Goal: Task Accomplishment & Management: Use online tool/utility

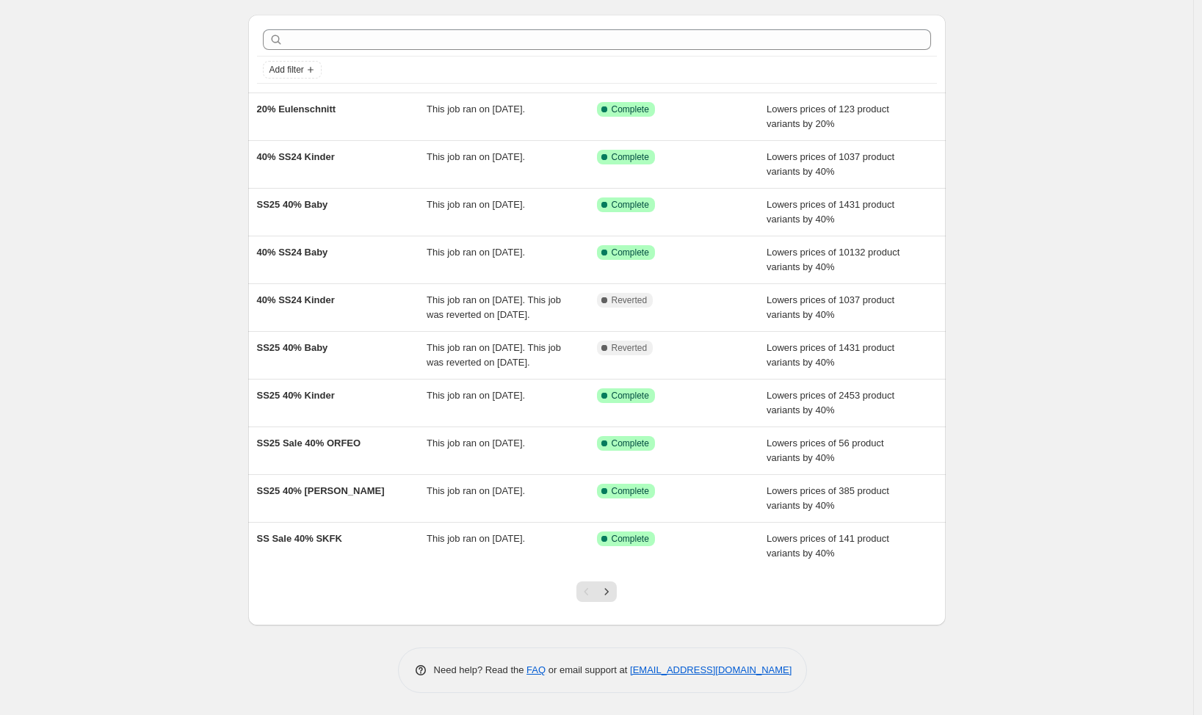
scroll to position [70, 0]
click at [614, 595] on icon "Next" at bounding box center [606, 591] width 15 height 15
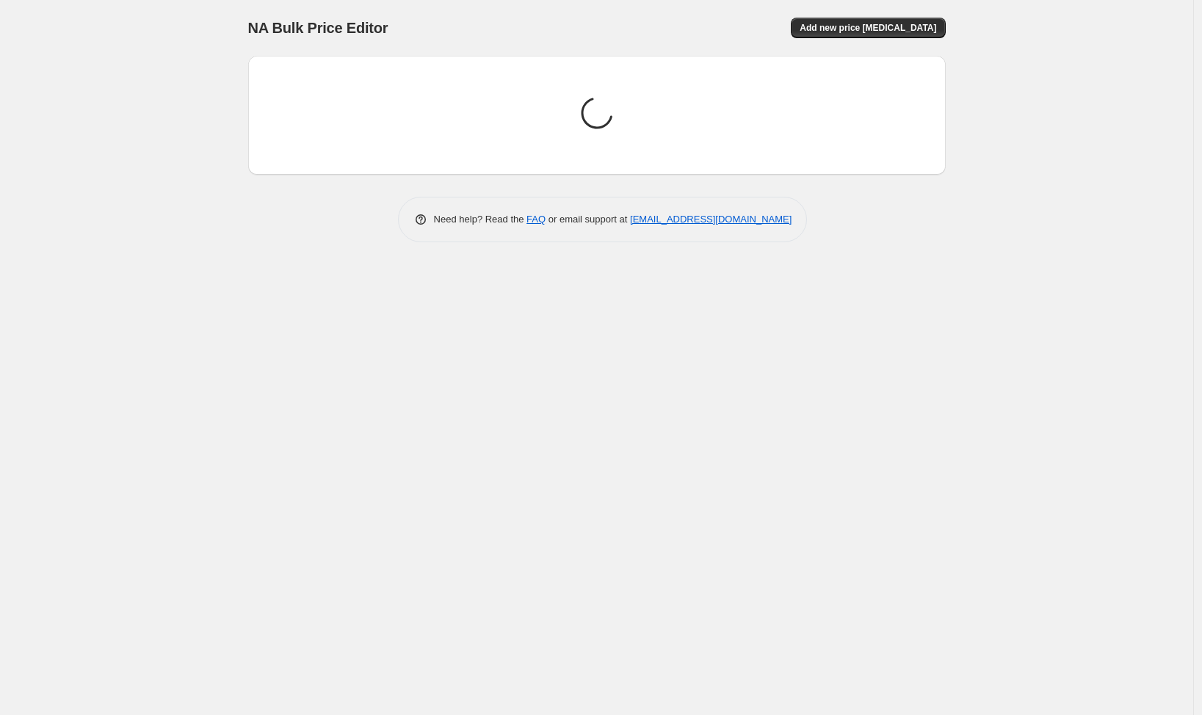
scroll to position [0, 0]
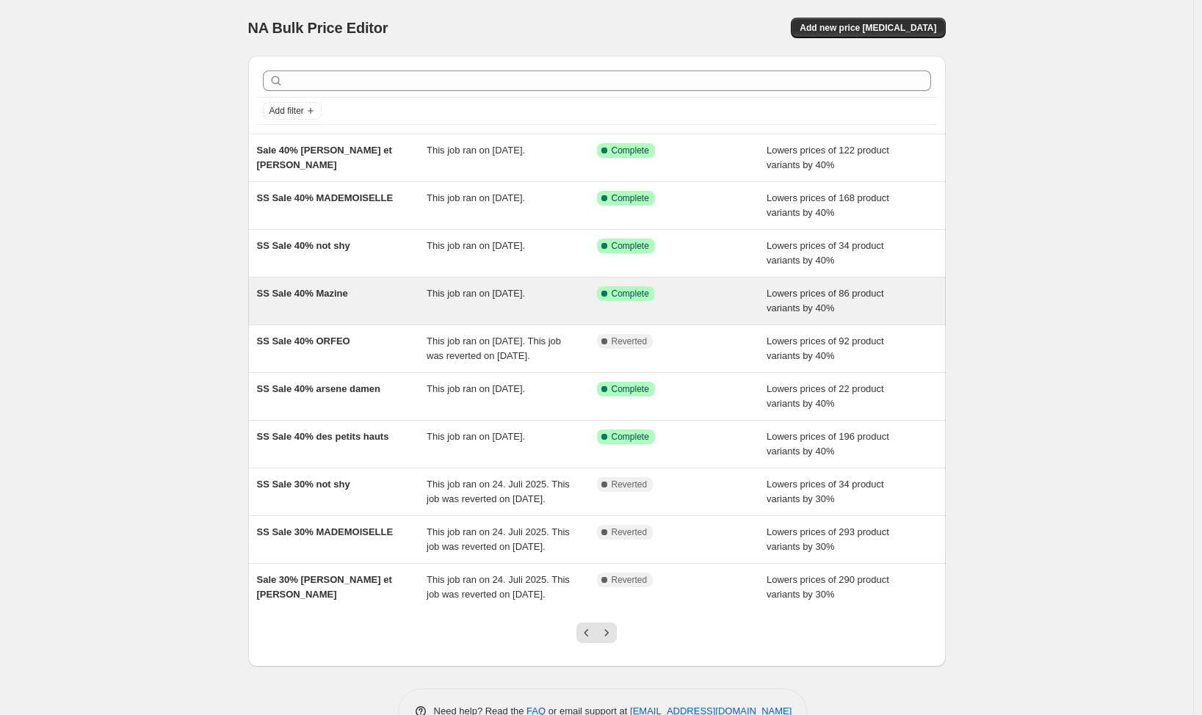
click at [375, 298] on div "SS Sale 40% Mazine" at bounding box center [342, 300] width 170 height 29
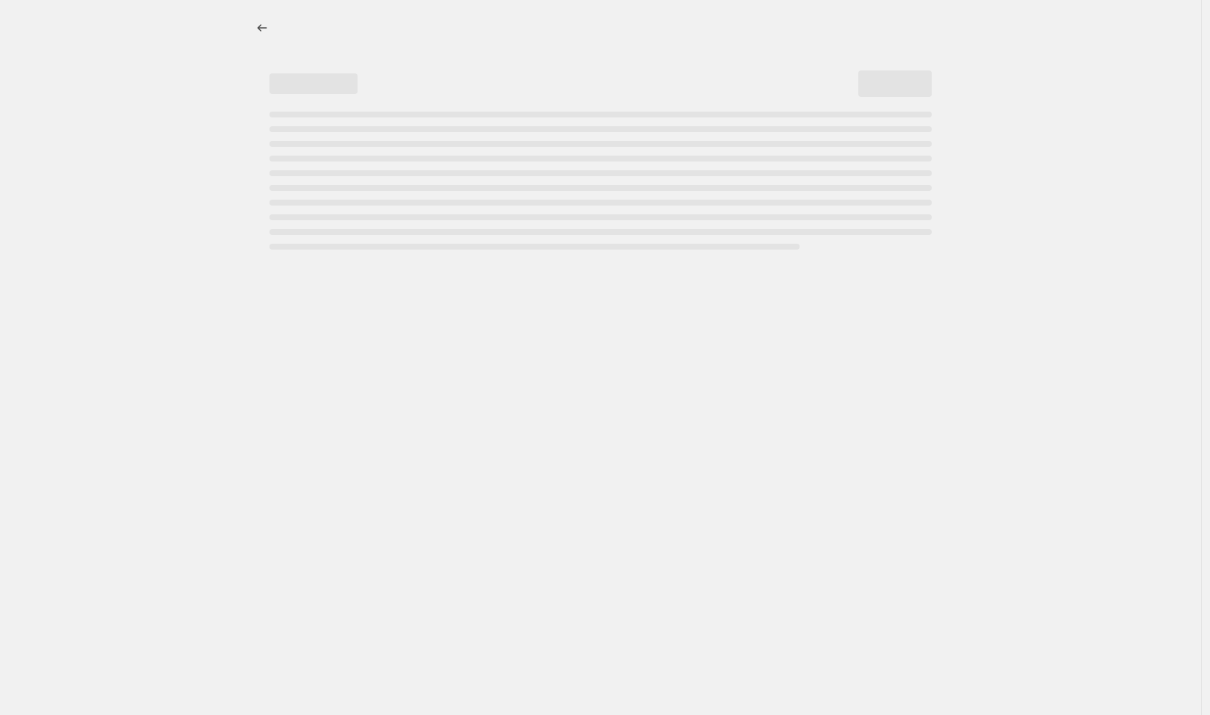
select select "percentage"
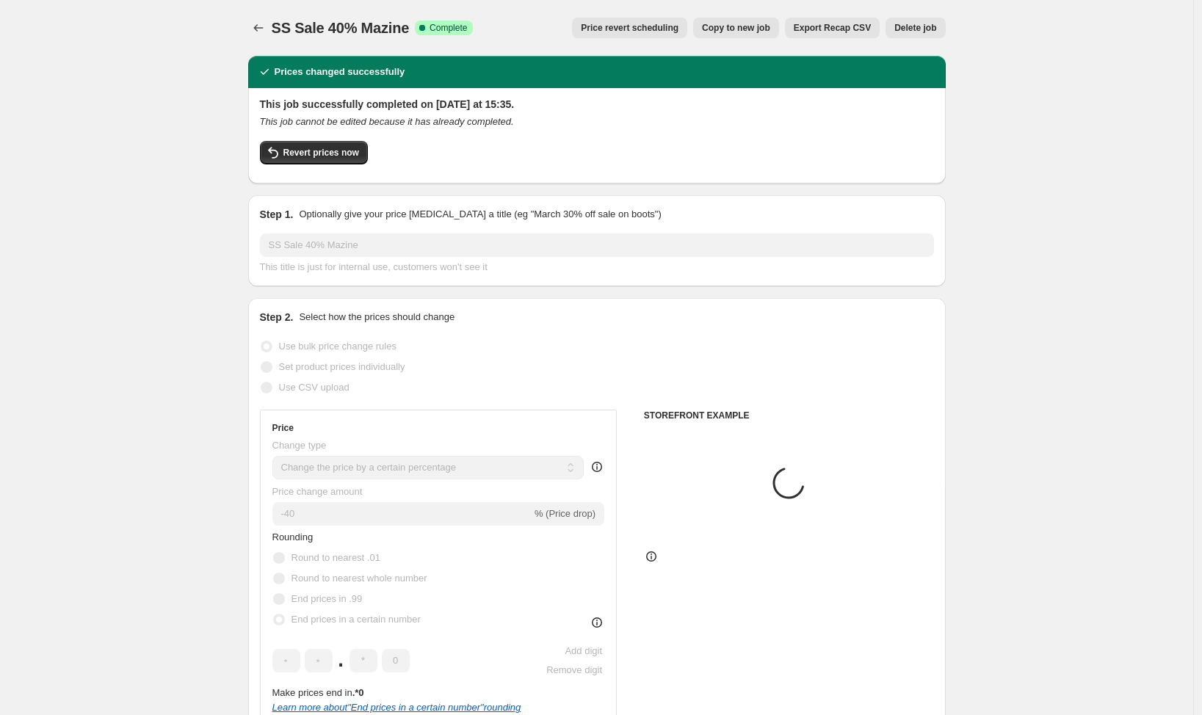
select select "vendor"
select select "tag"
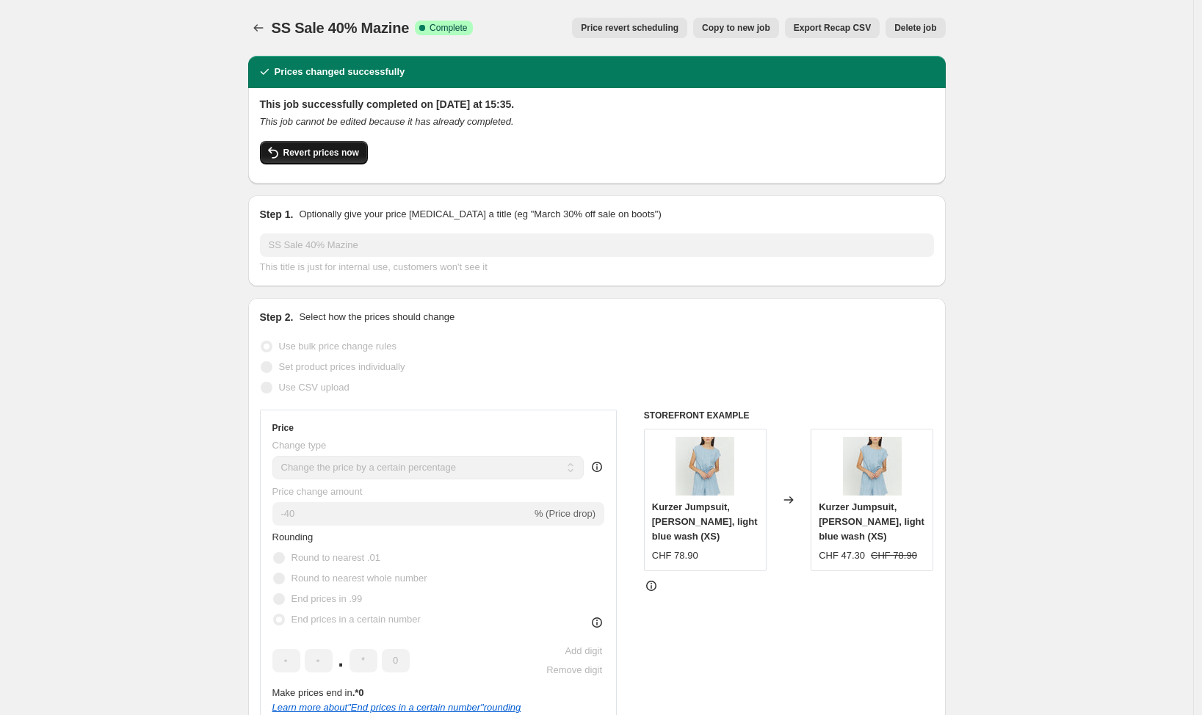
click at [327, 153] on span "Revert prices now" at bounding box center [321, 153] width 76 height 12
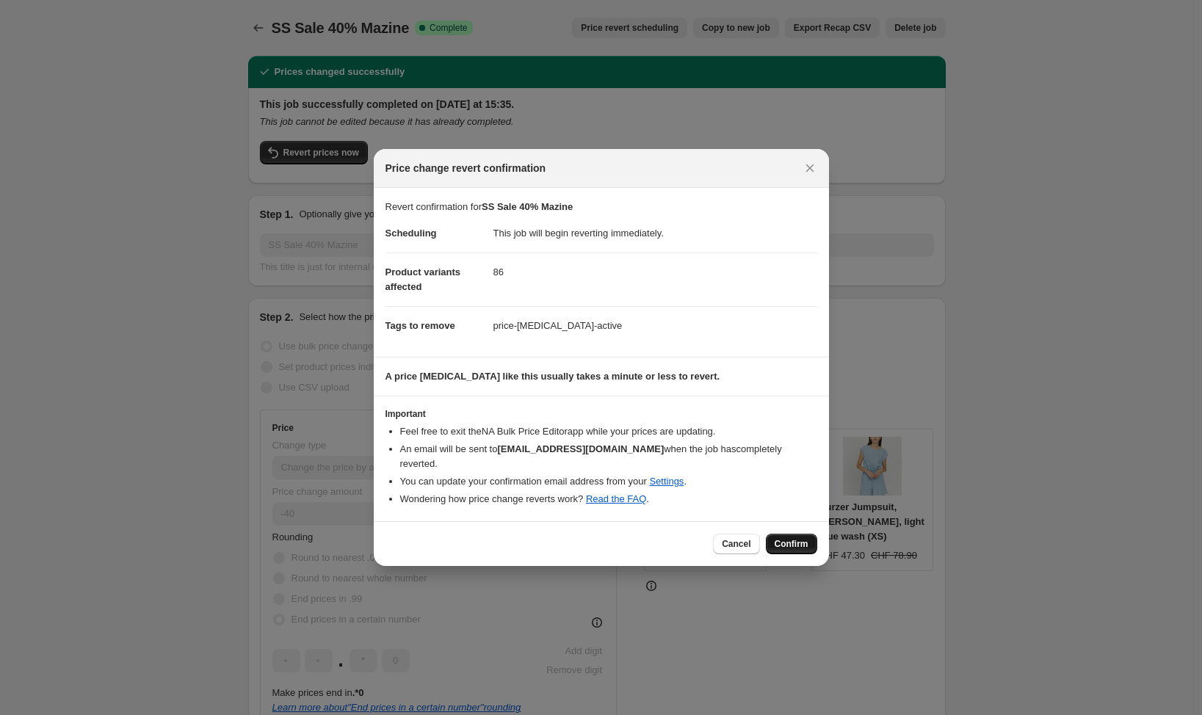
click at [782, 538] on span "Confirm" at bounding box center [792, 544] width 34 height 12
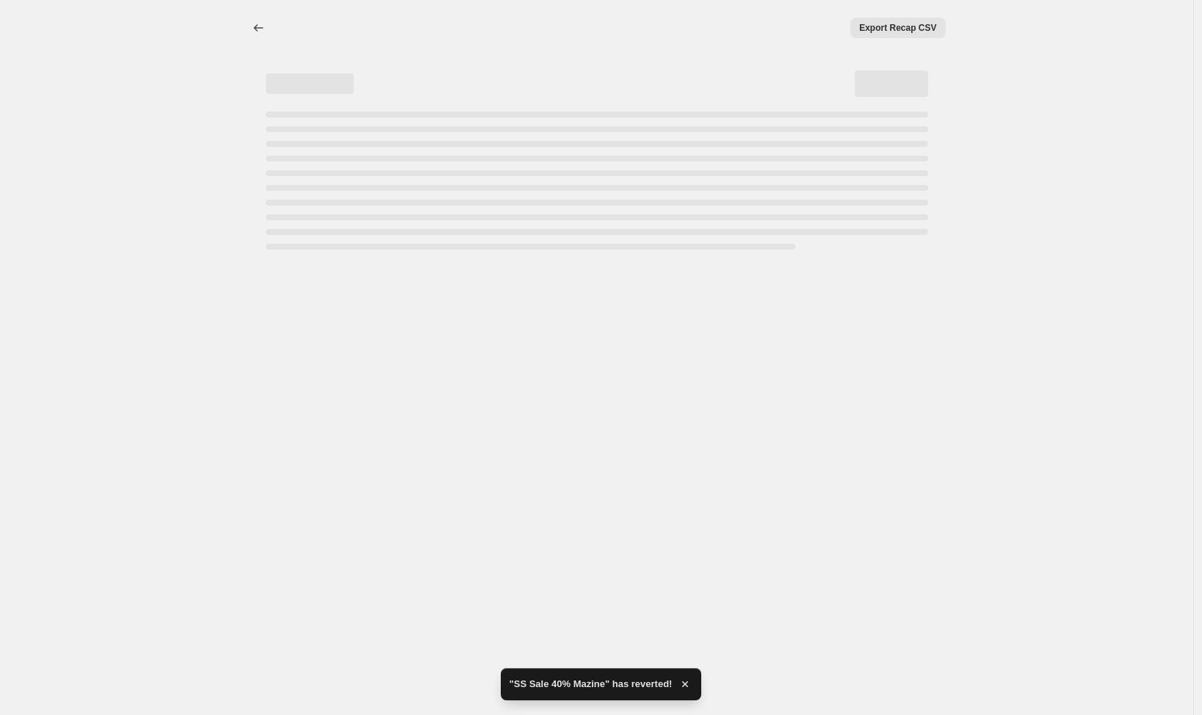
select select "percentage"
select select "vendor"
select select "tag"
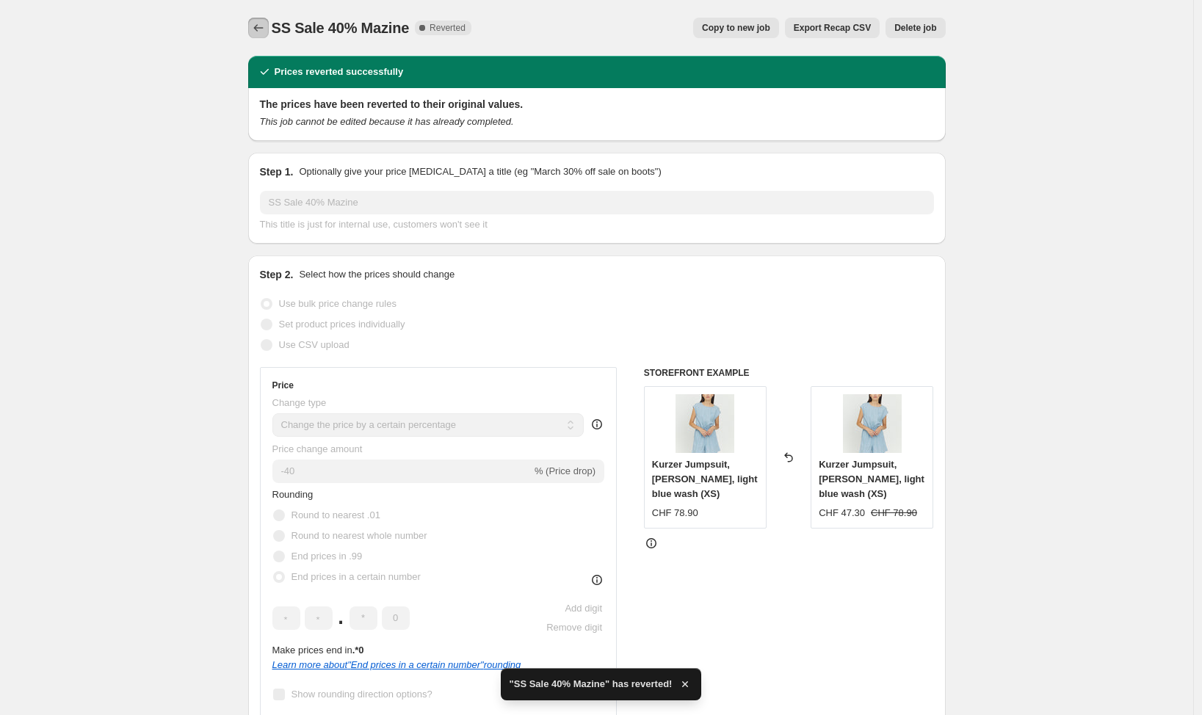
click at [262, 30] on icon "Price change jobs" at bounding box center [258, 28] width 15 height 15
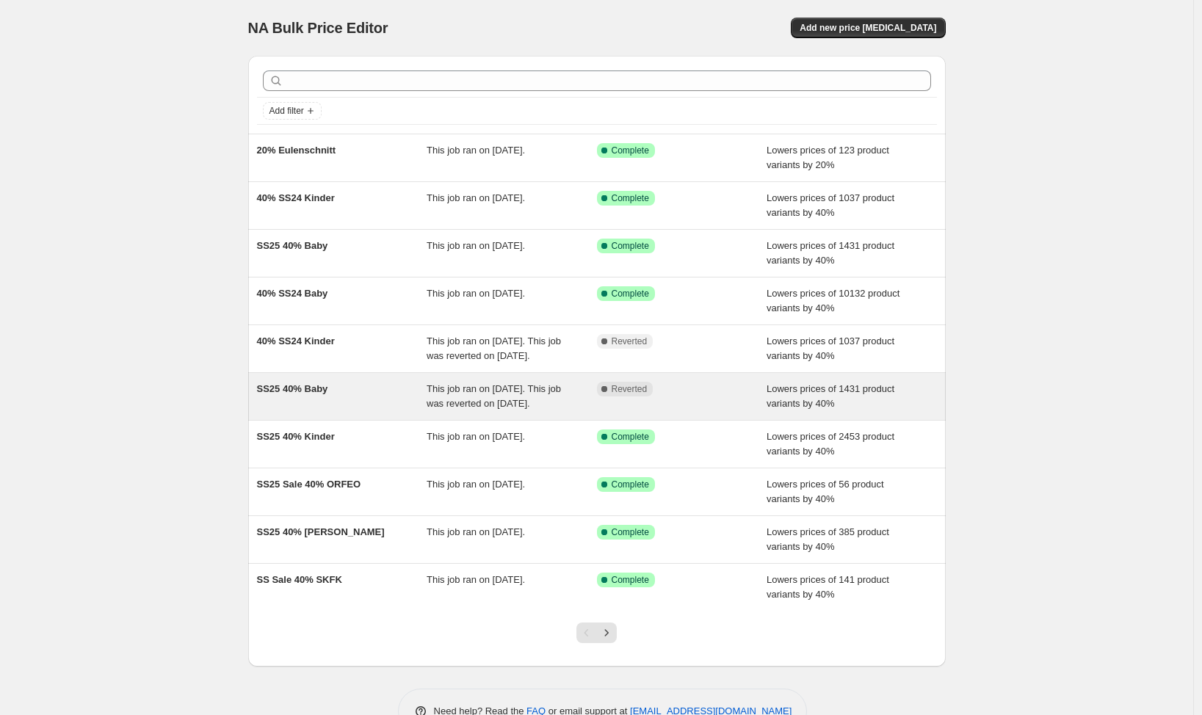
scroll to position [70, 0]
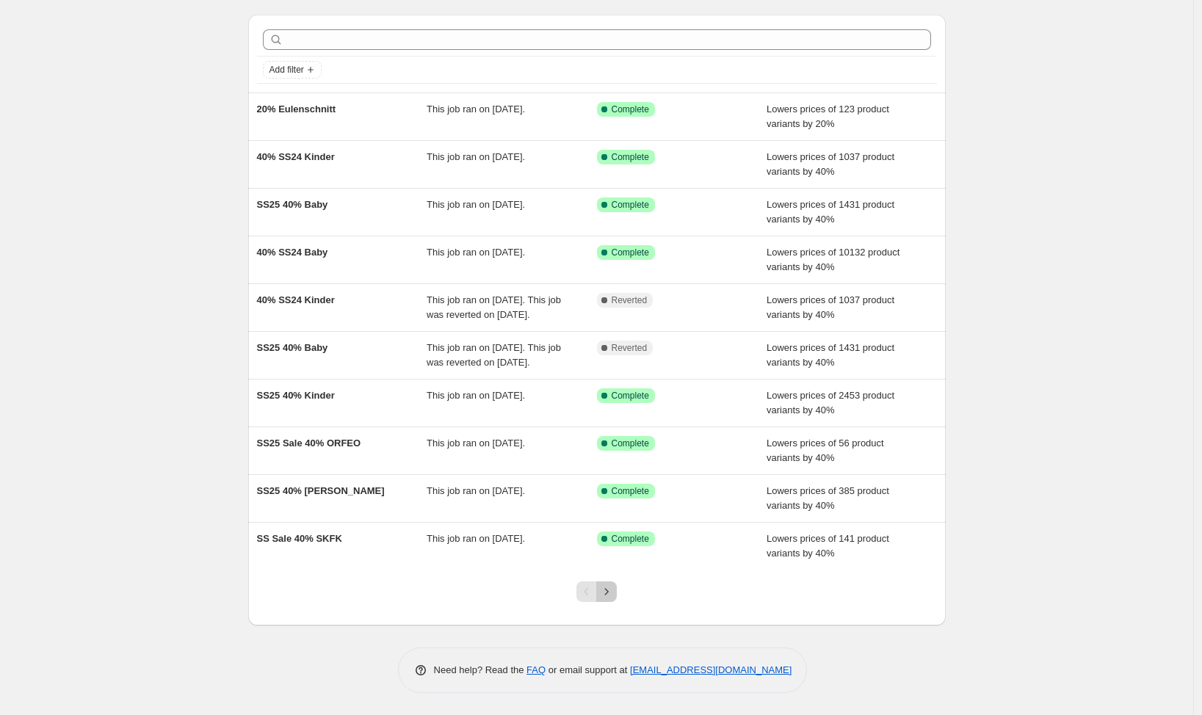
click at [614, 588] on icon "Next" at bounding box center [606, 591] width 15 height 15
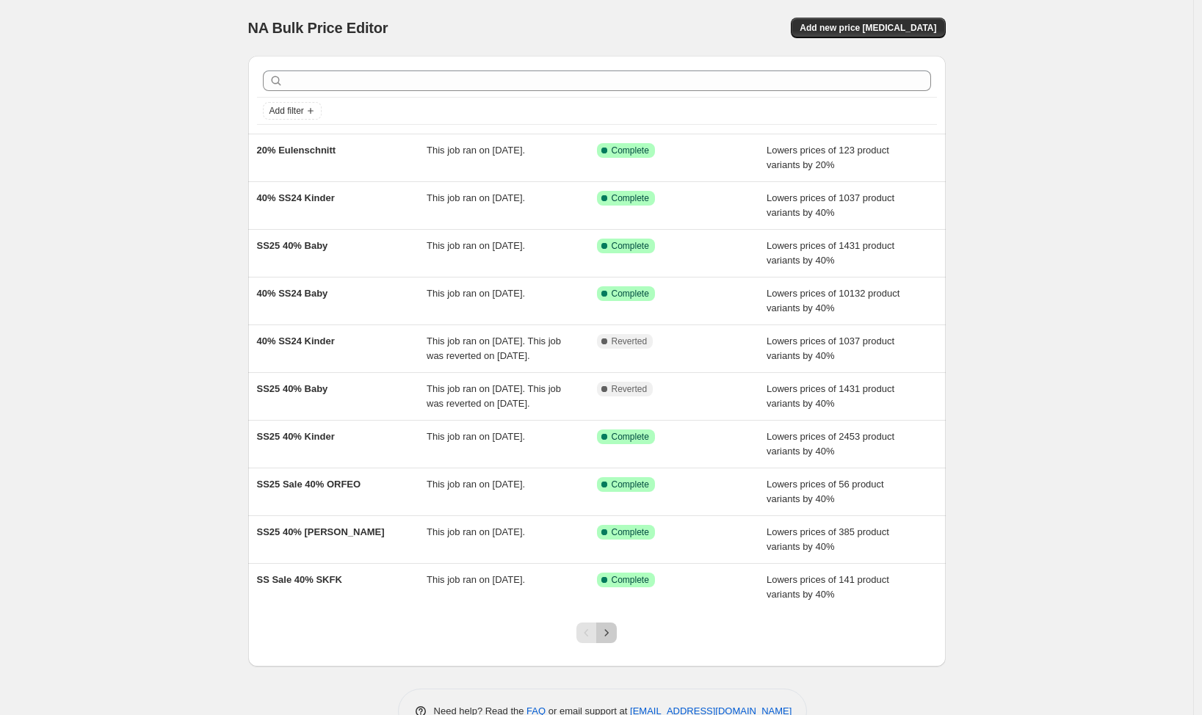
click at [614, 640] on icon "Next" at bounding box center [606, 632] width 15 height 15
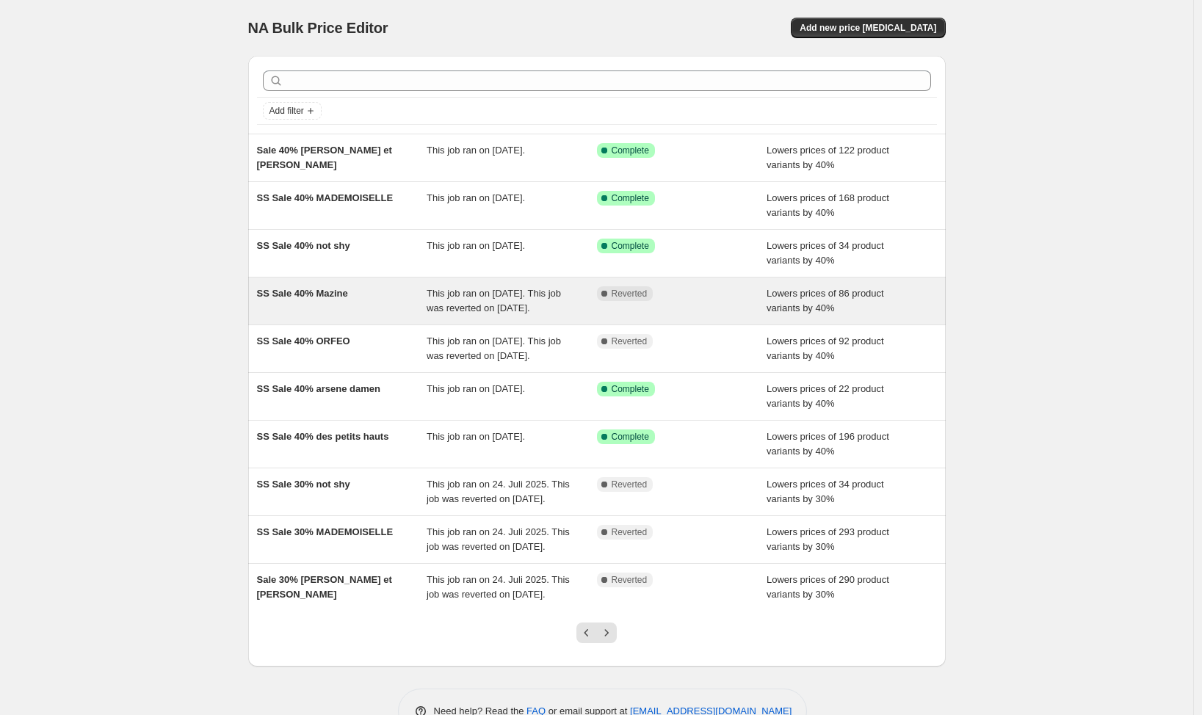
click at [302, 293] on span "SS Sale 40% Mazine" at bounding box center [302, 293] width 91 height 11
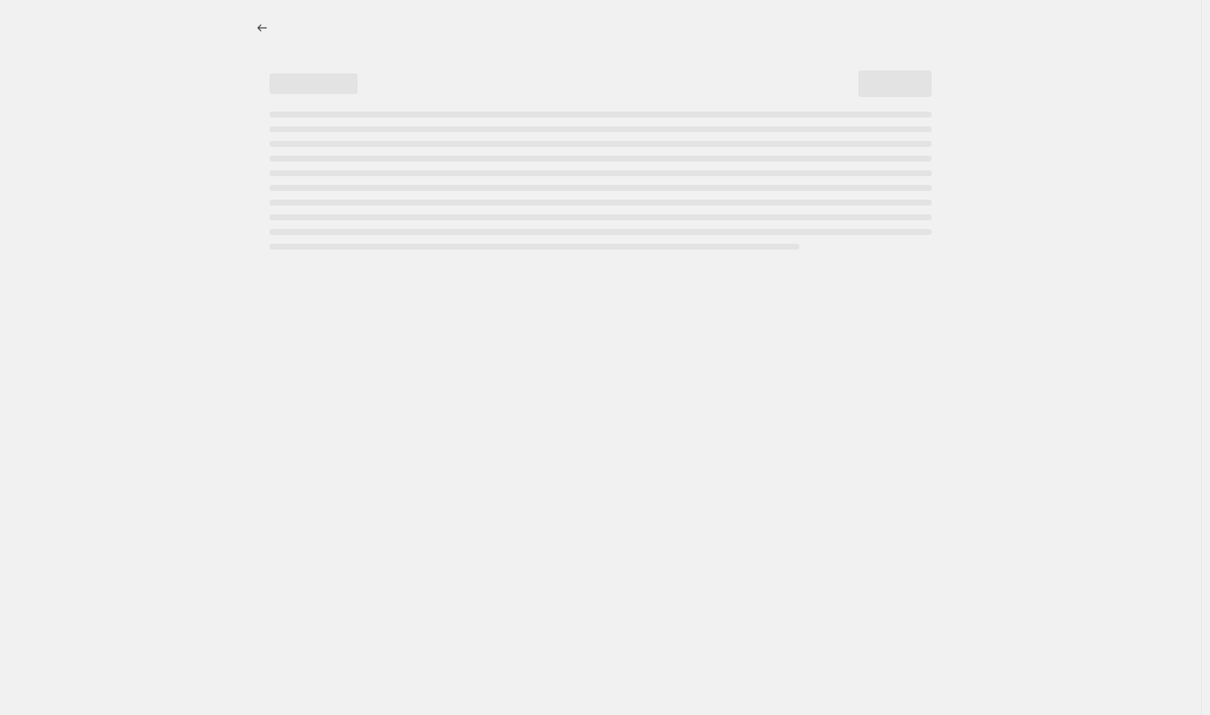
select select "percentage"
select select "vendor"
select select "tag"
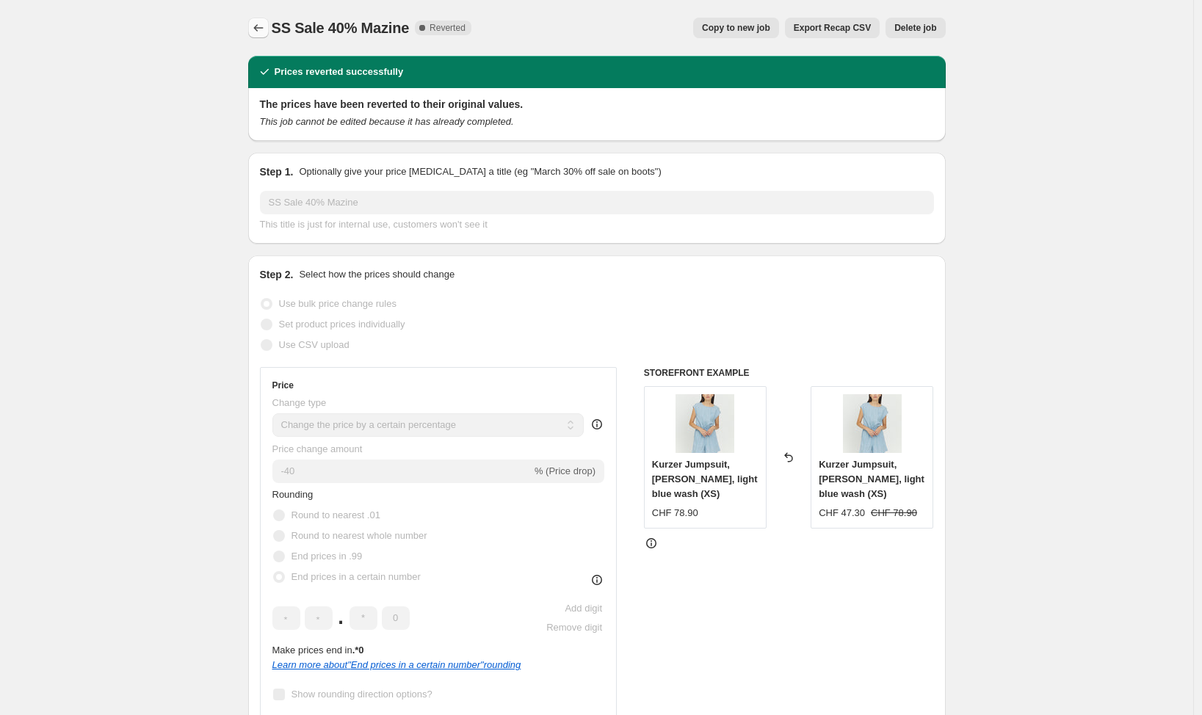
click at [262, 23] on icon "Price change jobs" at bounding box center [258, 28] width 15 height 15
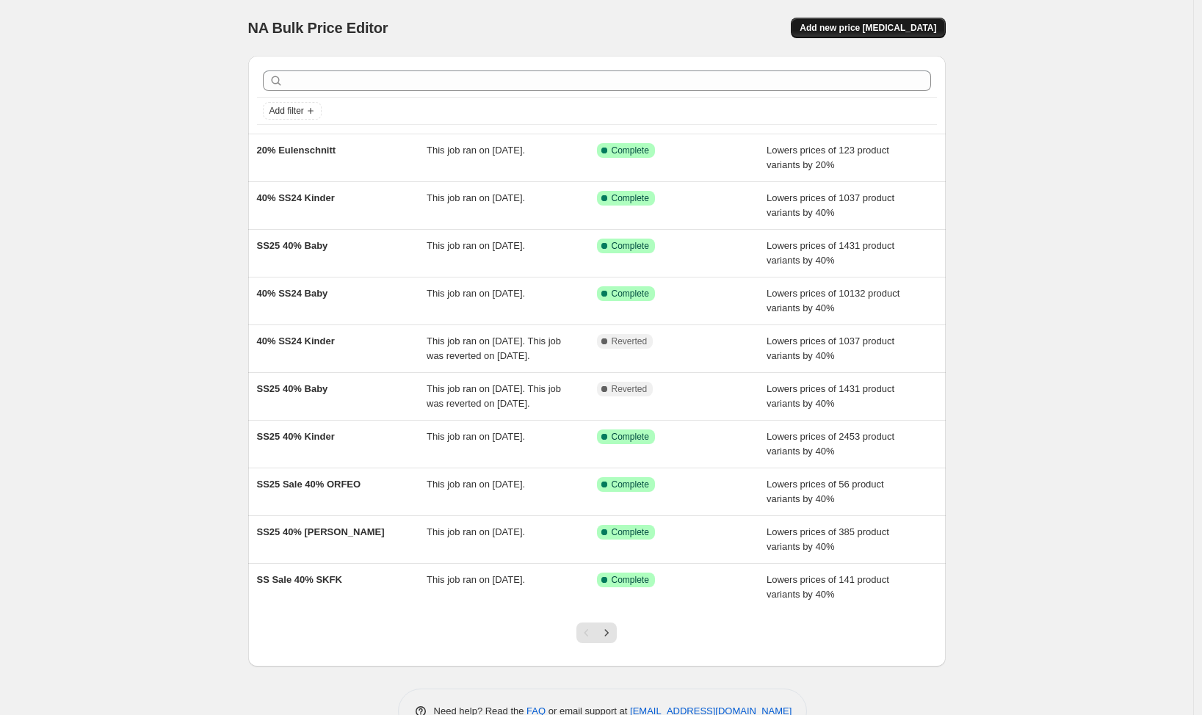
click at [876, 27] on span "Add new price [MEDICAL_DATA]" at bounding box center [867, 28] width 137 height 12
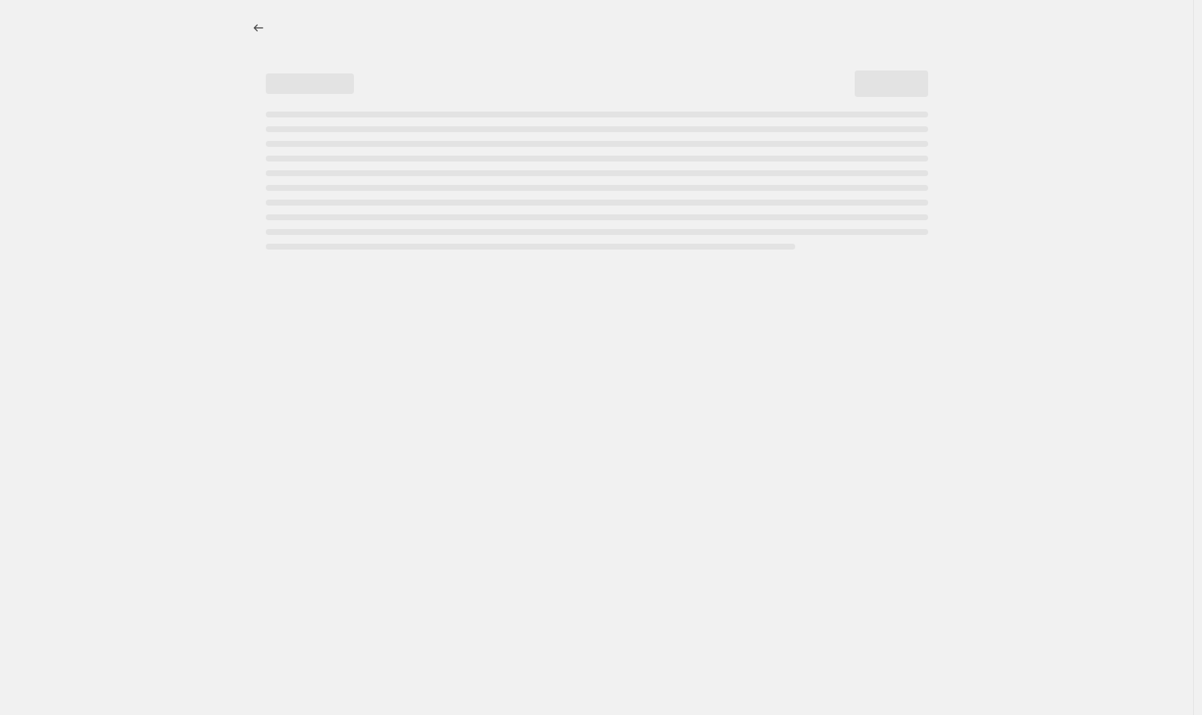
select select "percentage"
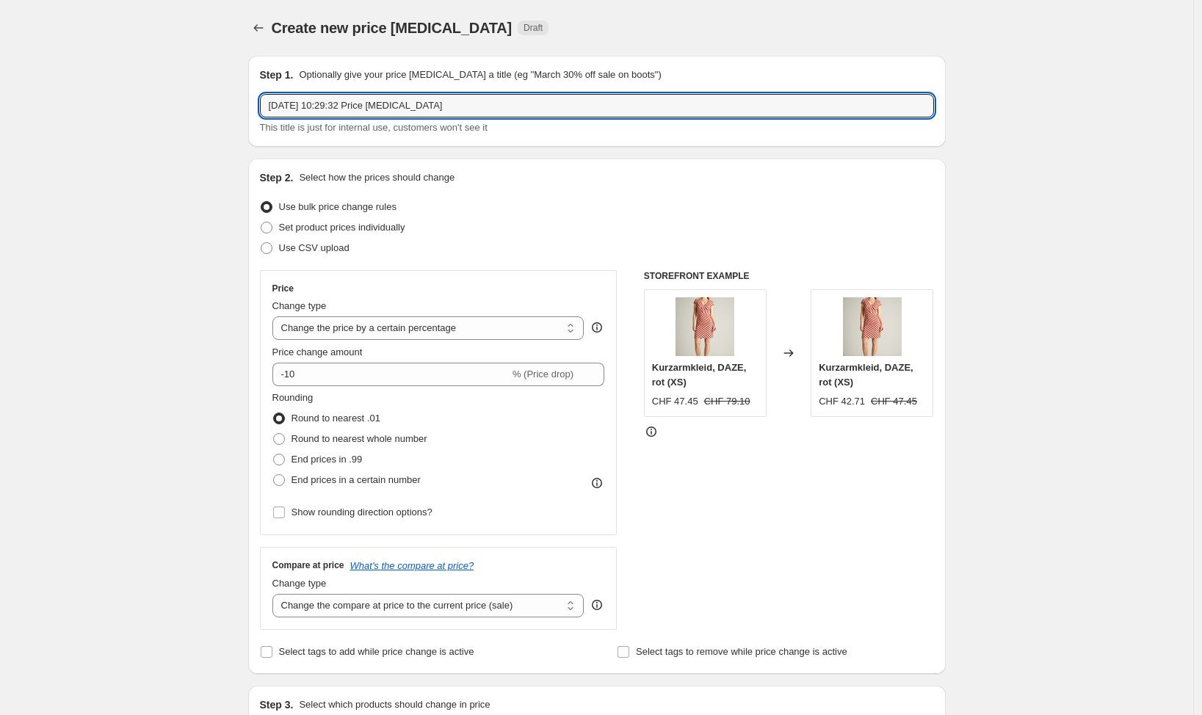
drag, startPoint x: 554, startPoint y: 109, endPoint x: 234, endPoint y: 85, distance: 320.2
click at [260, 94] on input "22. Aug. 2025, 10:29:32 Price change job" at bounding box center [597, 105] width 674 height 23
type input "Mazine SS25 50%"
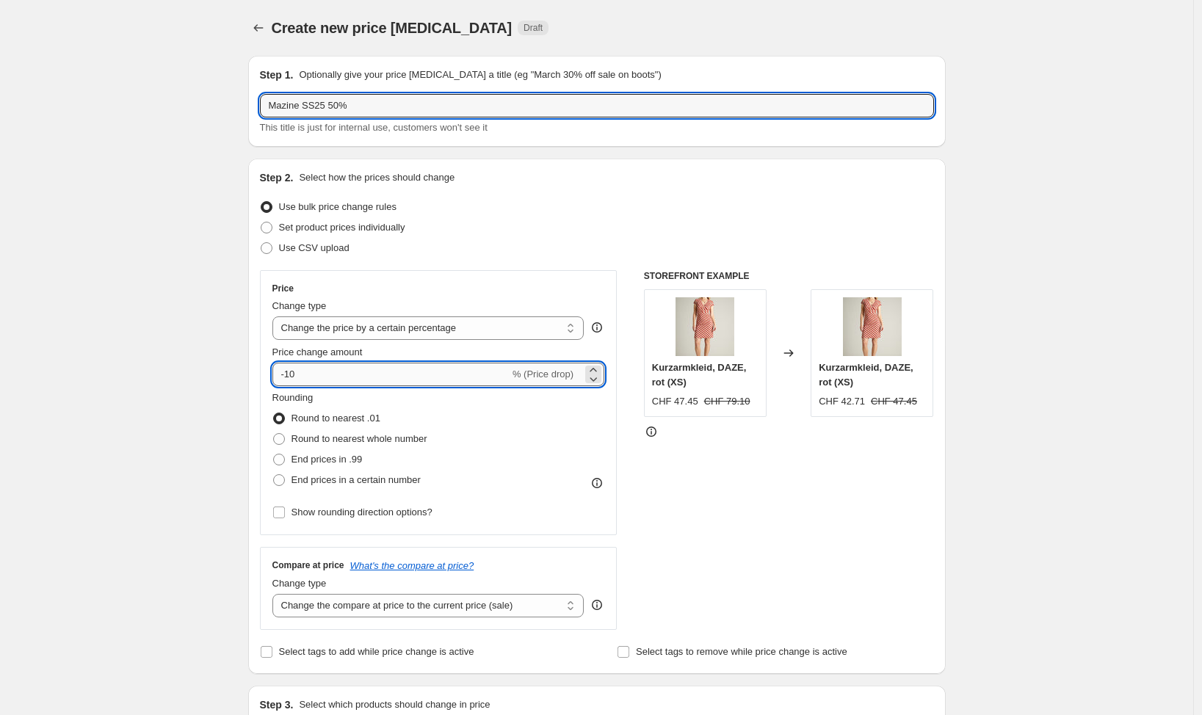
click at [492, 372] on input "-10" at bounding box center [390, 374] width 237 height 23
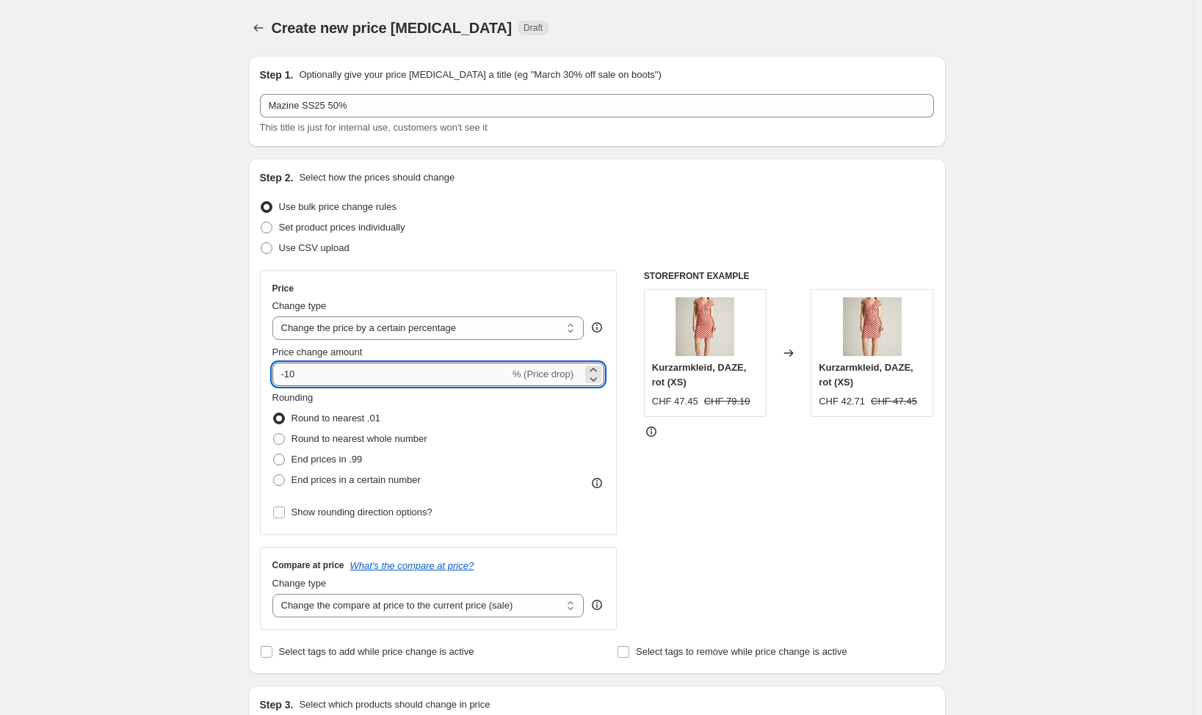
type input "-1"
type input "-50"
click at [324, 512] on span "Show rounding direction options?" at bounding box center [361, 512] width 141 height 11
click at [285, 512] on input "Show rounding direction options?" at bounding box center [279, 513] width 12 height 12
checkbox input "true"
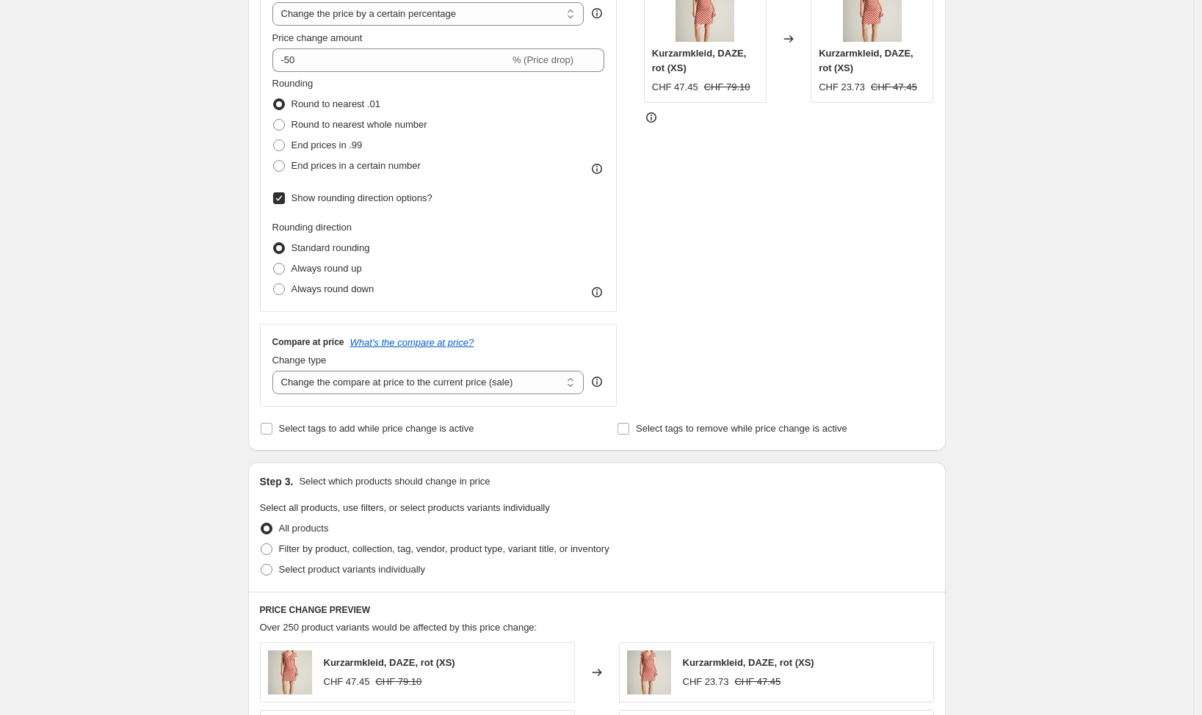
scroll to position [319, 0]
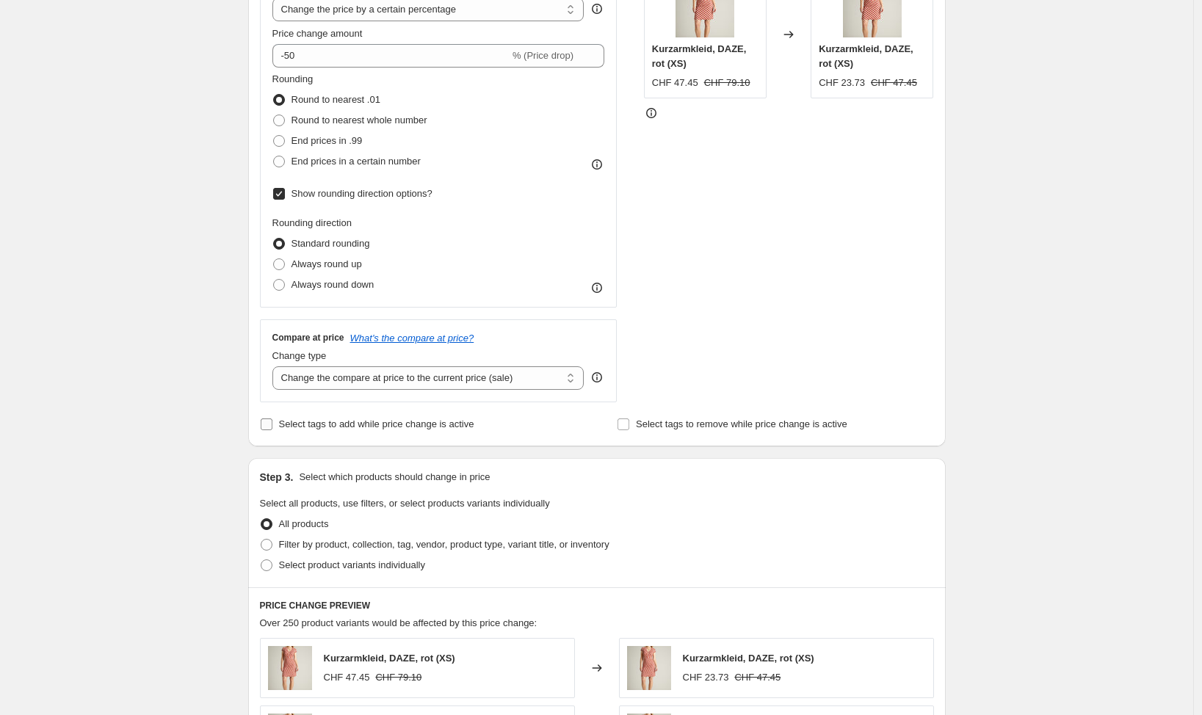
click at [414, 426] on span "Select tags to add while price change is active" at bounding box center [376, 423] width 195 height 11
click at [272, 426] on input "Select tags to add while price change is active" at bounding box center [267, 424] width 12 height 12
checkbox input "true"
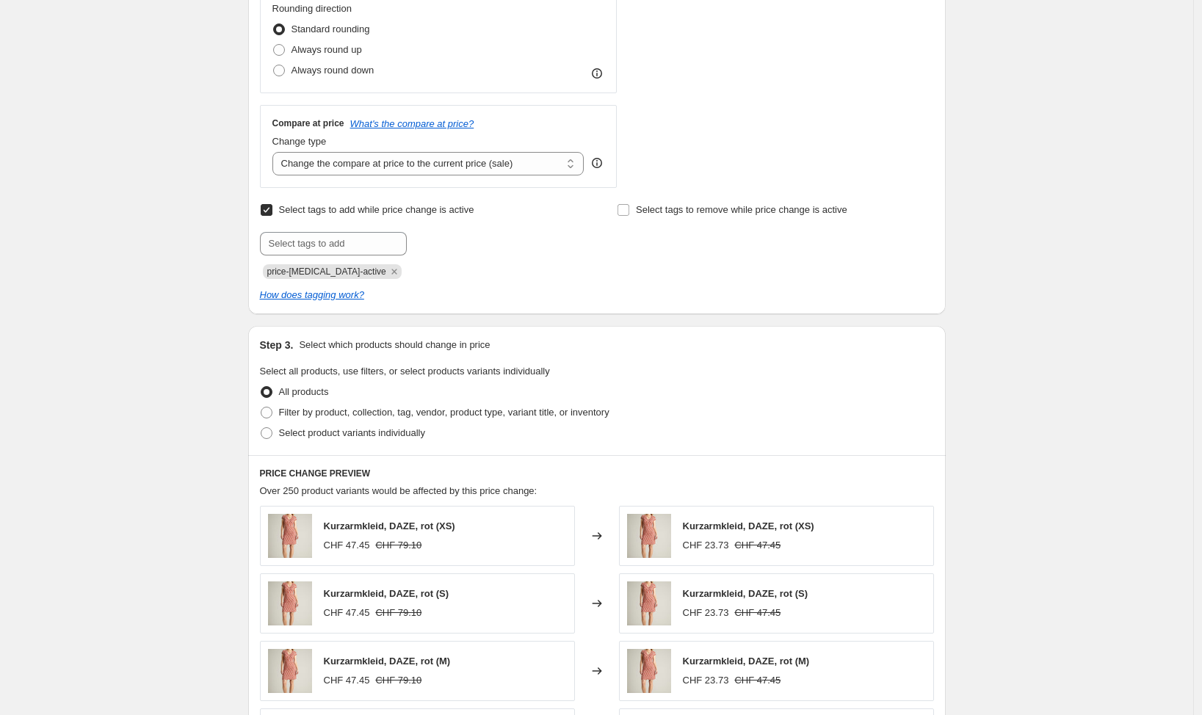
scroll to position [535, 0]
click at [537, 413] on span "Filter by product, collection, tag, vendor, product type, variant title, or inv…" at bounding box center [444, 410] width 330 height 11
click at [261, 405] on input "Filter by product, collection, tag, vendor, product type, variant title, or inv…" at bounding box center [261, 405] width 1 height 1
radio input "true"
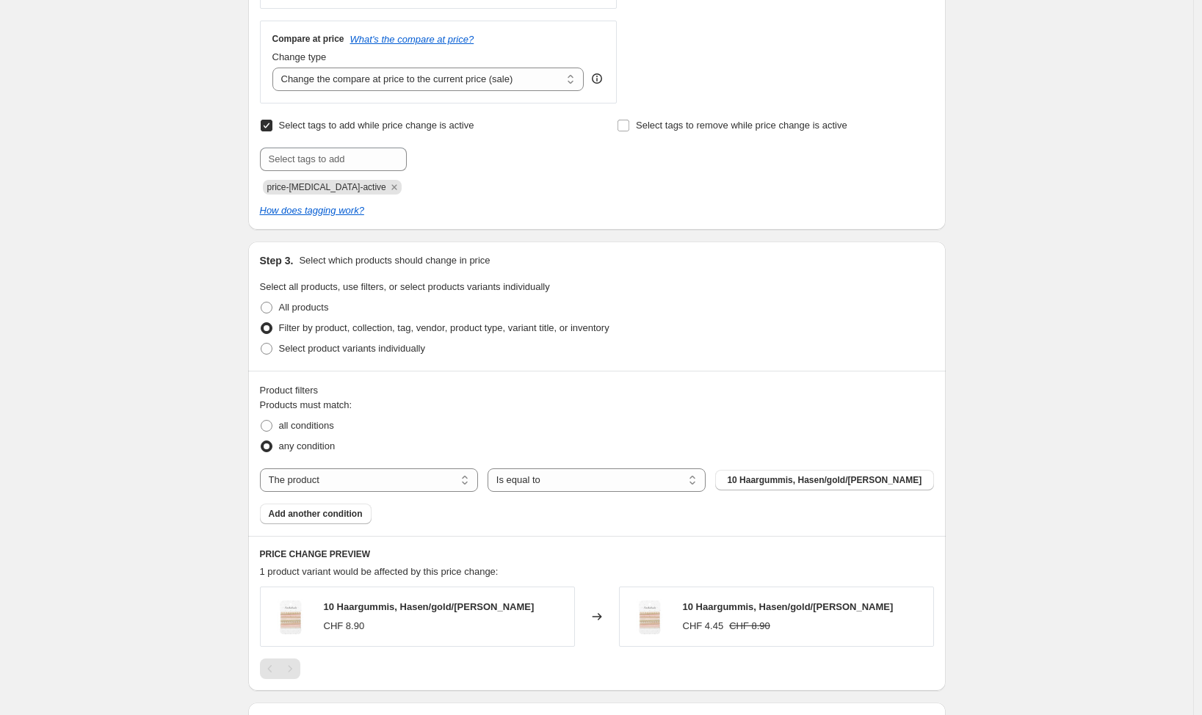
scroll to position [670, 0]
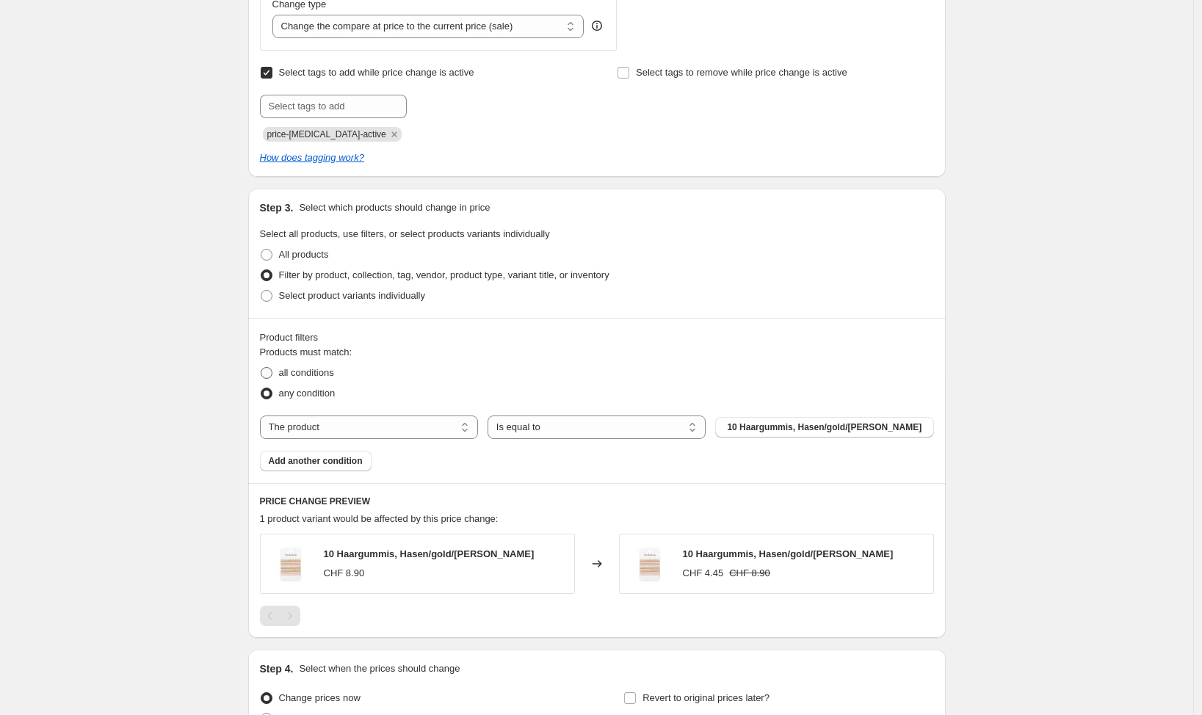
click at [313, 372] on span "all conditions" at bounding box center [306, 372] width 55 height 11
click at [261, 368] on input "all conditions" at bounding box center [261, 367] width 1 height 1
radio input "true"
select select "vendor"
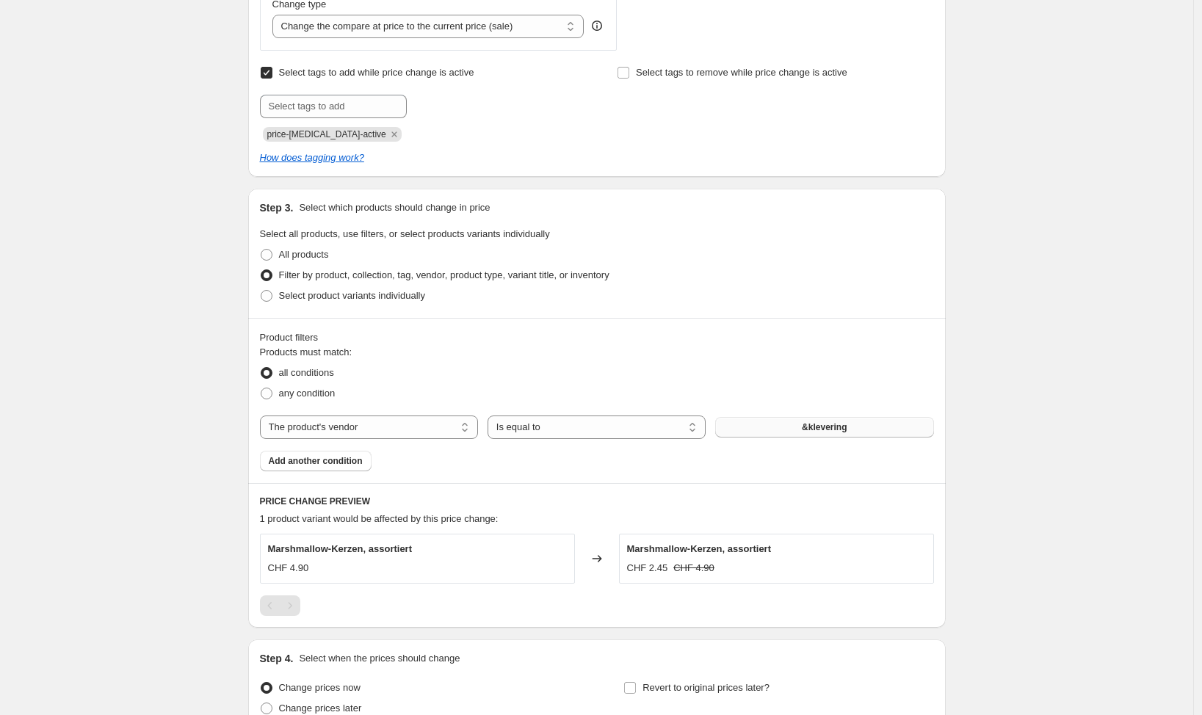
click at [856, 430] on button "&klevering" at bounding box center [824, 427] width 218 height 21
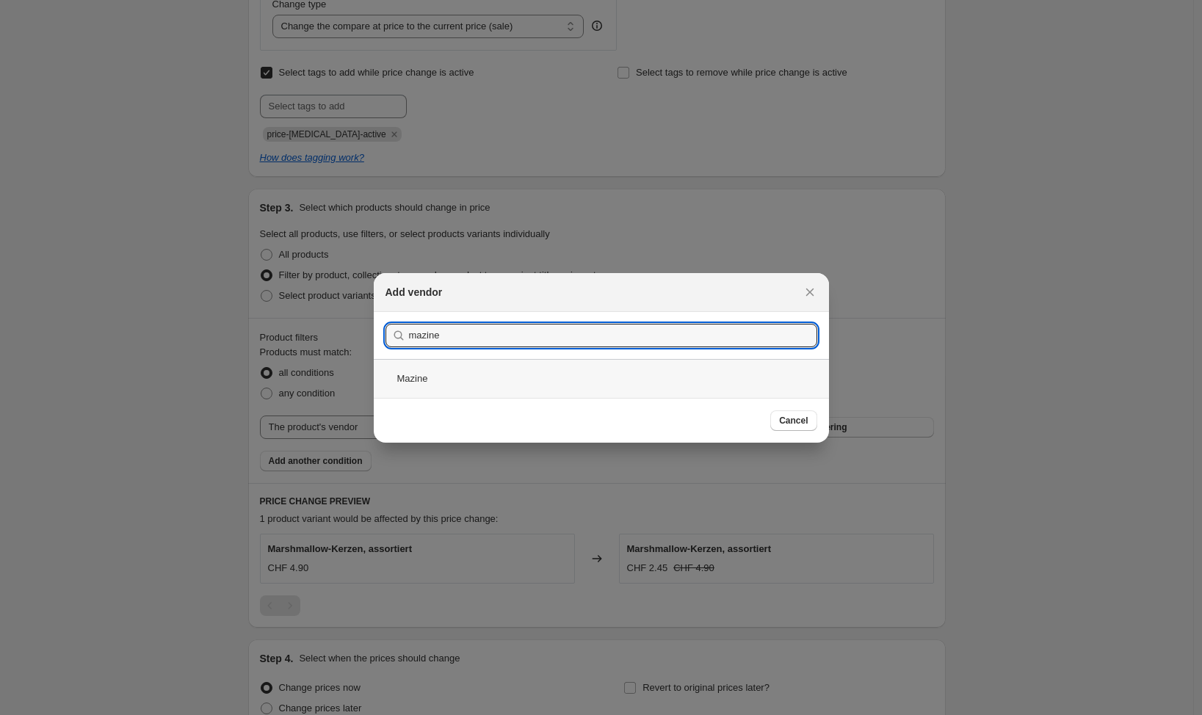
type input "mazine"
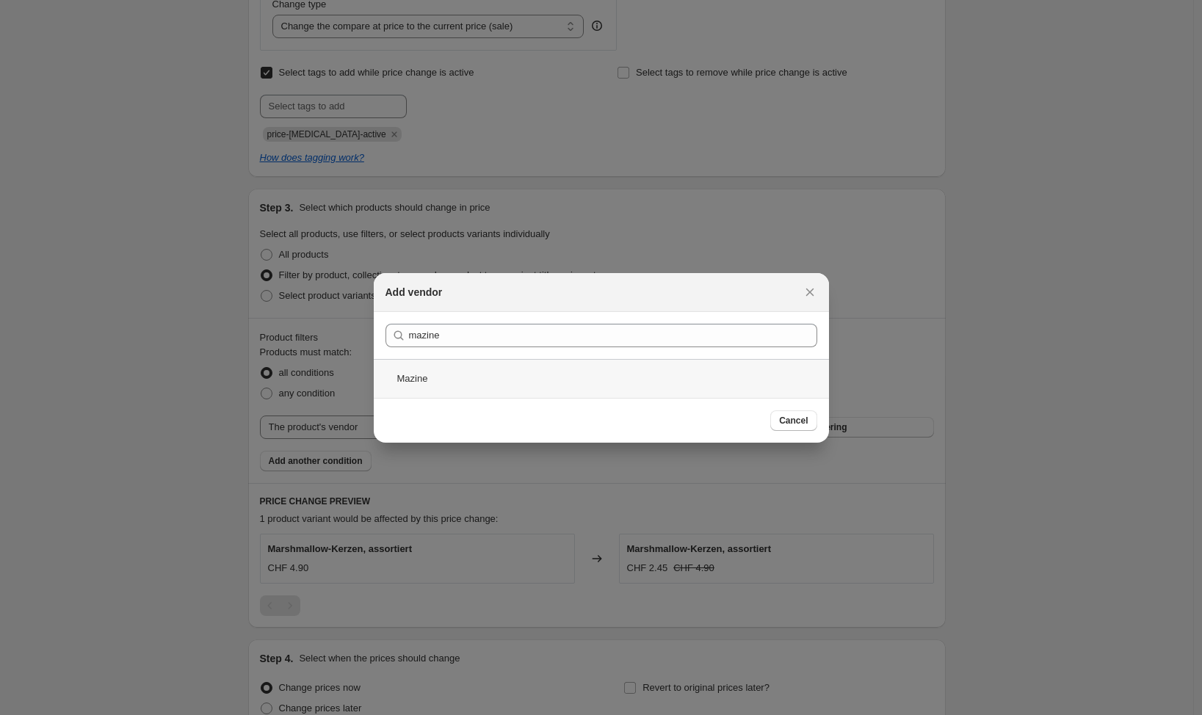
click at [399, 375] on div "Mazine" at bounding box center [601, 378] width 455 height 39
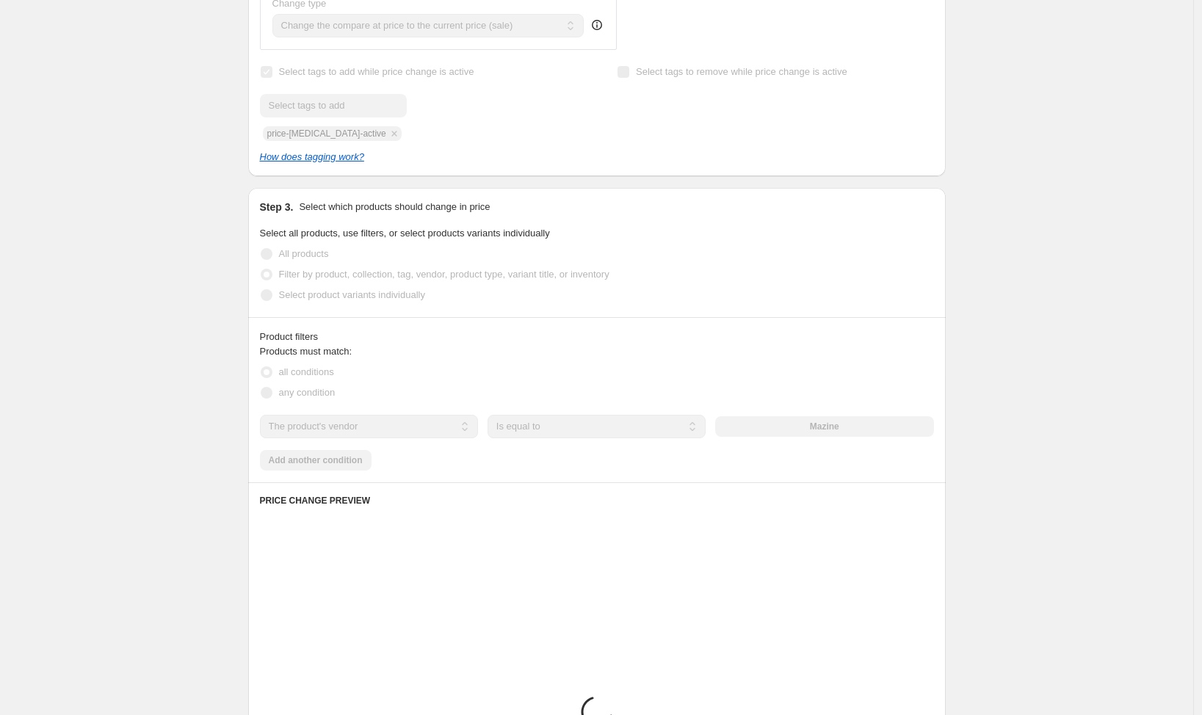
scroll to position [675, 0]
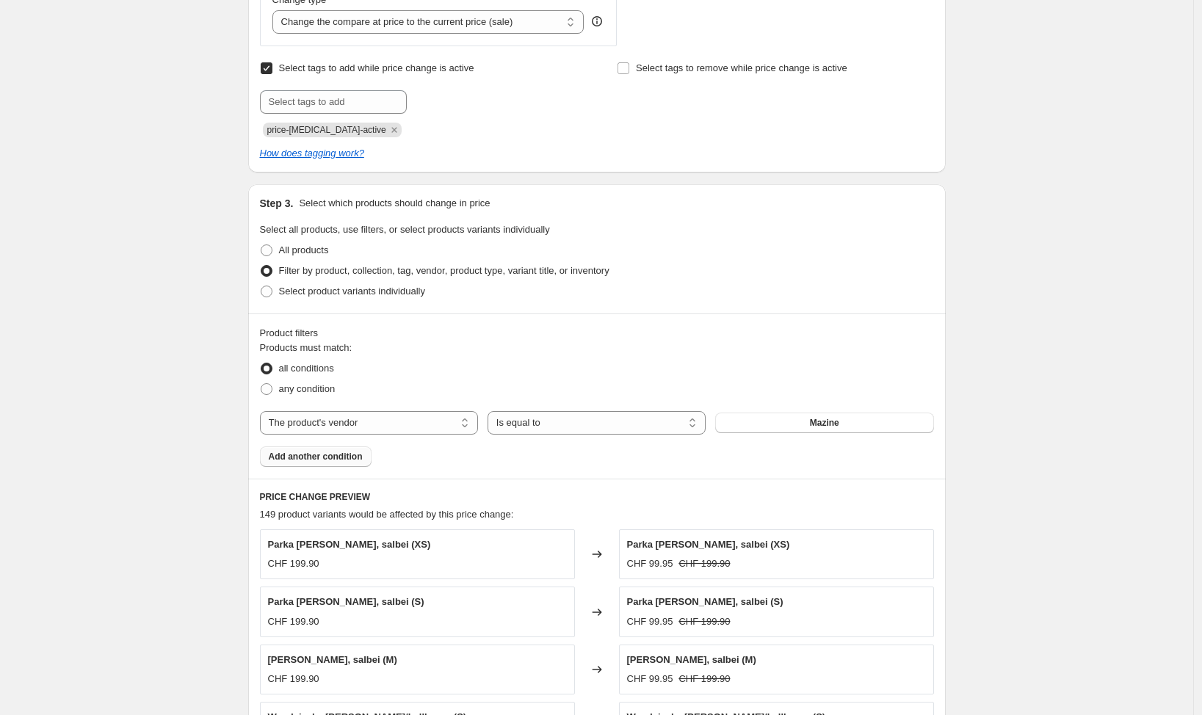
click at [327, 455] on span "Add another condition" at bounding box center [316, 457] width 94 height 12
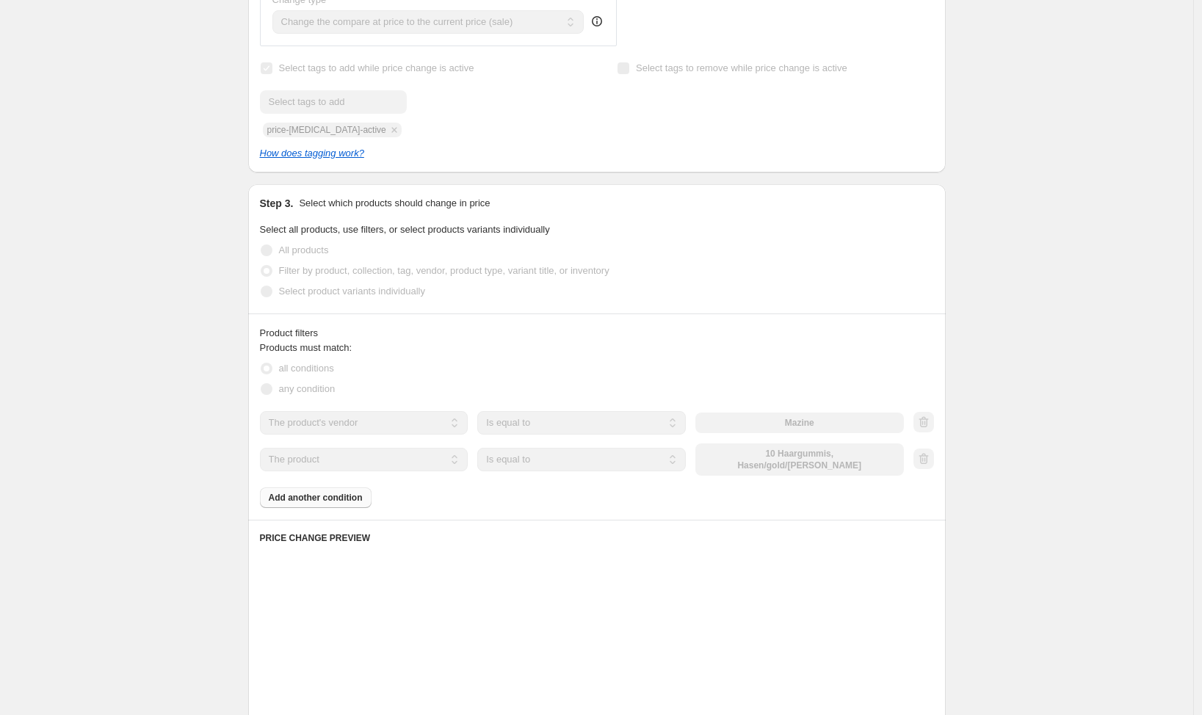
scroll to position [675, 0]
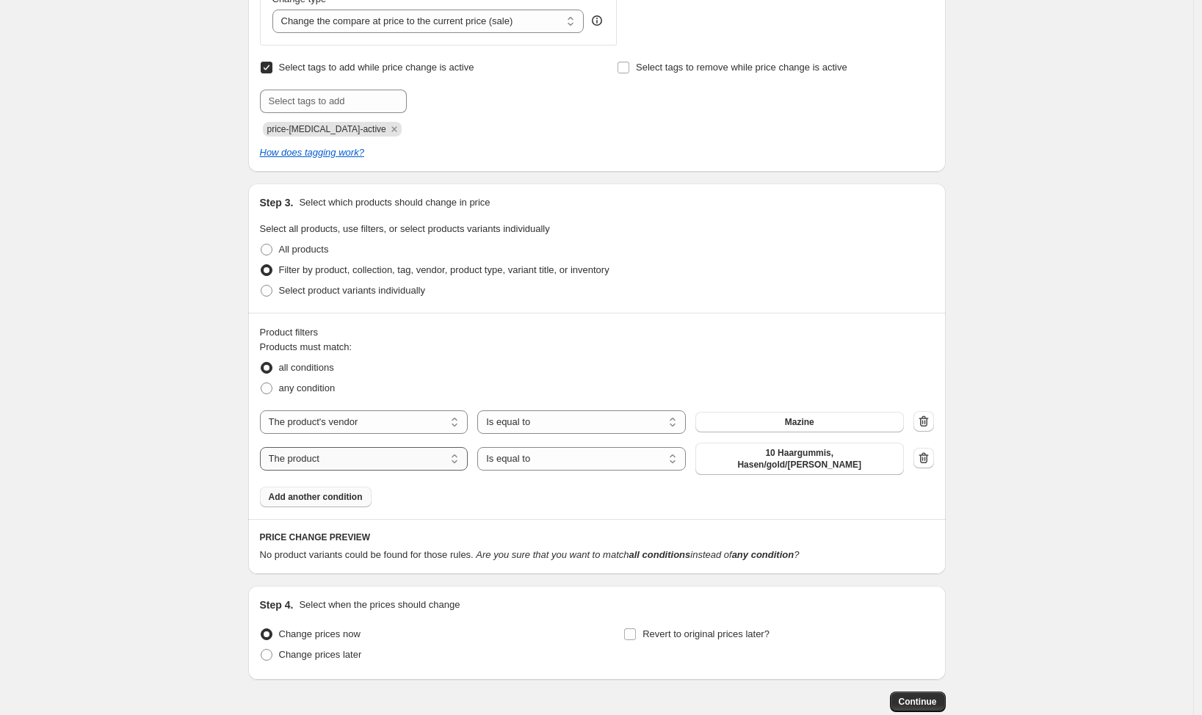
select select "tag"
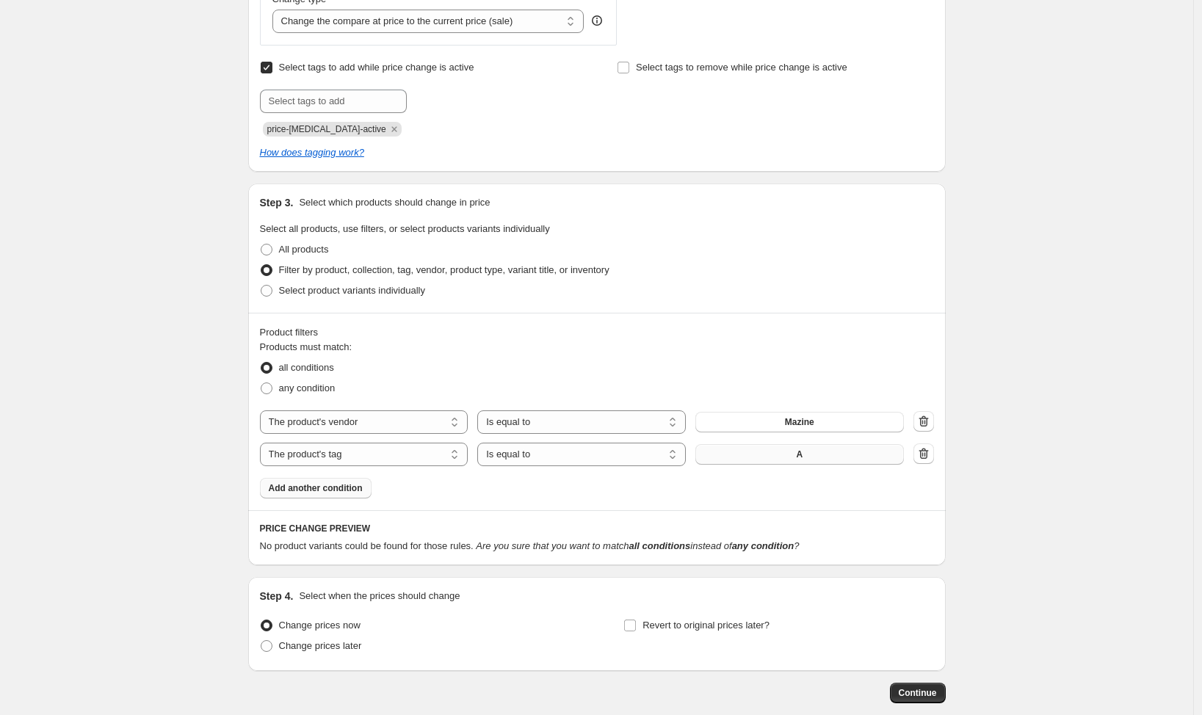
click at [802, 453] on span "A" at bounding box center [799, 455] width 7 height 12
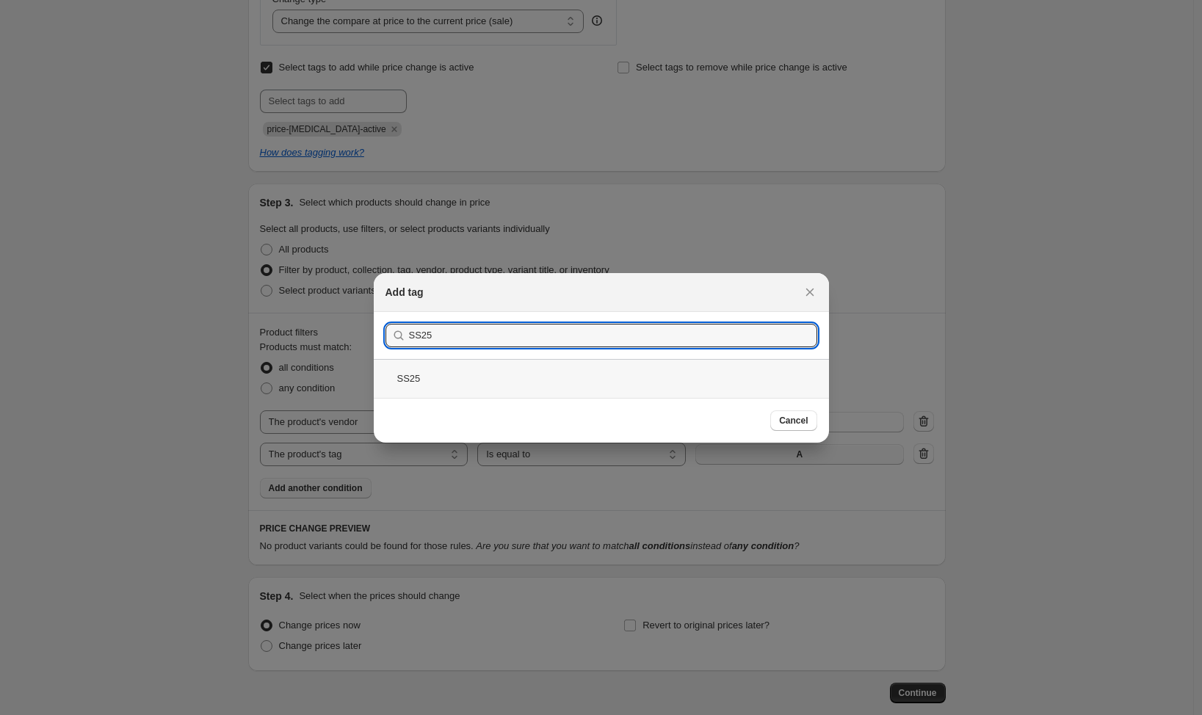
type input "SS25"
click at [428, 380] on div "SS25" at bounding box center [601, 378] width 455 height 39
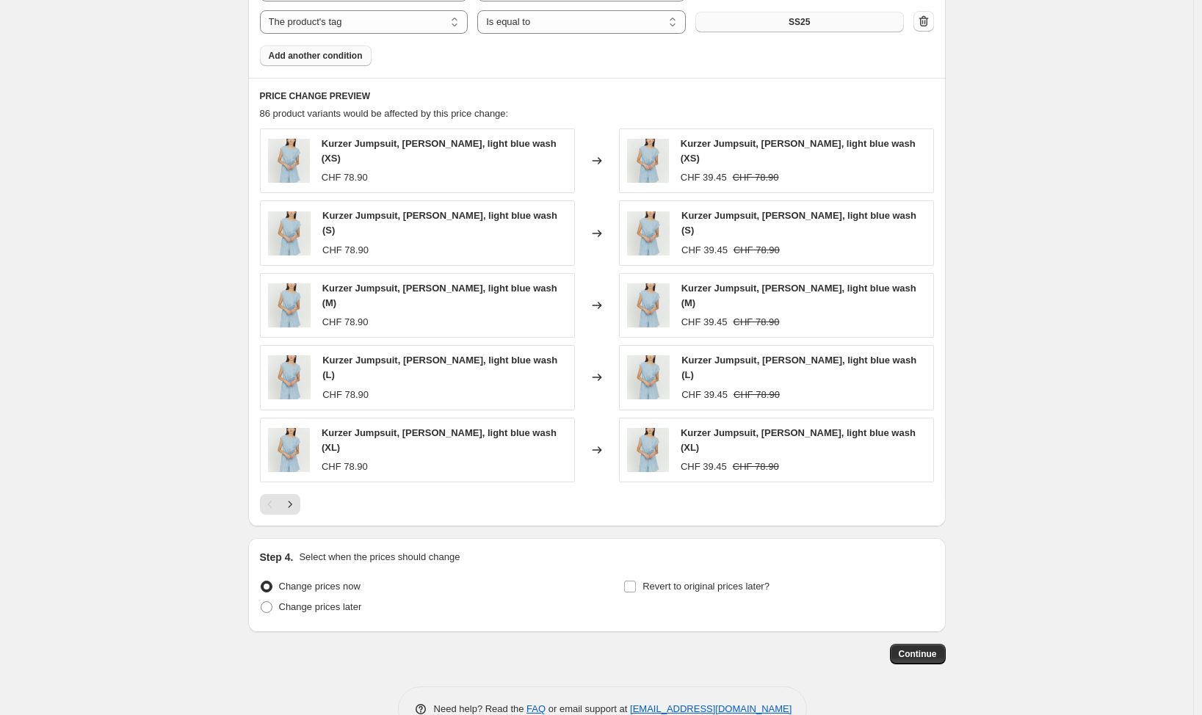
scroll to position [1123, 0]
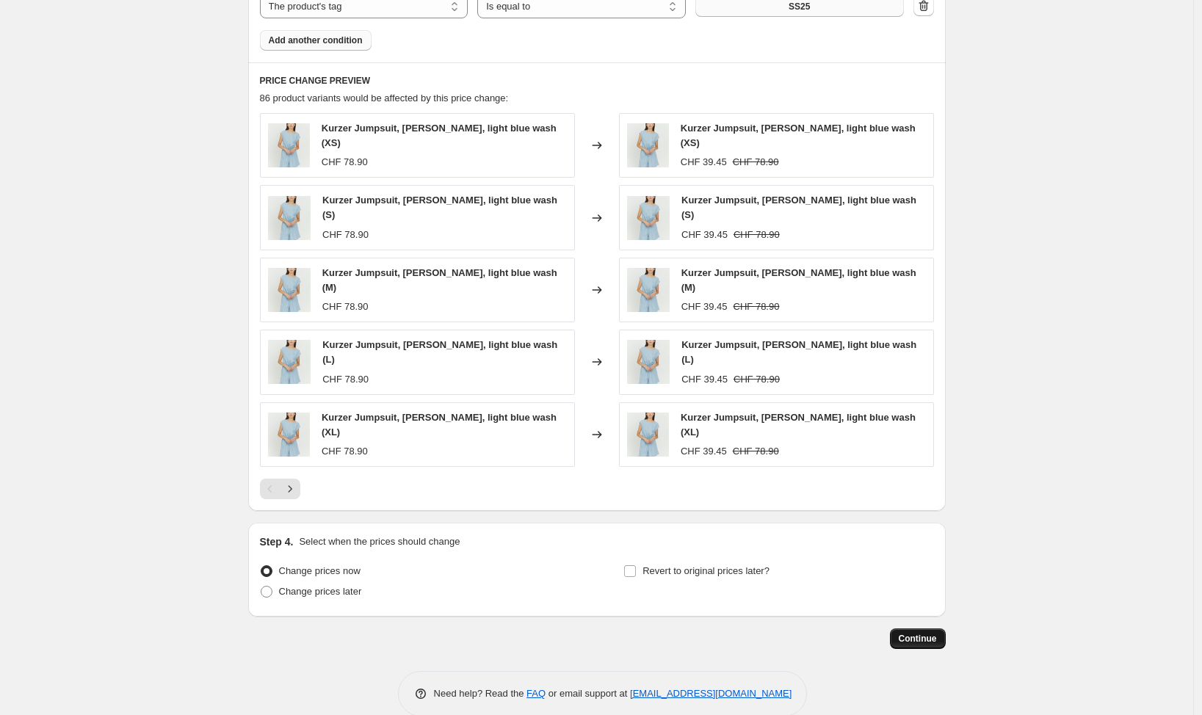
click at [922, 633] on span "Continue" at bounding box center [918, 639] width 38 height 12
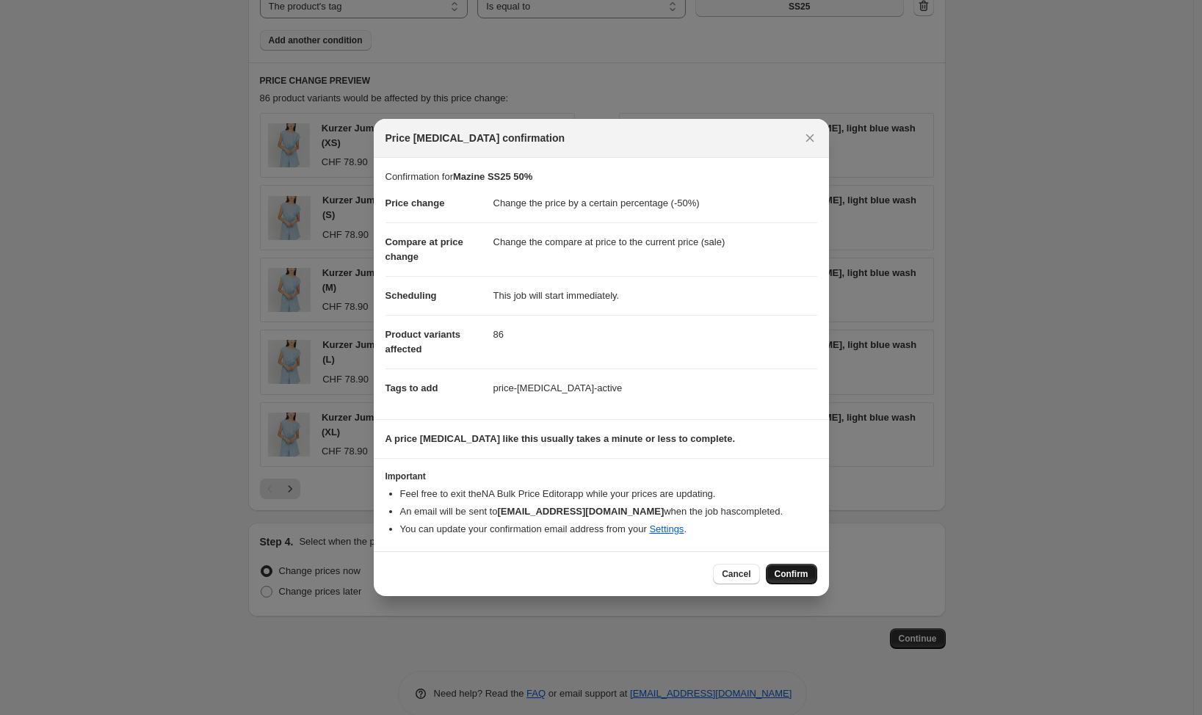
click at [787, 573] on span "Confirm" at bounding box center [792, 574] width 34 height 12
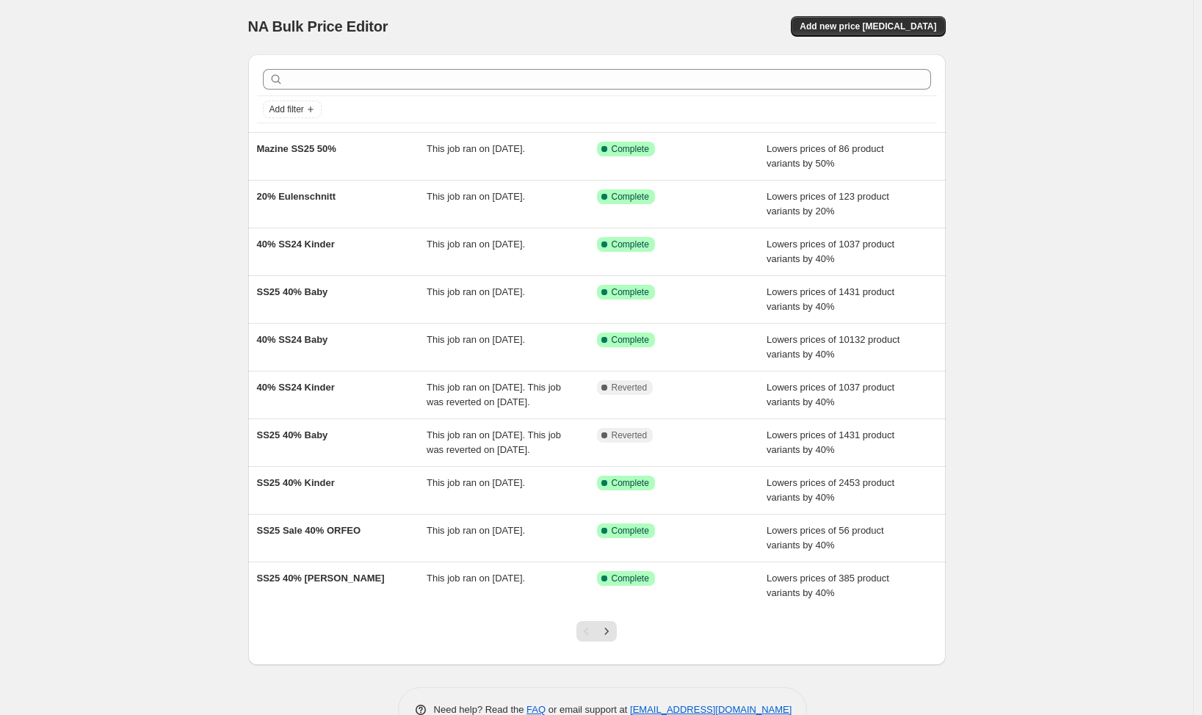
scroll to position [70, 0]
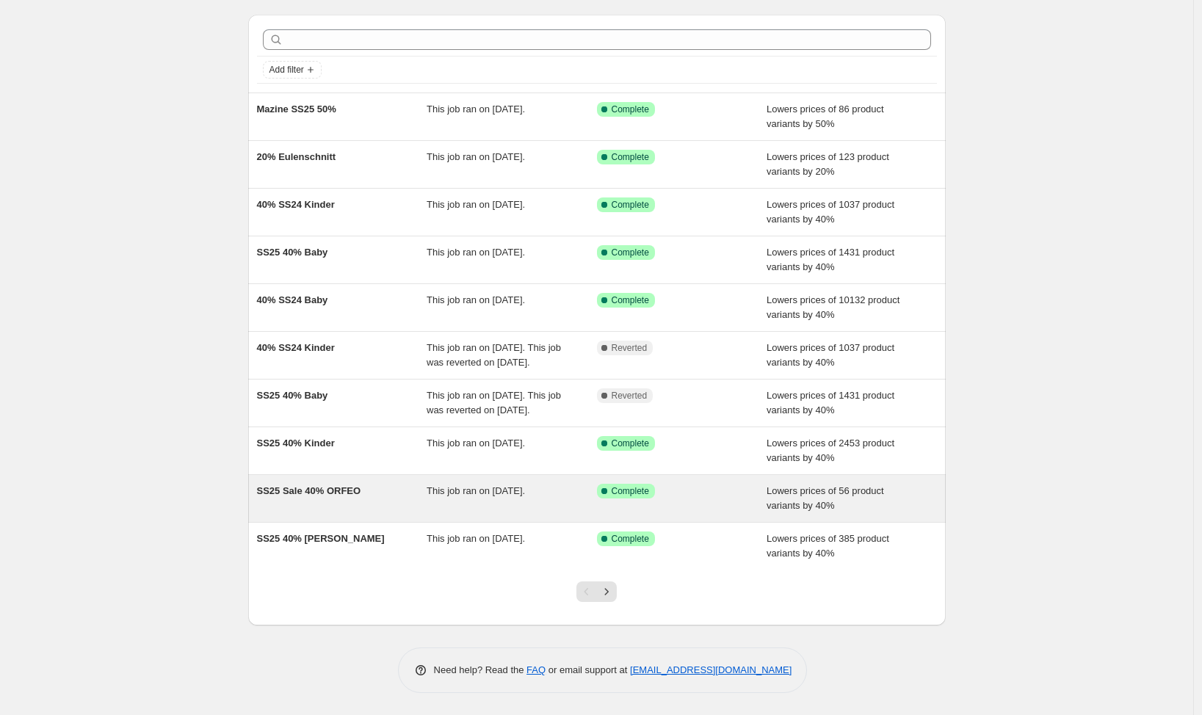
click at [327, 513] on div "SS25 Sale 40% ORFEO This job ran on 3. August 2025. Success Complete Complete L…" at bounding box center [596, 498] width 697 height 47
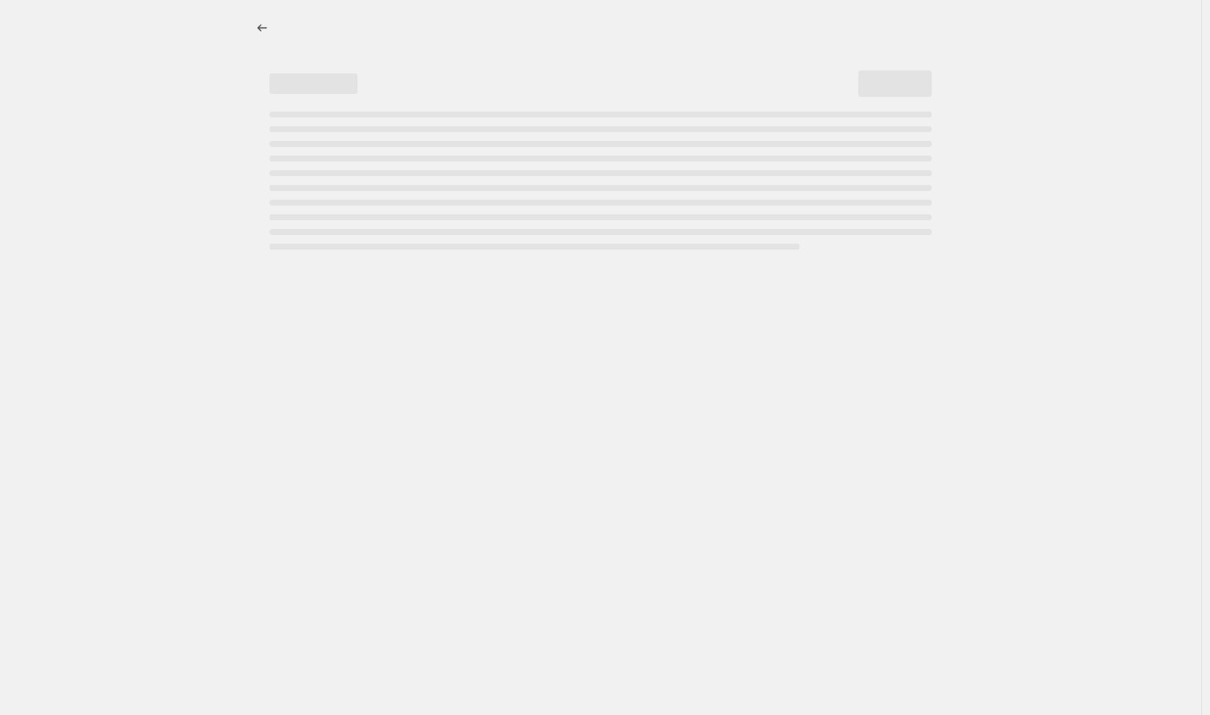
select select "percentage"
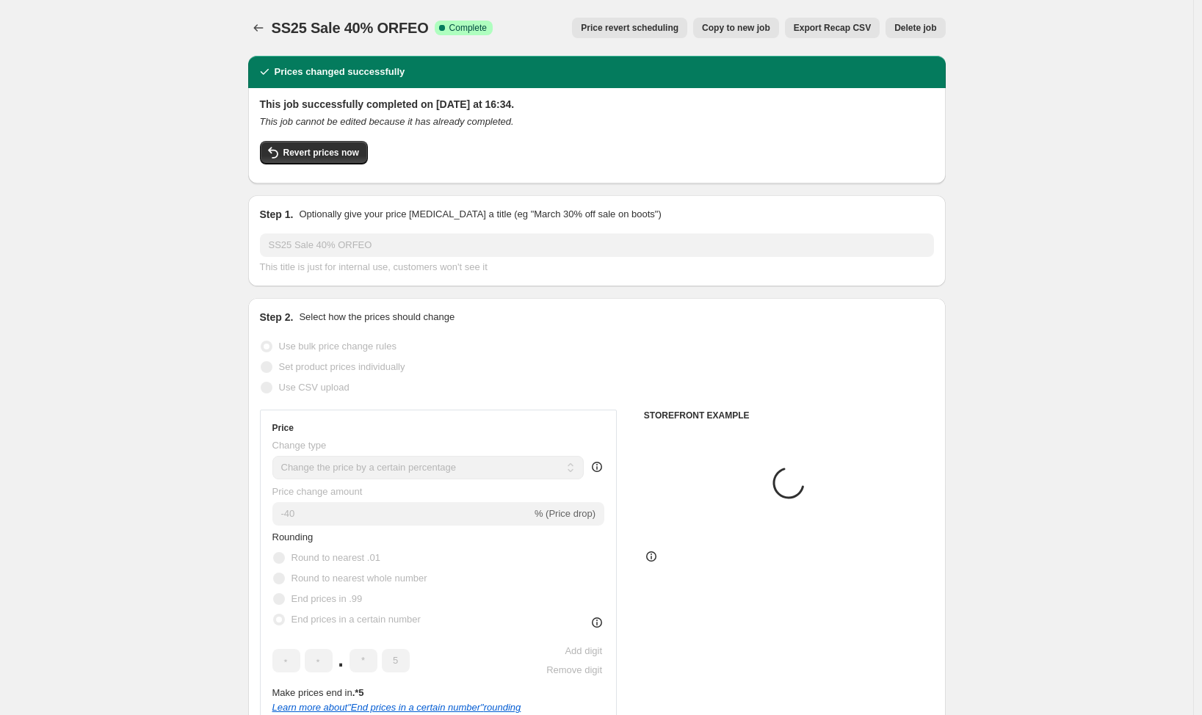
select select "vendor"
select select "tag"
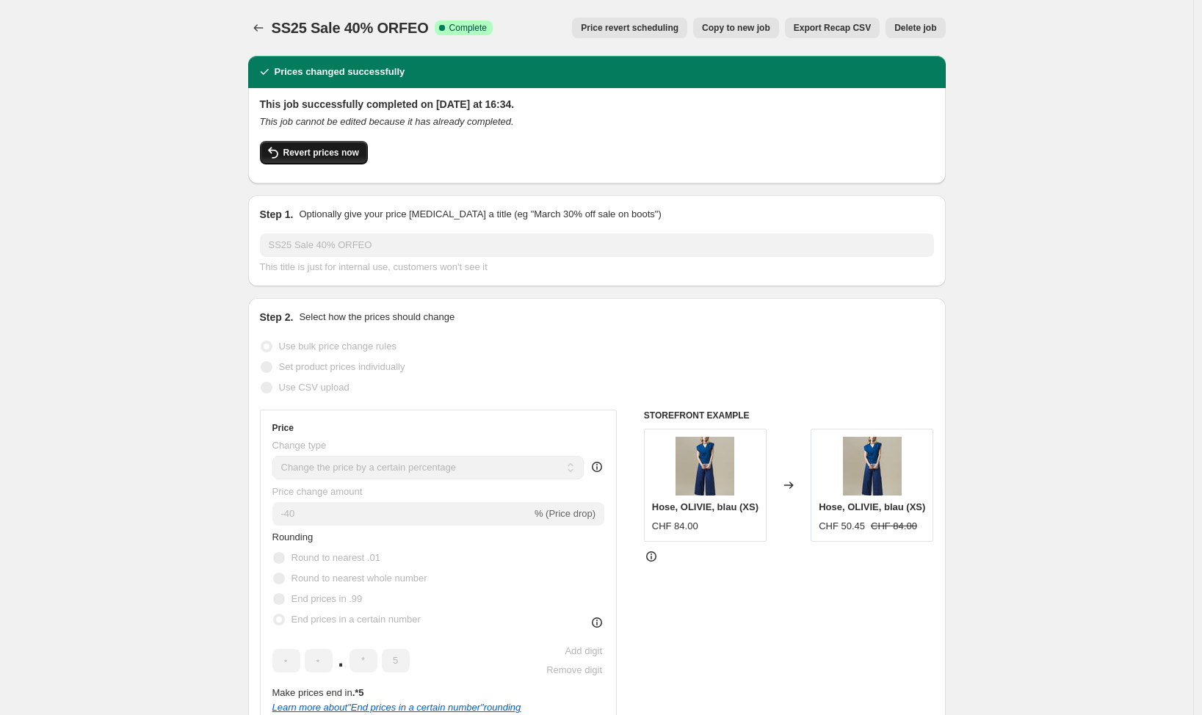
click at [288, 153] on span "Revert prices now" at bounding box center [321, 153] width 76 height 12
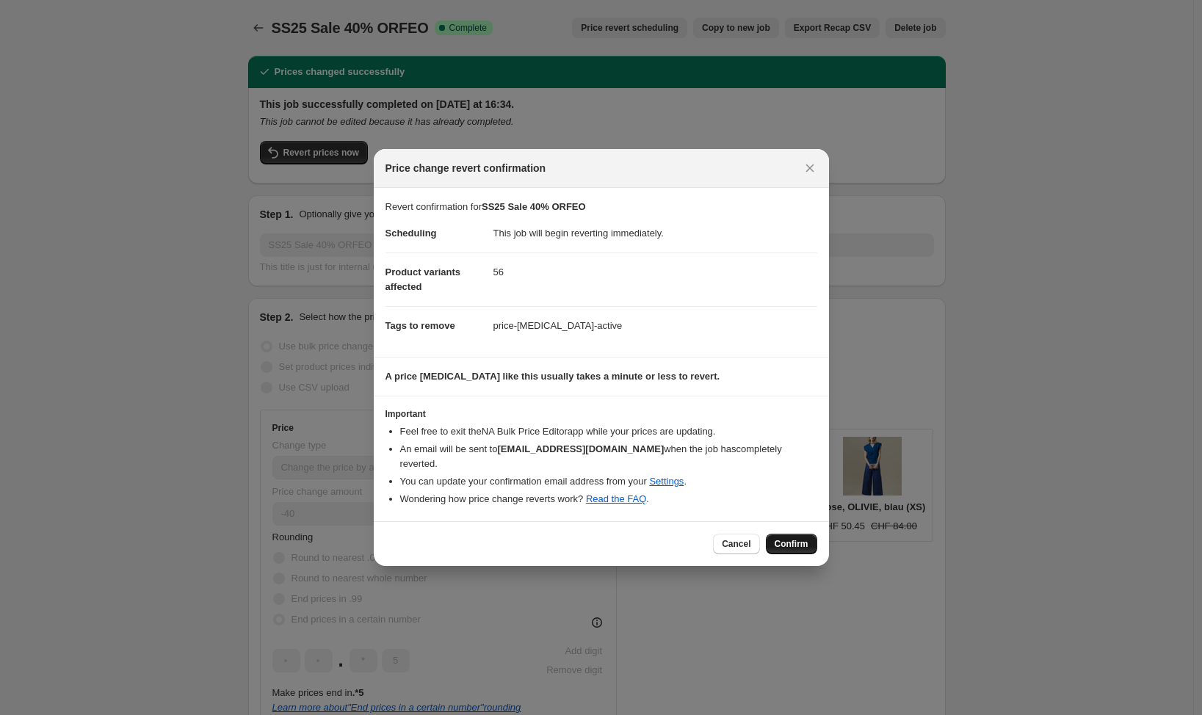
click at [800, 539] on span "Confirm" at bounding box center [792, 544] width 34 height 12
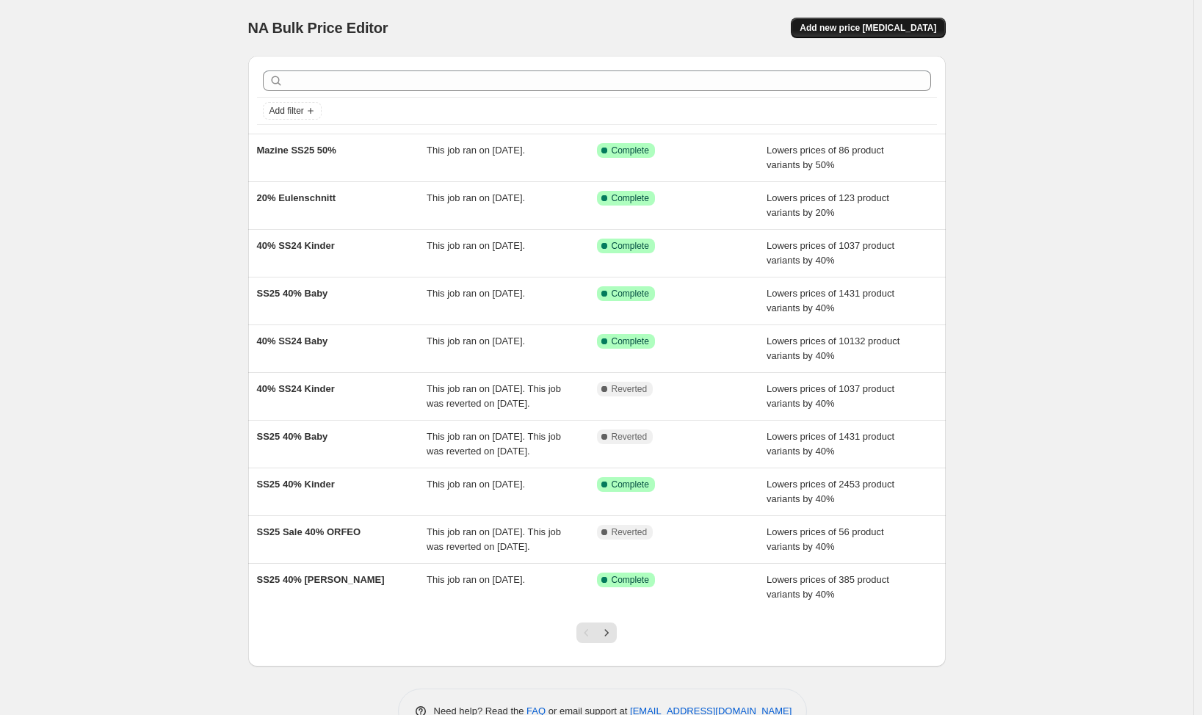
click at [895, 26] on span "Add new price [MEDICAL_DATA]" at bounding box center [867, 28] width 137 height 12
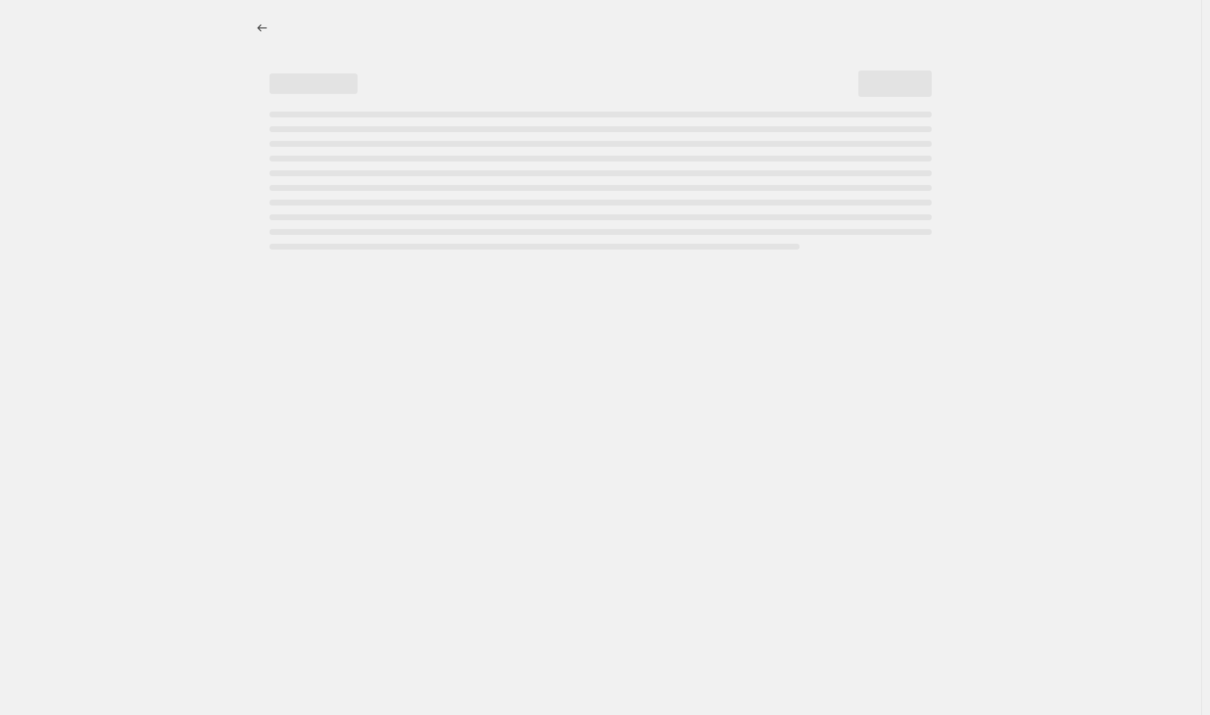
select select "percentage"
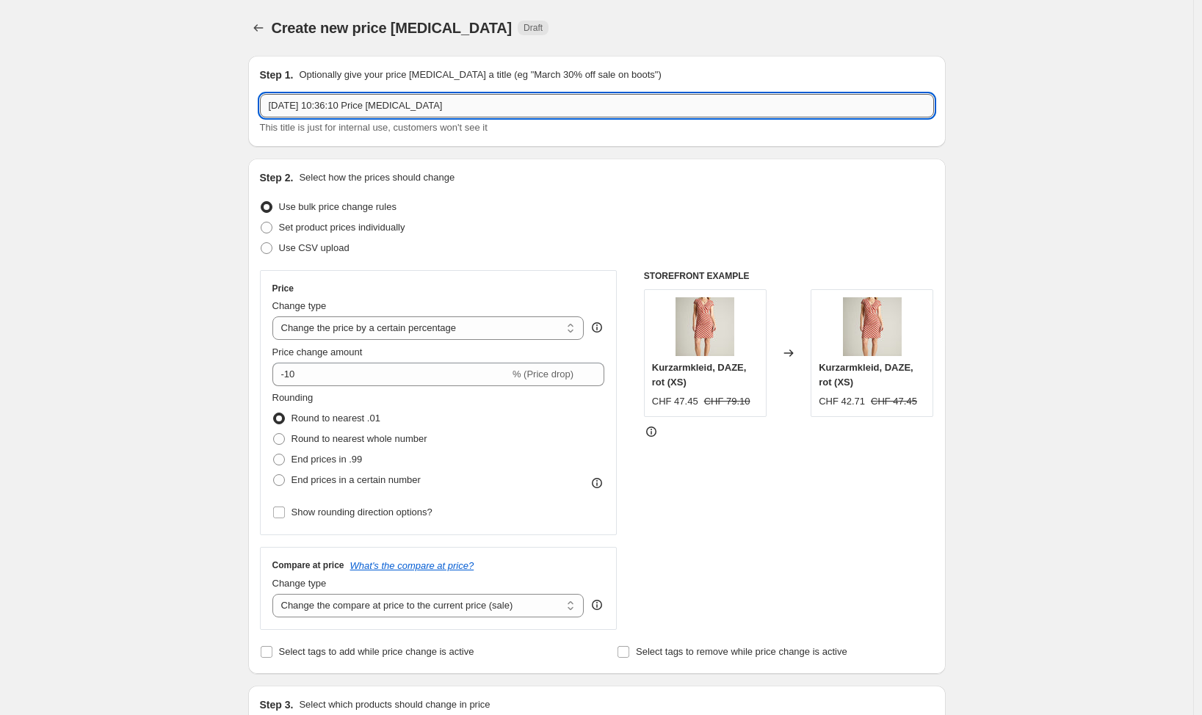
drag, startPoint x: 546, startPoint y: 107, endPoint x: 43, endPoint y: 59, distance: 505.9
click at [260, 94] on input "22. Aug. 2025, 10:36:10 Price change job" at bounding box center [597, 105] width 674 height 23
type input "Orfeo SS25 50%"
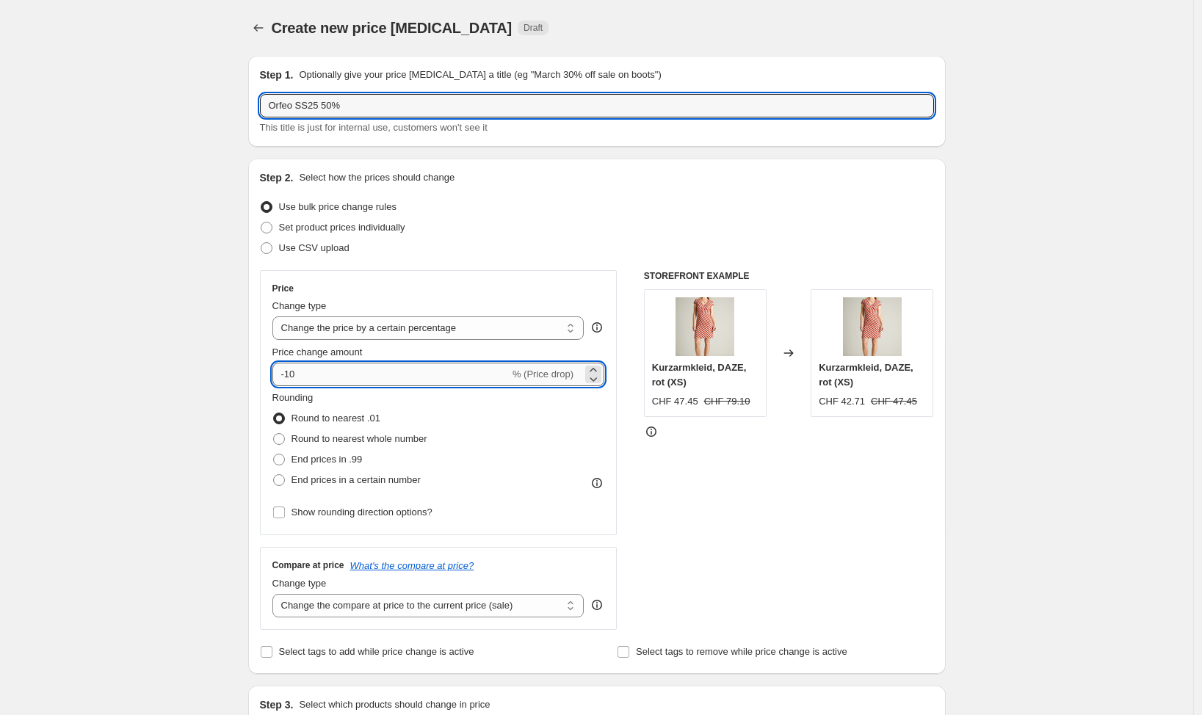
click at [365, 378] on input "-10" at bounding box center [390, 374] width 237 height 23
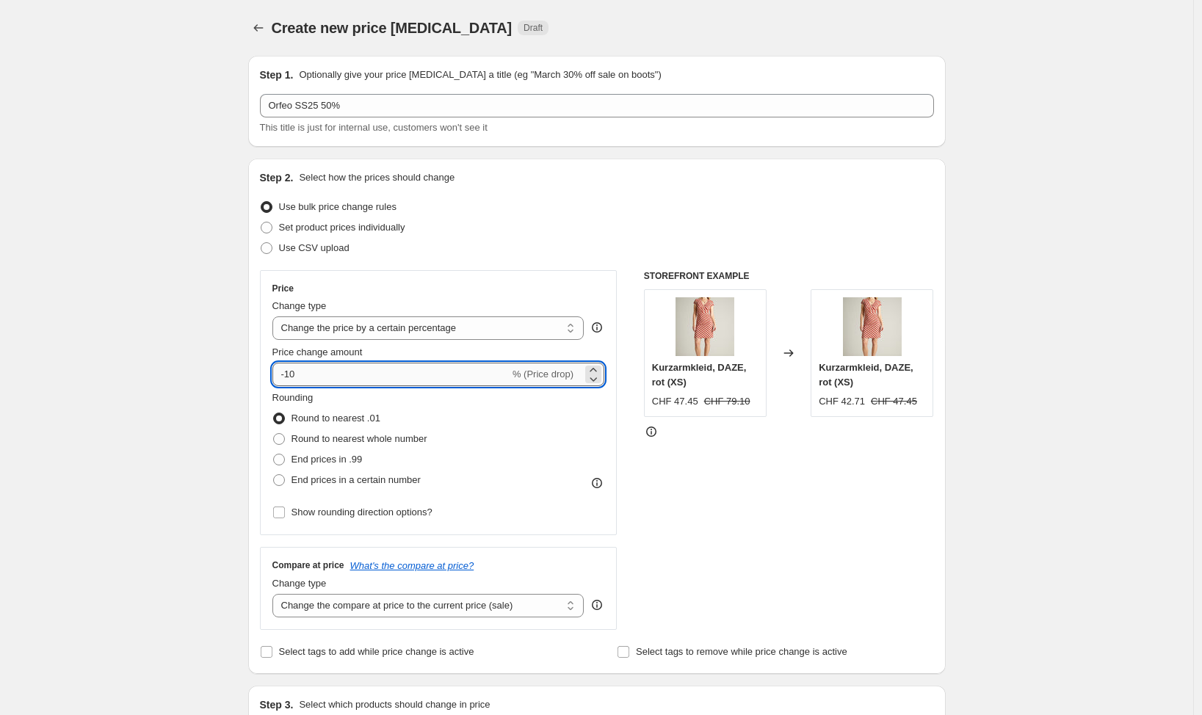
type input "-1"
type input "-50"
click at [330, 509] on span "Show rounding direction options?" at bounding box center [361, 512] width 141 height 11
click at [285, 509] on input "Show rounding direction options?" at bounding box center [279, 513] width 12 height 12
checkbox input "true"
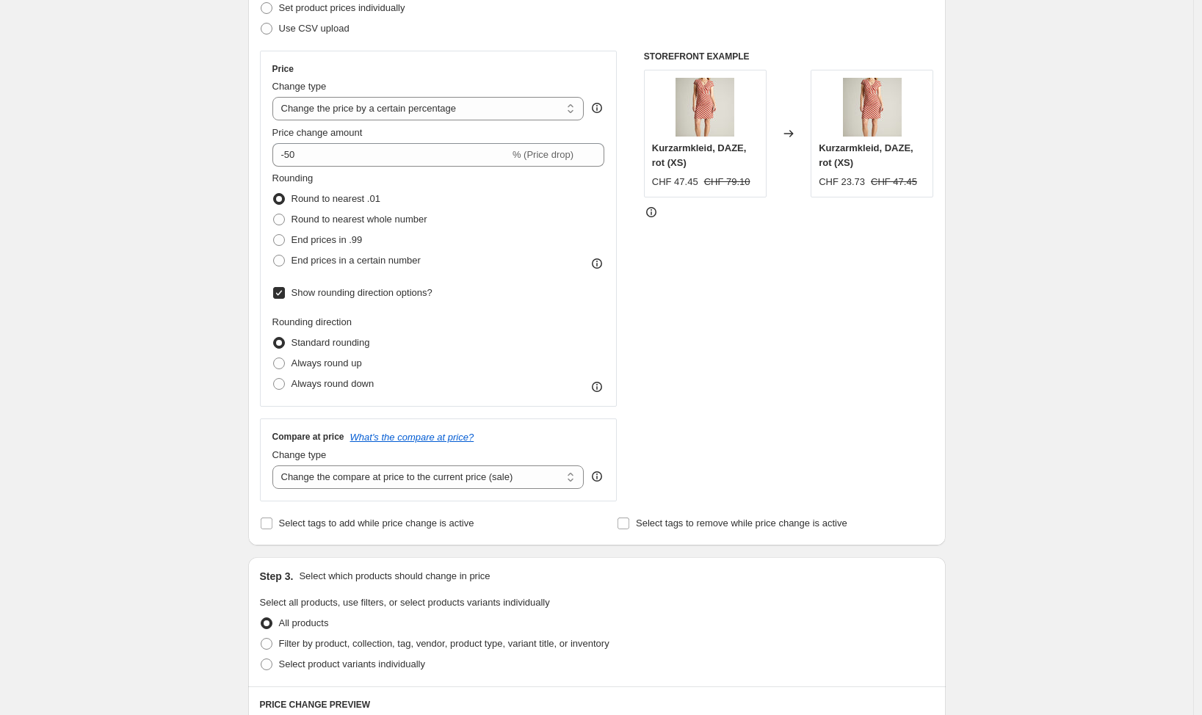
scroll to position [223, 0]
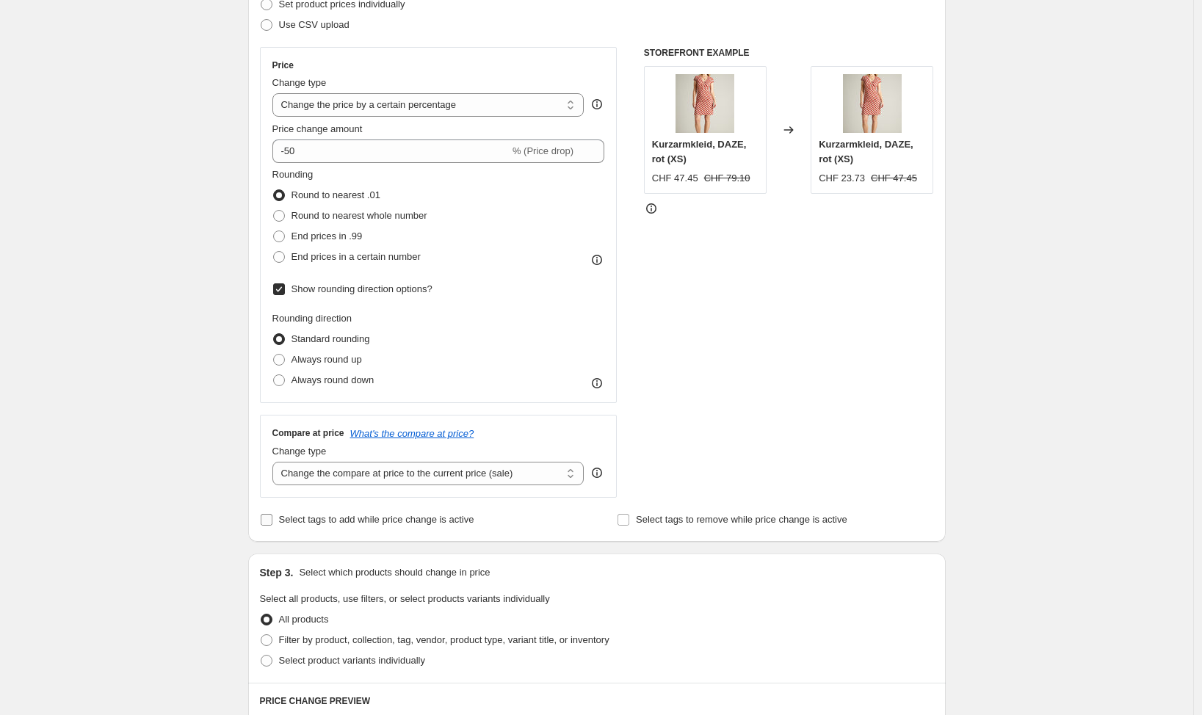
click at [449, 515] on span "Select tags to add while price change is active" at bounding box center [376, 519] width 195 height 11
click at [272, 515] on input "Select tags to add while price change is active" at bounding box center [267, 520] width 12 height 12
checkbox input "true"
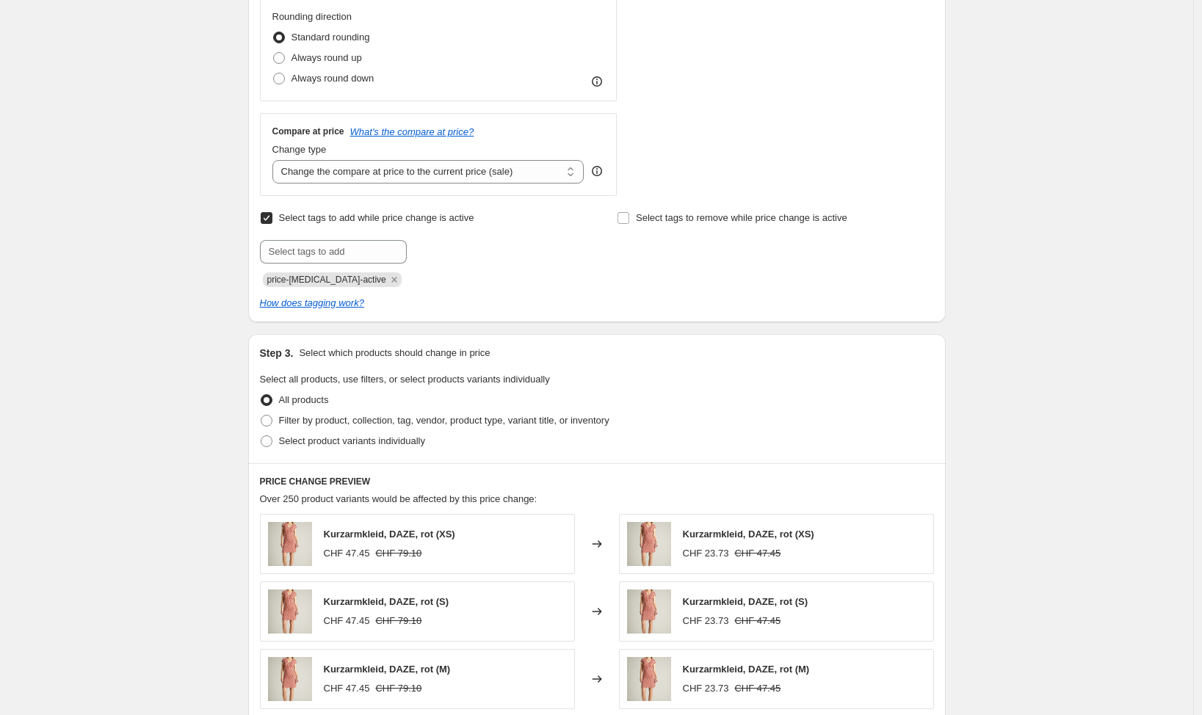
scroll to position [539, 0]
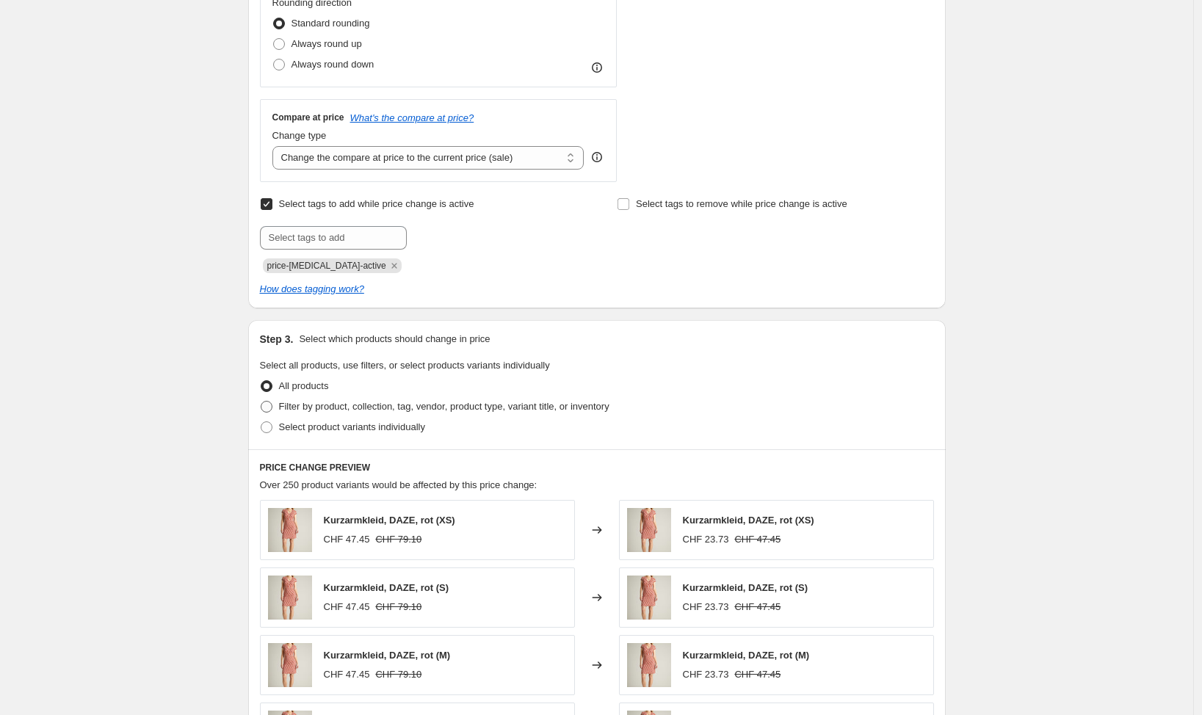
click at [398, 402] on span "Filter by product, collection, tag, vendor, product type, variant title, or inv…" at bounding box center [444, 406] width 330 height 11
click at [261, 402] on input "Filter by product, collection, tag, vendor, product type, variant title, or inv…" at bounding box center [261, 401] width 1 height 1
radio input "true"
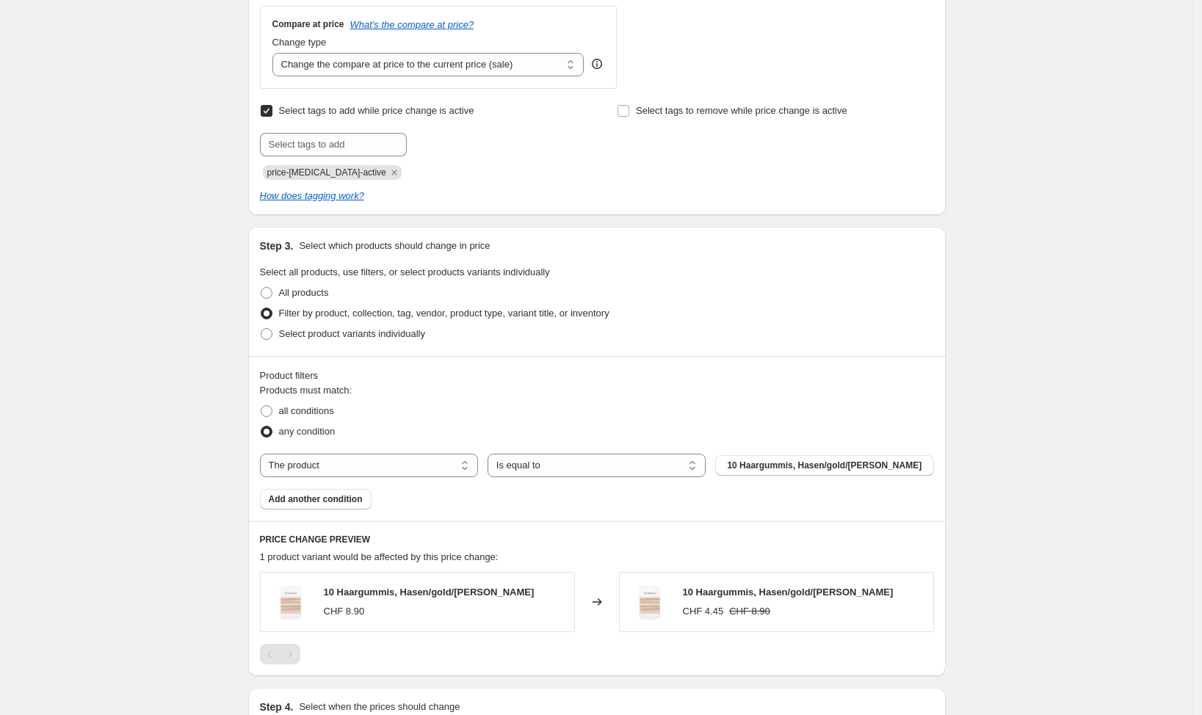
scroll to position [694, 0]
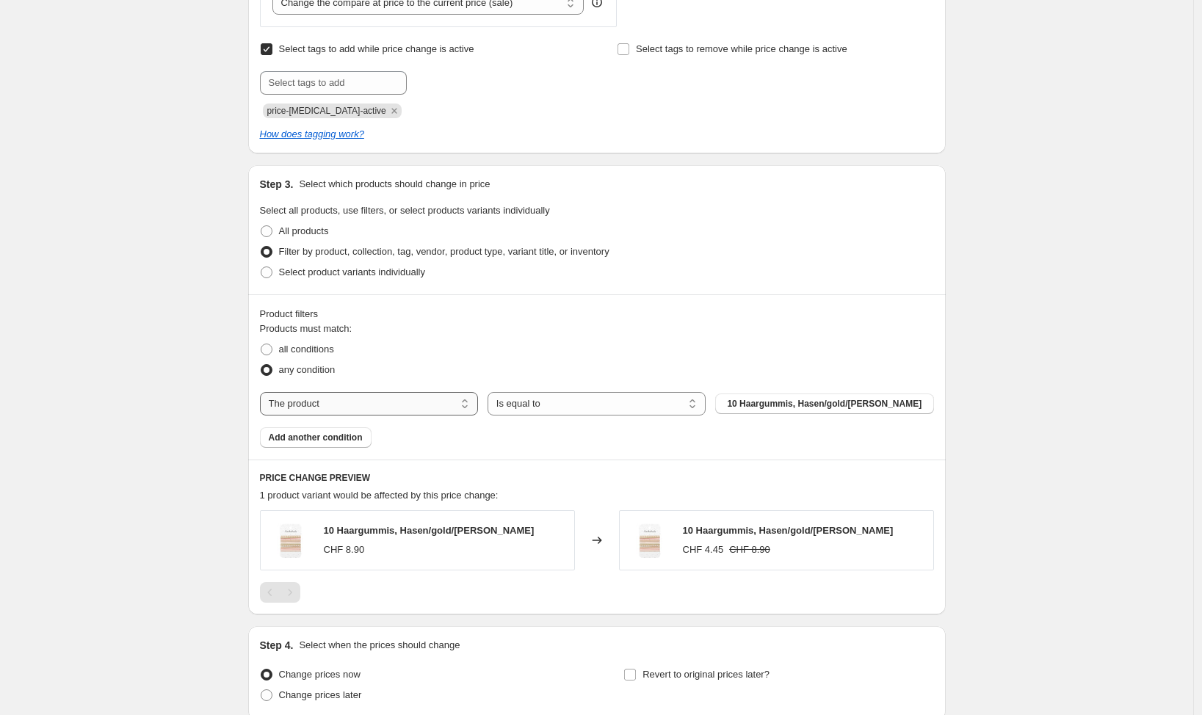
select select "vendor"
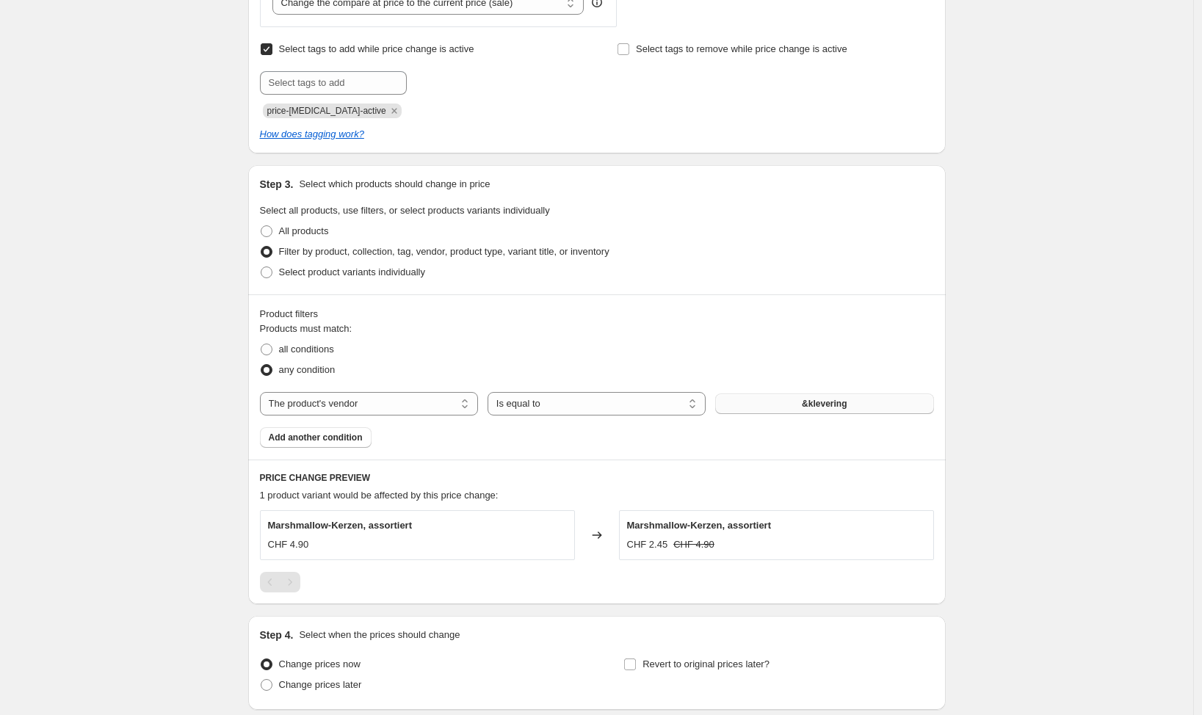
click at [846, 407] on span "&klevering" at bounding box center [824, 404] width 45 height 12
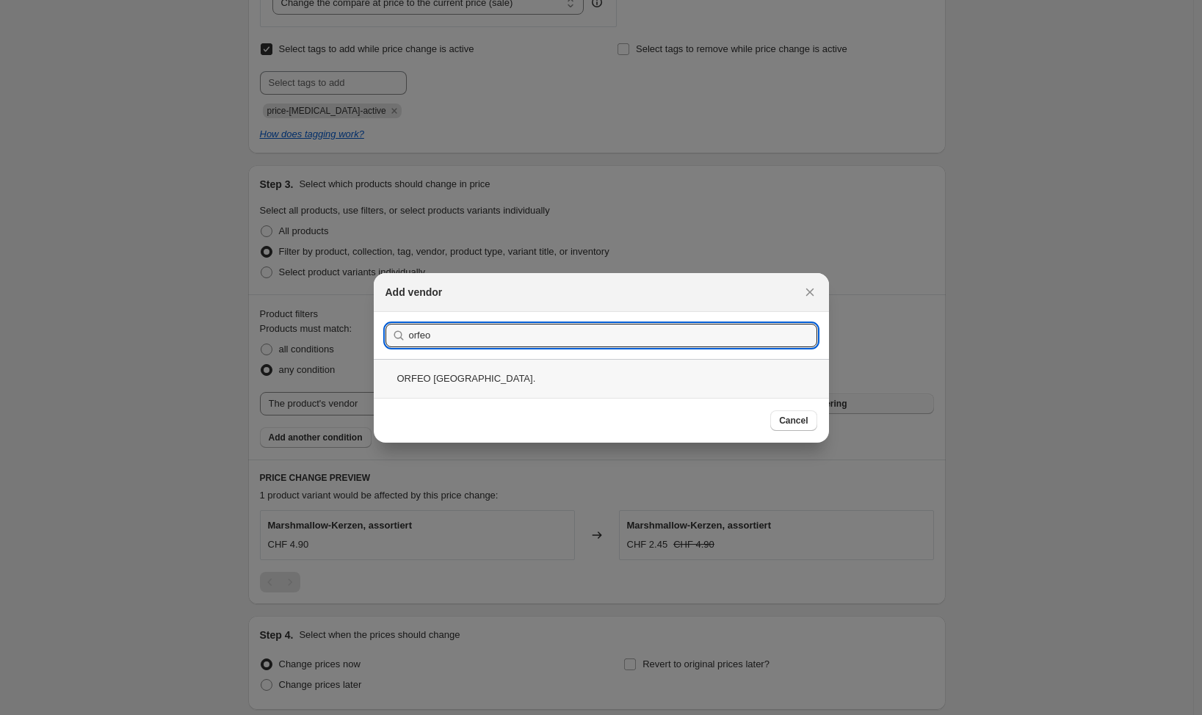
type input "orfeo"
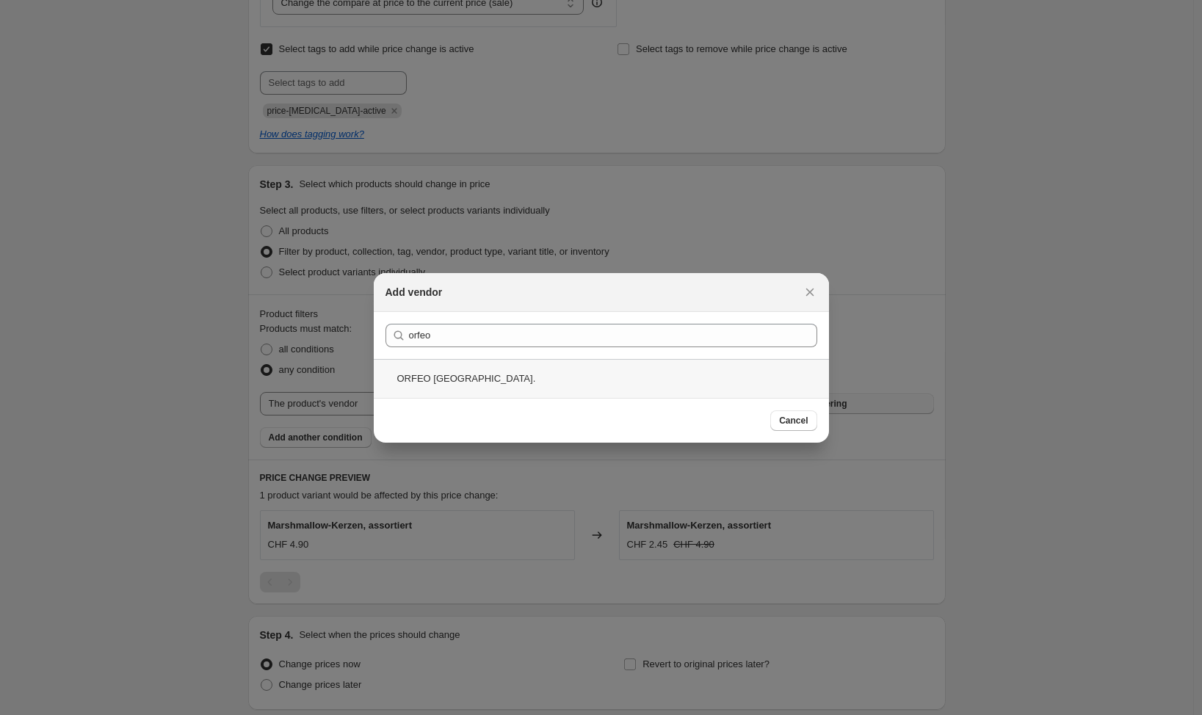
click at [435, 386] on div "ORFEO Paris." at bounding box center [601, 378] width 455 height 39
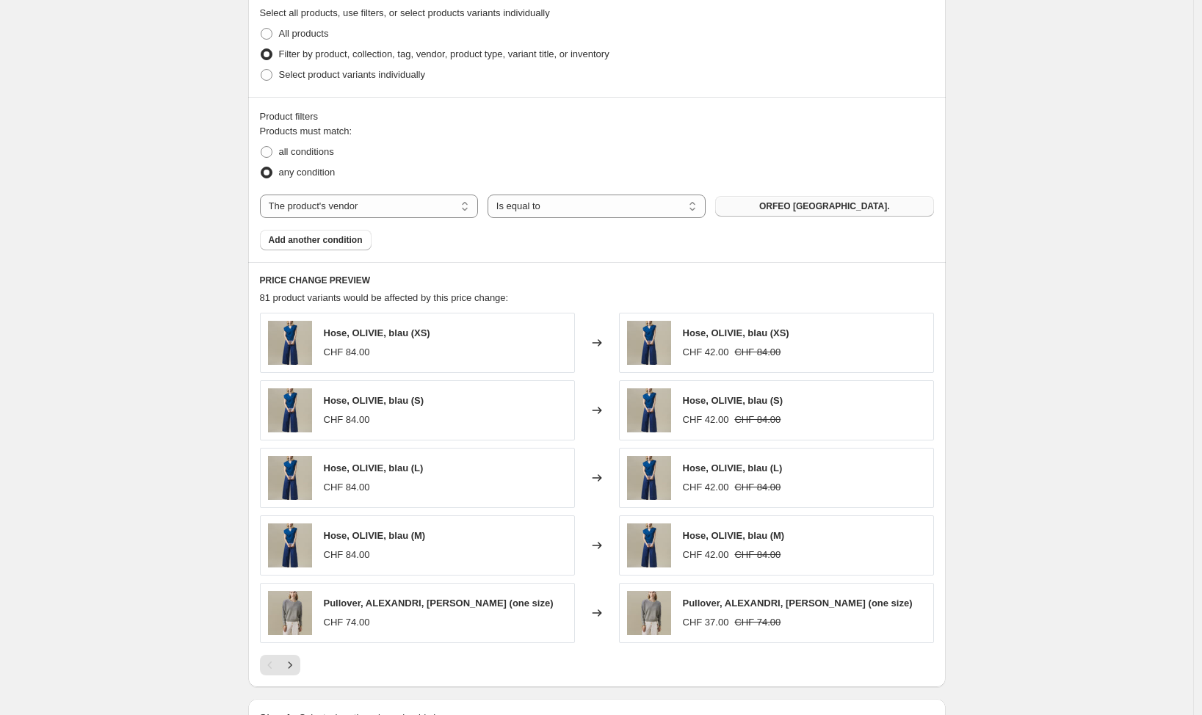
scroll to position [1091, 0]
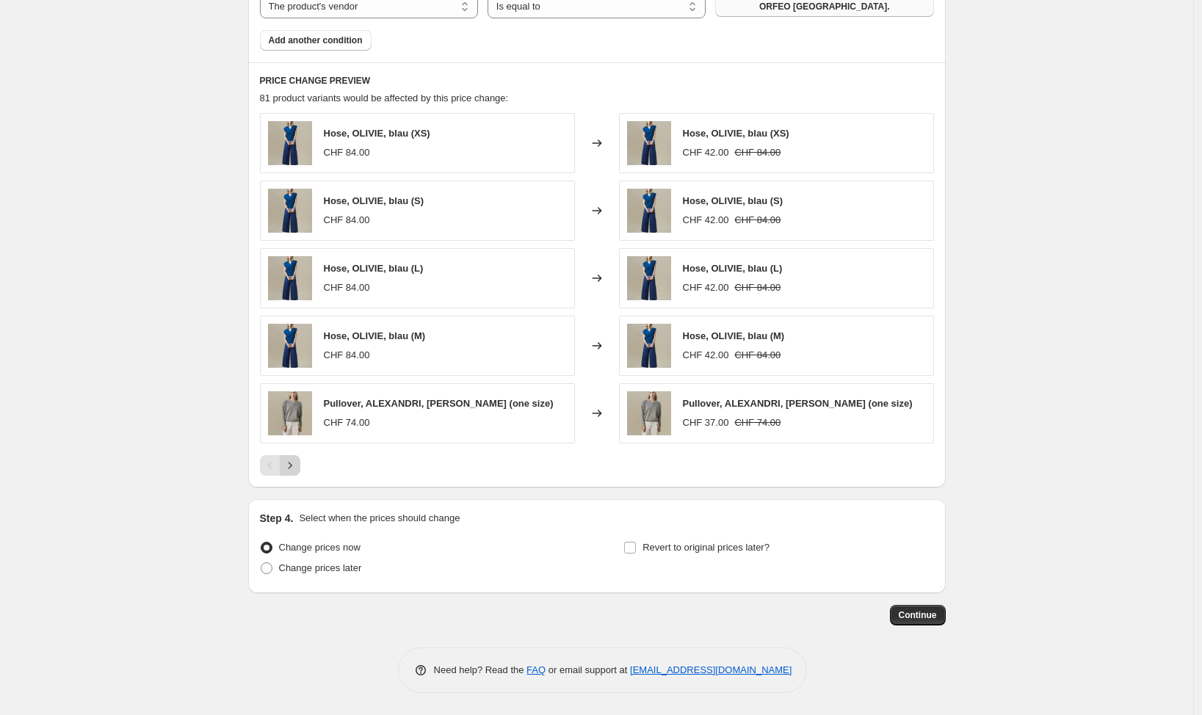
click at [289, 461] on icon "Next" at bounding box center [290, 465] width 15 height 15
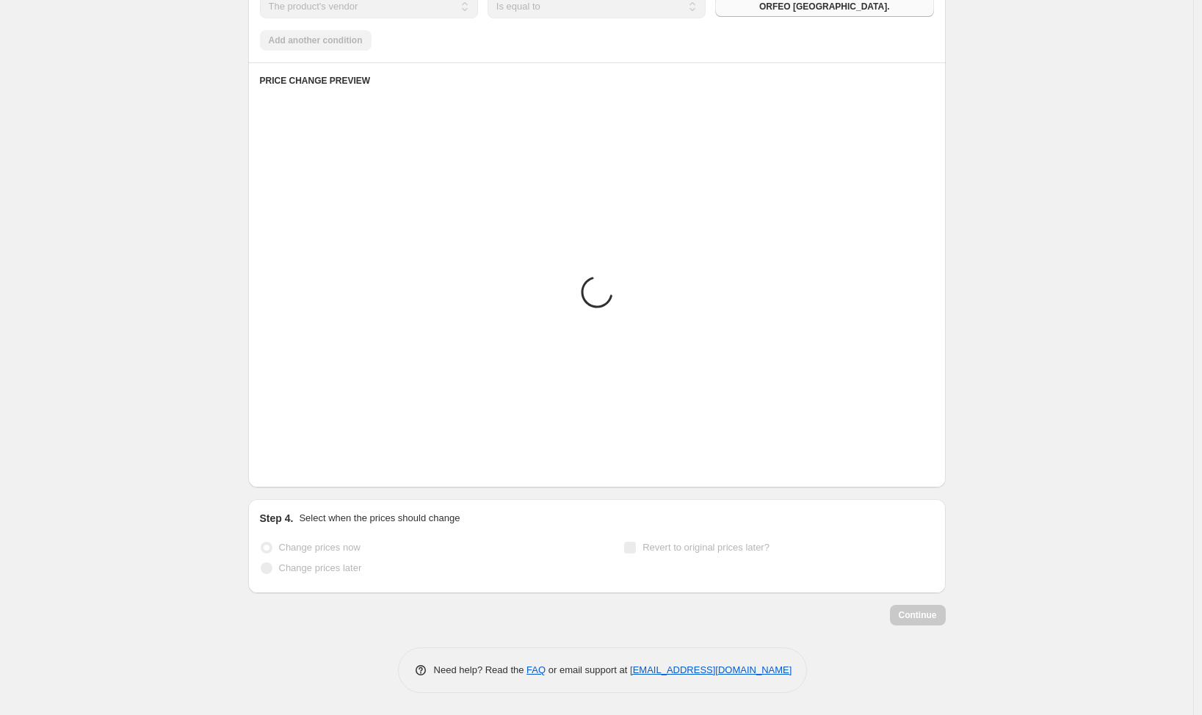
scroll to position [1051, 0]
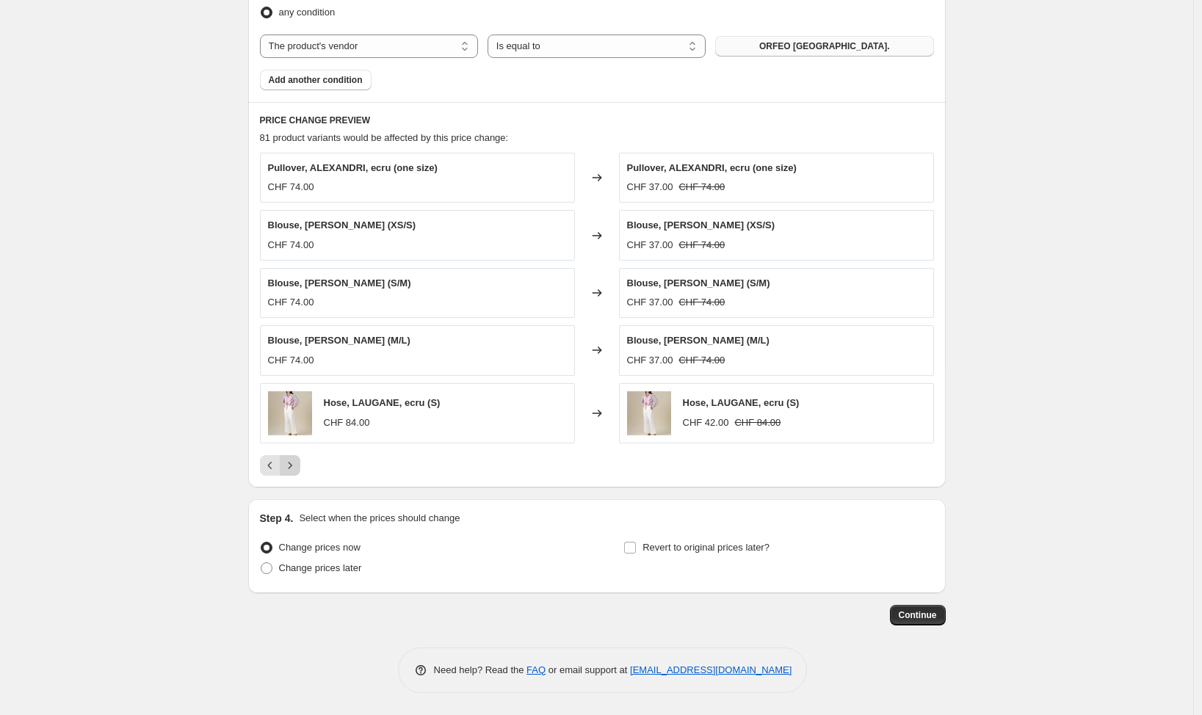
click at [291, 464] on icon "Next" at bounding box center [290, 465] width 15 height 15
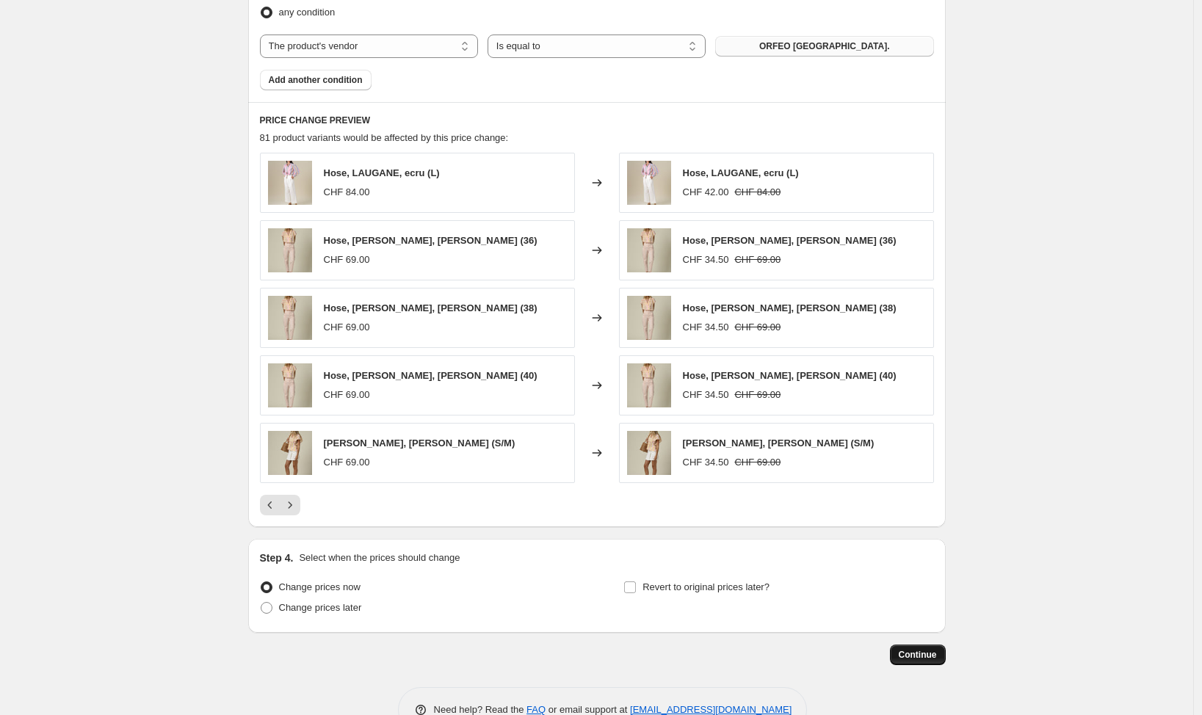
click at [920, 656] on span "Continue" at bounding box center [918, 655] width 38 height 12
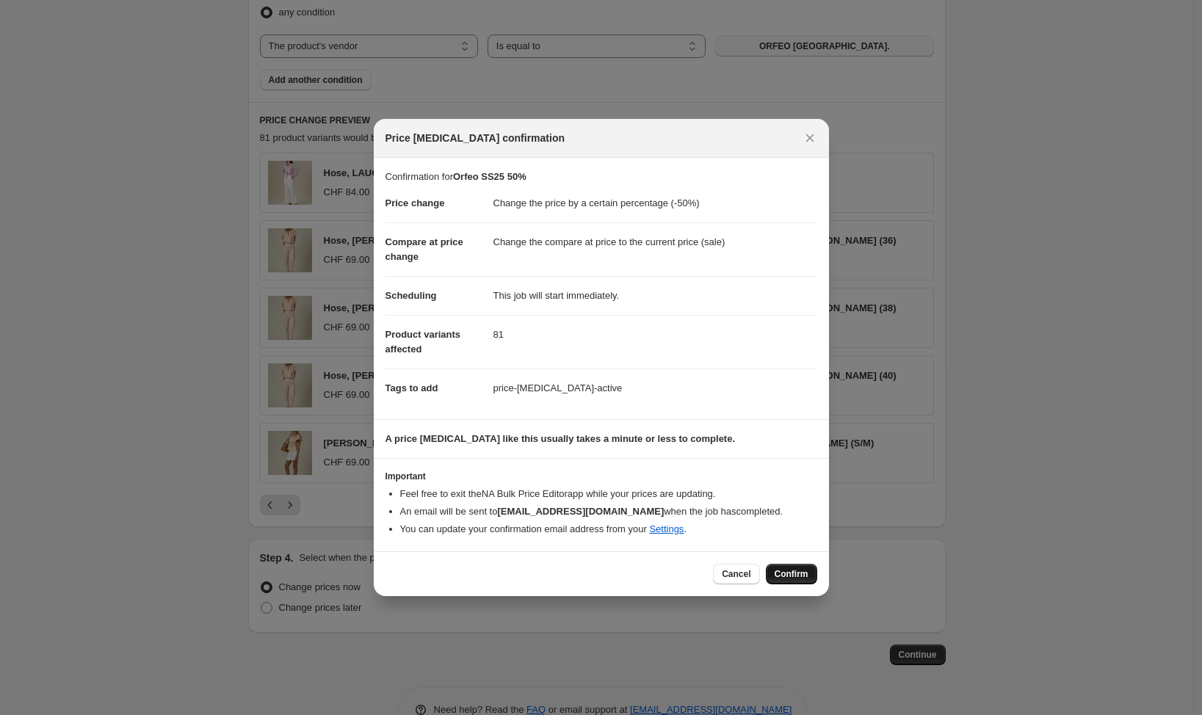
click at [808, 573] on button "Confirm" at bounding box center [791, 574] width 51 height 21
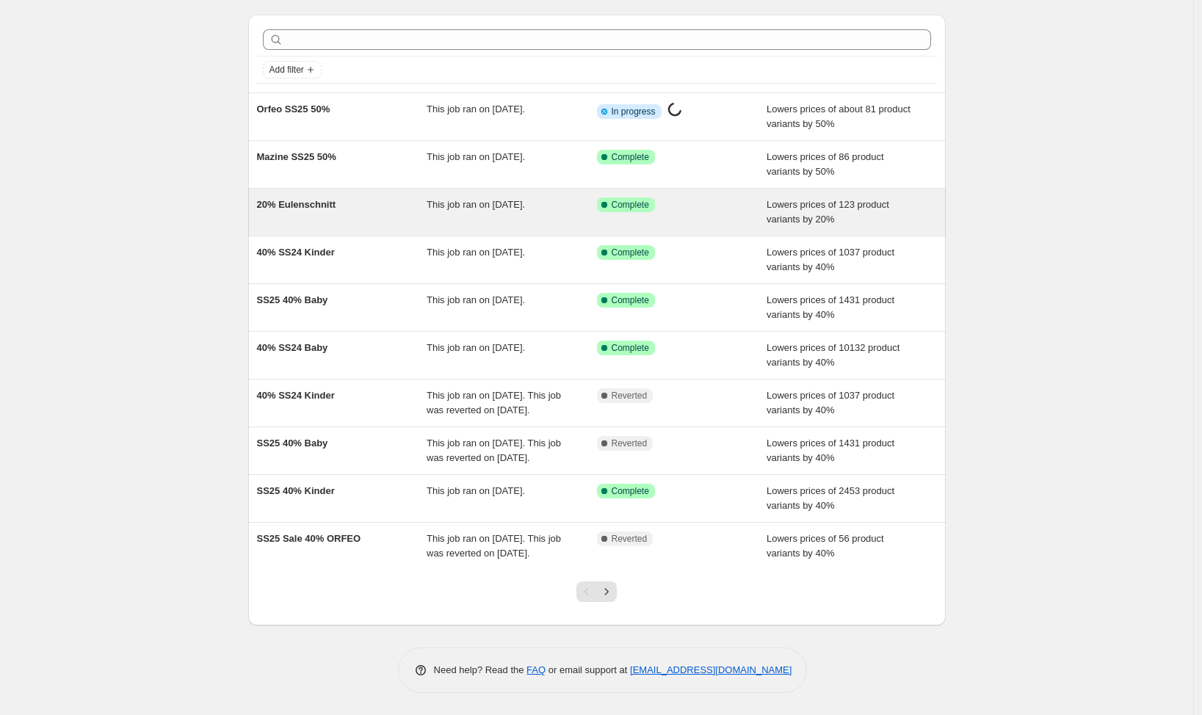
scroll to position [85, 0]
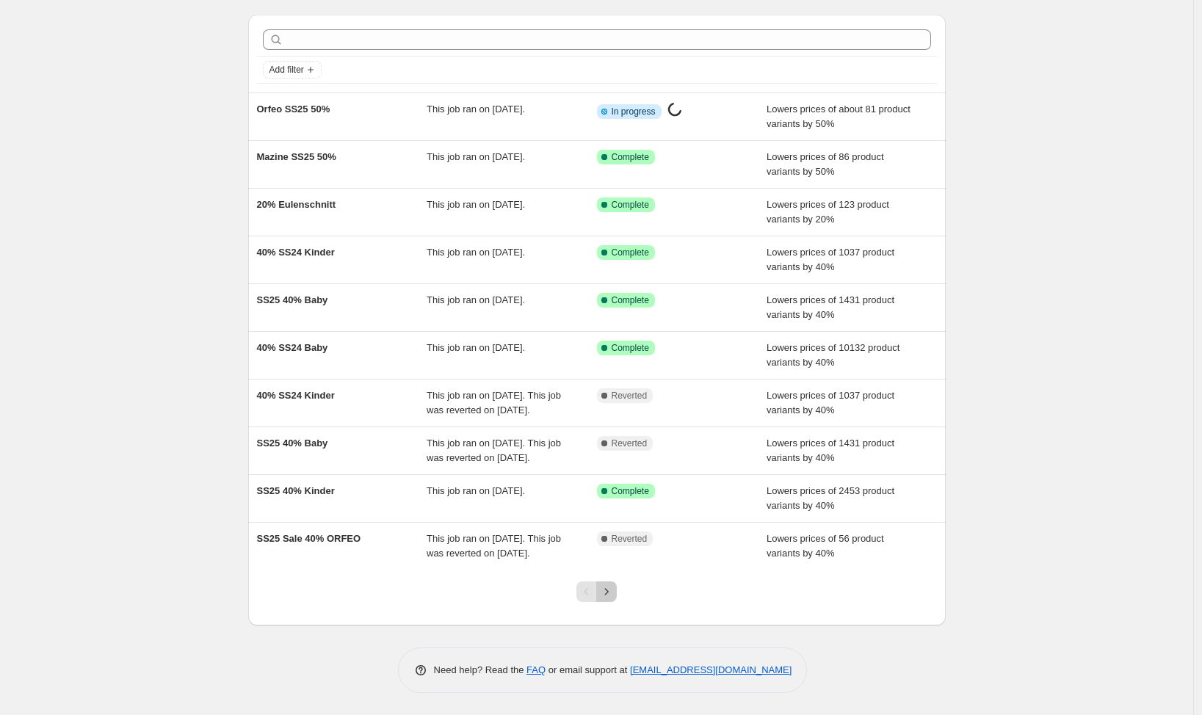
click at [613, 592] on icon "Next" at bounding box center [606, 591] width 15 height 15
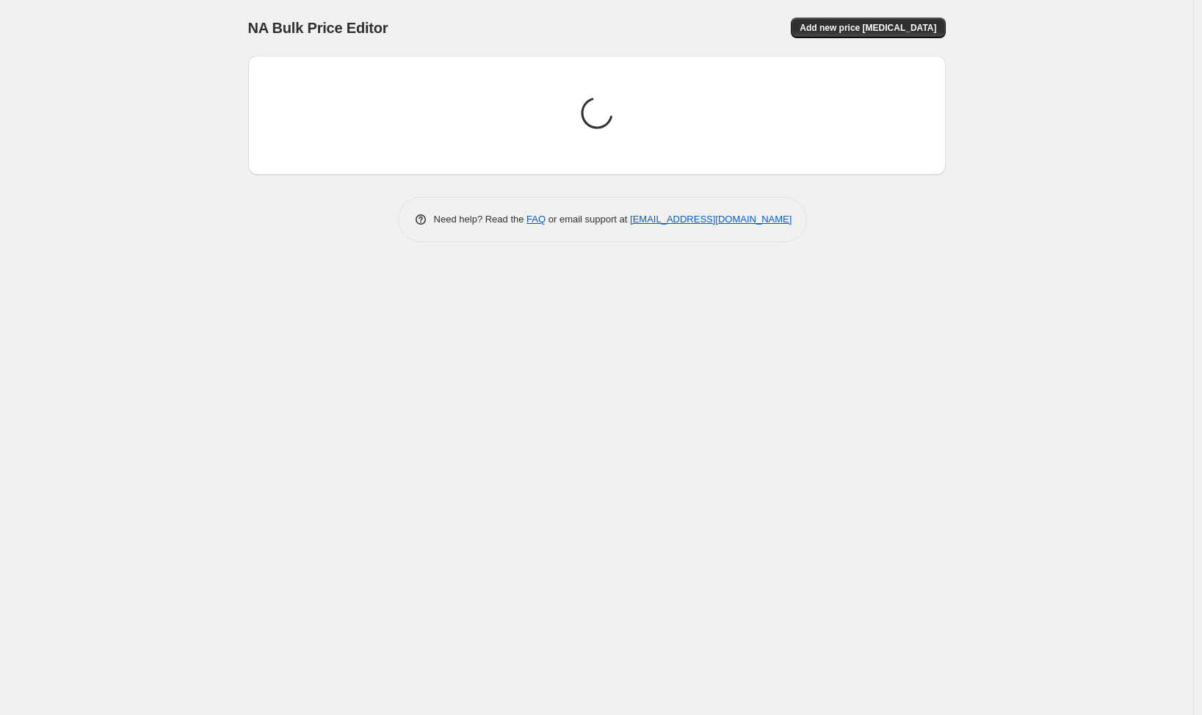
scroll to position [0, 0]
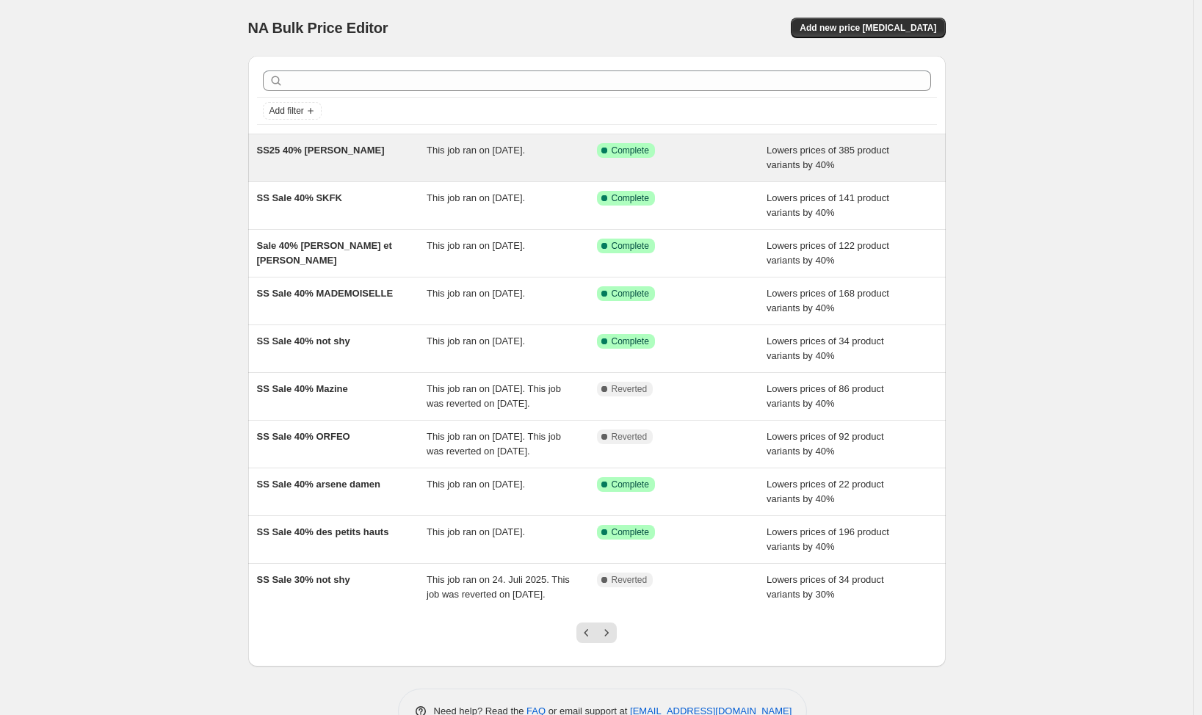
click at [347, 162] on div "SS25 40% [PERSON_NAME]" at bounding box center [342, 157] width 170 height 29
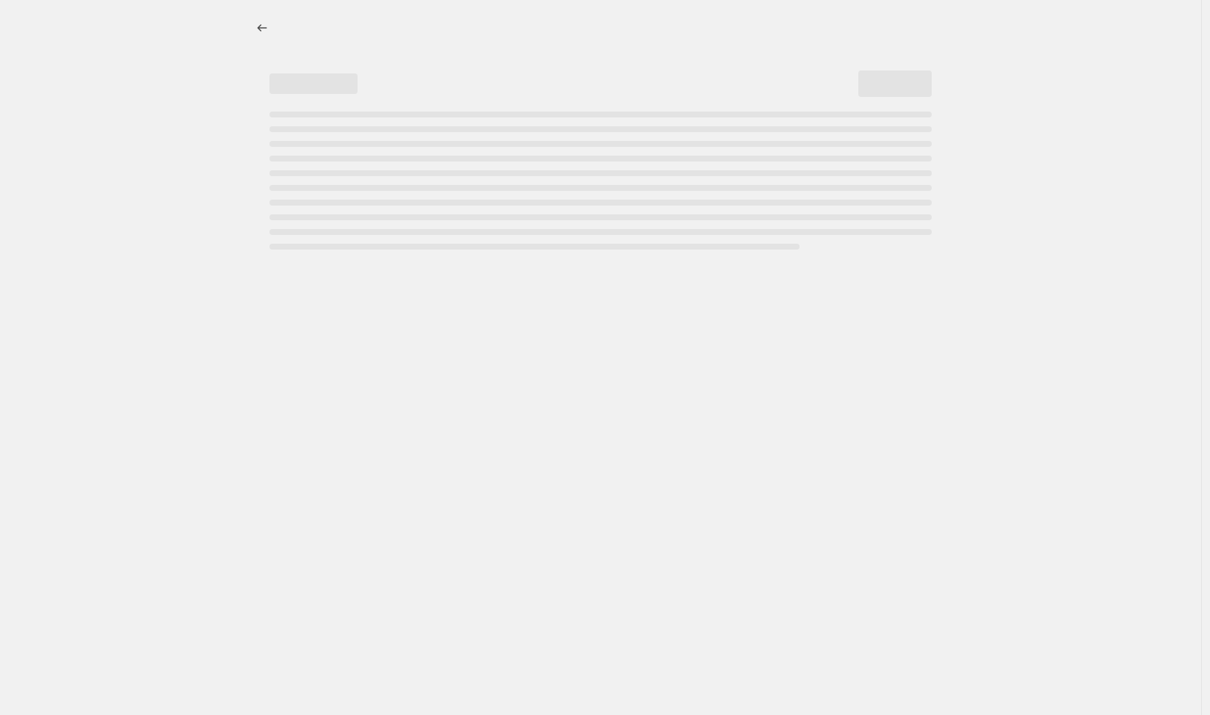
select select "percentage"
select select "vendor"
select select "tag"
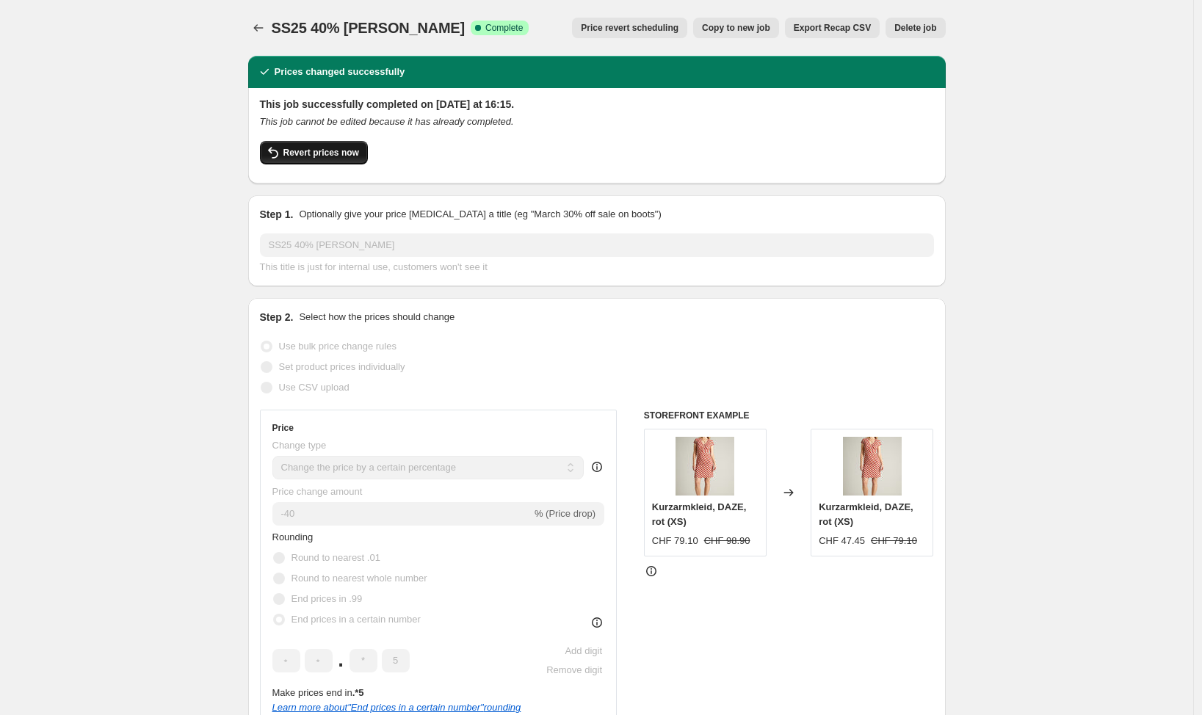
click at [344, 152] on span "Revert prices now" at bounding box center [321, 153] width 76 height 12
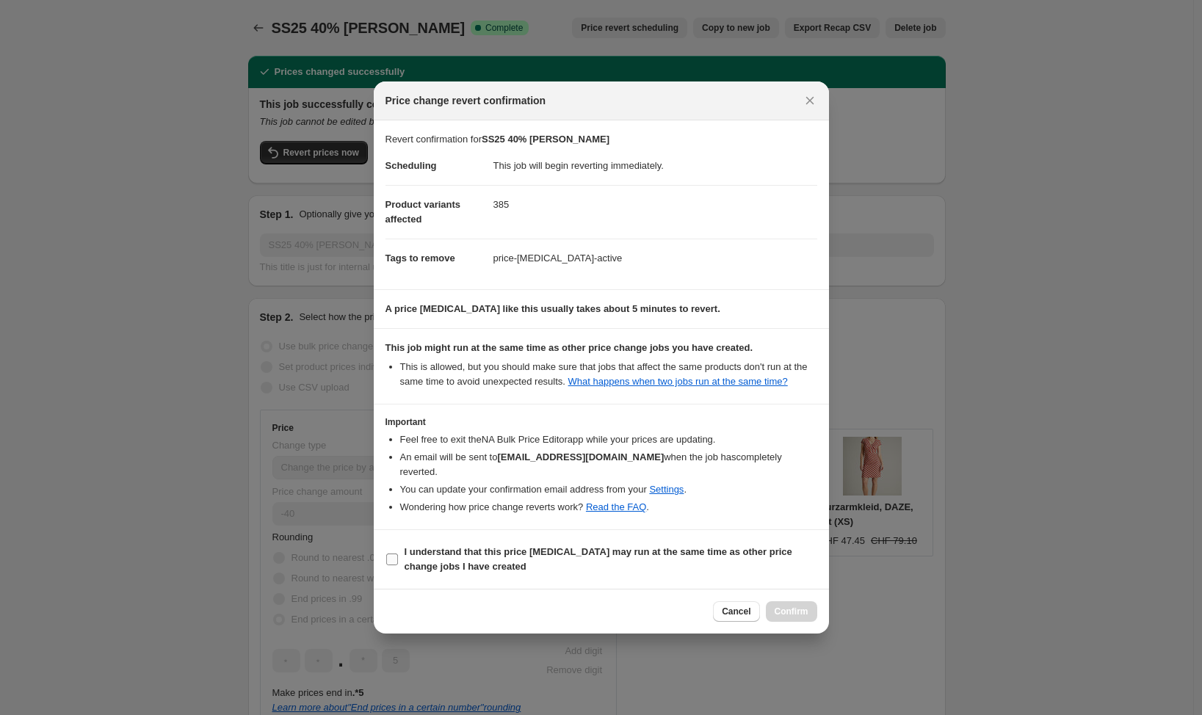
click at [388, 560] on input "I understand that this price change job may run at the same time as other price…" at bounding box center [392, 560] width 12 height 12
checkbox input "true"
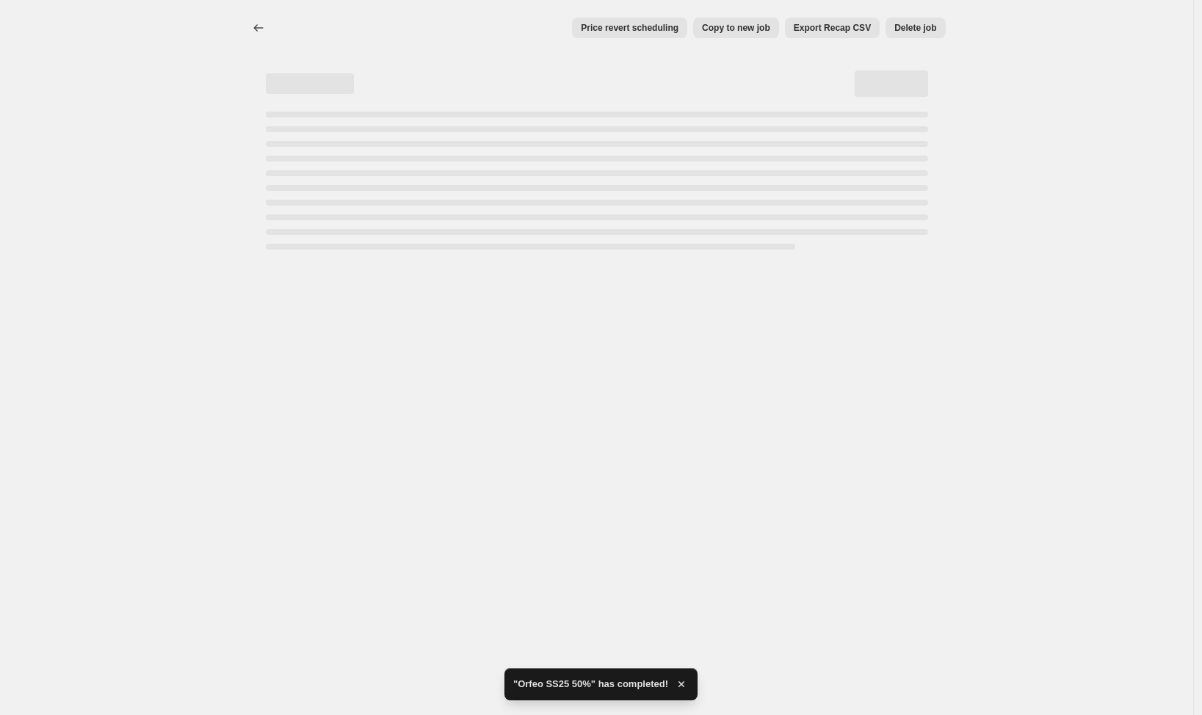
click at [793, 611] on div "Home Settings Plans Skip to content Price revert scheduling Copy to new job Exp…" at bounding box center [601, 357] width 1202 height 715
select select "percentage"
select select "vendor"
select select "tag"
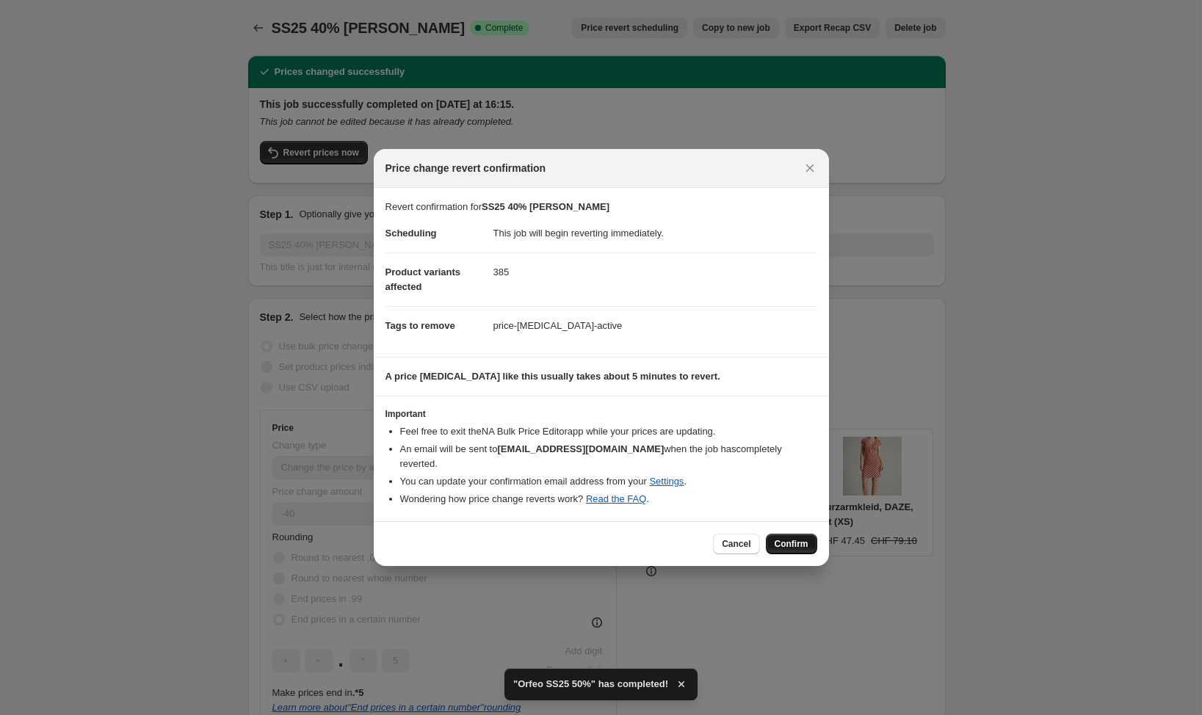
click at [805, 538] on span "Confirm" at bounding box center [792, 544] width 34 height 12
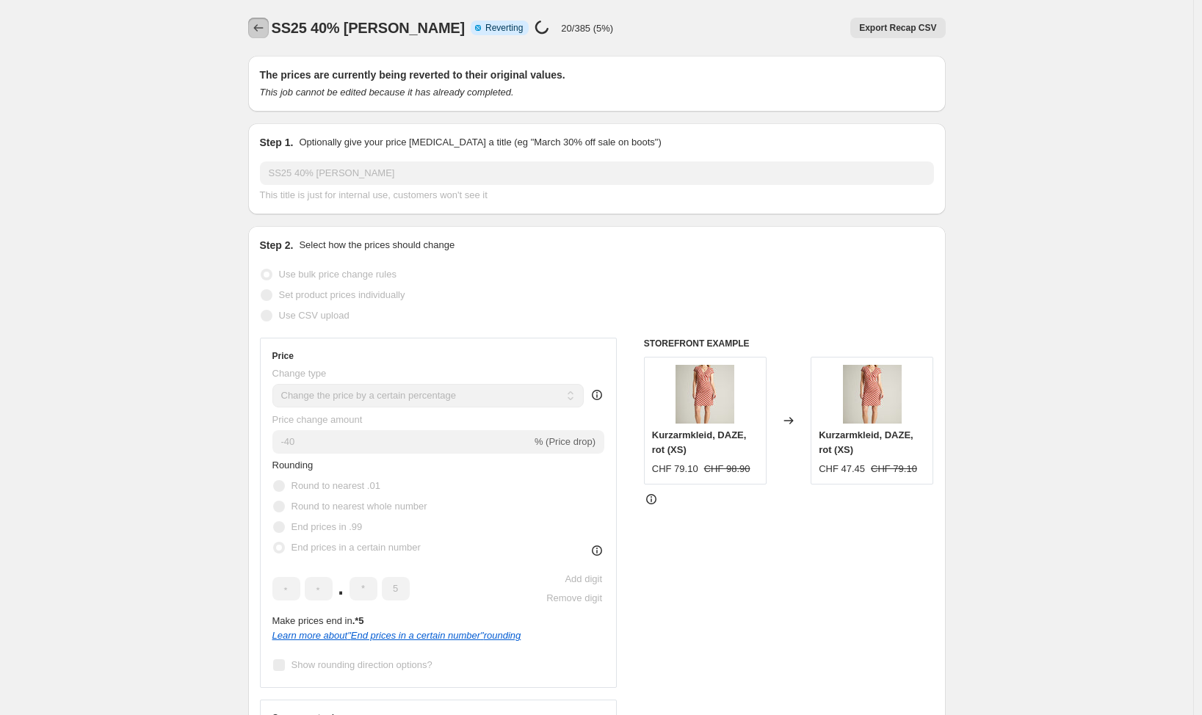
click at [258, 31] on icon "Price change jobs" at bounding box center [258, 28] width 15 height 15
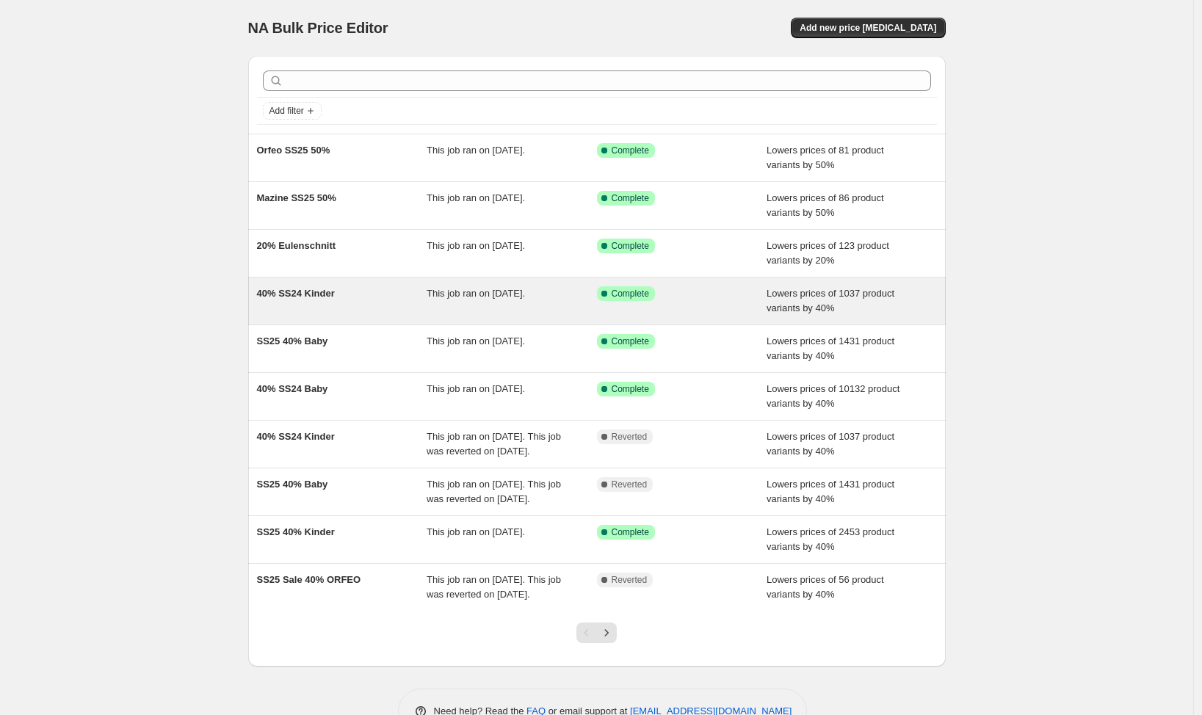
scroll to position [85, 0]
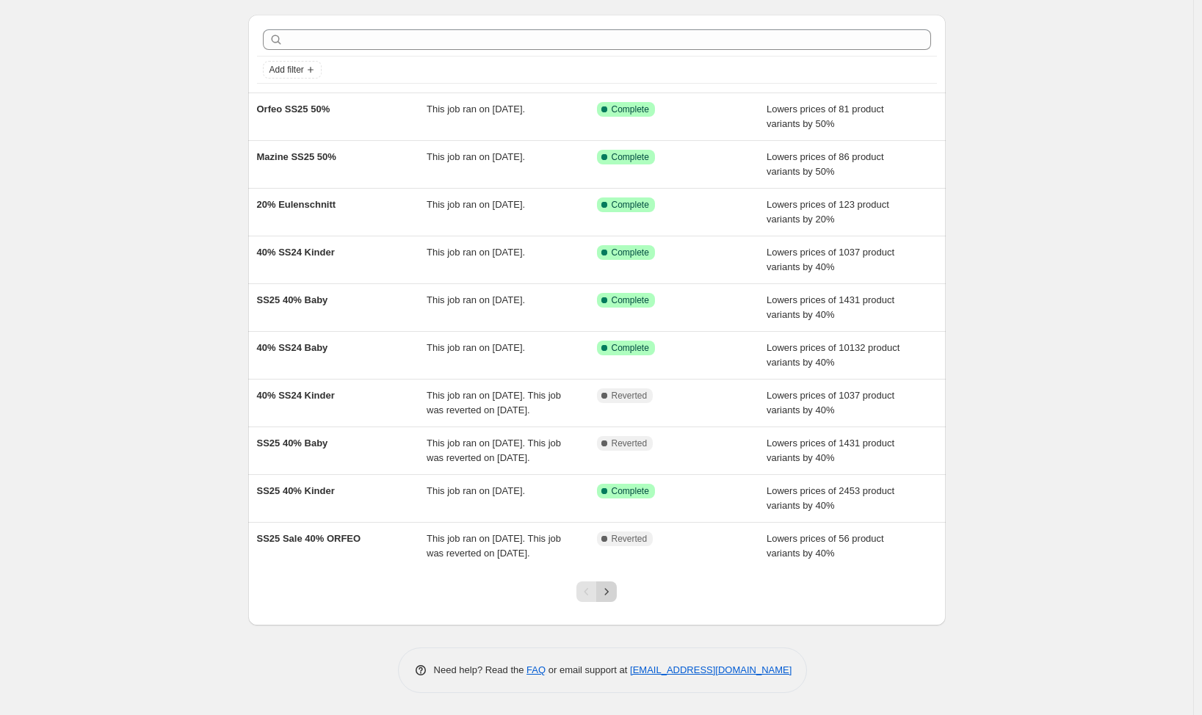
click at [614, 589] on icon "Next" at bounding box center [606, 591] width 15 height 15
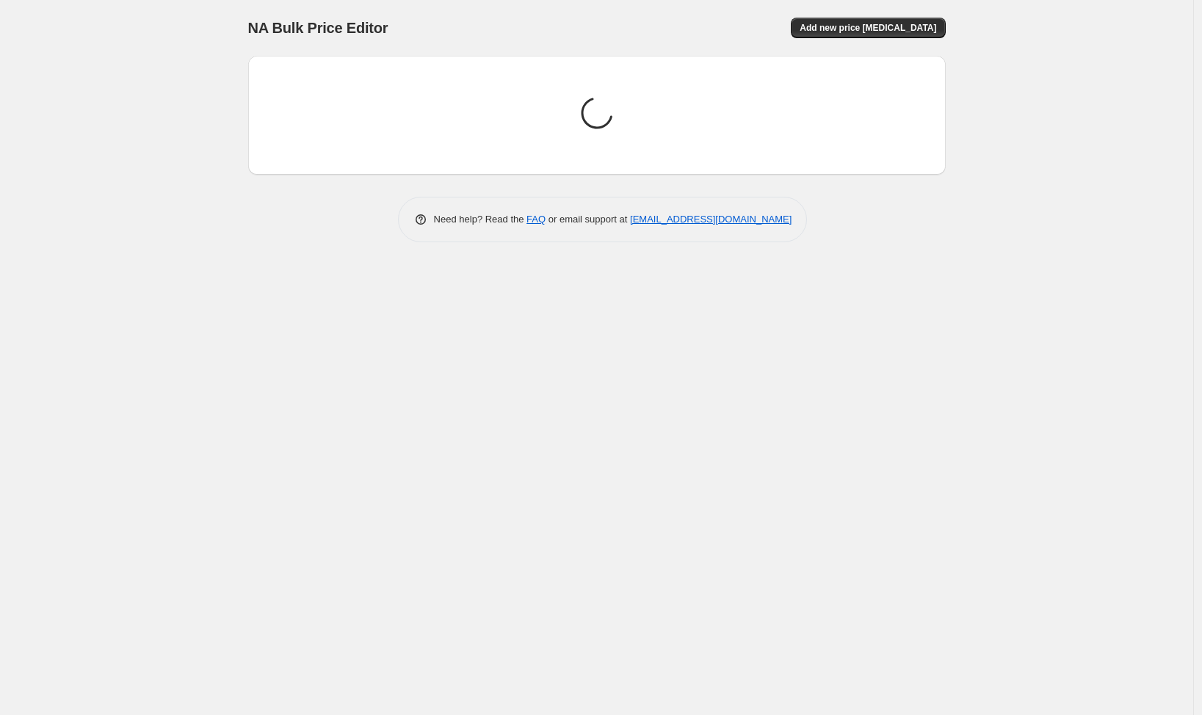
scroll to position [0, 0]
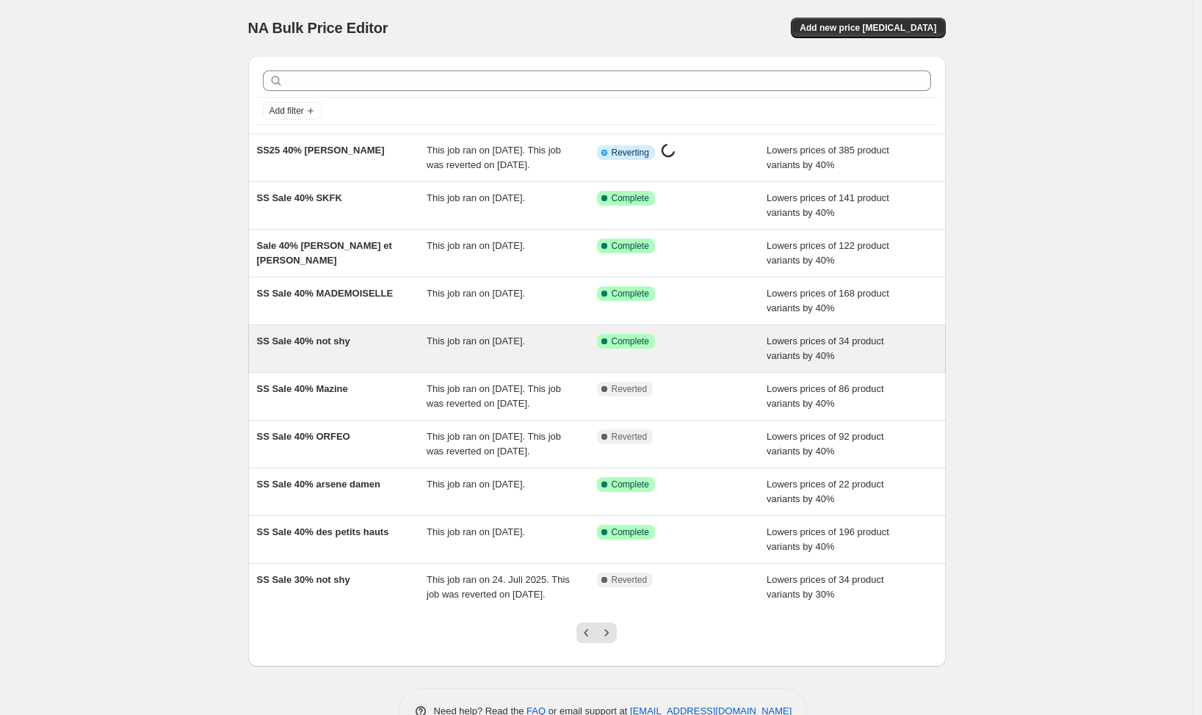
click at [295, 363] on div "SS Sale 40% not shy" at bounding box center [342, 348] width 170 height 29
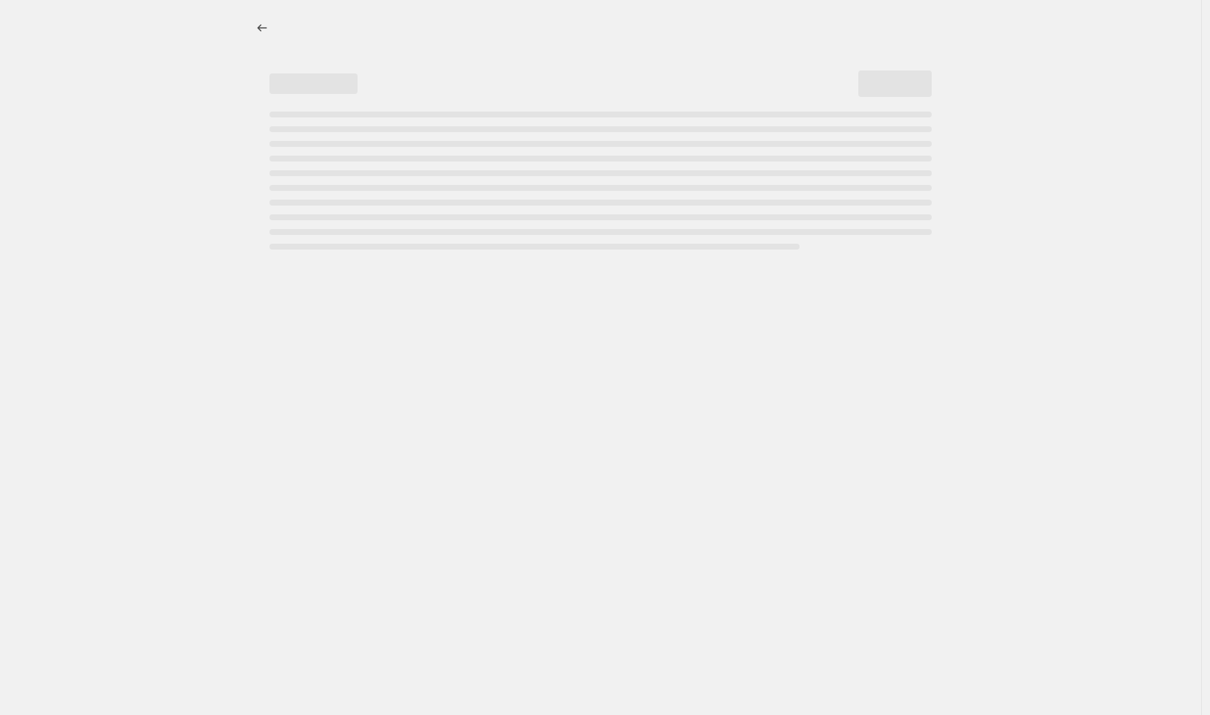
select select "percentage"
select select "vendor"
select select "tag"
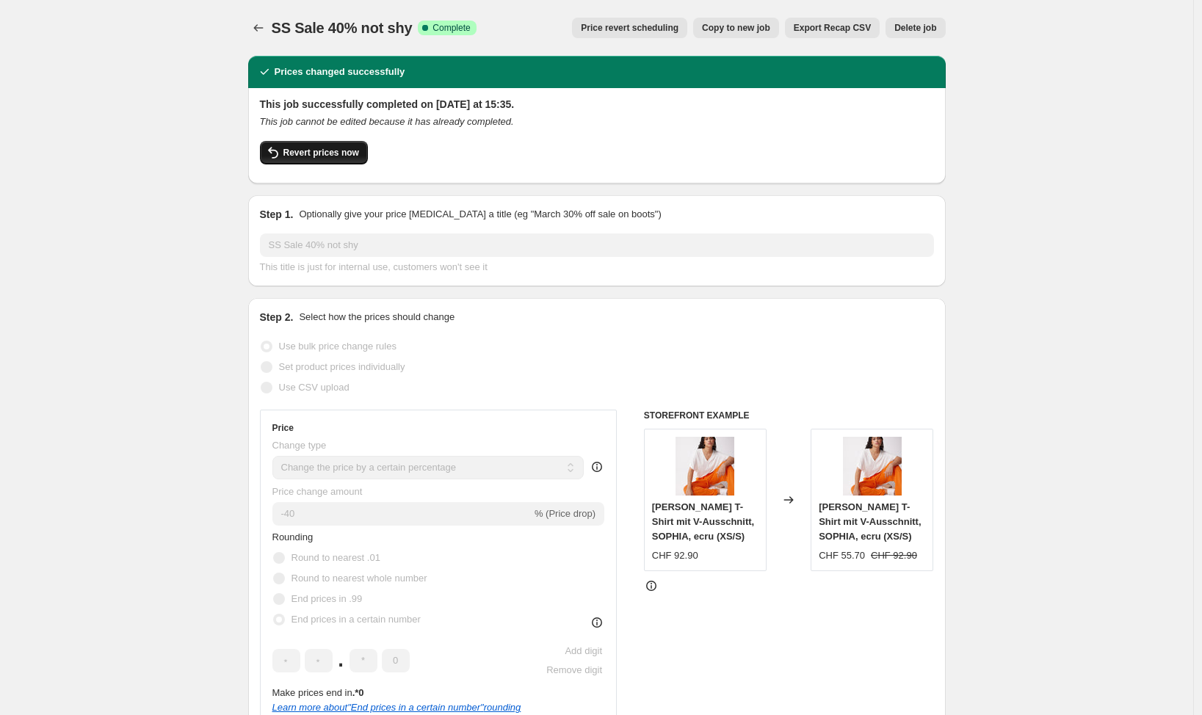
click at [292, 150] on span "Revert prices now" at bounding box center [321, 153] width 76 height 12
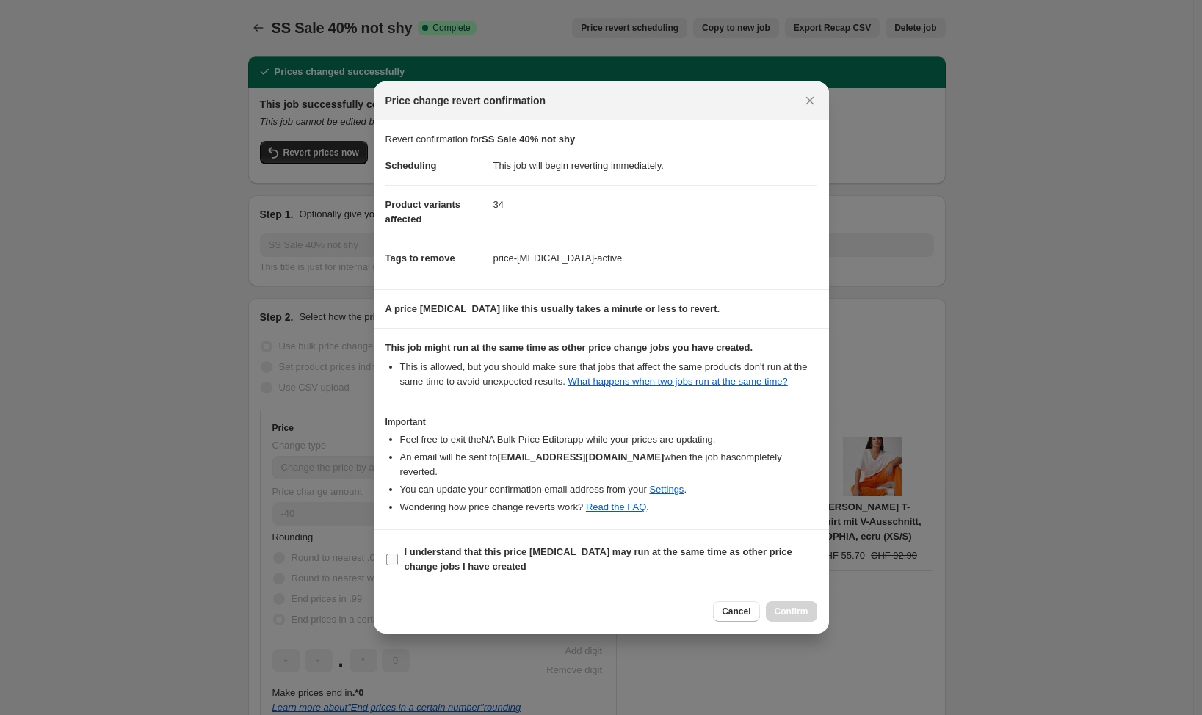
click at [394, 561] on input "I understand that this price change job may run at the same time as other price…" at bounding box center [392, 560] width 12 height 12
checkbox input "true"
click at [807, 616] on span "Confirm" at bounding box center [792, 612] width 34 height 12
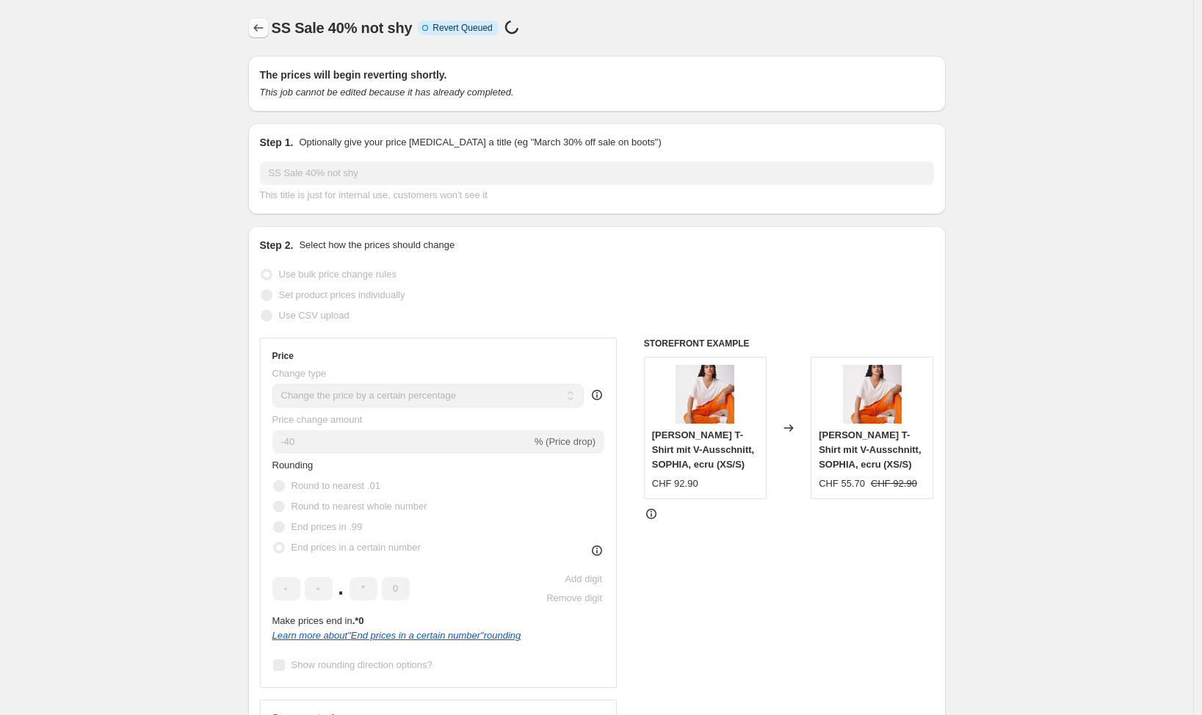
click at [264, 27] on icon "Price change jobs" at bounding box center [258, 28] width 15 height 15
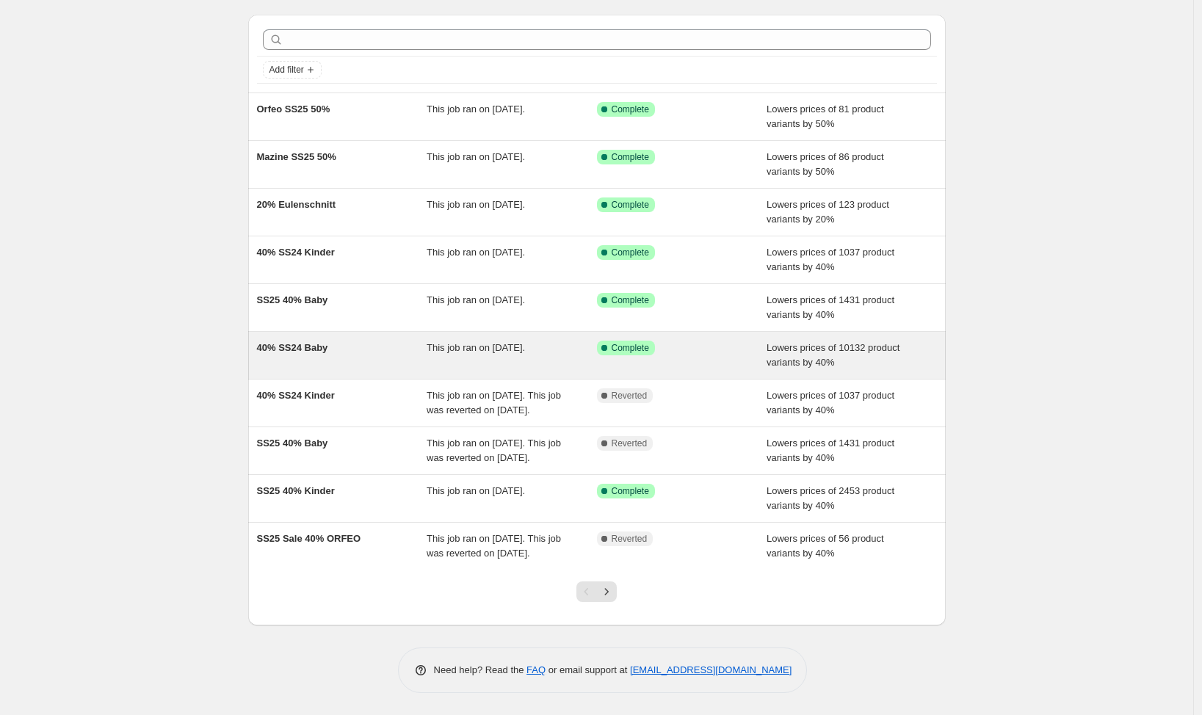
scroll to position [85, 0]
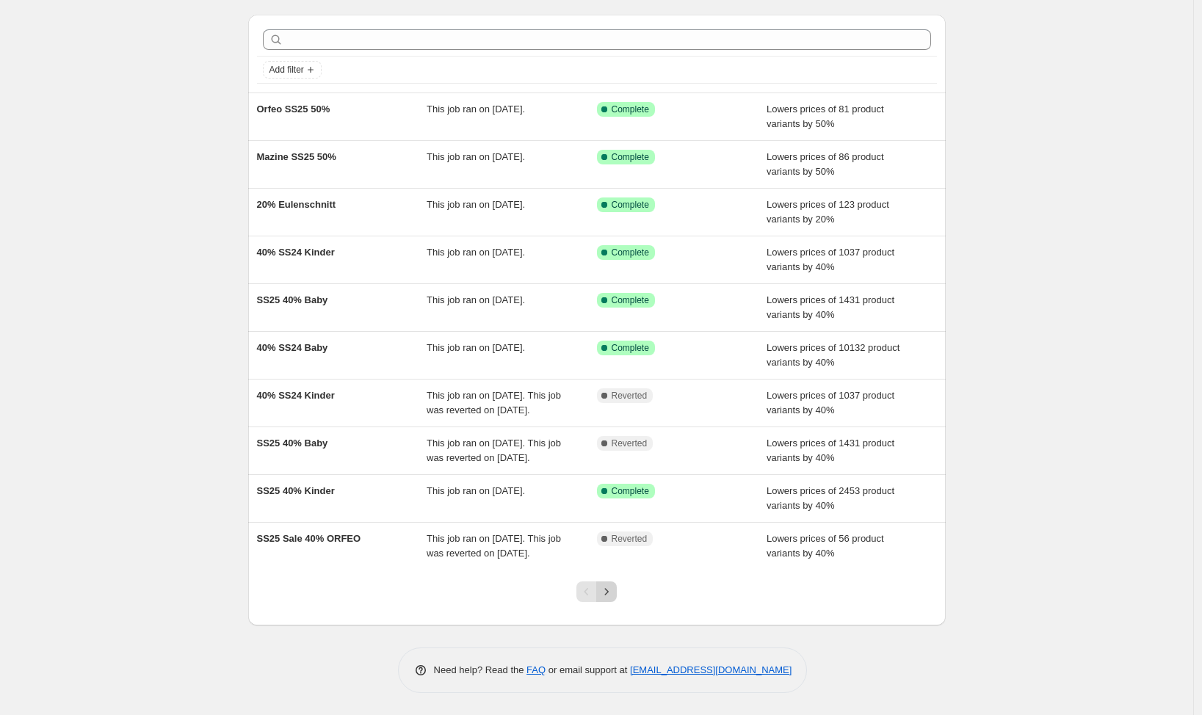
click at [612, 595] on icon "Next" at bounding box center [606, 591] width 15 height 15
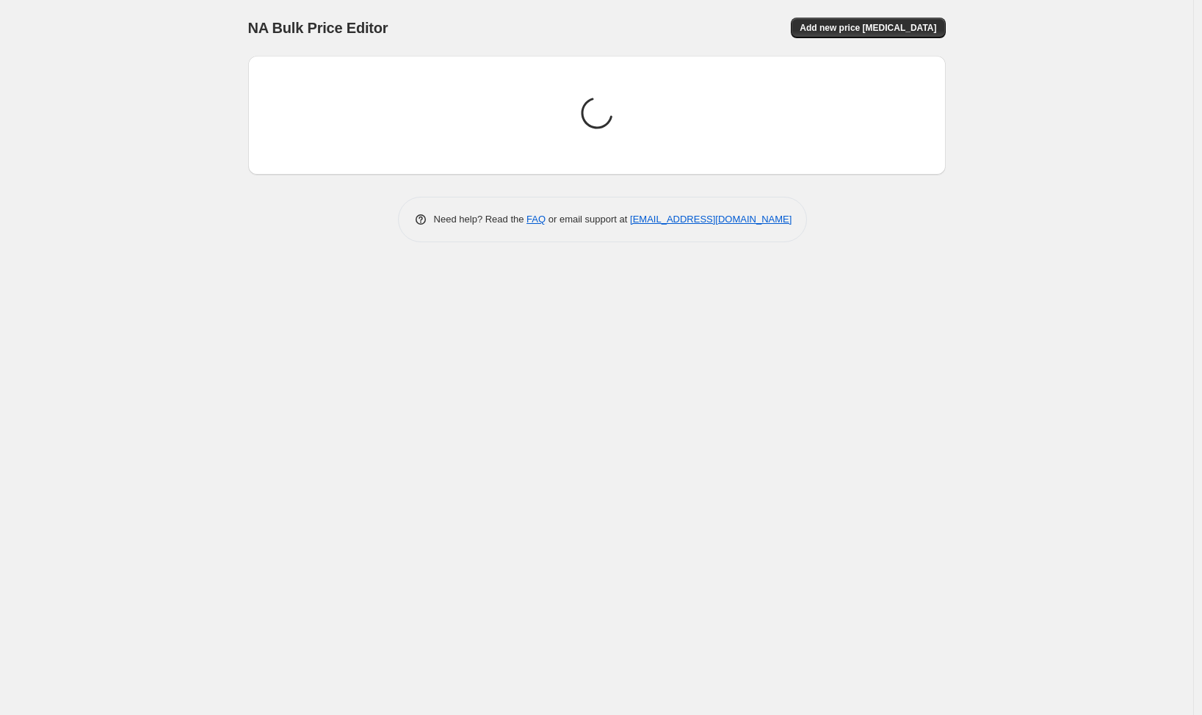
scroll to position [0, 0]
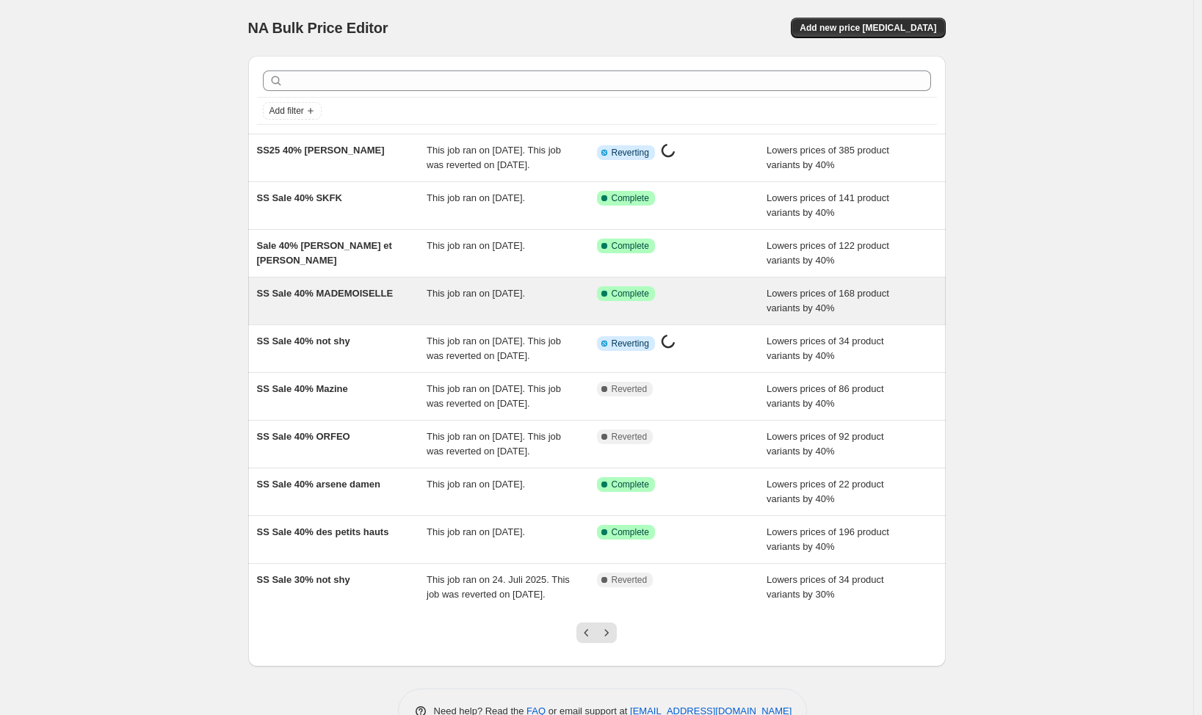
click at [343, 316] on div "SS Sale 40% MADEMOISELLE" at bounding box center [342, 300] width 170 height 29
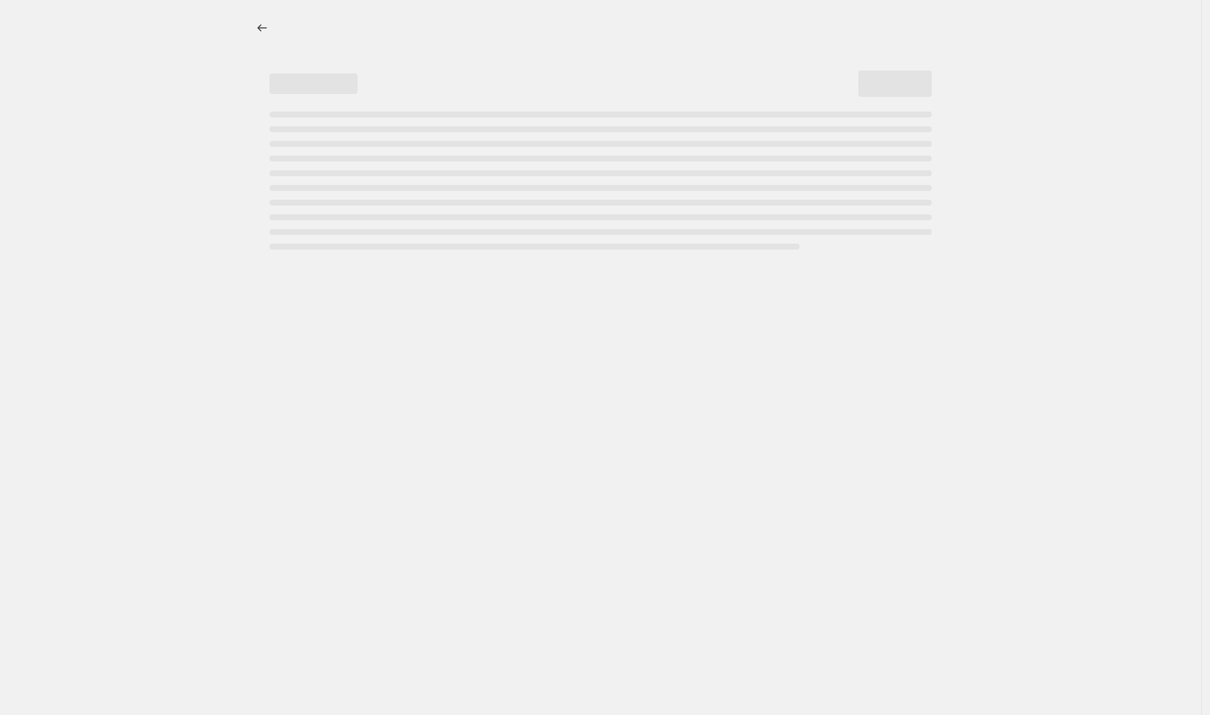
select select "percentage"
select select "vendor"
select select "tag"
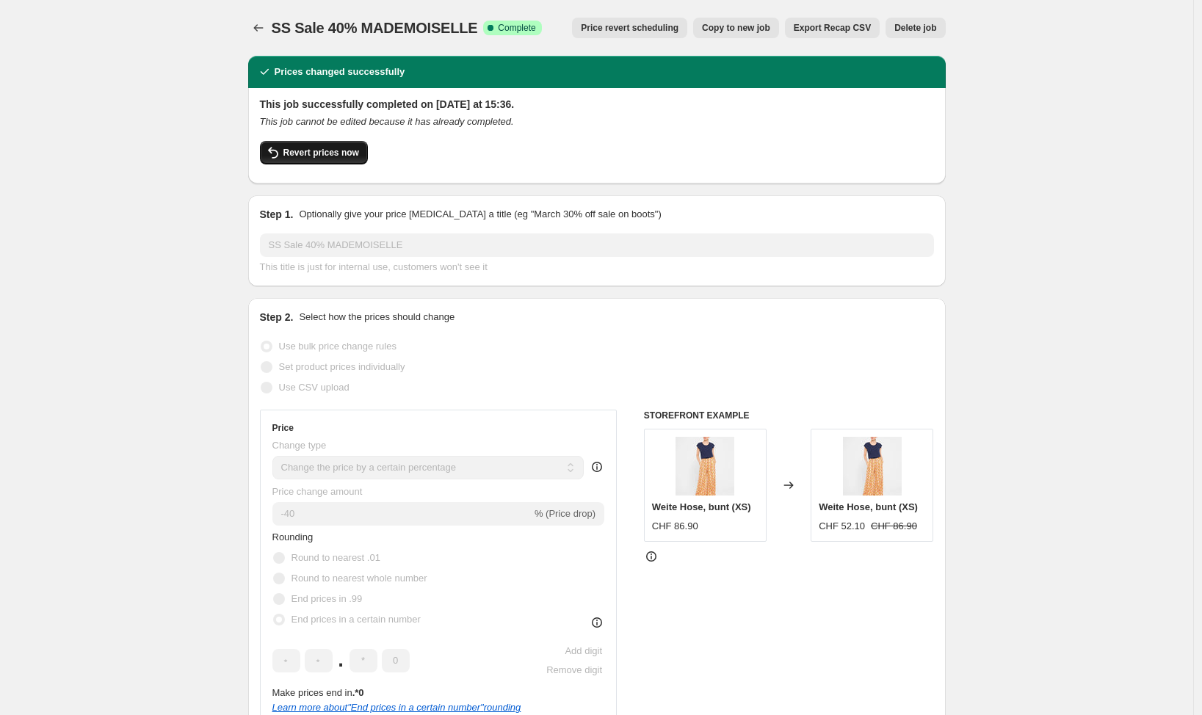
click at [328, 151] on span "Revert prices now" at bounding box center [321, 153] width 76 height 12
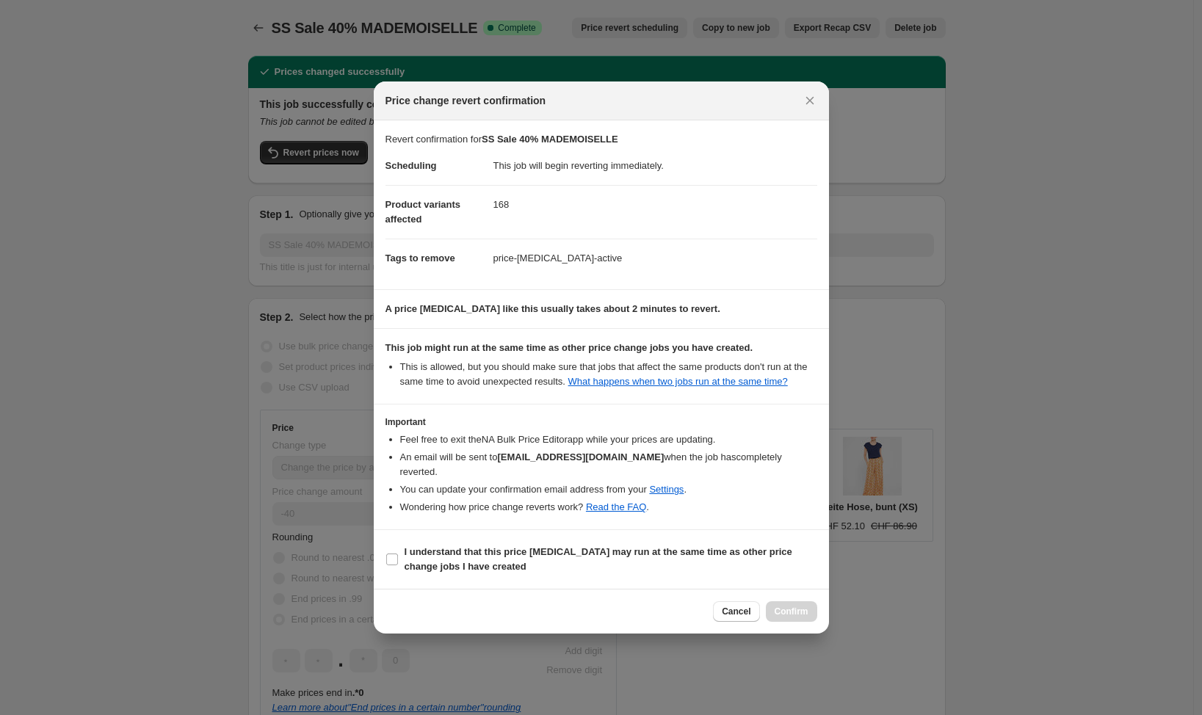
click at [394, 562] on input "I understand that this price change job may run at the same time as other price…" at bounding box center [392, 560] width 12 height 12
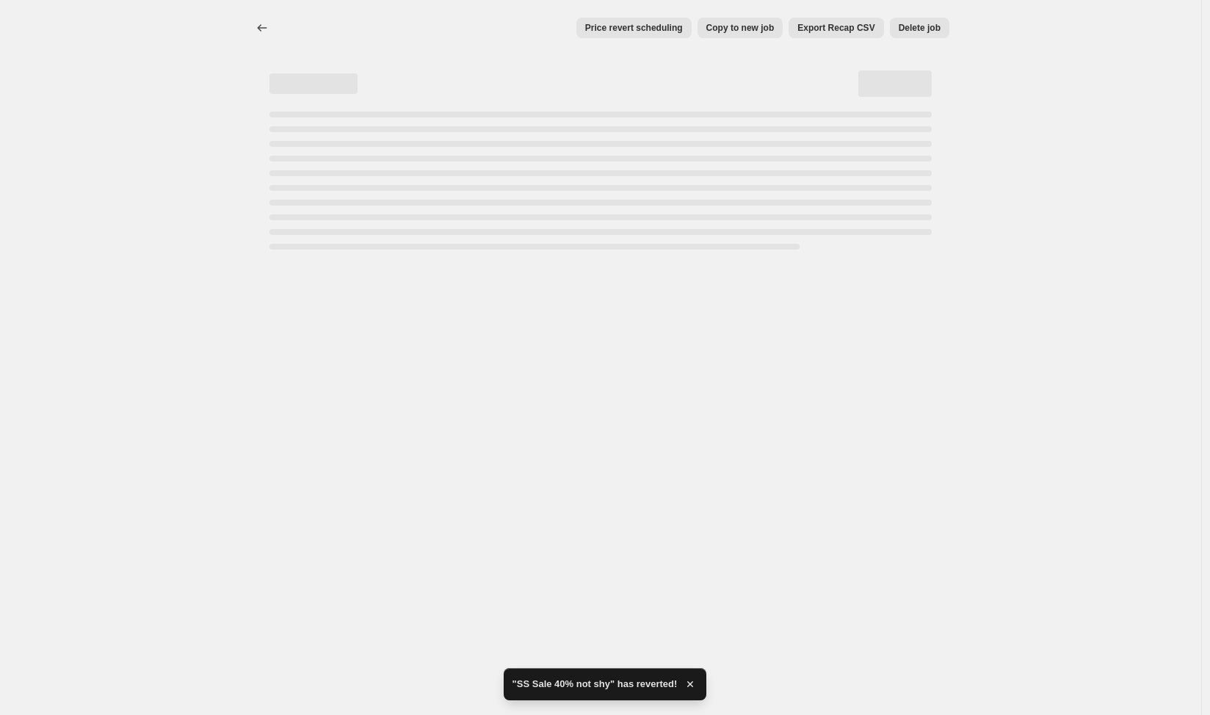
select select "percentage"
select select "vendor"
select select "tag"
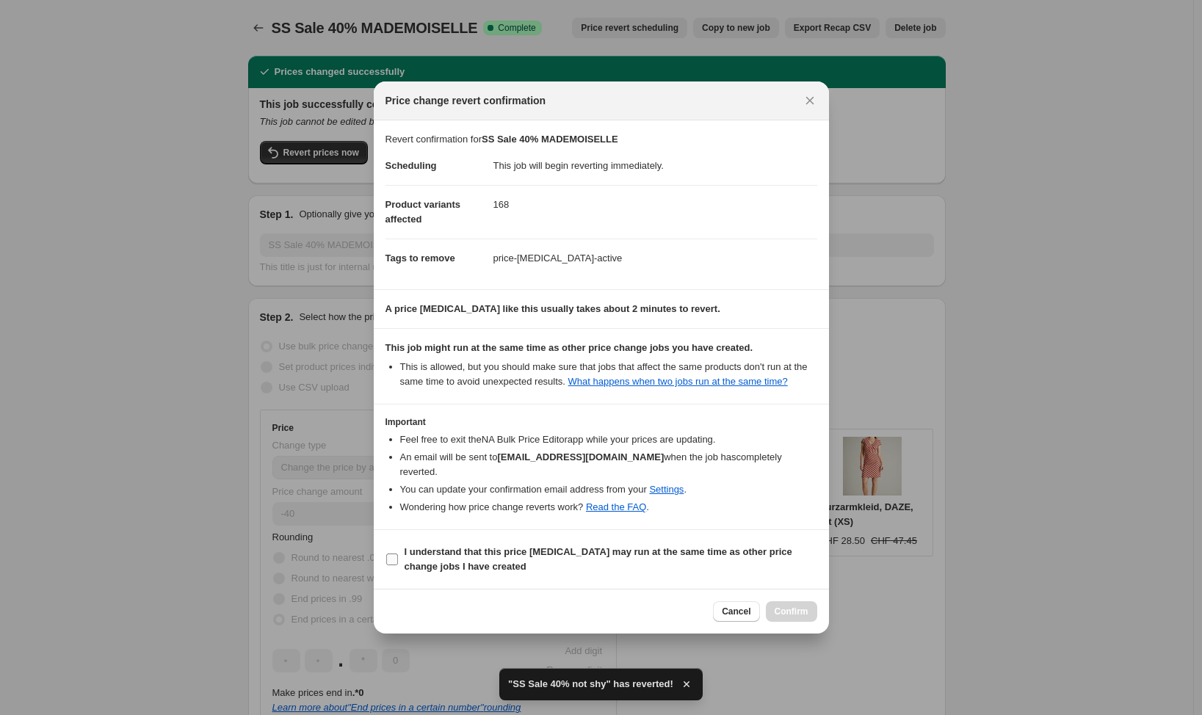
click at [392, 563] on input "I understand that this price change job may run at the same time as other price…" at bounding box center [392, 560] width 12 height 12
checkbox input "true"
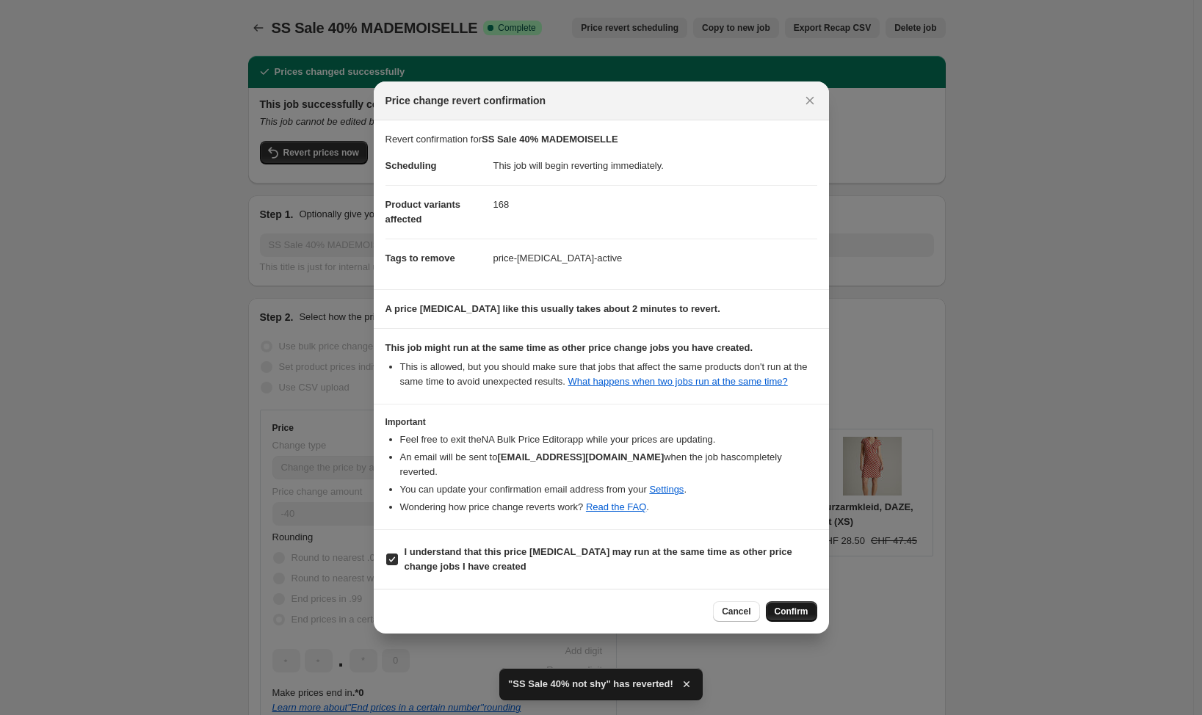
click at [810, 615] on button "Confirm" at bounding box center [791, 611] width 51 height 21
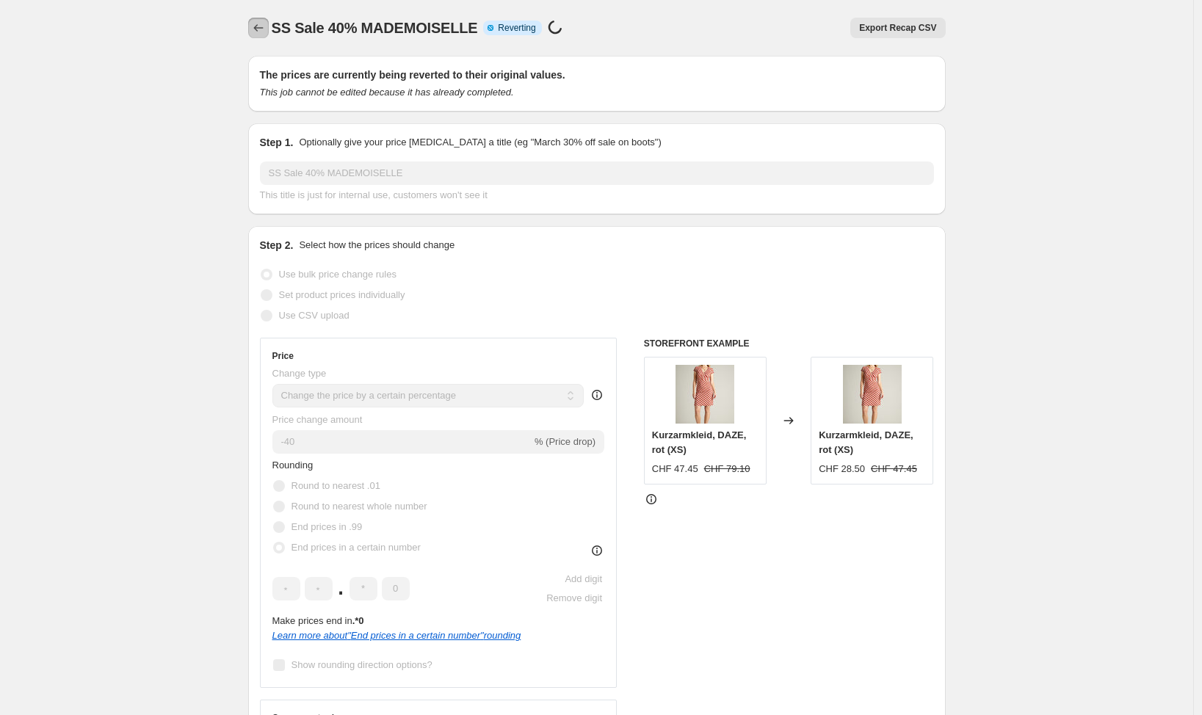
click at [266, 25] on icon "Price change jobs" at bounding box center [258, 28] width 15 height 15
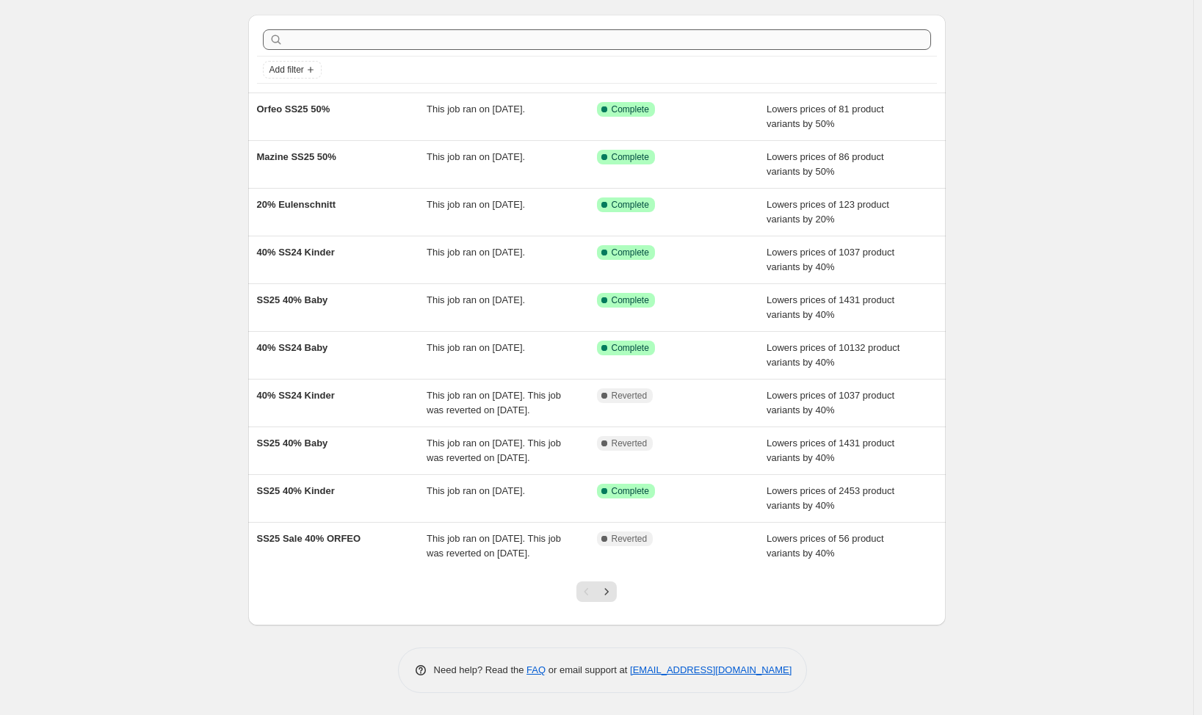
scroll to position [85, 0]
click at [614, 588] on icon "Next" at bounding box center [606, 591] width 15 height 15
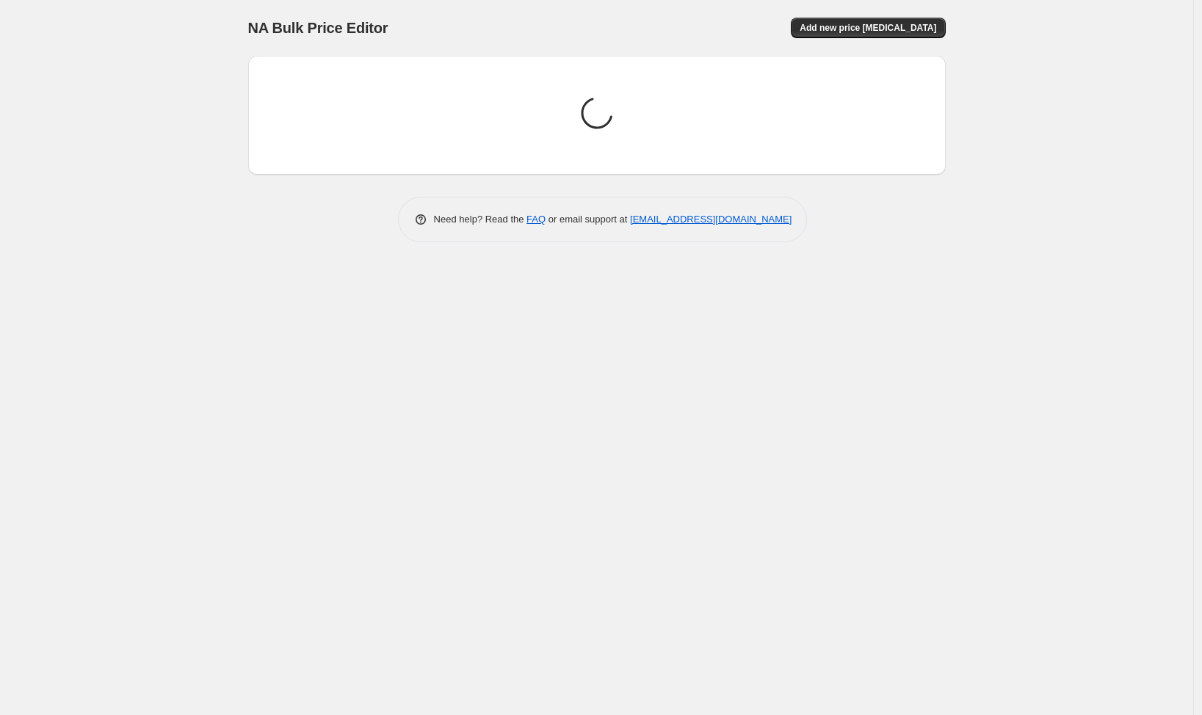
scroll to position [0, 0]
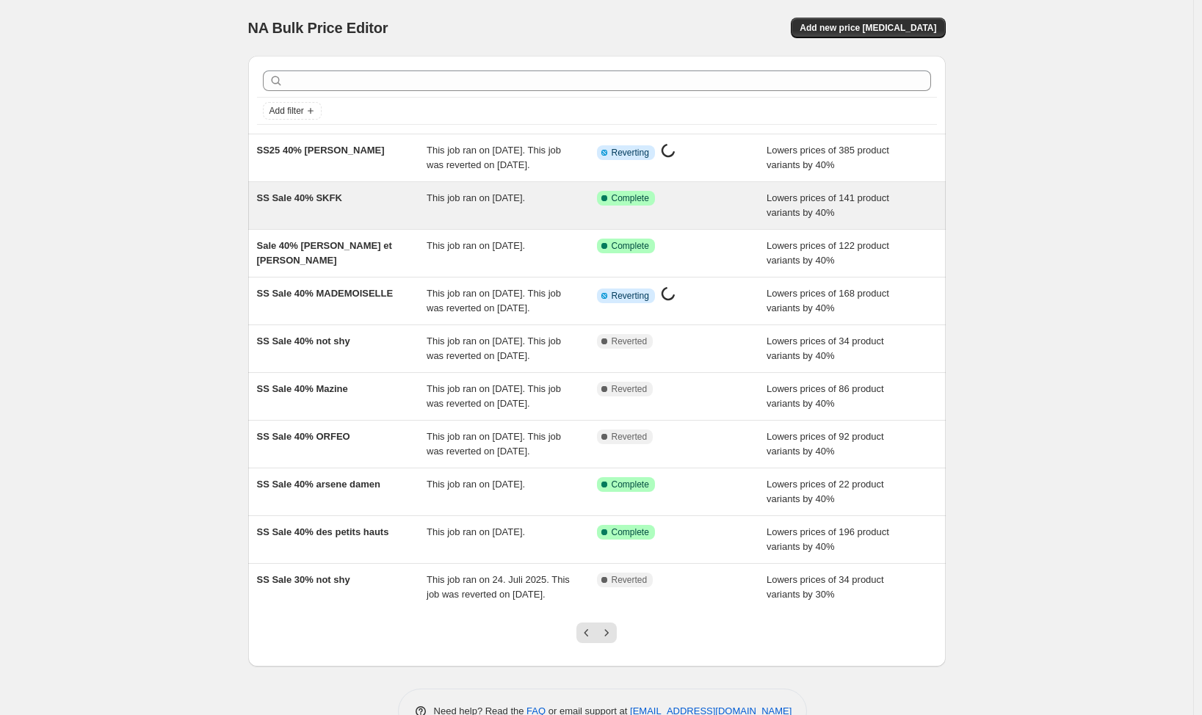
click at [311, 220] on div "SS Sale 40% SKFK" at bounding box center [342, 205] width 170 height 29
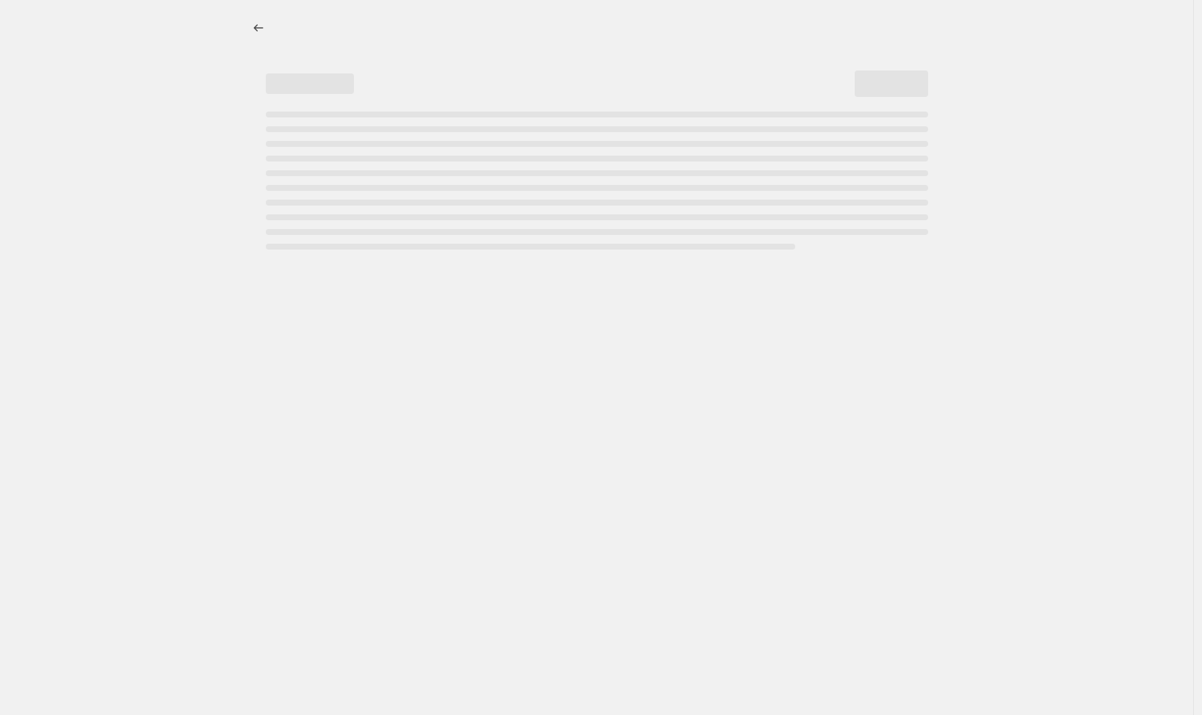
select select "percentage"
select select "vendor"
select select "tag"
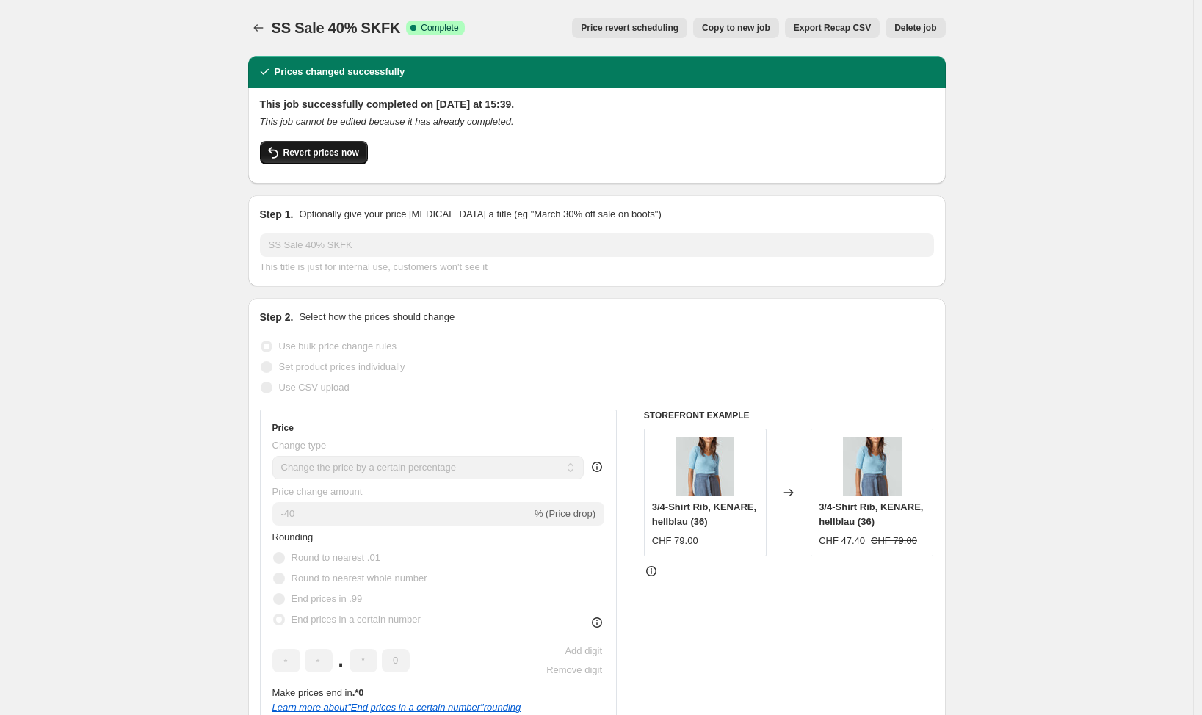
click at [303, 153] on span "Revert prices now" at bounding box center [321, 153] width 76 height 12
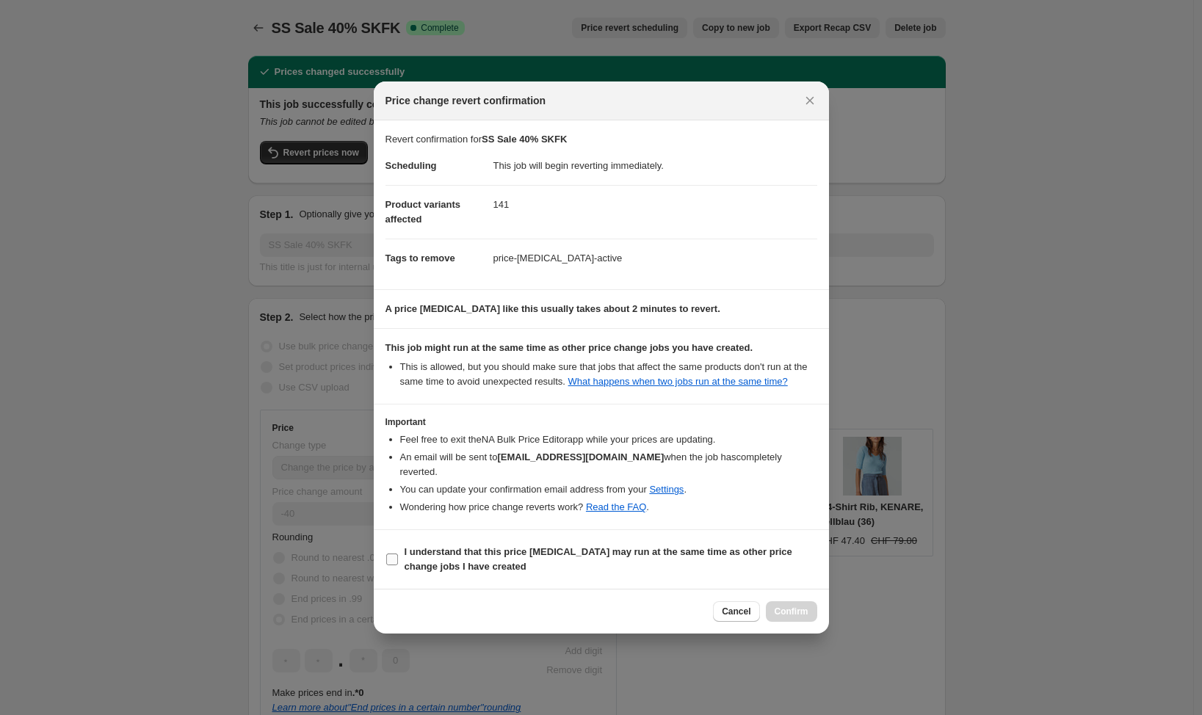
click at [400, 565] on label "I understand that this price change job may run at the same time as other price…" at bounding box center [601, 559] width 432 height 35
click at [398, 565] on input "I understand that this price change job may run at the same time as other price…" at bounding box center [392, 560] width 12 height 12
checkbox input "true"
click at [808, 611] on span "Confirm" at bounding box center [792, 612] width 34 height 12
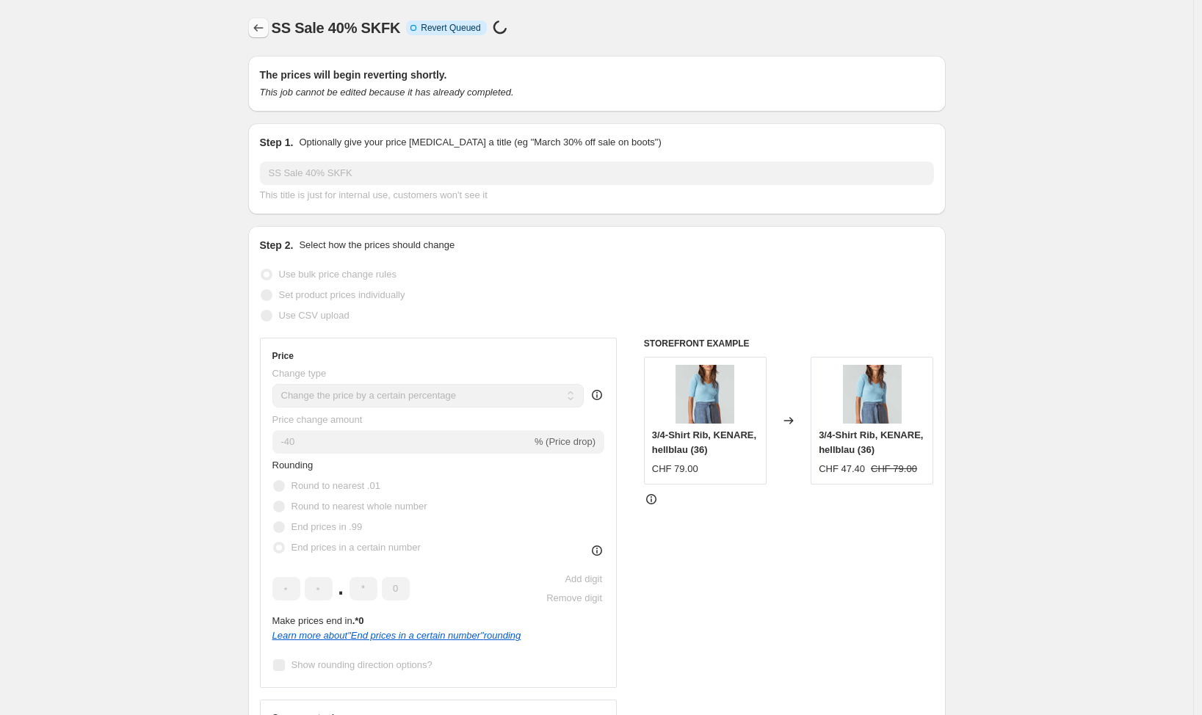
click at [255, 27] on icon "Price change jobs" at bounding box center [258, 28] width 15 height 15
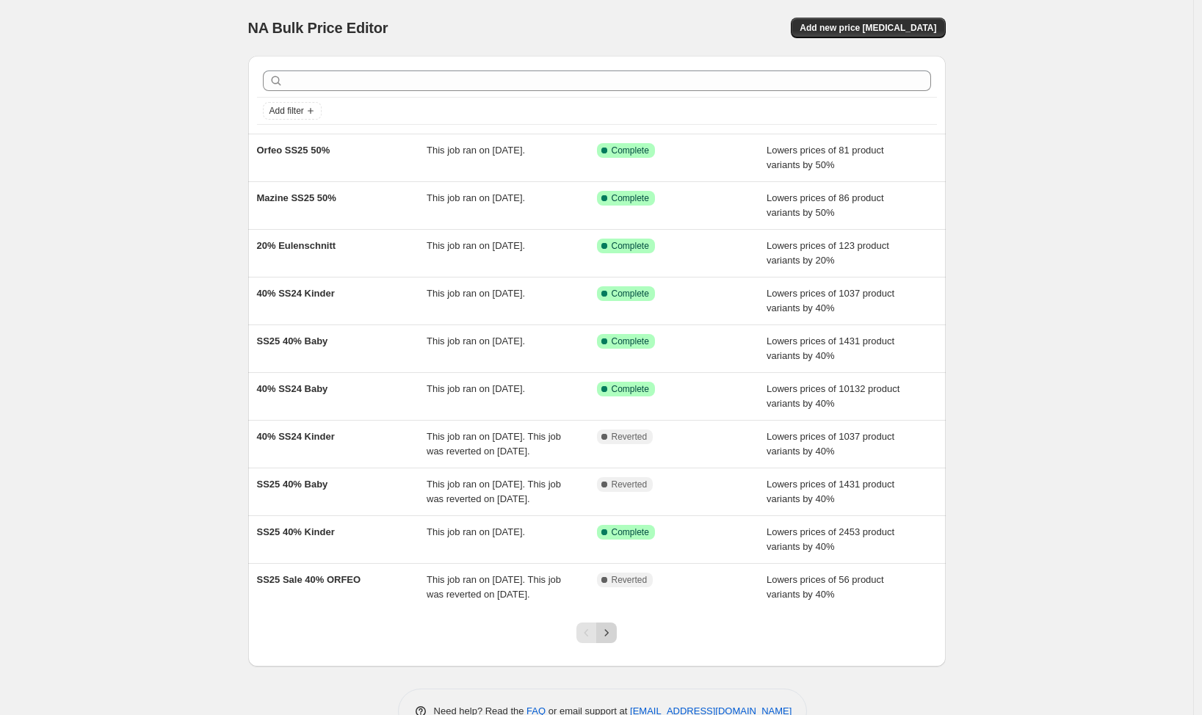
click at [614, 640] on icon "Next" at bounding box center [606, 632] width 15 height 15
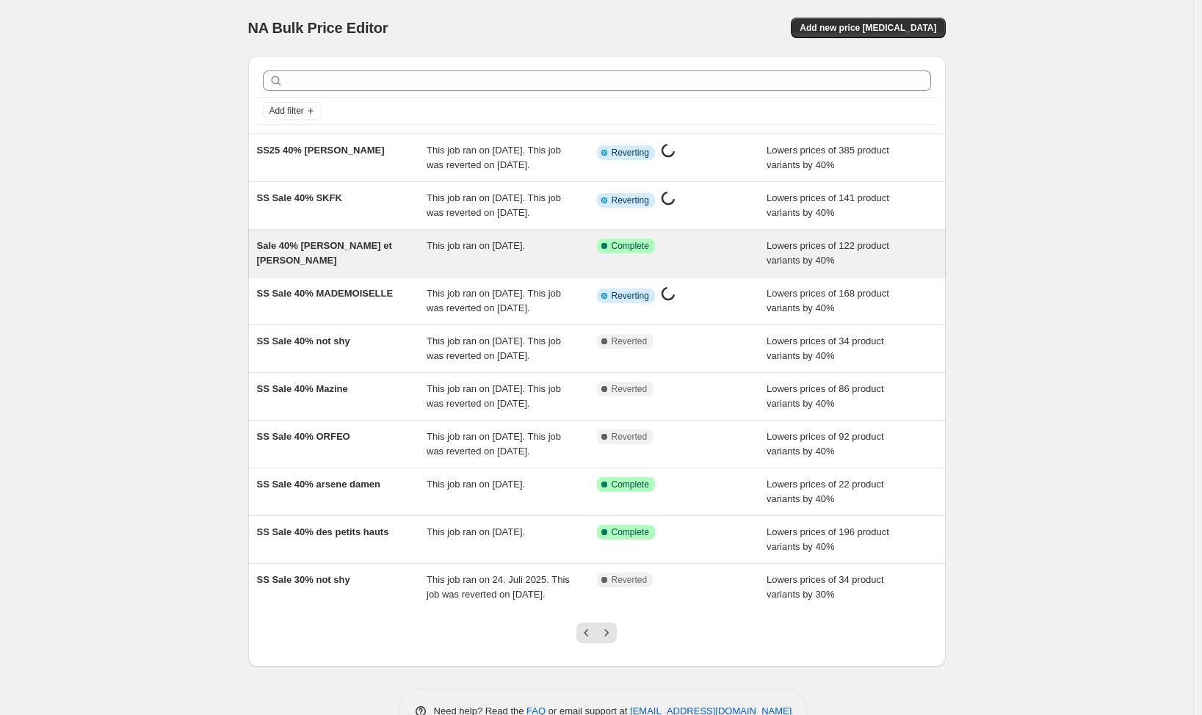
click at [311, 268] on div "Sale 40% emile et ida Damen" at bounding box center [342, 253] width 170 height 29
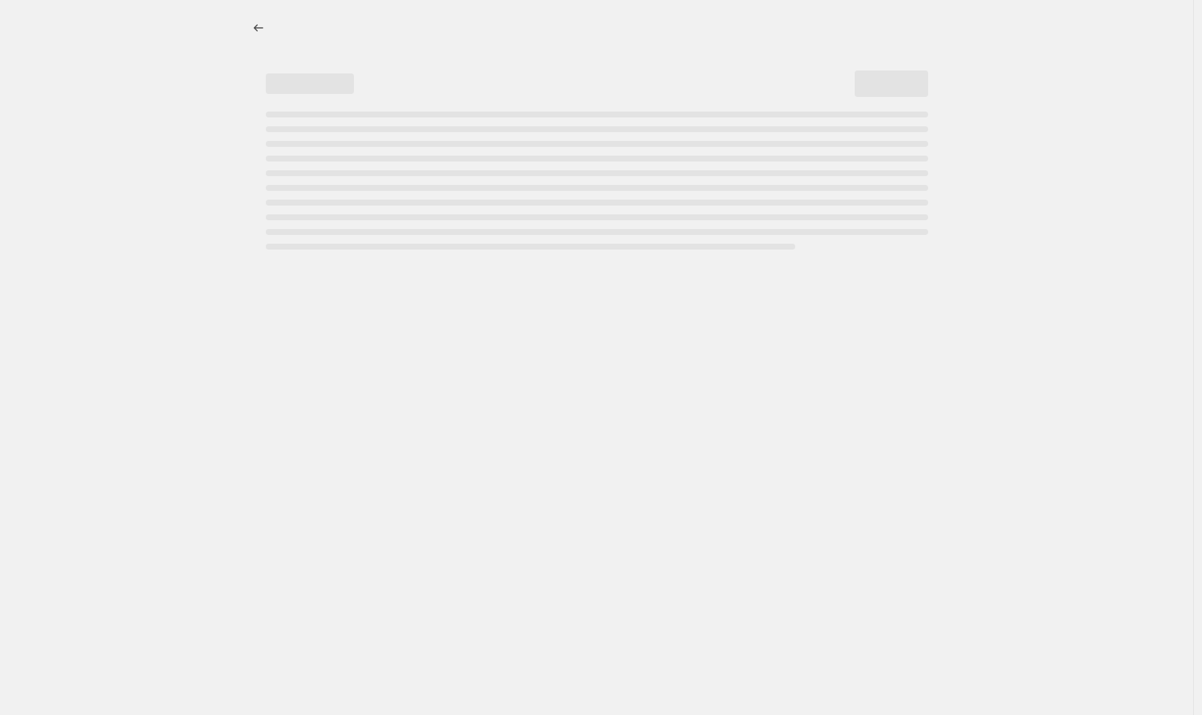
select select "percentage"
select select "vendor"
select select "tag"
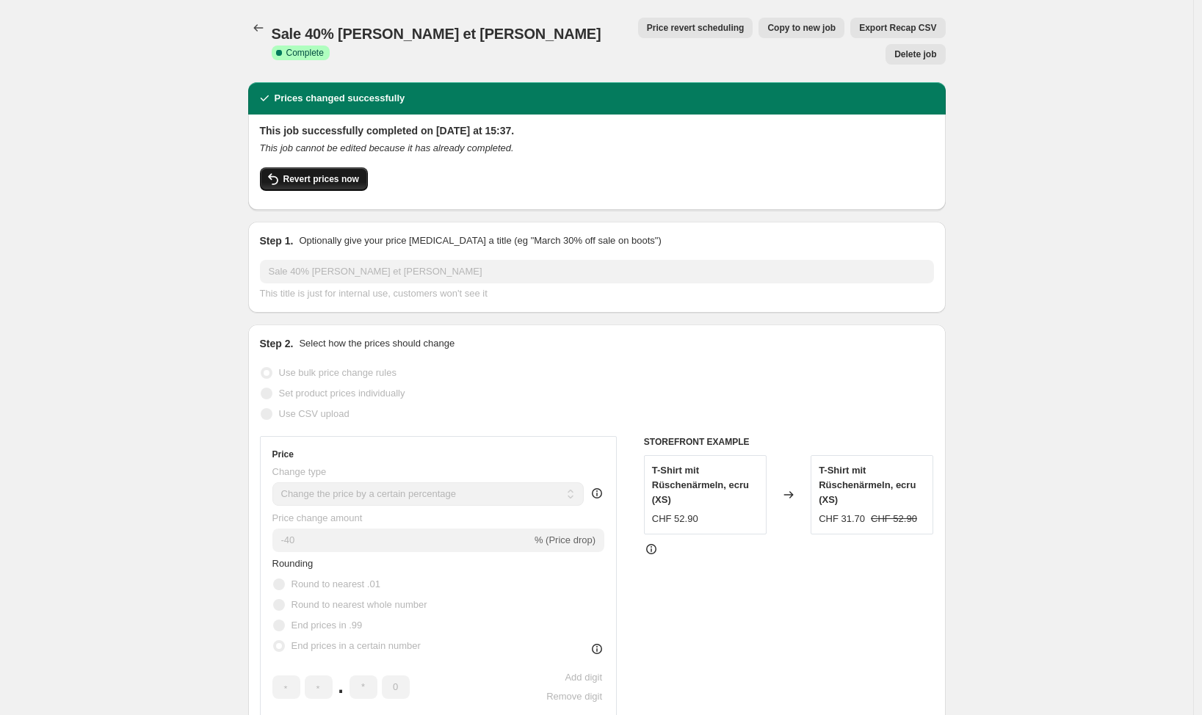
click at [282, 170] on icon "button" at bounding box center [273, 179] width 18 height 18
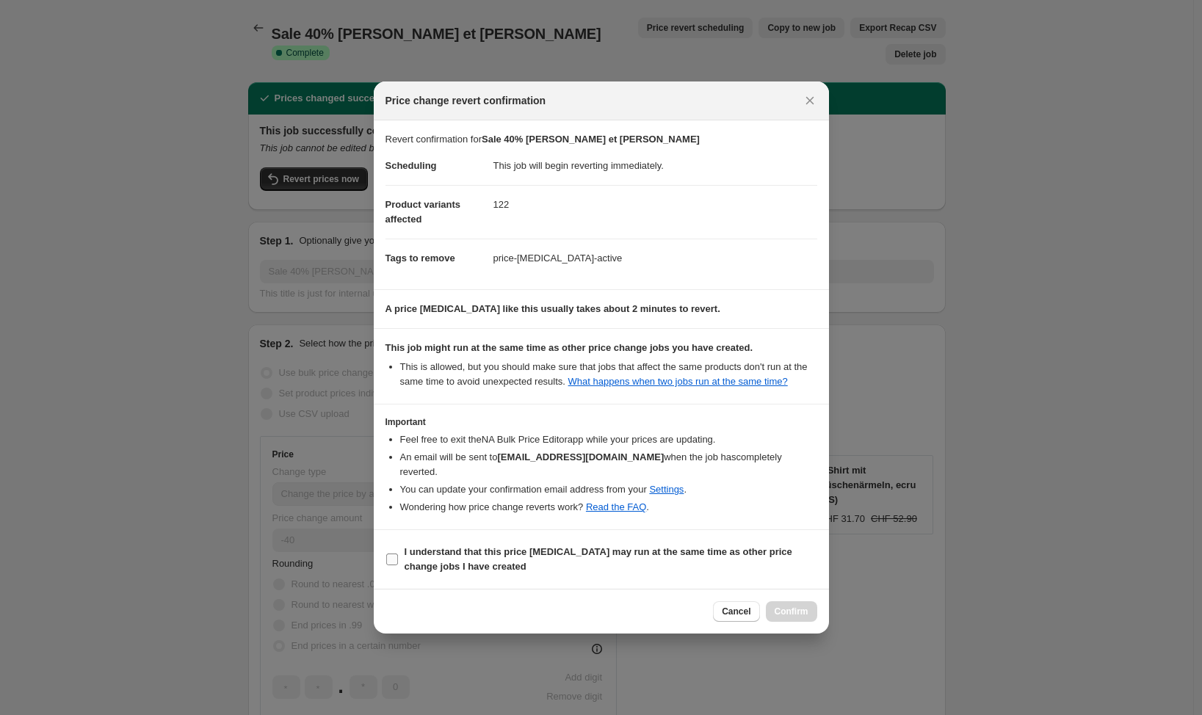
click at [396, 561] on input "I understand that this price [MEDICAL_DATA] may run at the same time as other p…" at bounding box center [392, 560] width 12 height 12
checkbox input "true"
click at [799, 612] on span "Confirm" at bounding box center [792, 612] width 34 height 12
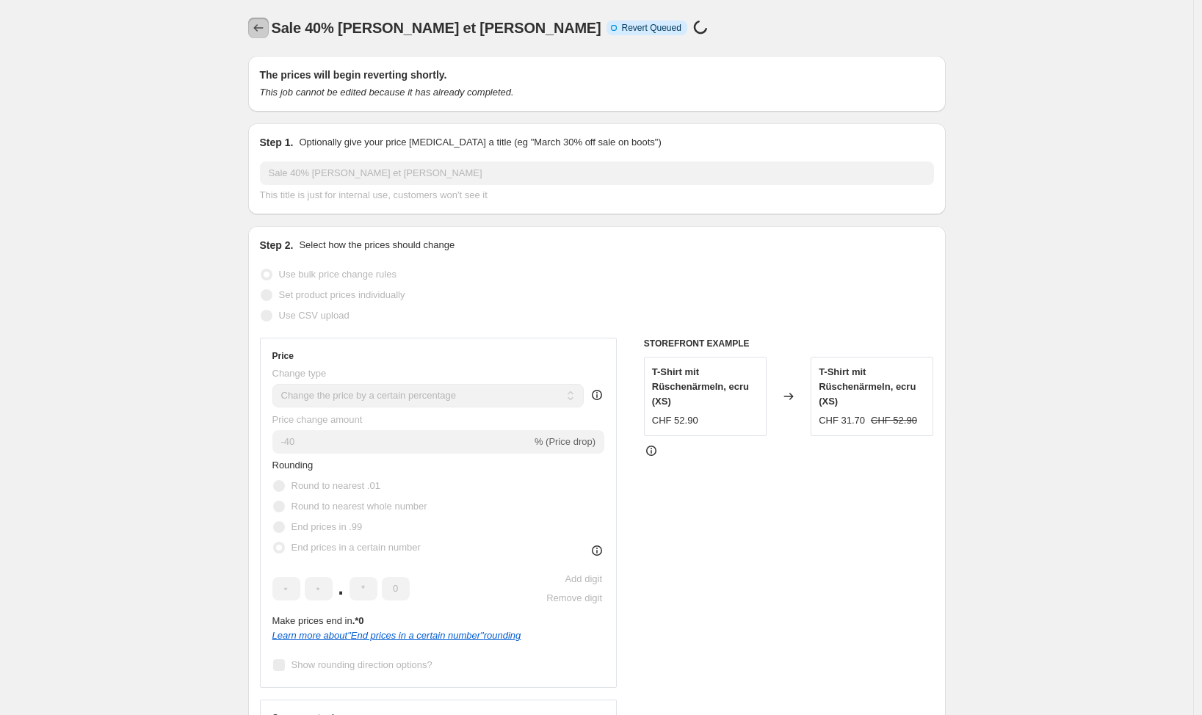
click at [261, 30] on icon "Price change jobs" at bounding box center [258, 28] width 15 height 15
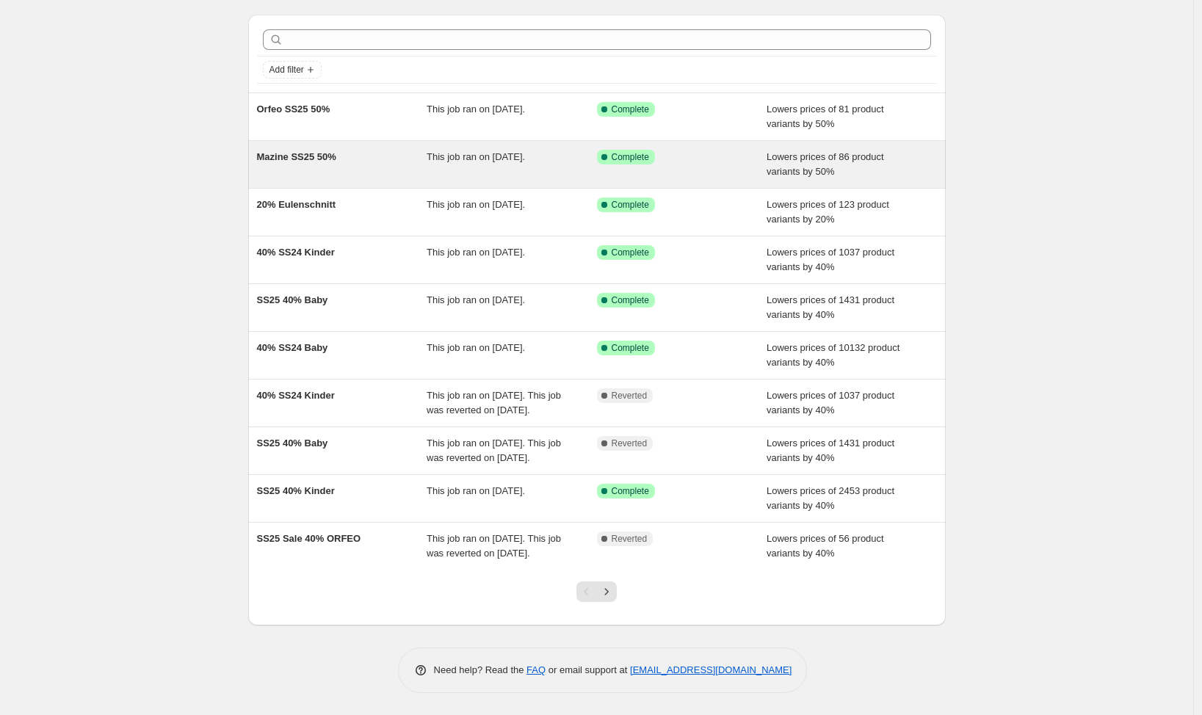
scroll to position [85, 0]
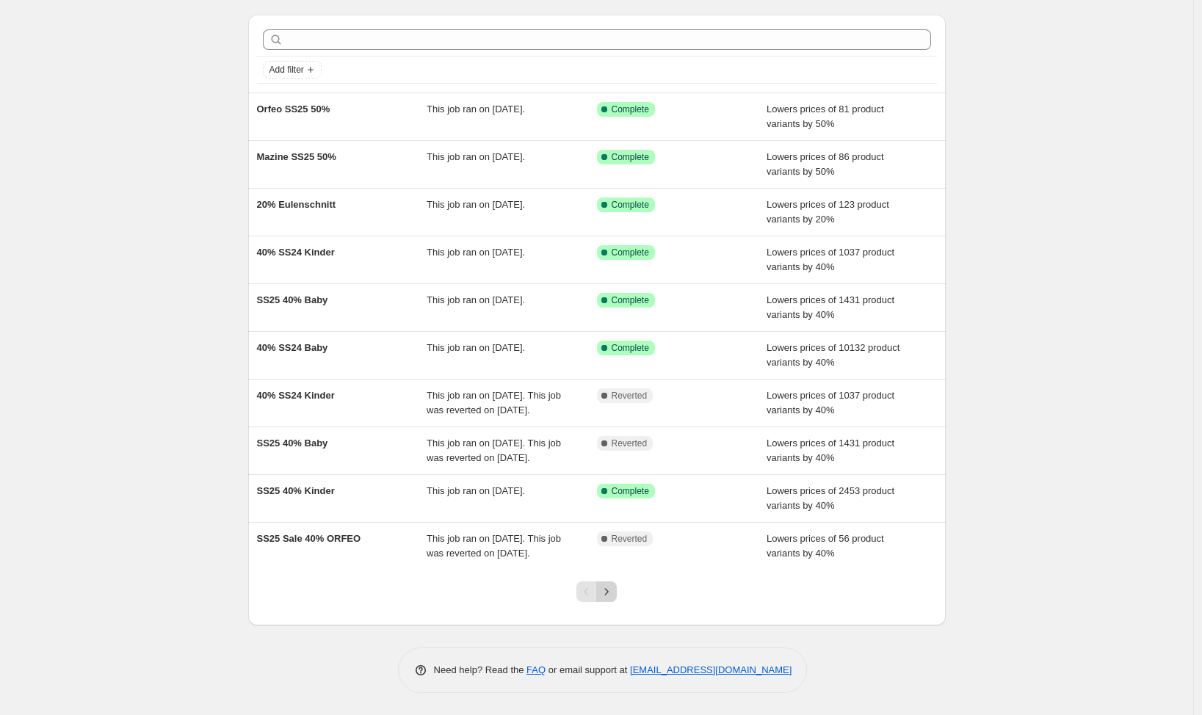
click at [611, 596] on icon "Next" at bounding box center [606, 591] width 15 height 15
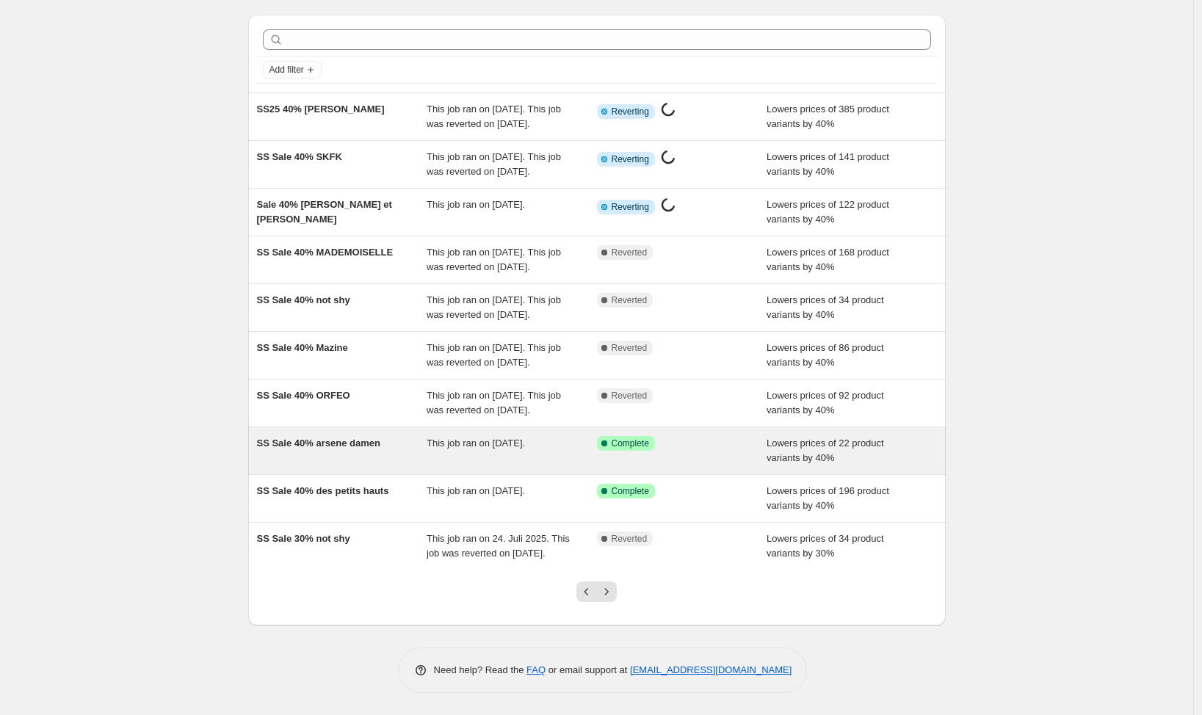
scroll to position [0, 0]
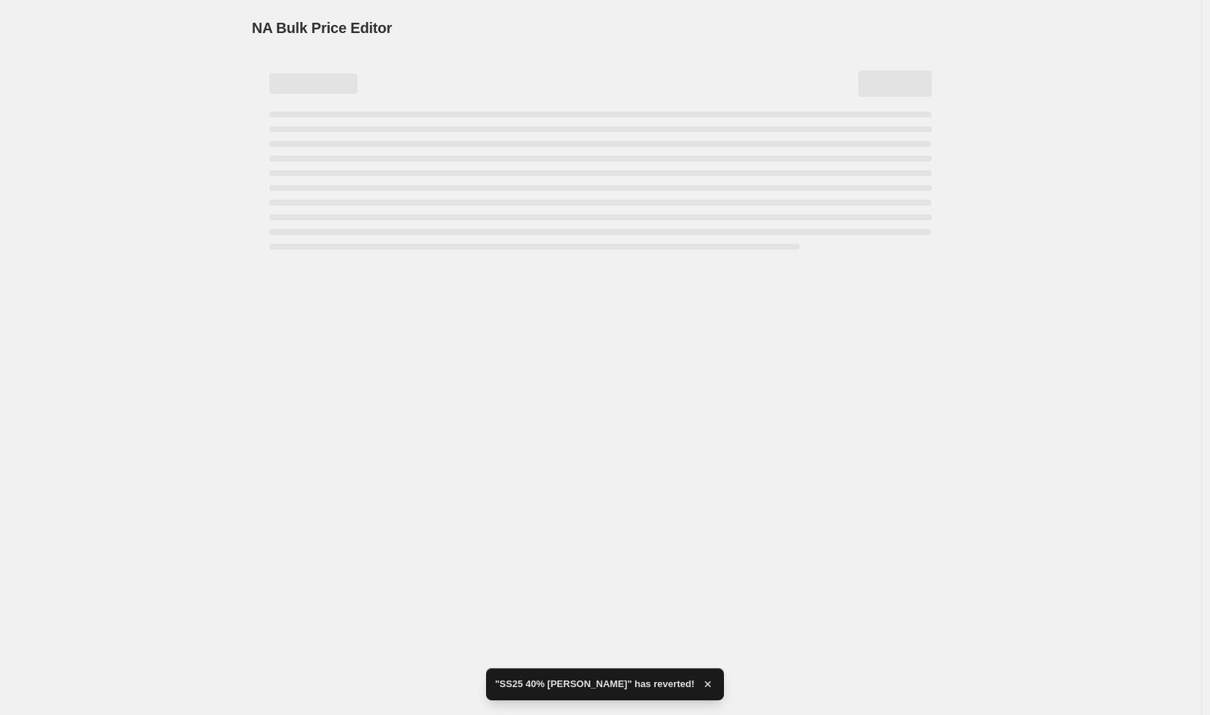
click at [343, 438] on div "NA Bulk Price Editor. This page is ready NA Bulk Price Editor" at bounding box center [600, 357] width 1201 height 715
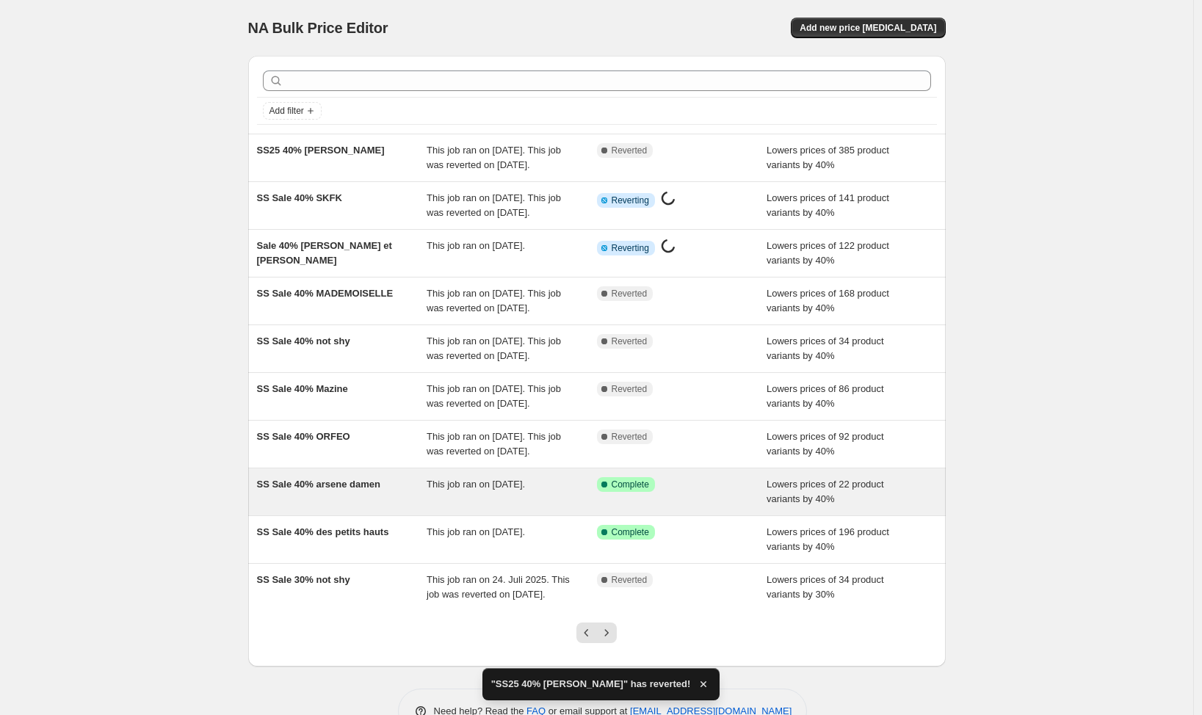
click at [348, 507] on div "SS Sale 40% arsene damen" at bounding box center [342, 491] width 170 height 29
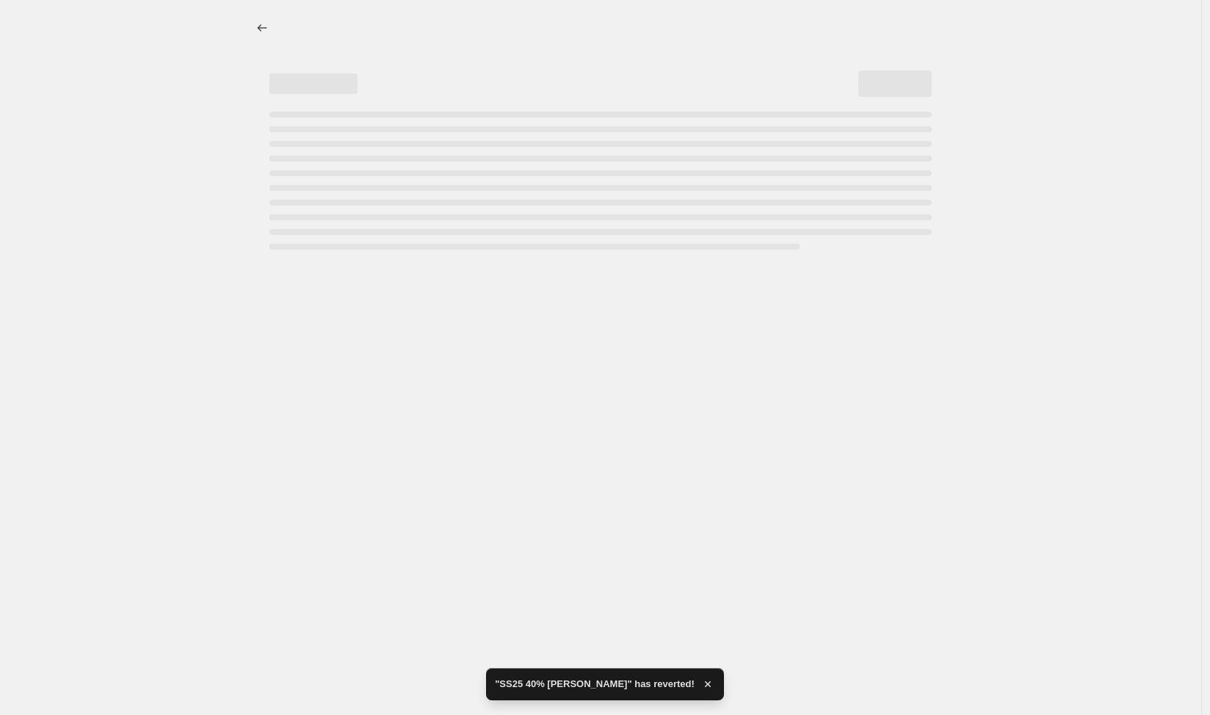
select select "percentage"
select select "vendor"
select select "tag"
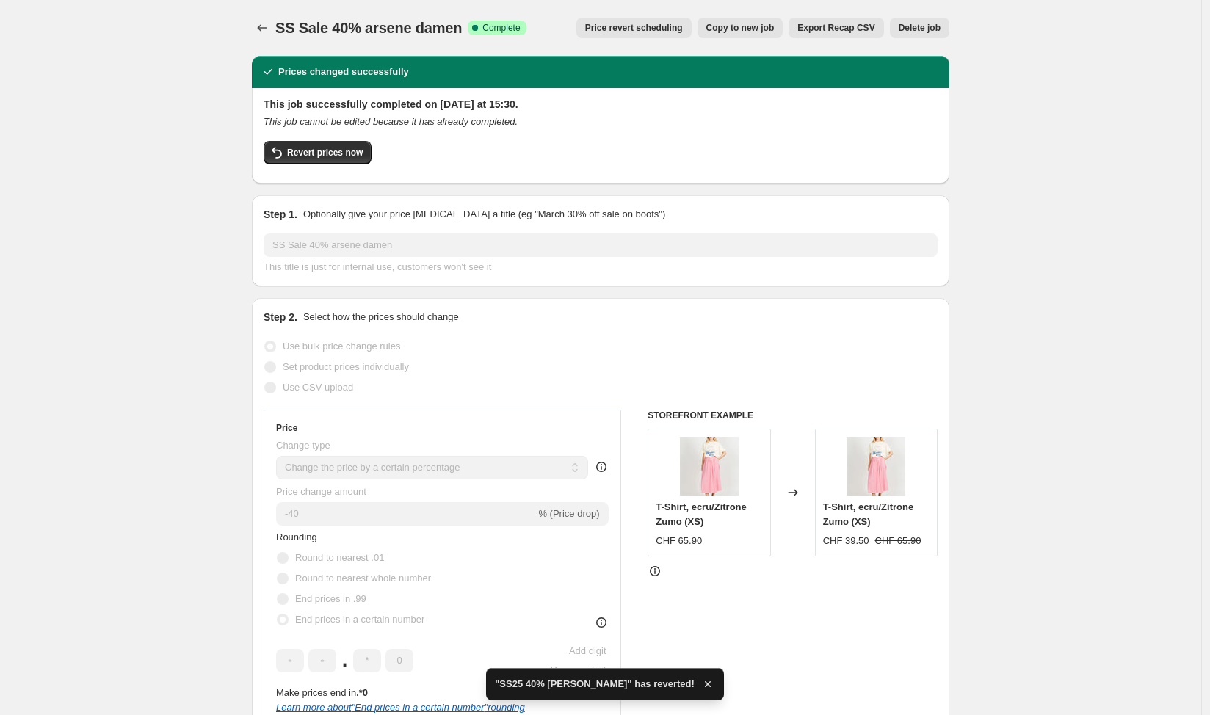
select select "percentage"
select select "vendor"
select select "tag"
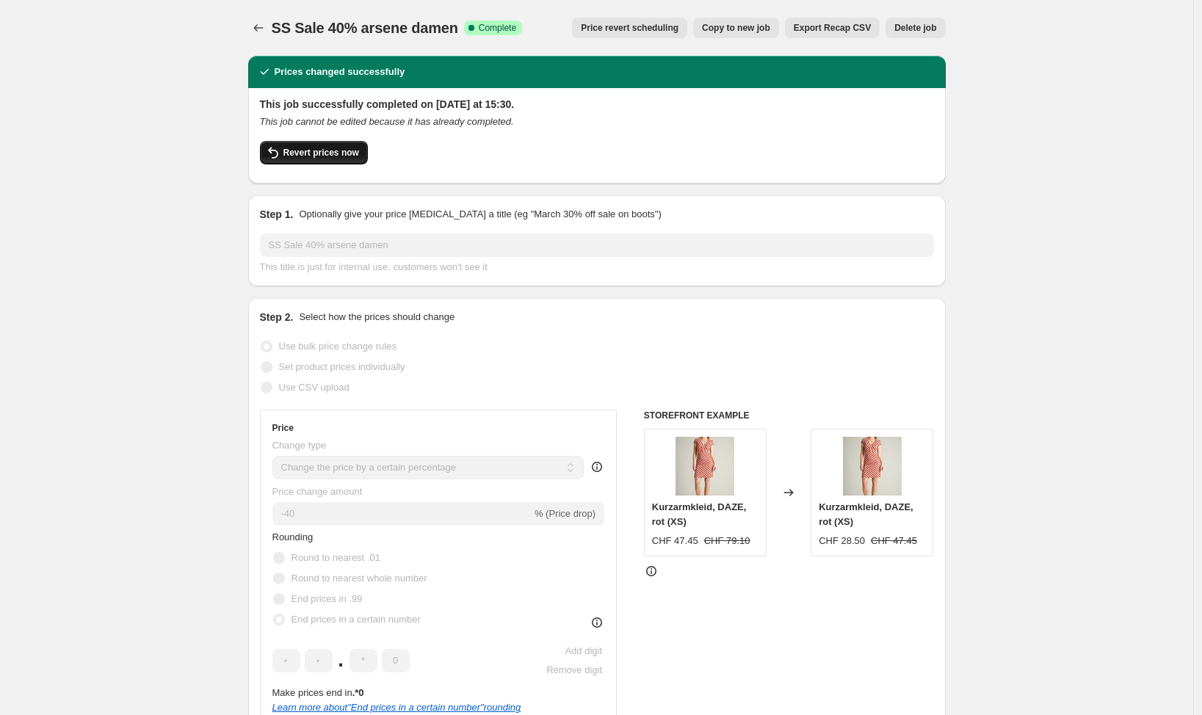
click at [295, 156] on span "Revert prices now" at bounding box center [321, 153] width 76 height 12
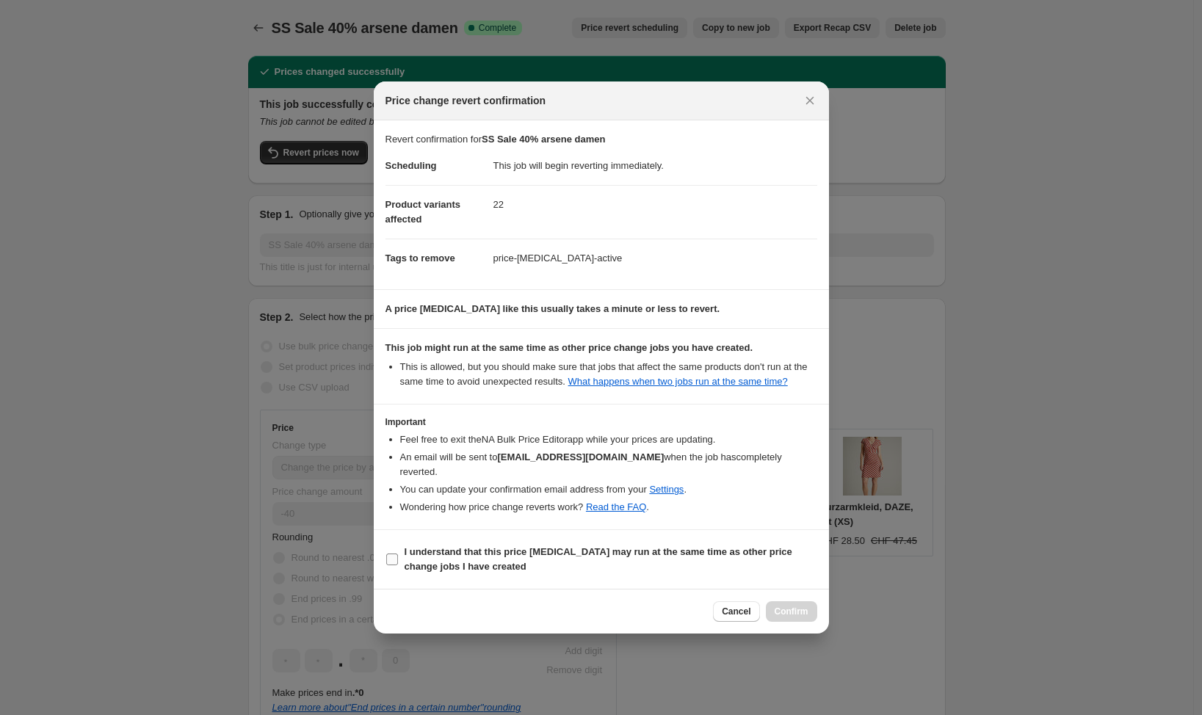
click at [393, 559] on input "I understand that this price [MEDICAL_DATA] may run at the same time as other p…" at bounding box center [392, 560] width 12 height 12
checkbox input "true"
click at [780, 609] on span "Confirm" at bounding box center [792, 612] width 34 height 12
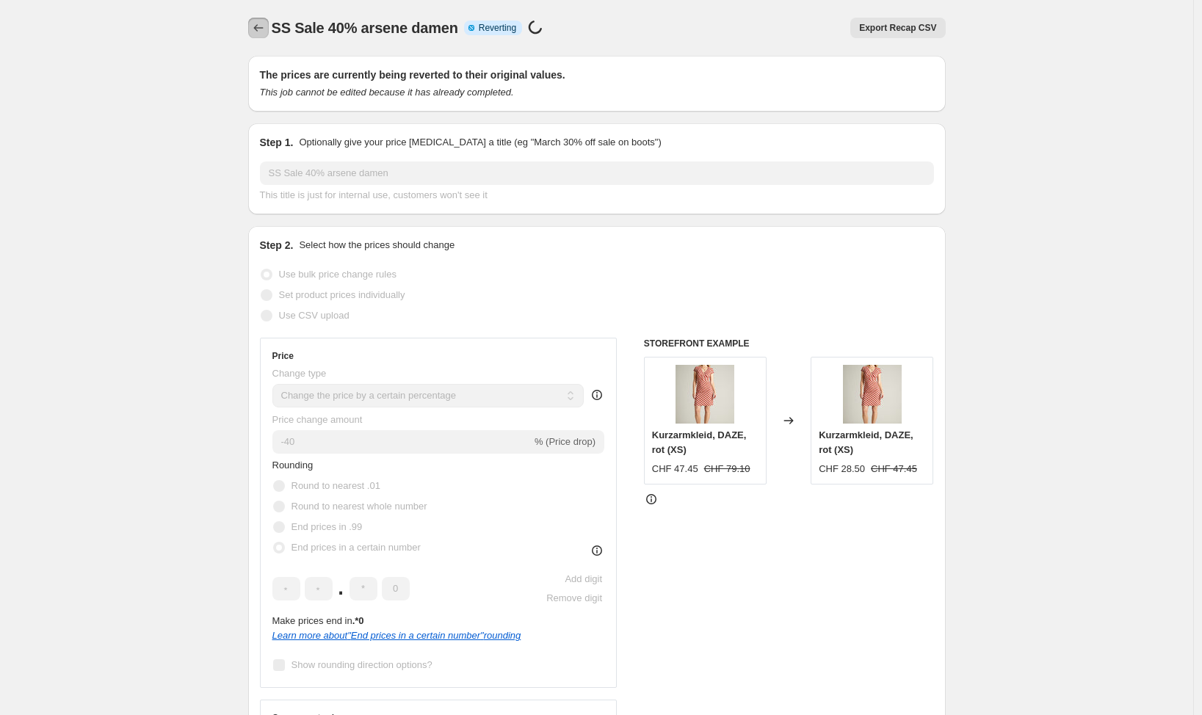
click at [255, 27] on icon "Price change jobs" at bounding box center [258, 28] width 15 height 15
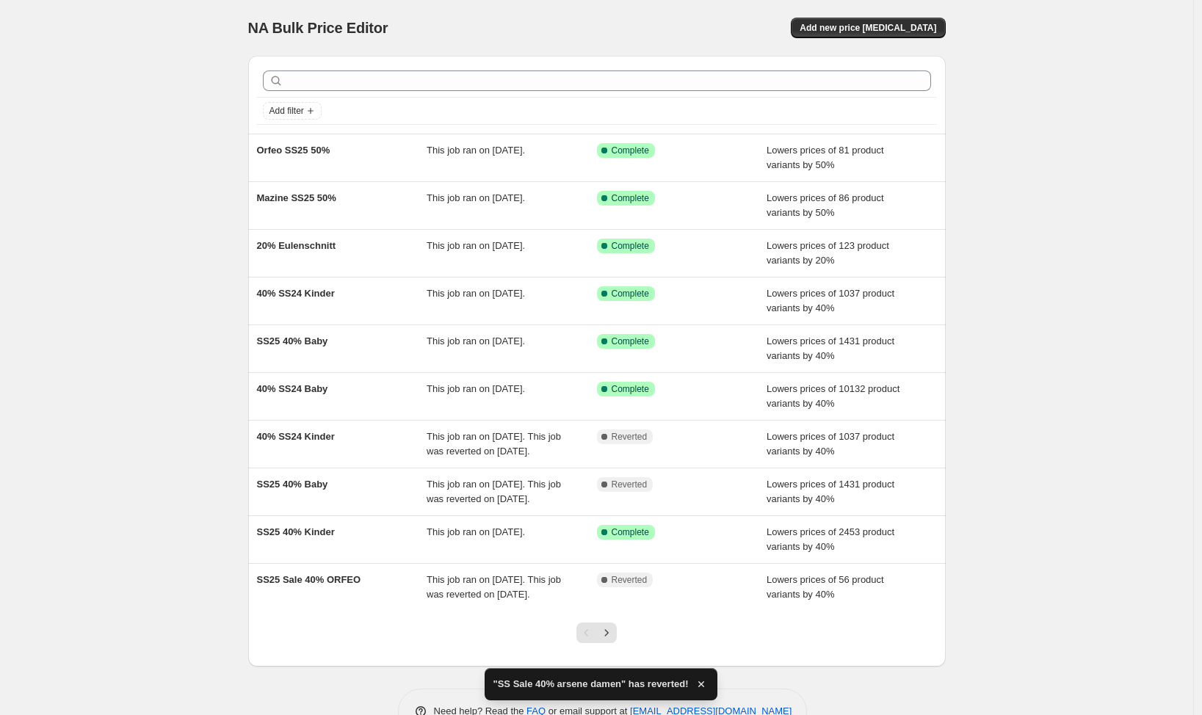
click at [960, 578] on div "NA Bulk Price Editor. This page is ready NA Bulk Price Editor Add new price cha…" at bounding box center [597, 378] width 733 height 756
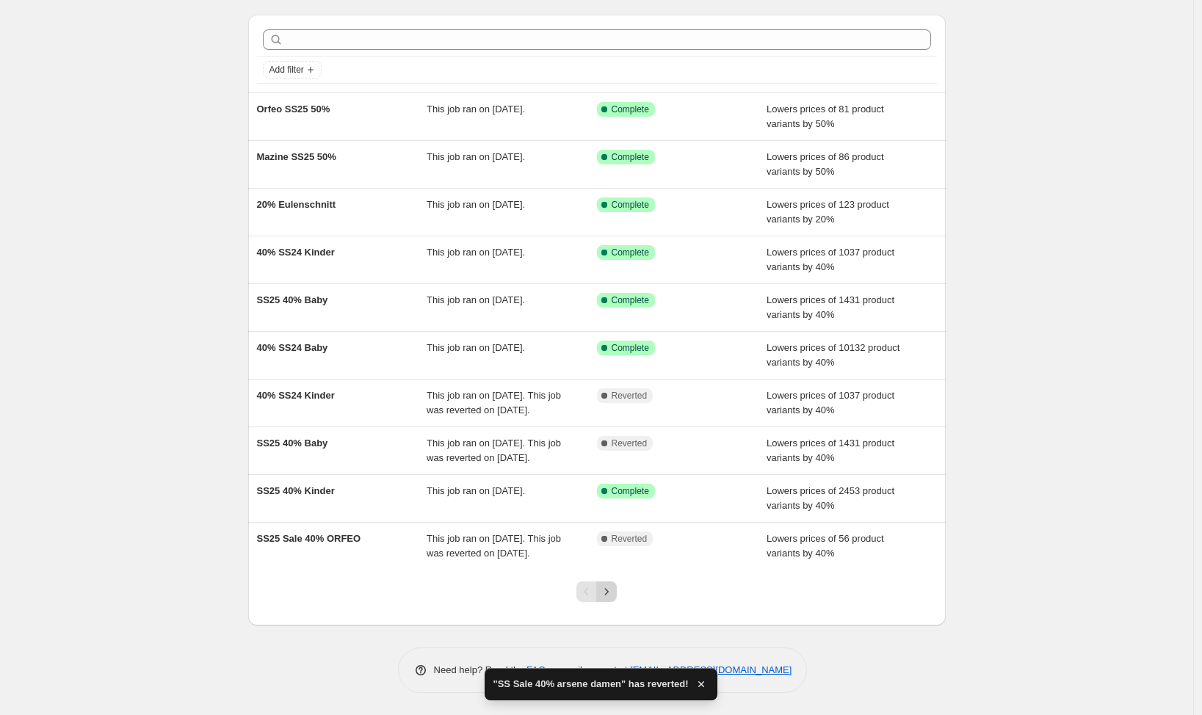
click at [608, 584] on button "Next" at bounding box center [606, 591] width 21 height 21
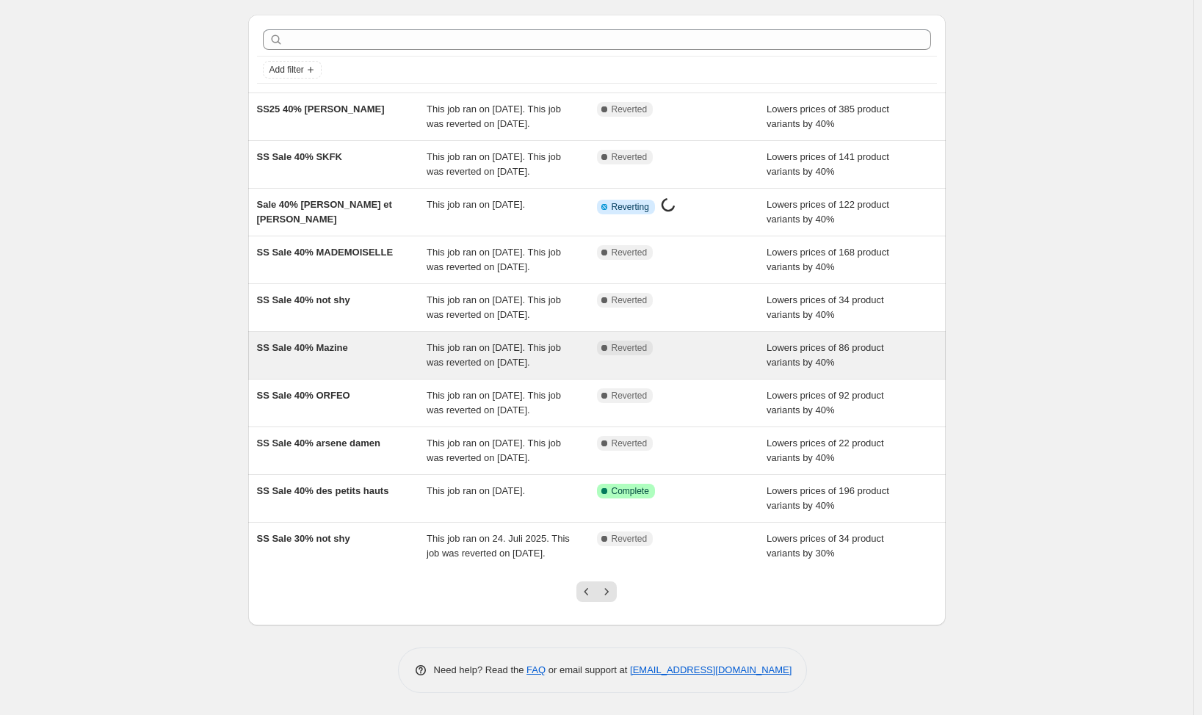
scroll to position [159, 0]
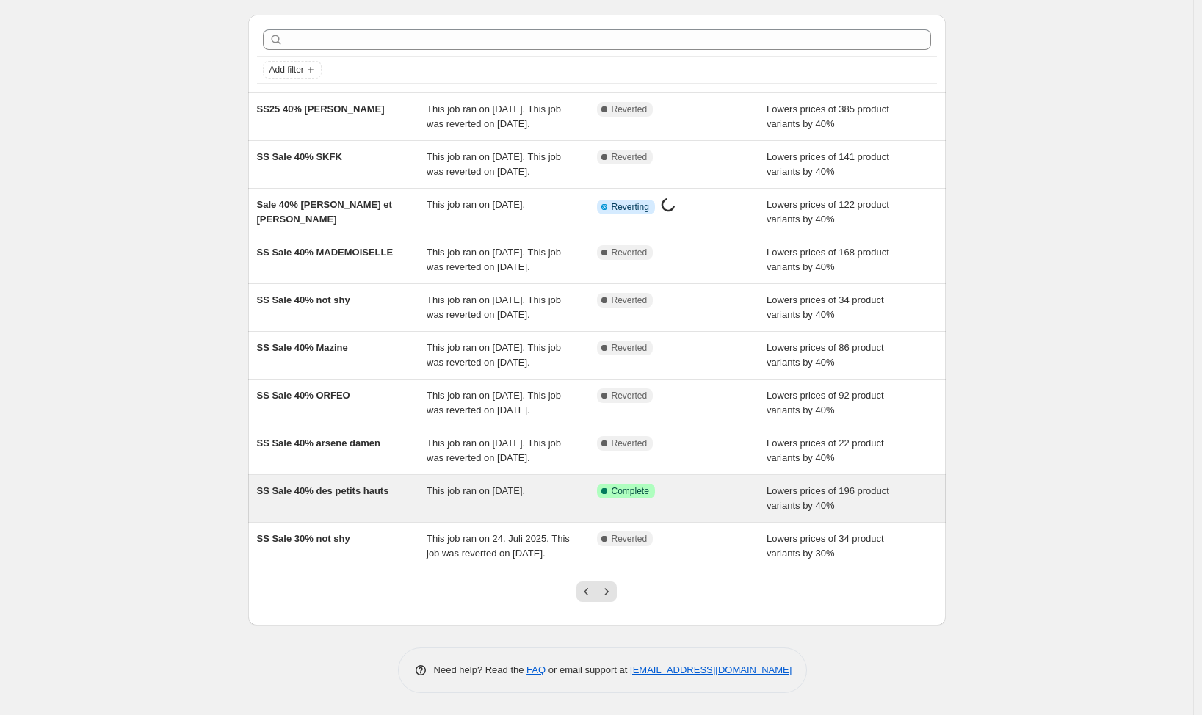
click at [325, 491] on div "SS Sale 40% des petits hauts" at bounding box center [342, 498] width 170 height 29
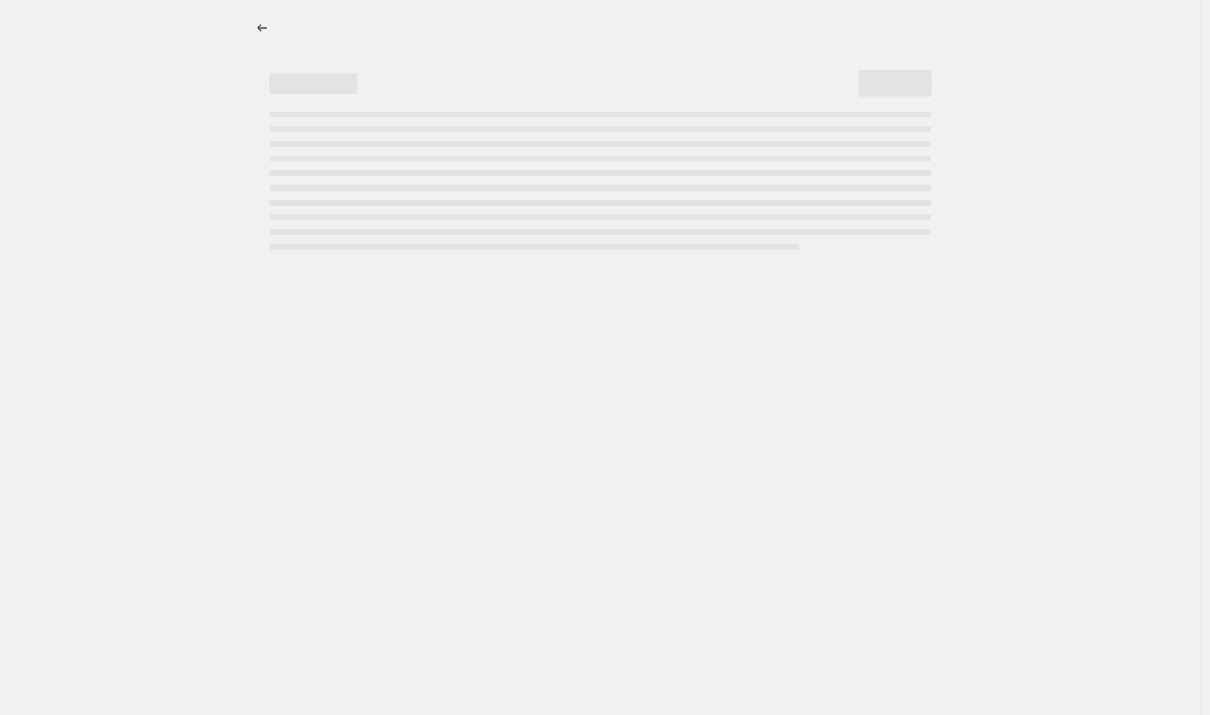
select select "percentage"
select select "vendor"
select select "tag"
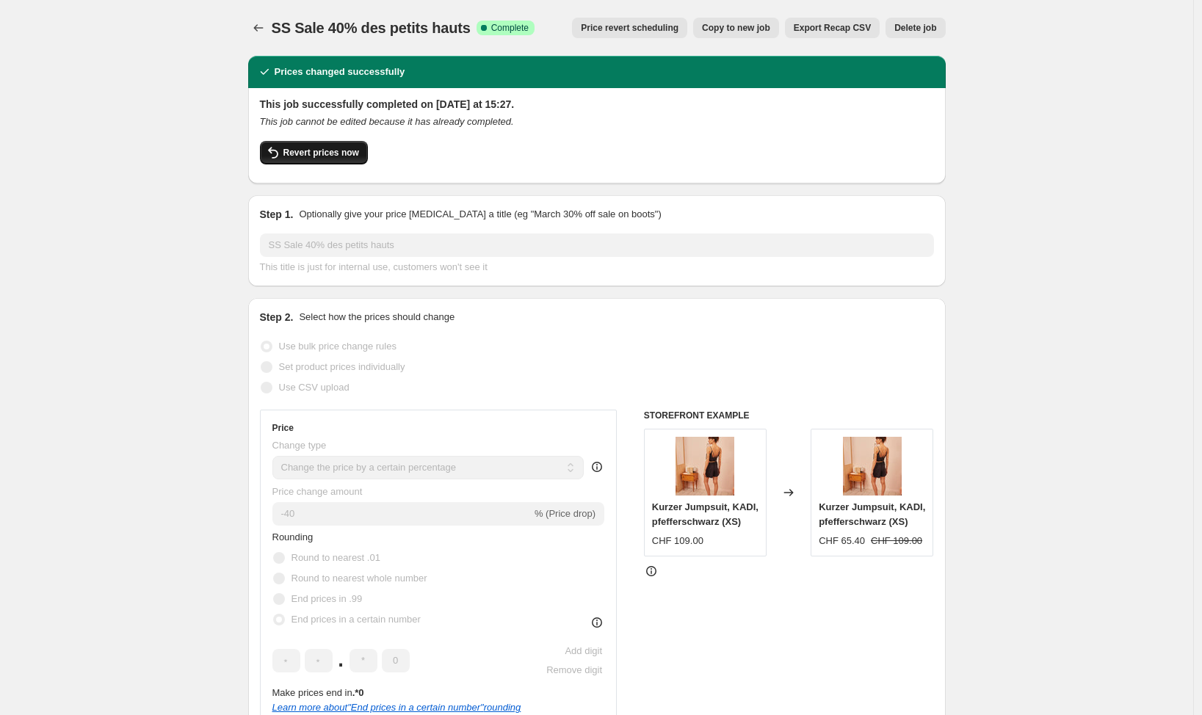
click at [290, 151] on span "Revert prices now" at bounding box center [321, 153] width 76 height 12
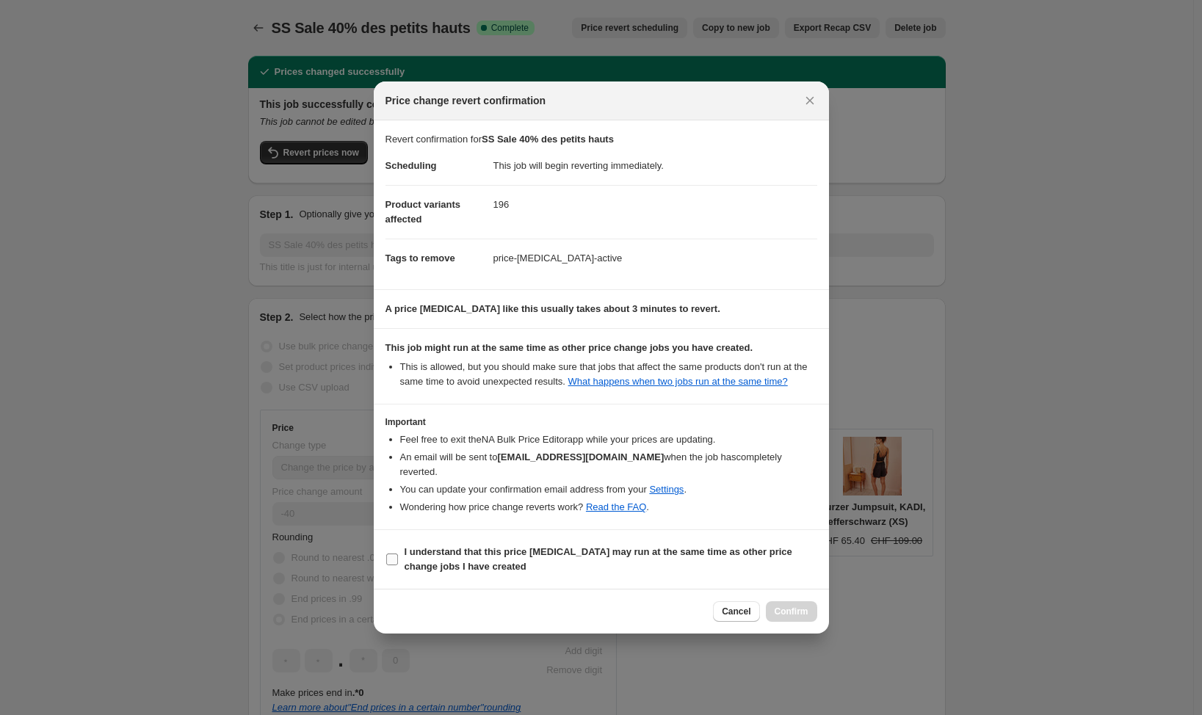
drag, startPoint x: 389, startPoint y: 560, endPoint x: 528, endPoint y: 565, distance: 138.8
click at [389, 559] on input "I understand that this price change job may run at the same time as other price…" at bounding box center [392, 560] width 12 height 12
checkbox input "true"
click at [802, 611] on span "Confirm" at bounding box center [792, 612] width 34 height 12
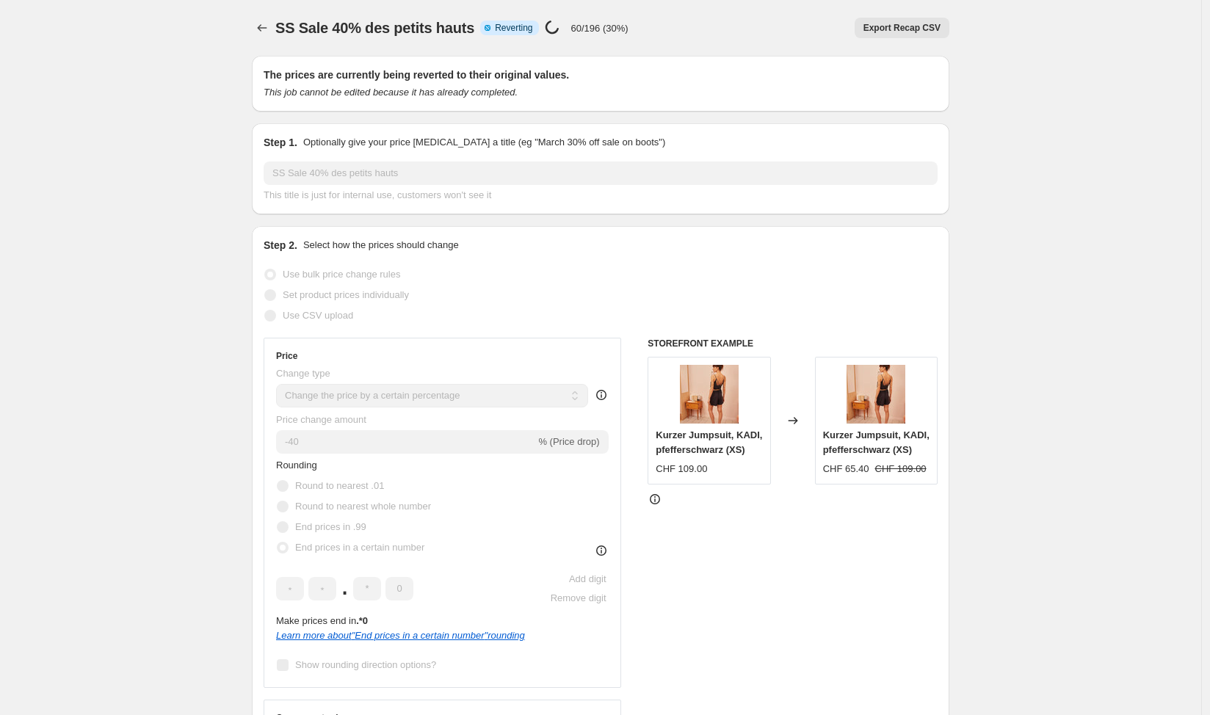
select select "percentage"
select select "vendor"
select select "tag"
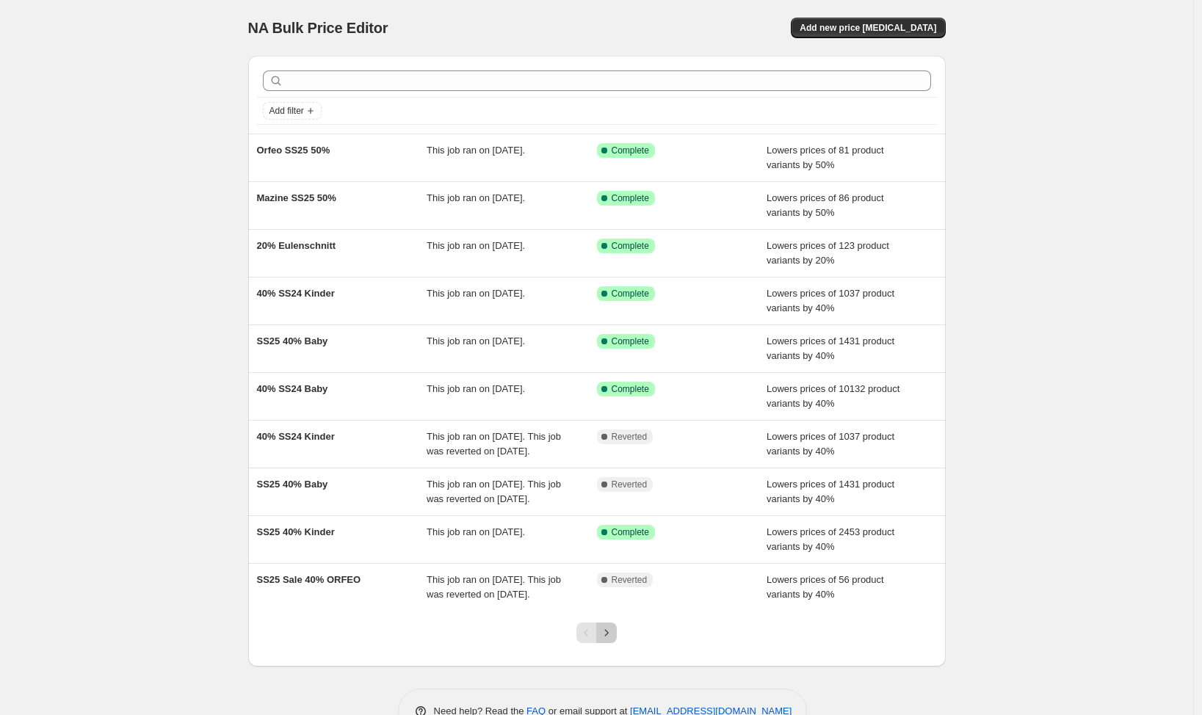
click at [605, 640] on icon "Next" at bounding box center [606, 632] width 15 height 15
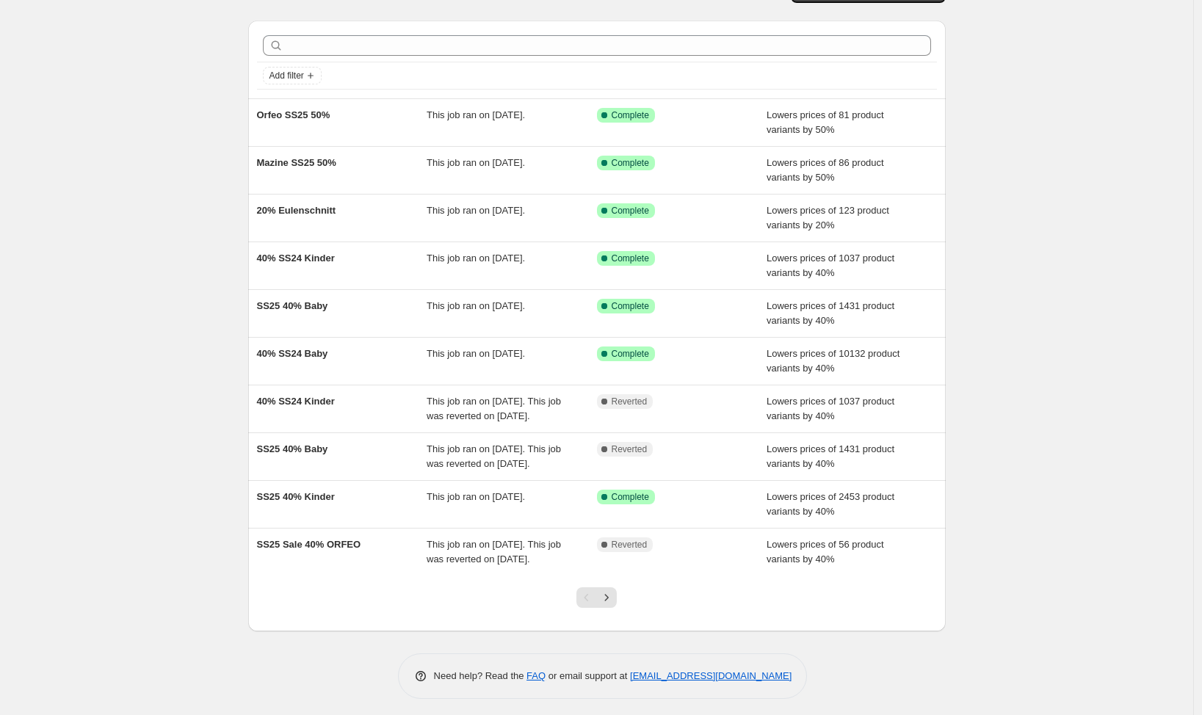
scroll to position [85, 0]
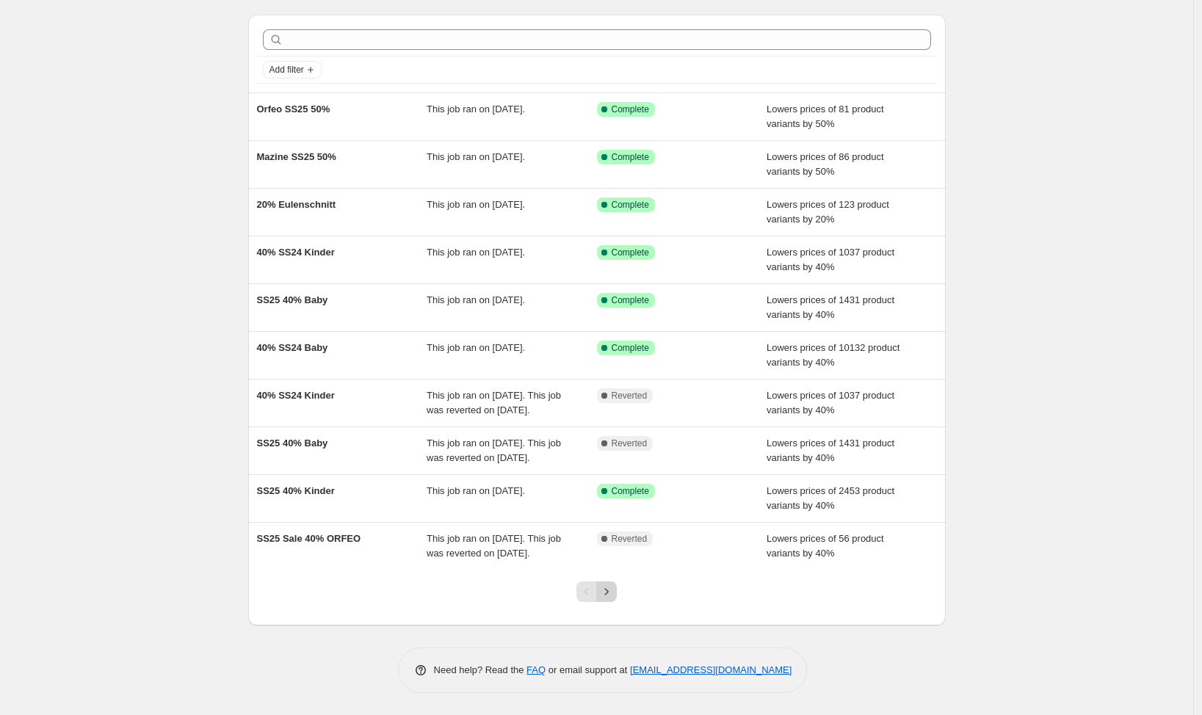
click at [614, 592] on icon "Next" at bounding box center [606, 591] width 15 height 15
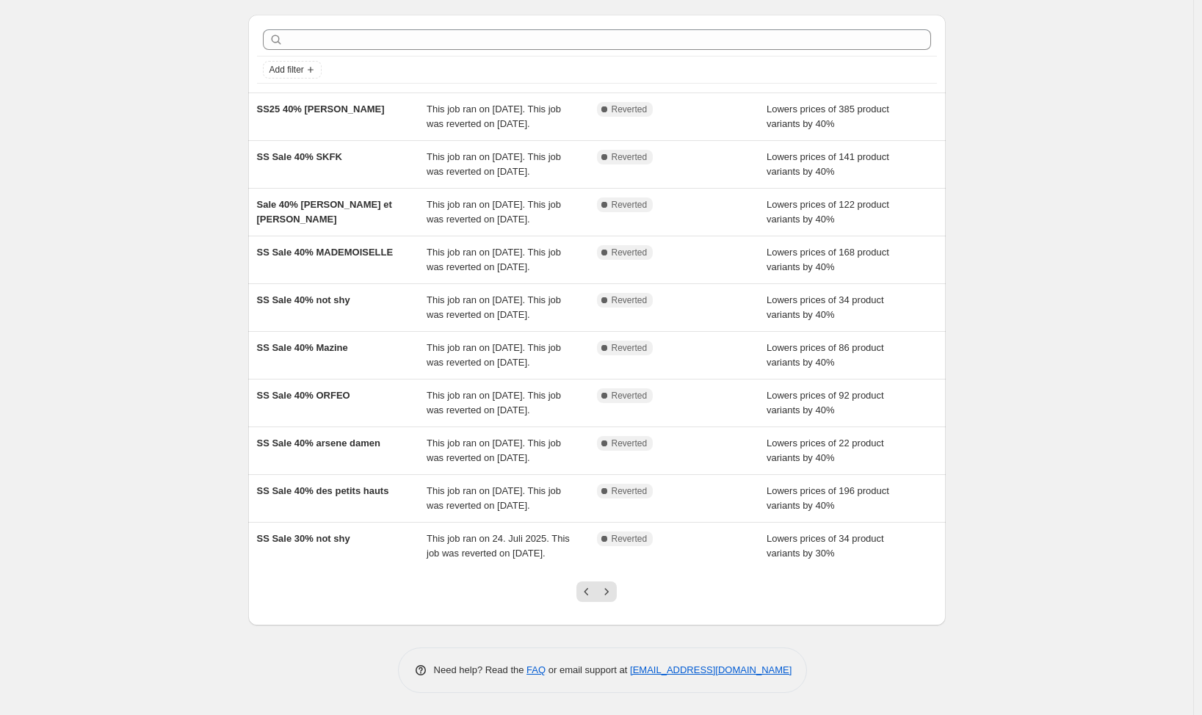
scroll to position [54, 0]
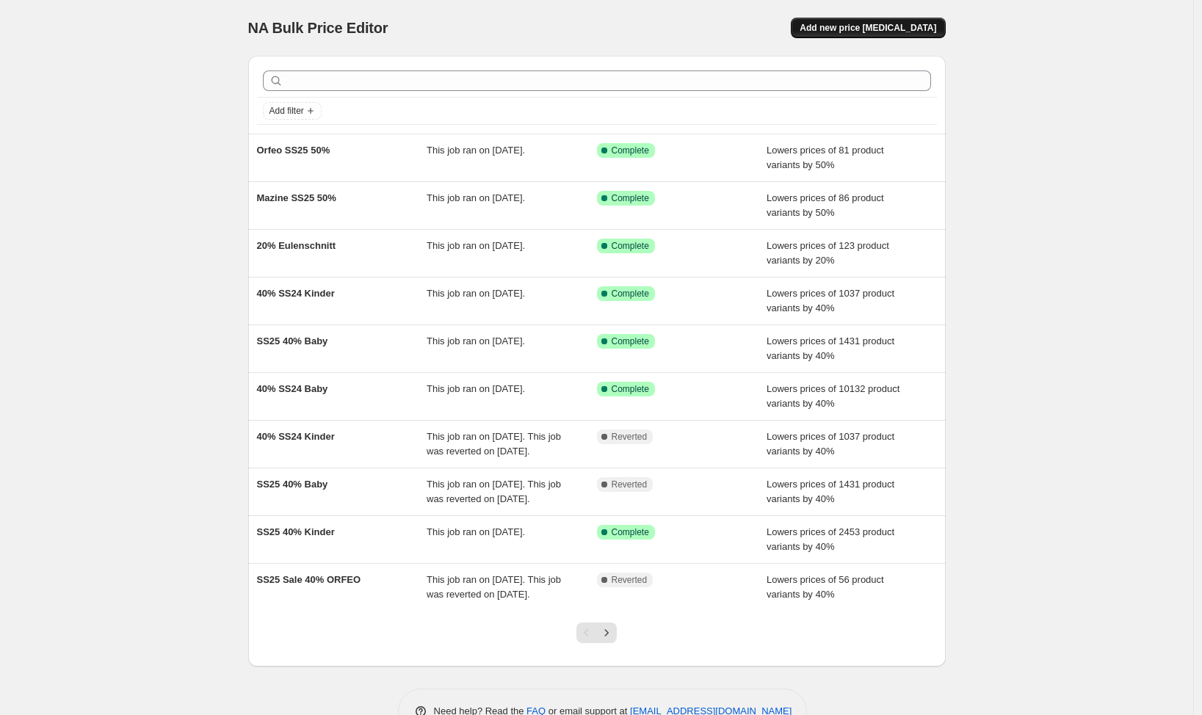
click at [888, 26] on span "Add new price [MEDICAL_DATA]" at bounding box center [867, 28] width 137 height 12
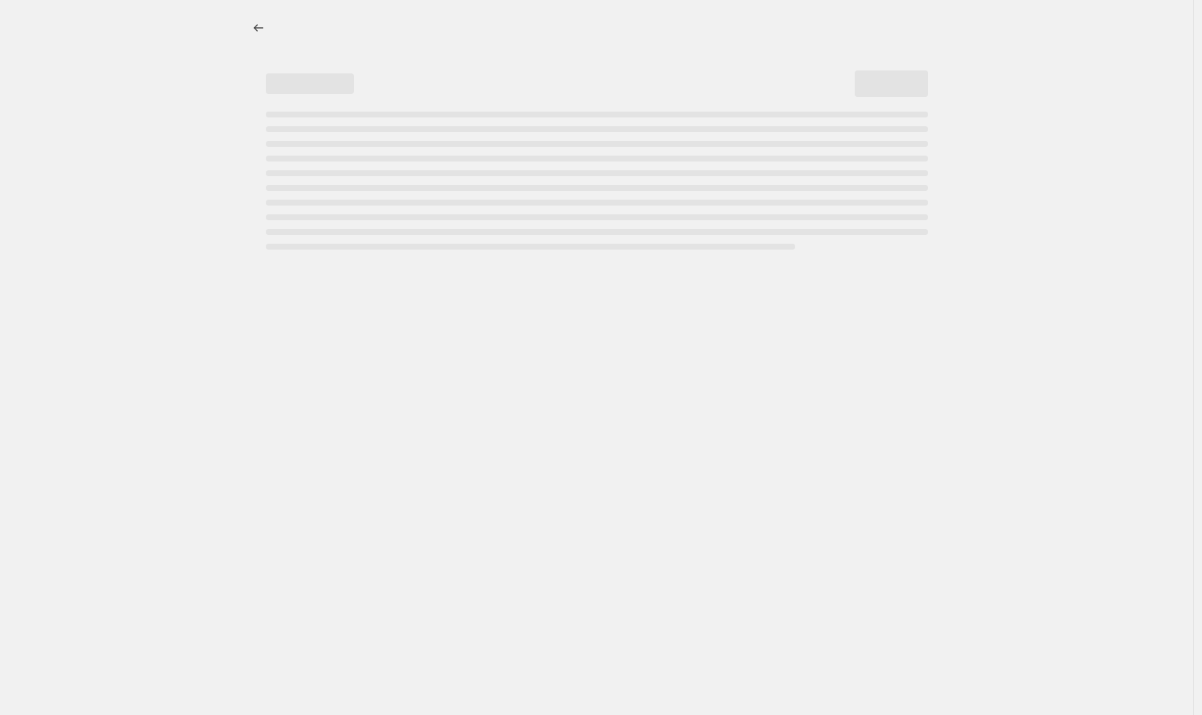
select select "percentage"
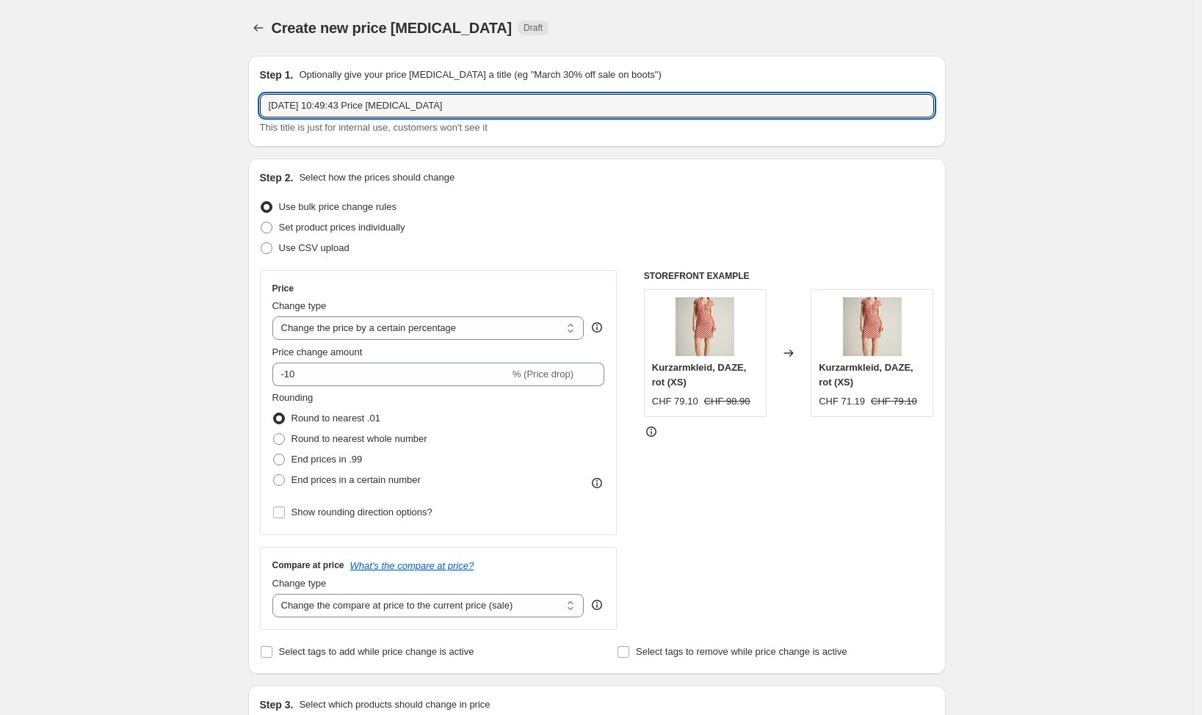
drag, startPoint x: 493, startPoint y: 104, endPoint x: 25, endPoint y: 75, distance: 468.5
click at [260, 94] on input "22. Aug. 2025, 10:49:43 Price change job" at bounding box center [597, 105] width 674 height 23
type input "Mademoiselle yeye"
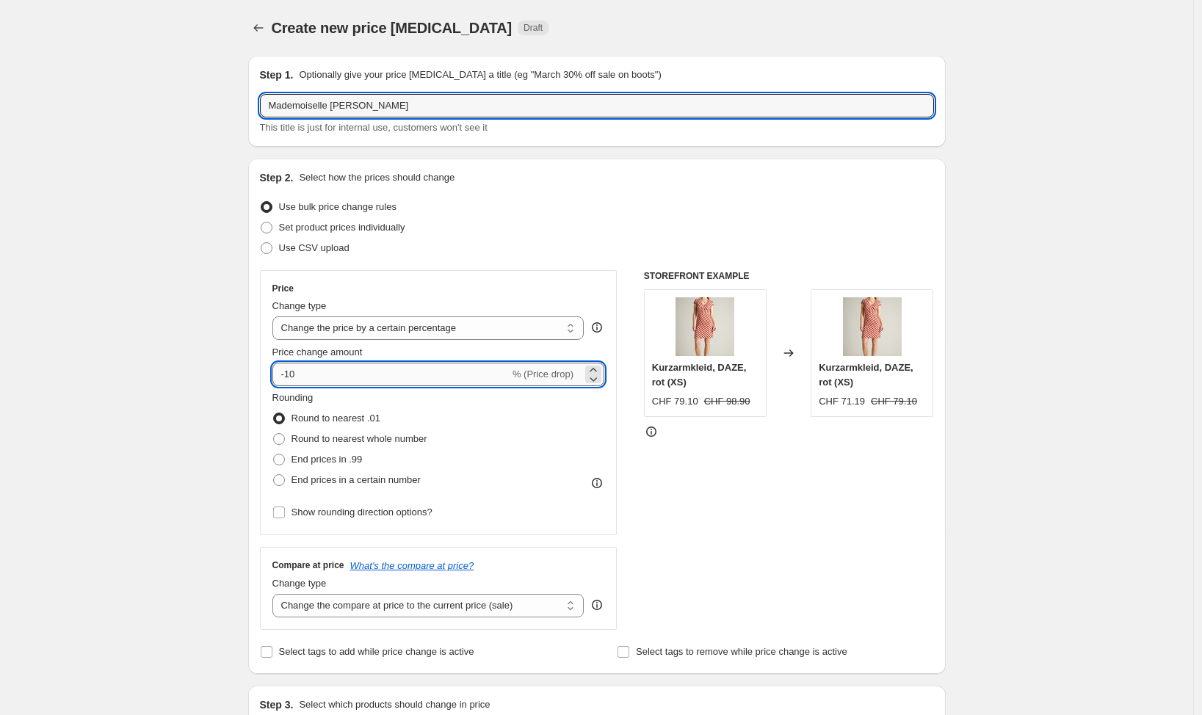
click at [324, 380] on input "-10" at bounding box center [390, 374] width 237 height 23
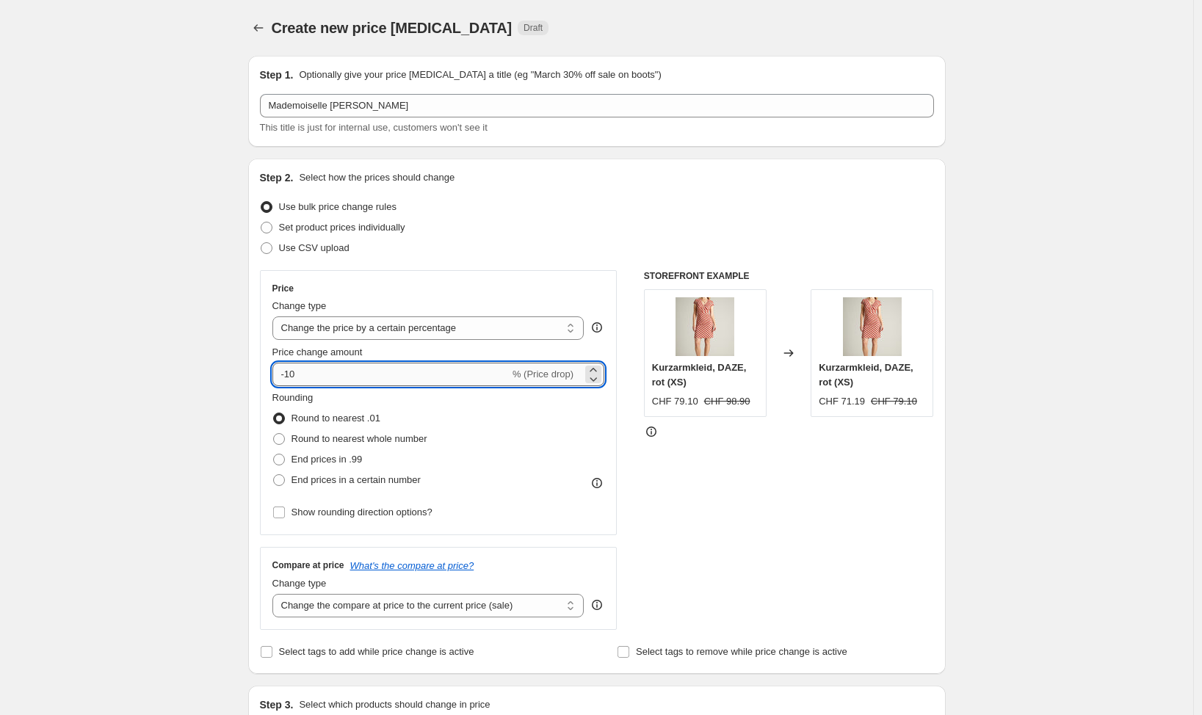
type input "-1"
type input "-50"
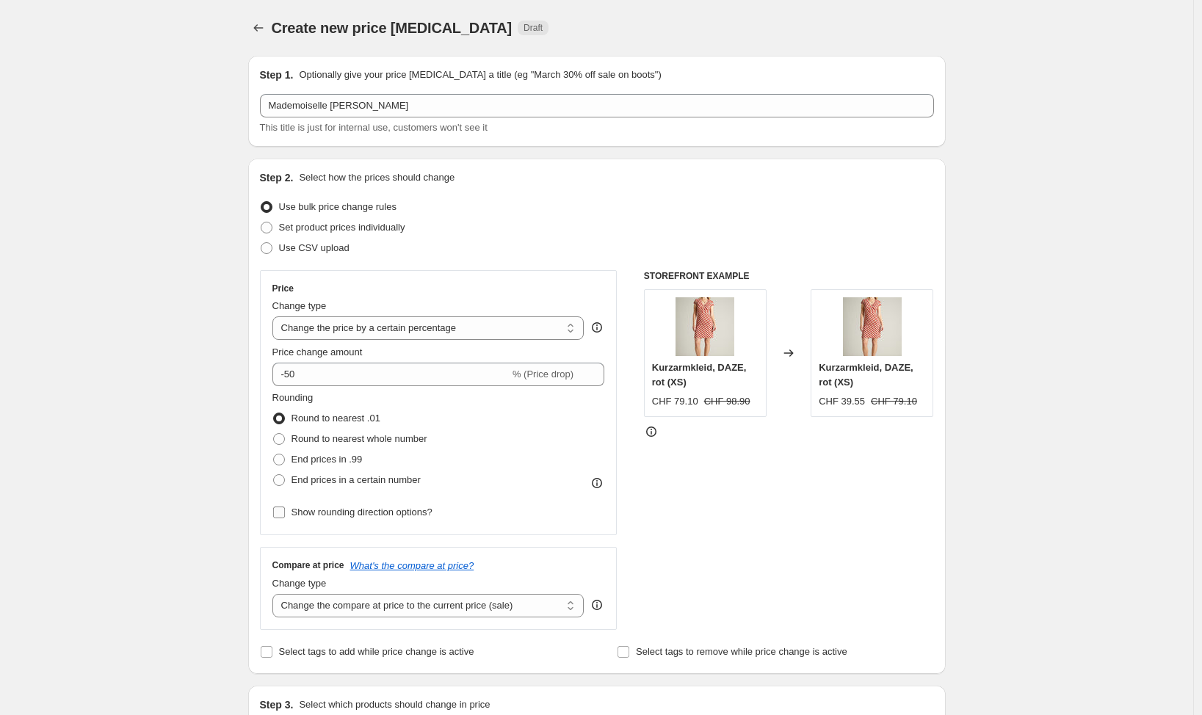
click at [401, 513] on span "Show rounding direction options?" at bounding box center [361, 512] width 141 height 11
click at [285, 513] on input "Show rounding direction options?" at bounding box center [279, 513] width 12 height 12
checkbox input "true"
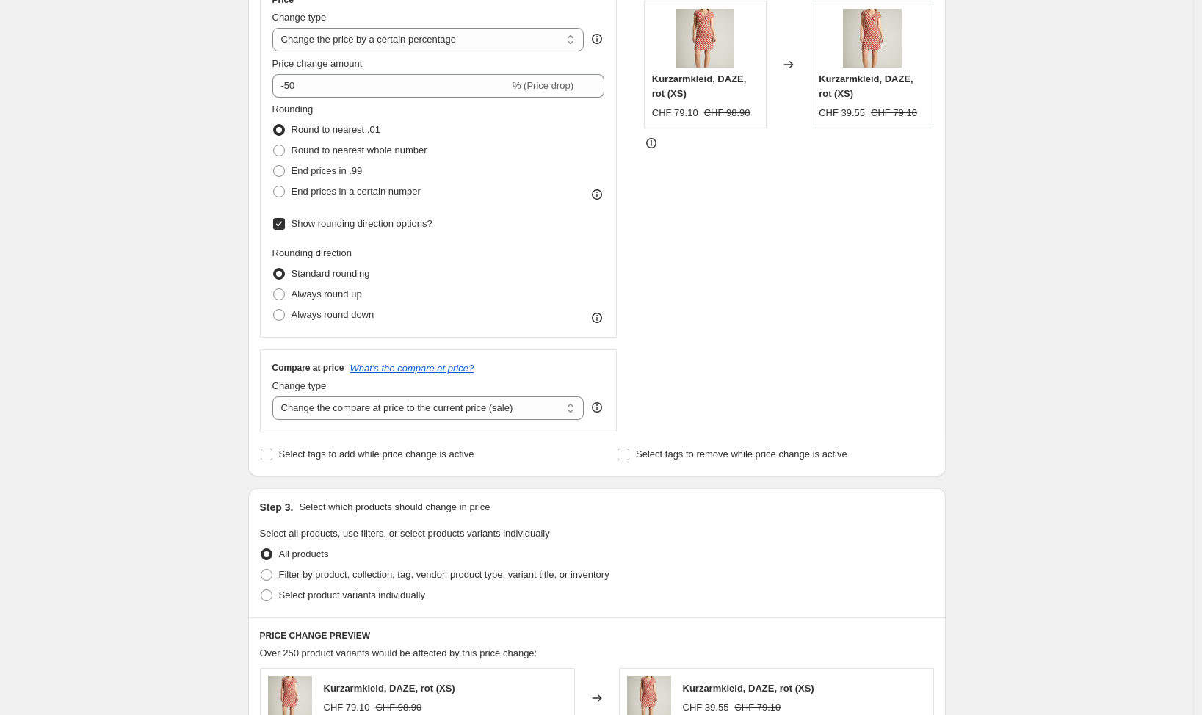
scroll to position [308, 0]
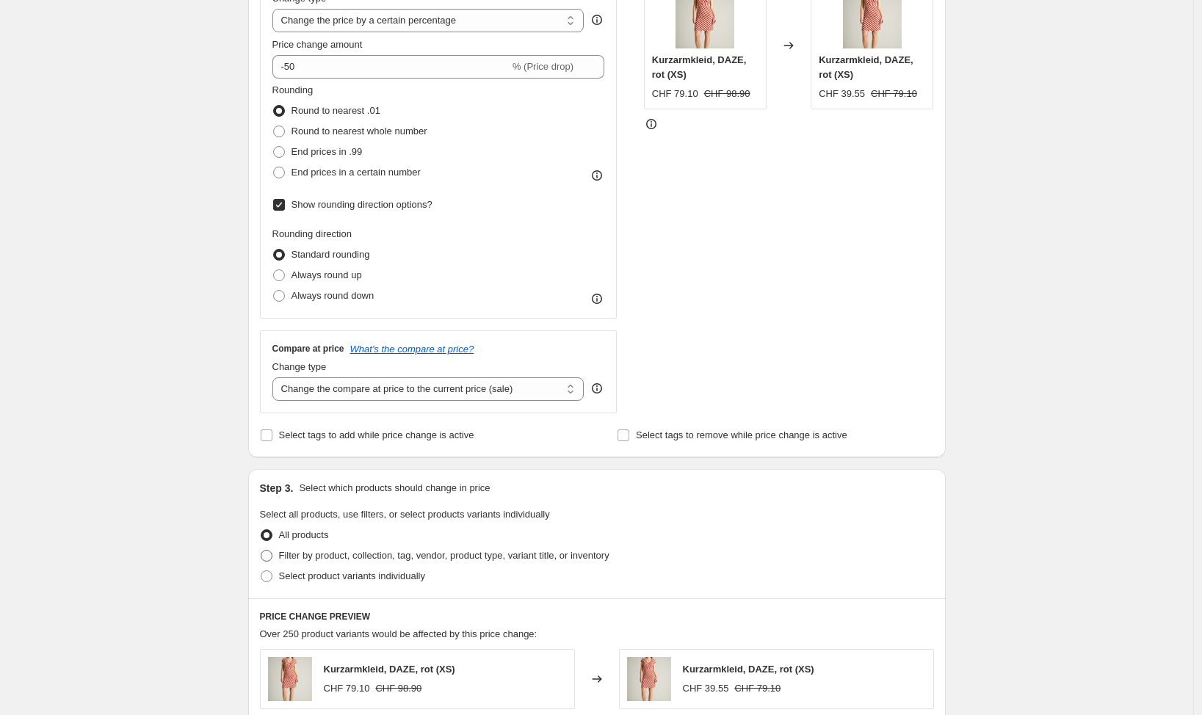
click at [328, 551] on span "Filter by product, collection, tag, vendor, product type, variant title, or inv…" at bounding box center [444, 555] width 330 height 11
click at [261, 551] on input "Filter by product, collection, tag, vendor, product type, variant title, or inv…" at bounding box center [261, 550] width 1 height 1
radio input "true"
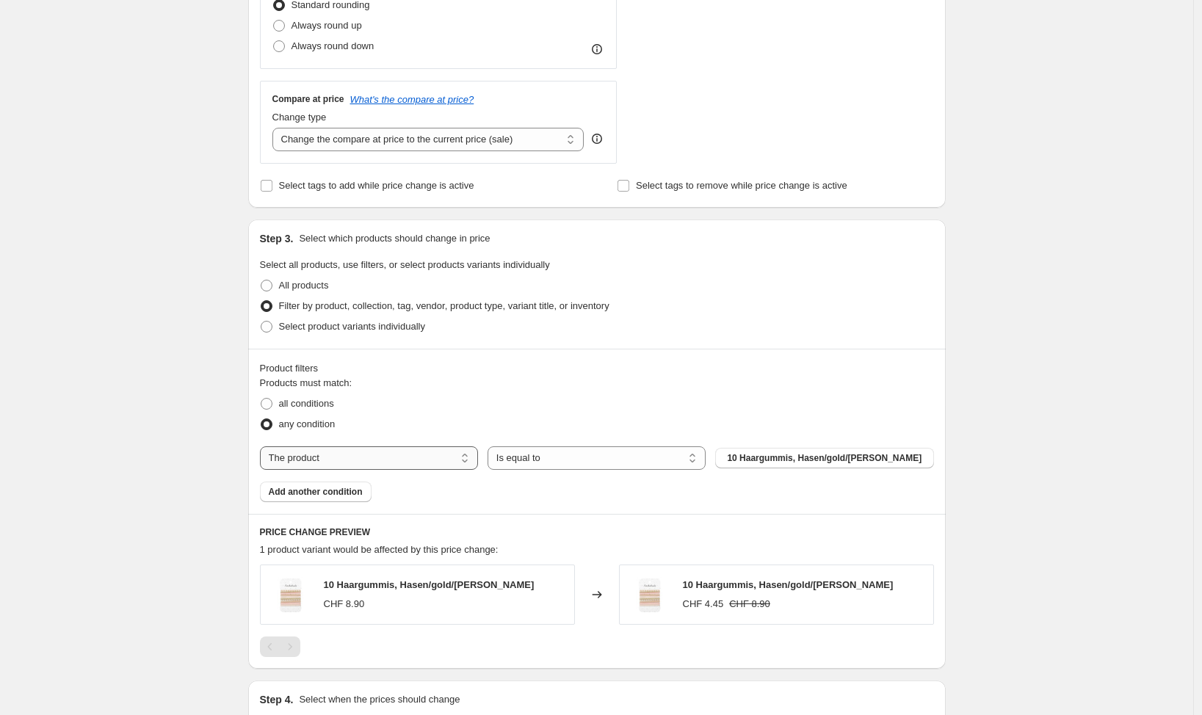
scroll to position [562, 0]
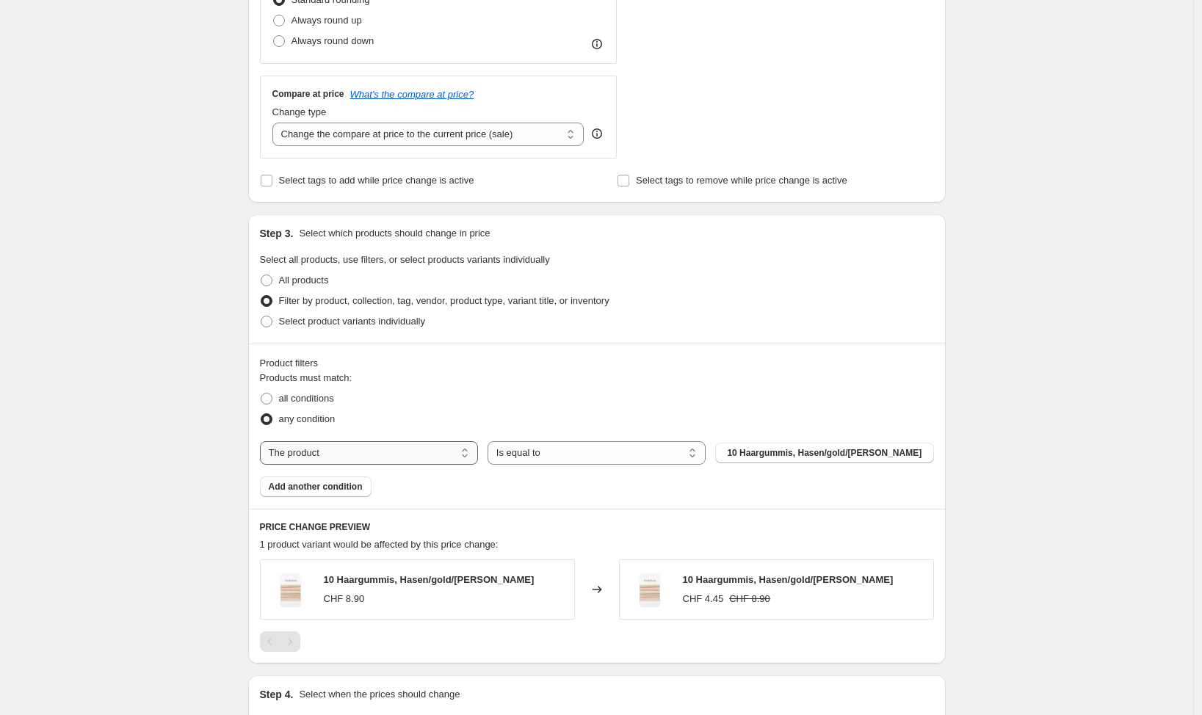
select select "vendor"
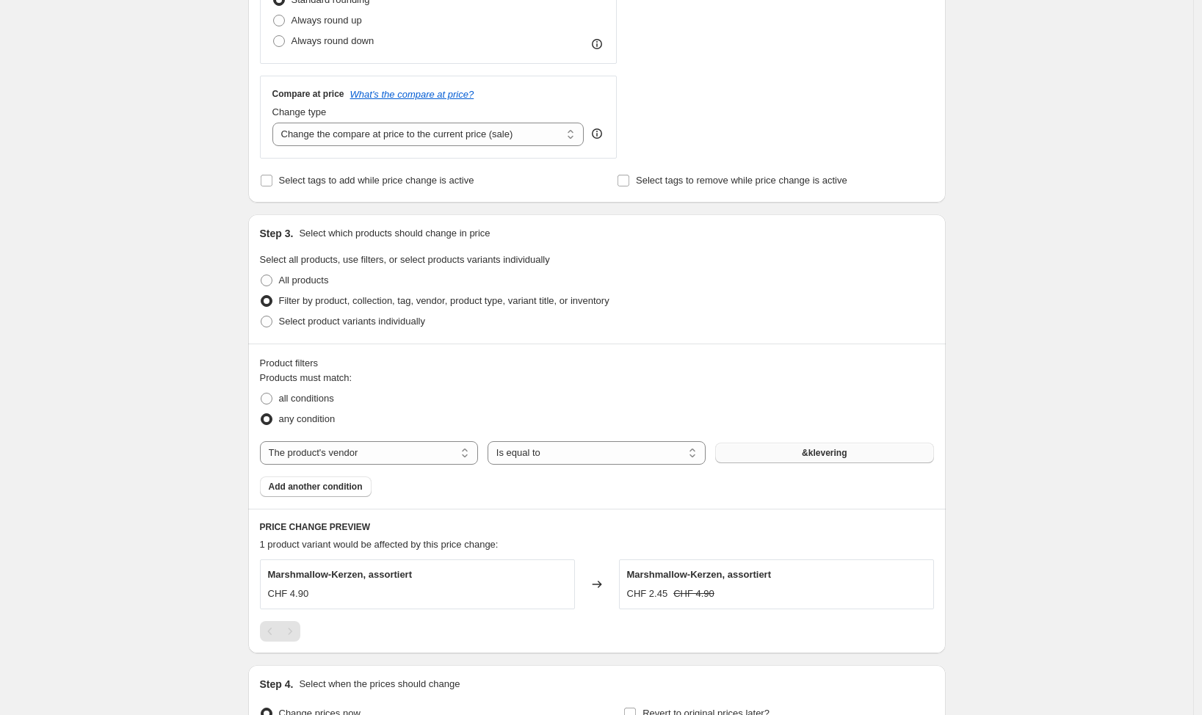
click at [805, 453] on button "&klevering" at bounding box center [824, 453] width 218 height 21
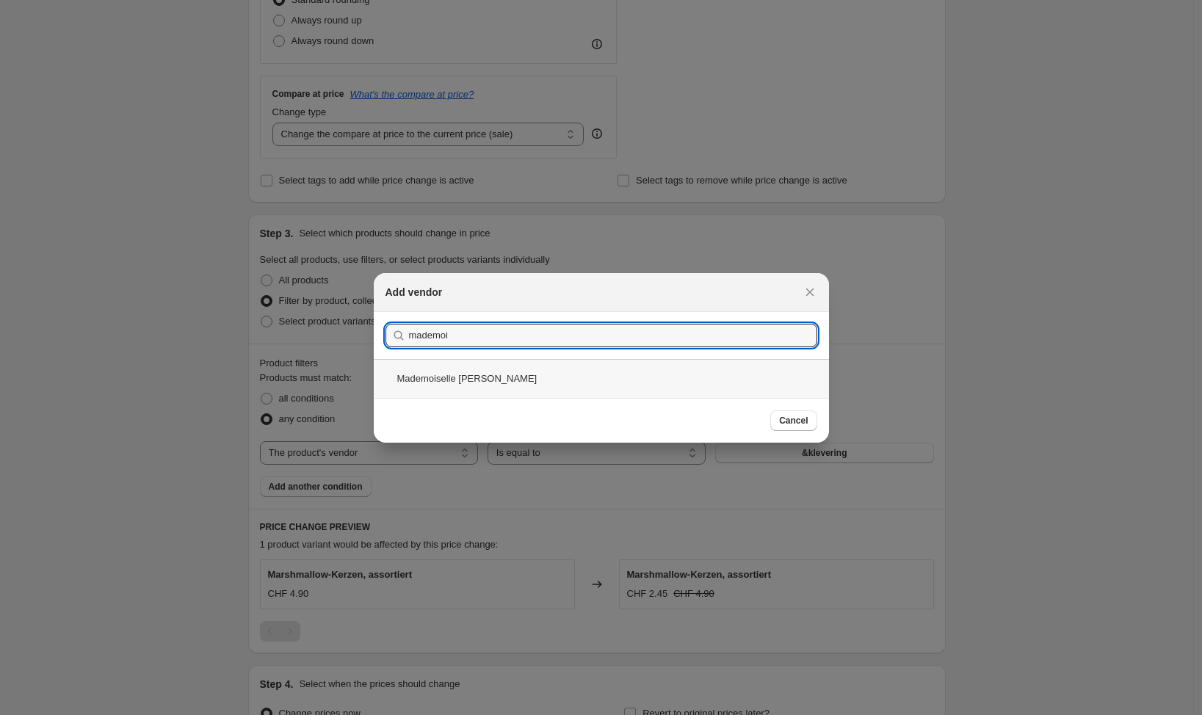
type input "mademoi"
drag, startPoint x: 483, startPoint y: 377, endPoint x: 495, endPoint y: 377, distance: 11.7
click at [483, 377] on div "Mademoiselle YéYé" at bounding box center [601, 378] width 455 height 39
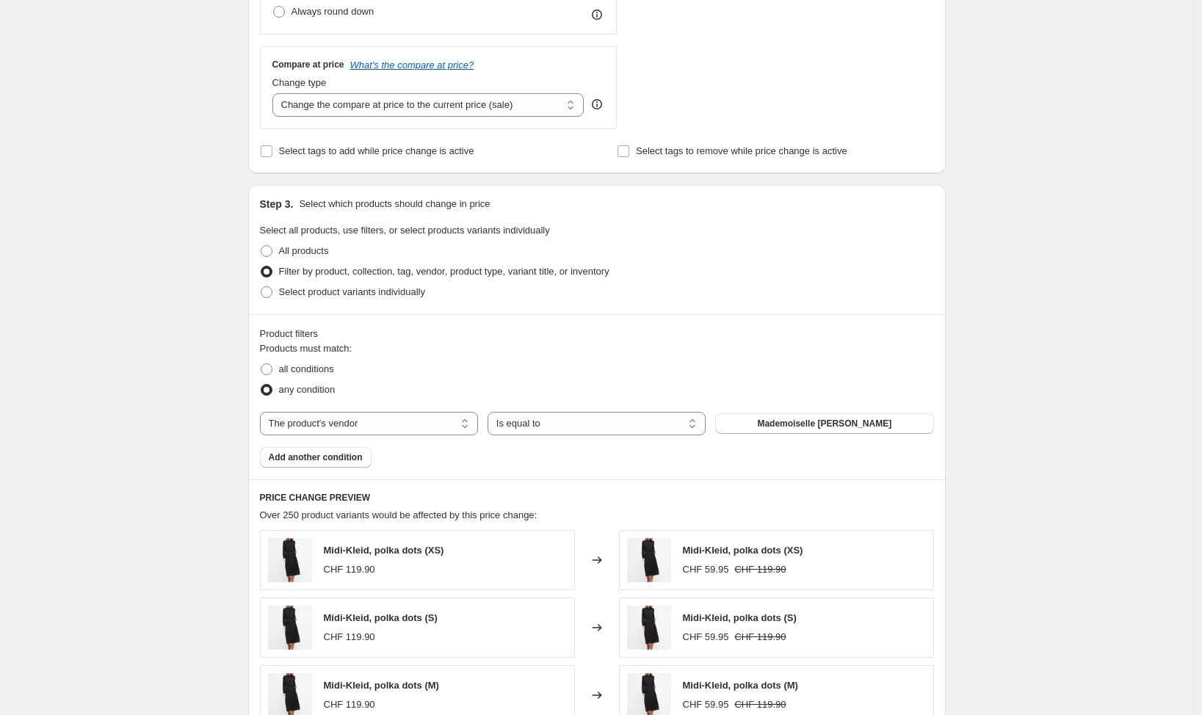
scroll to position [588, 0]
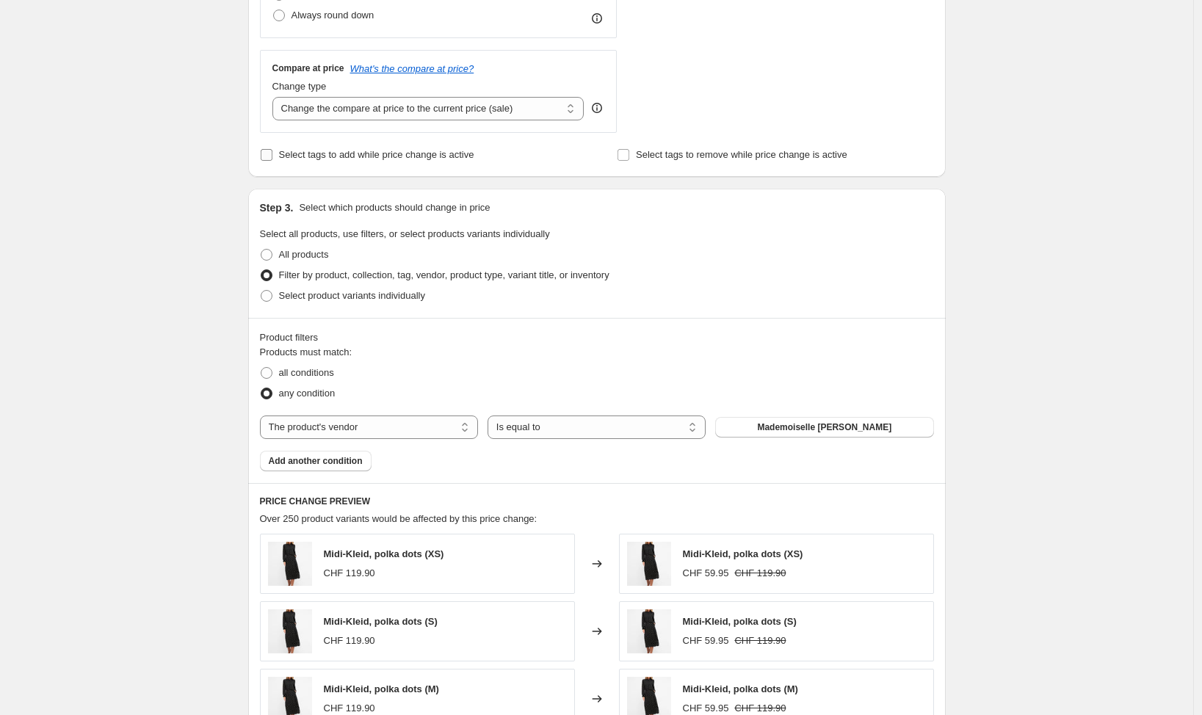
click at [286, 156] on span "Select tags to add while price change is active" at bounding box center [376, 154] width 195 height 11
click at [272, 156] on input "Select tags to add while price change is active" at bounding box center [267, 155] width 12 height 12
checkbox input "true"
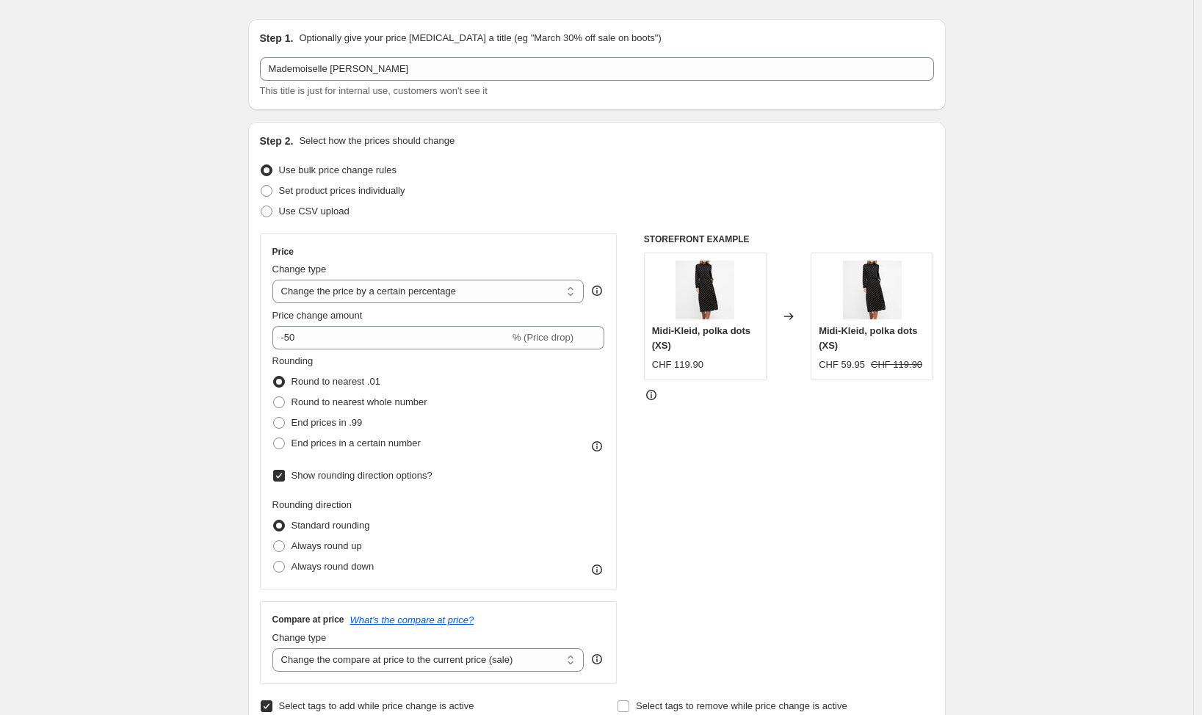
scroll to position [33, 0]
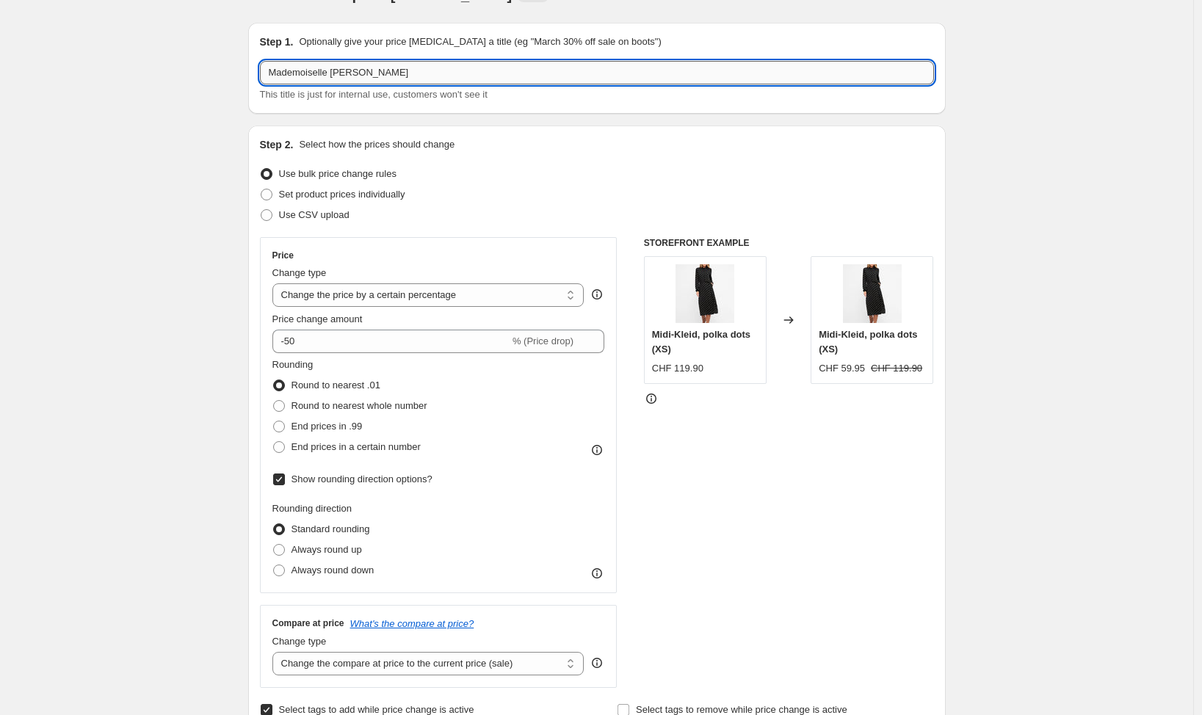
click at [591, 76] on input "Mademoiselle yeye" at bounding box center [597, 72] width 674 height 23
type input "Mademoiselle yeye SS25 50%"
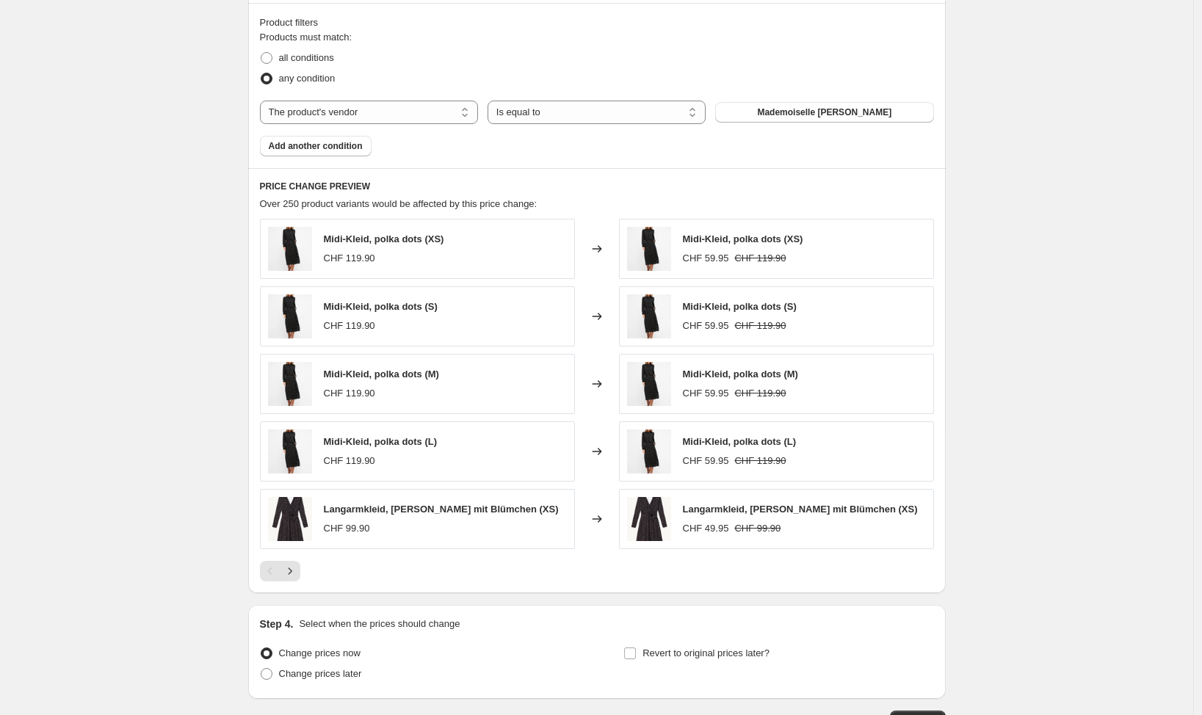
scroll to position [1091, 0]
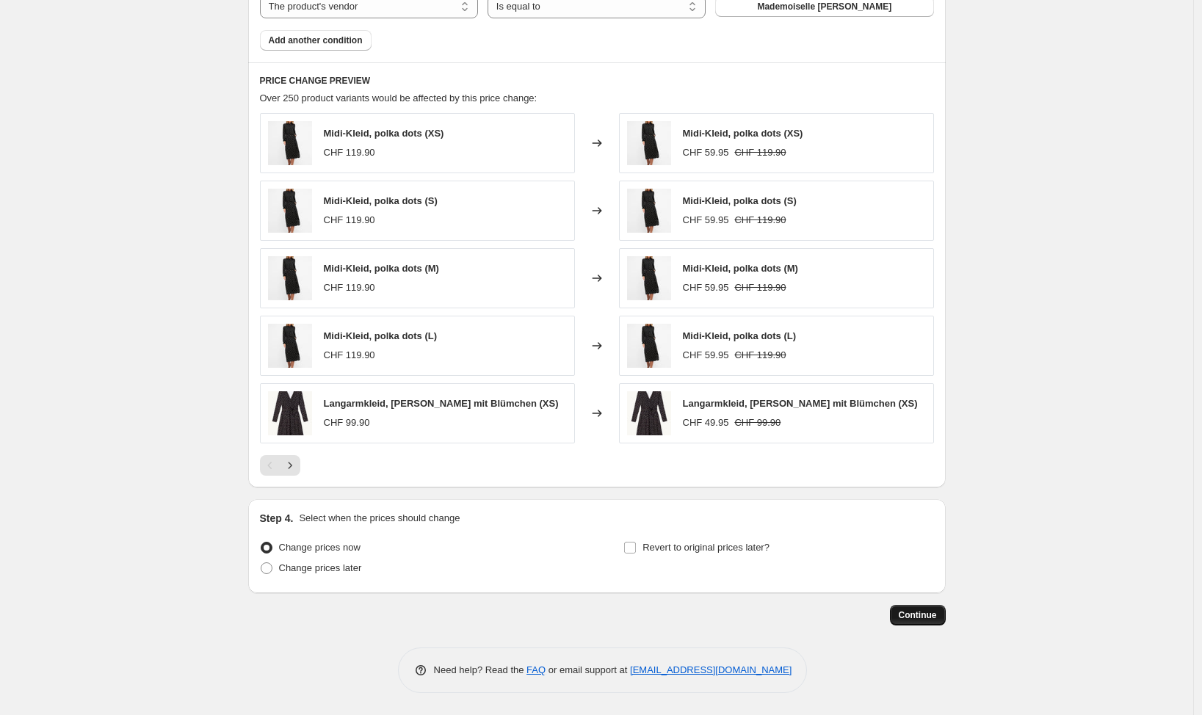
click at [915, 617] on span "Continue" at bounding box center [918, 615] width 38 height 12
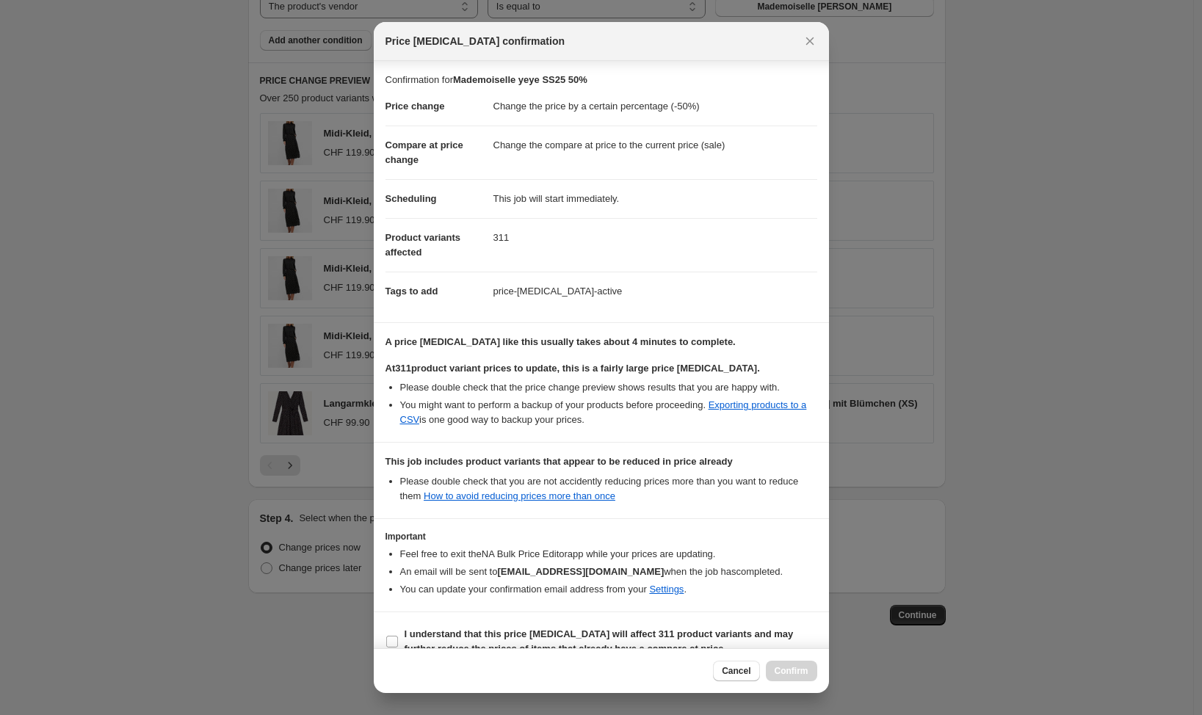
scroll to position [24, 0]
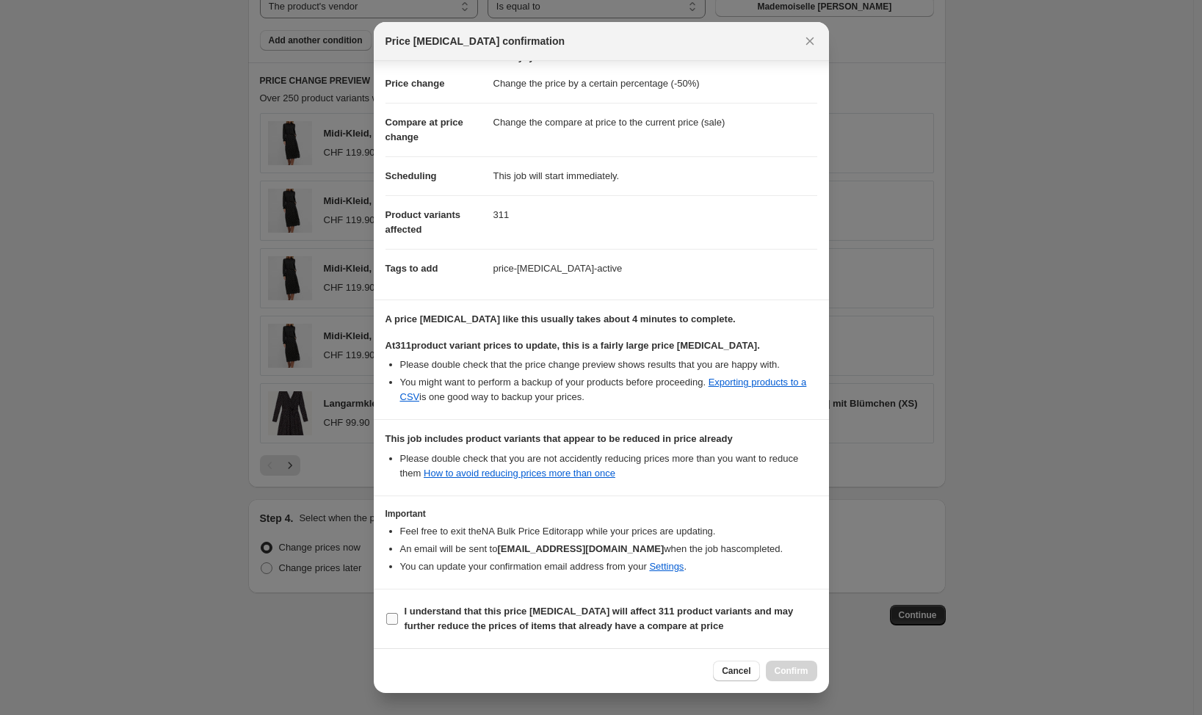
click at [393, 617] on input "I understand that this price change job will affect 311 product variants and ma…" at bounding box center [392, 619] width 12 height 12
checkbox input "true"
click at [794, 668] on span "Confirm" at bounding box center [792, 671] width 34 height 12
type input "Mademoiselle yeye SS25 50%"
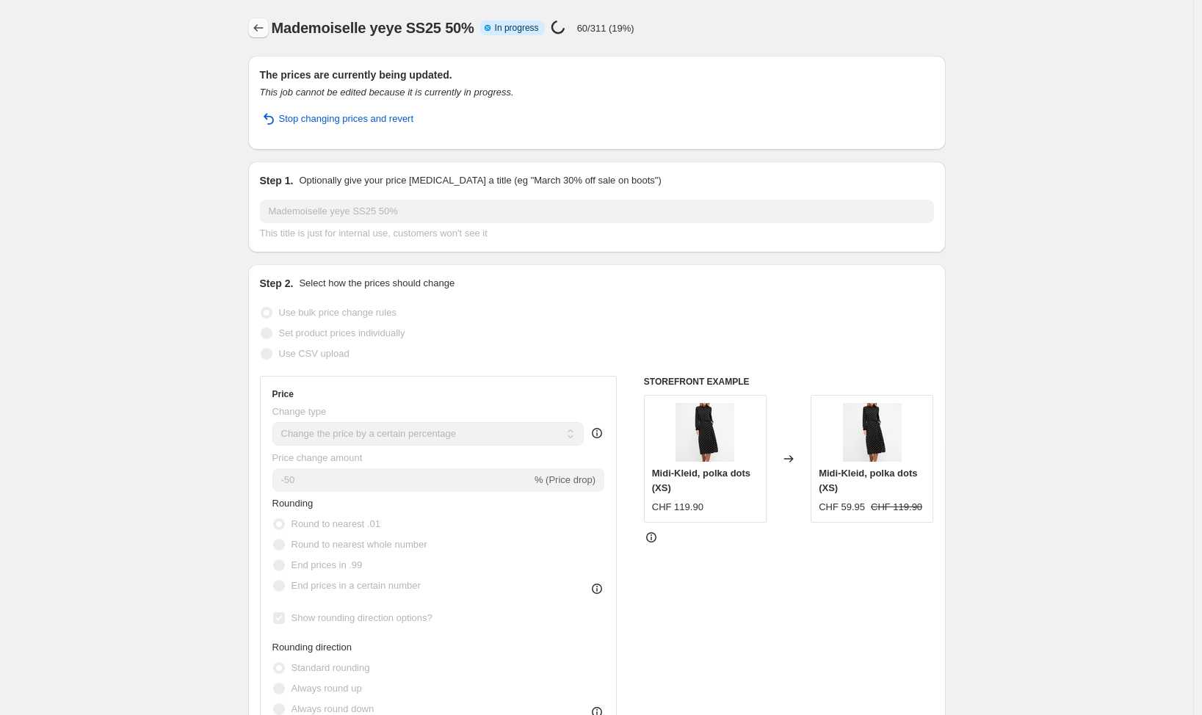
click at [258, 29] on icon "Price change jobs" at bounding box center [258, 27] width 10 height 7
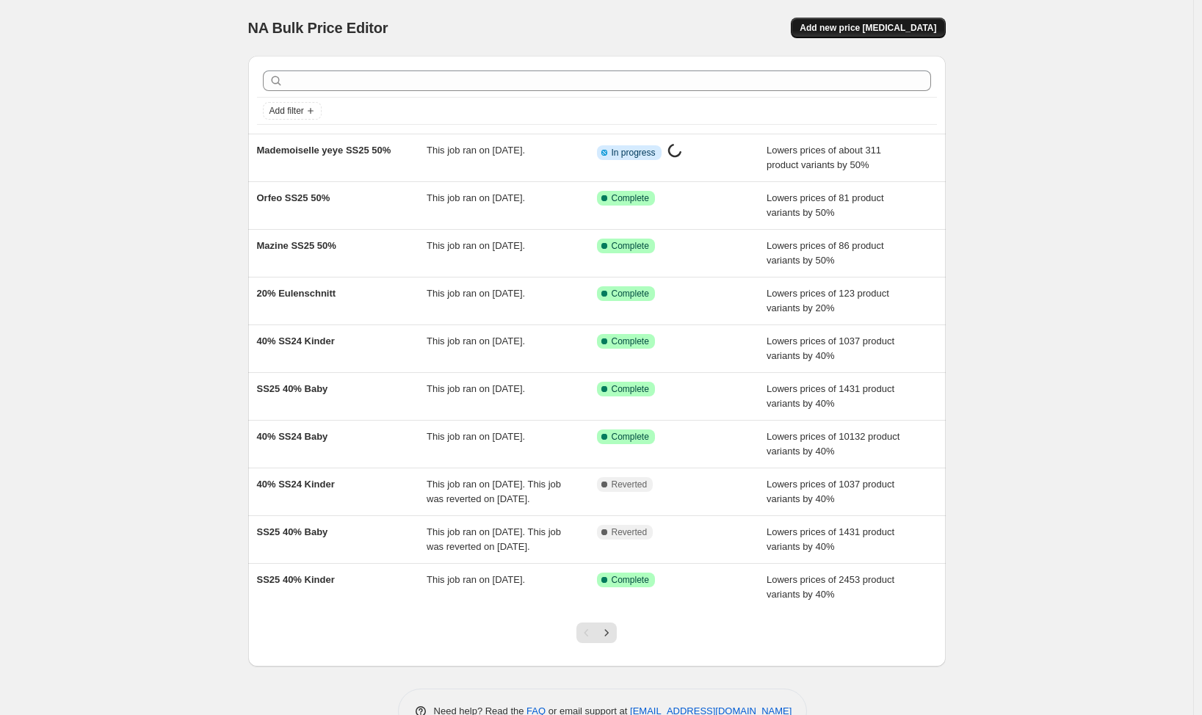
click at [868, 32] on span "Add new price [MEDICAL_DATA]" at bounding box center [867, 28] width 137 height 12
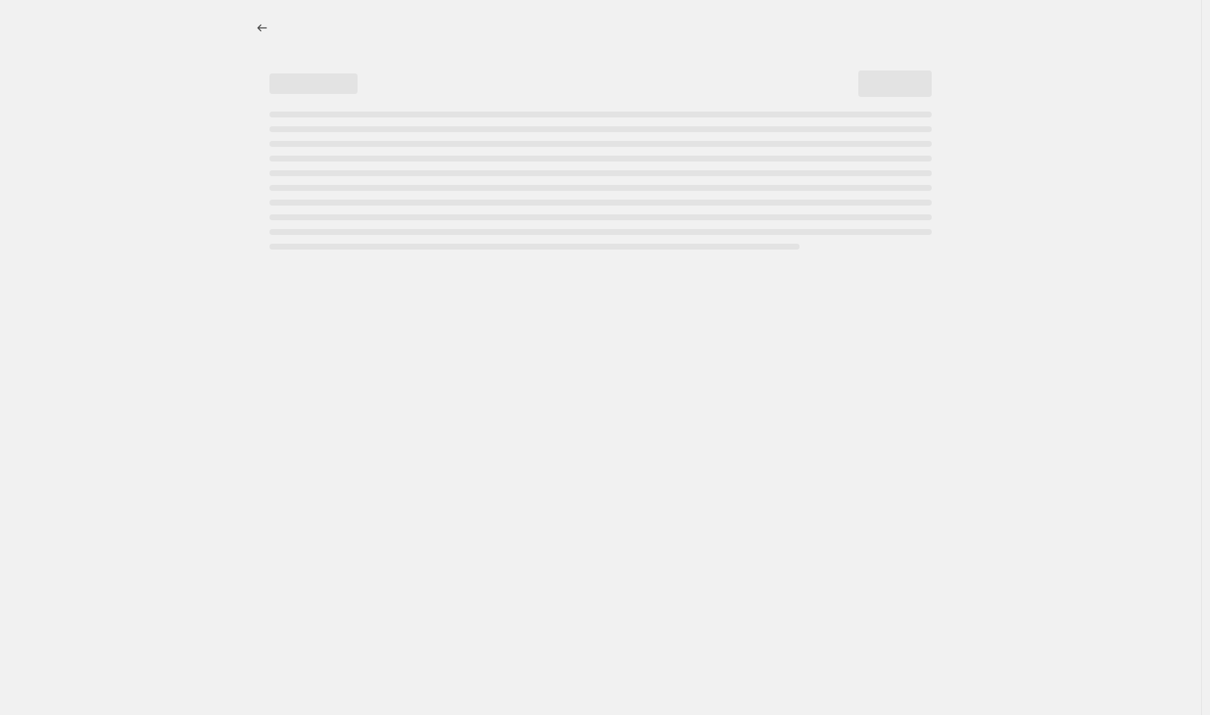
select select "percentage"
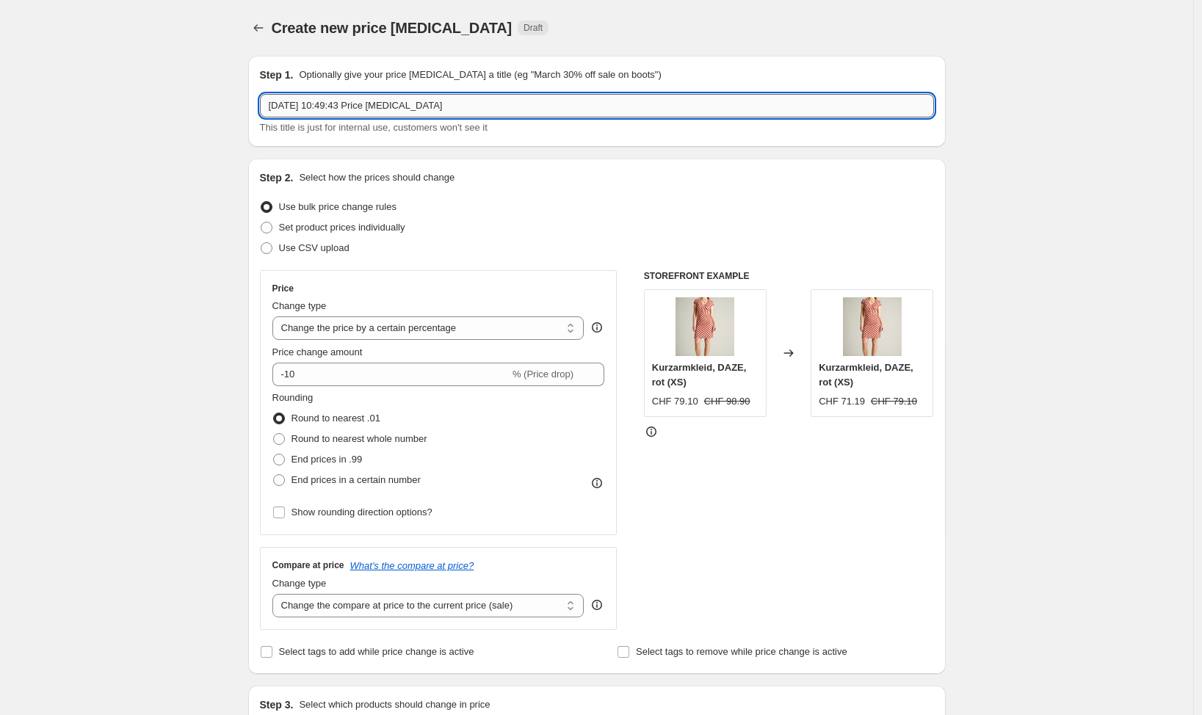
drag, startPoint x: 255, startPoint y: 91, endPoint x: 51, endPoint y: 84, distance: 204.9
click at [260, 94] on input "22. Aug. 2025, 10:49:43 Price change job" at bounding box center [597, 105] width 674 height 23
type input "[PERSON_NAME] SS25 50%"
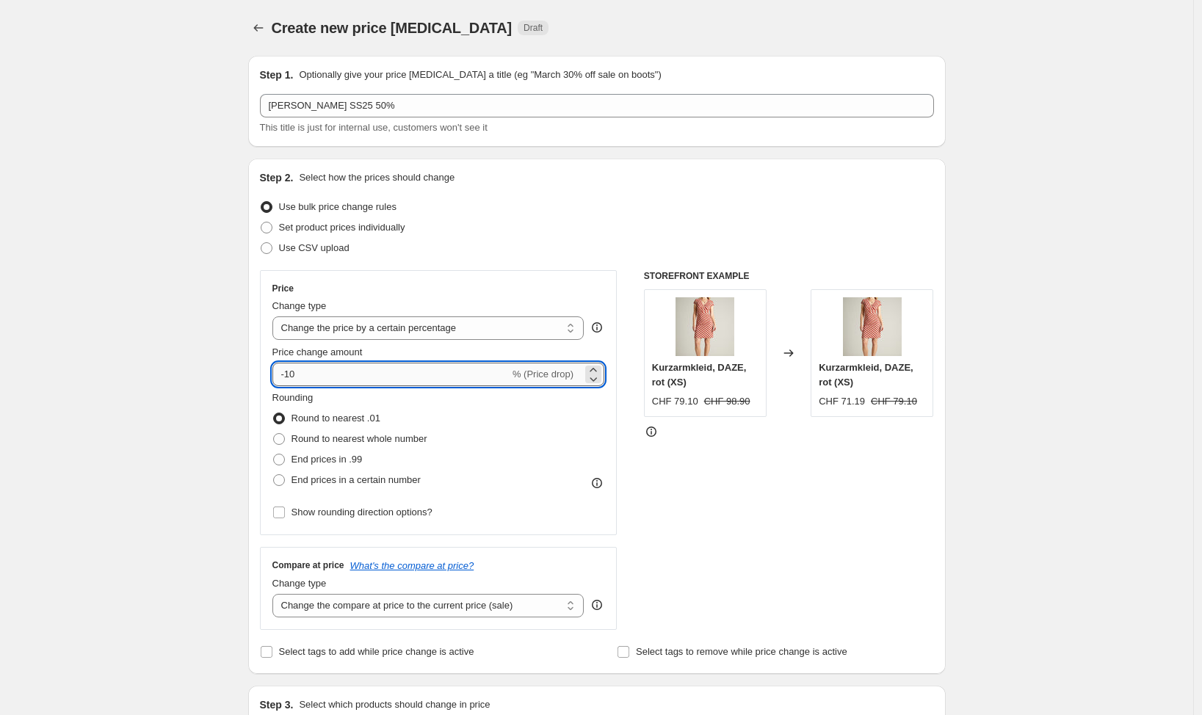
click at [324, 377] on input "-10" at bounding box center [390, 374] width 237 height 23
type input "-1"
type input "-50"
click at [356, 515] on span "Show rounding direction options?" at bounding box center [361, 512] width 141 height 11
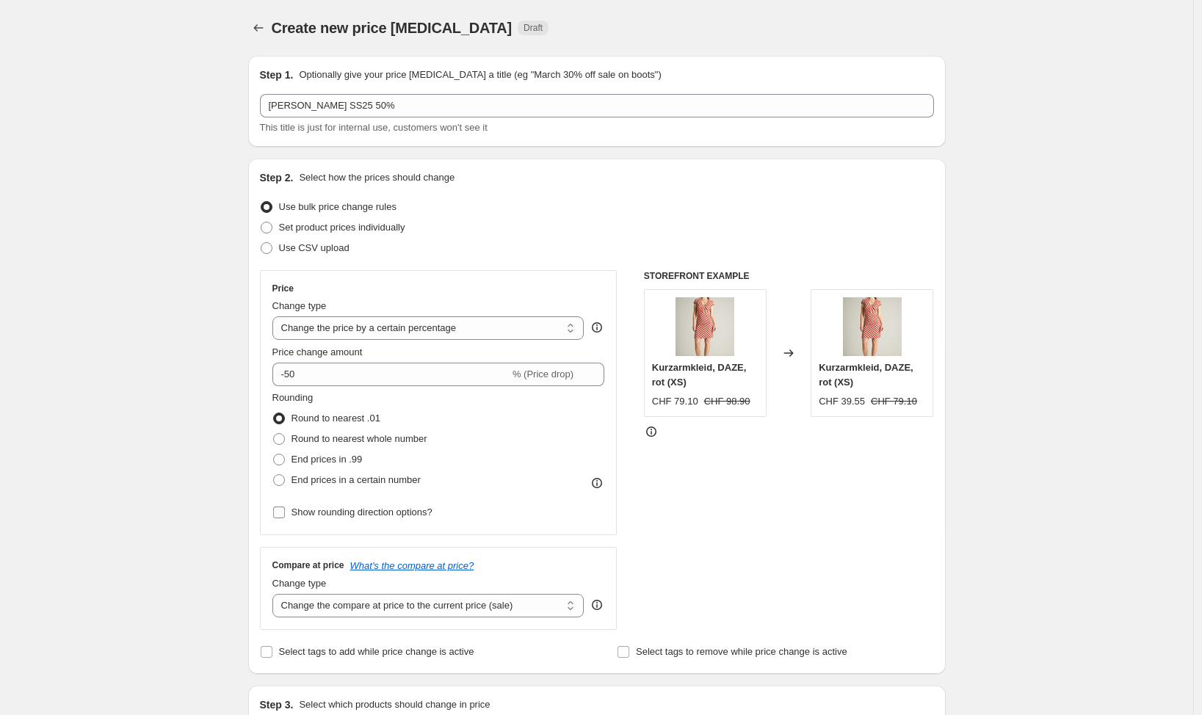
click at [285, 515] on input "Show rounding direction options?" at bounding box center [279, 513] width 12 height 12
checkbox input "true"
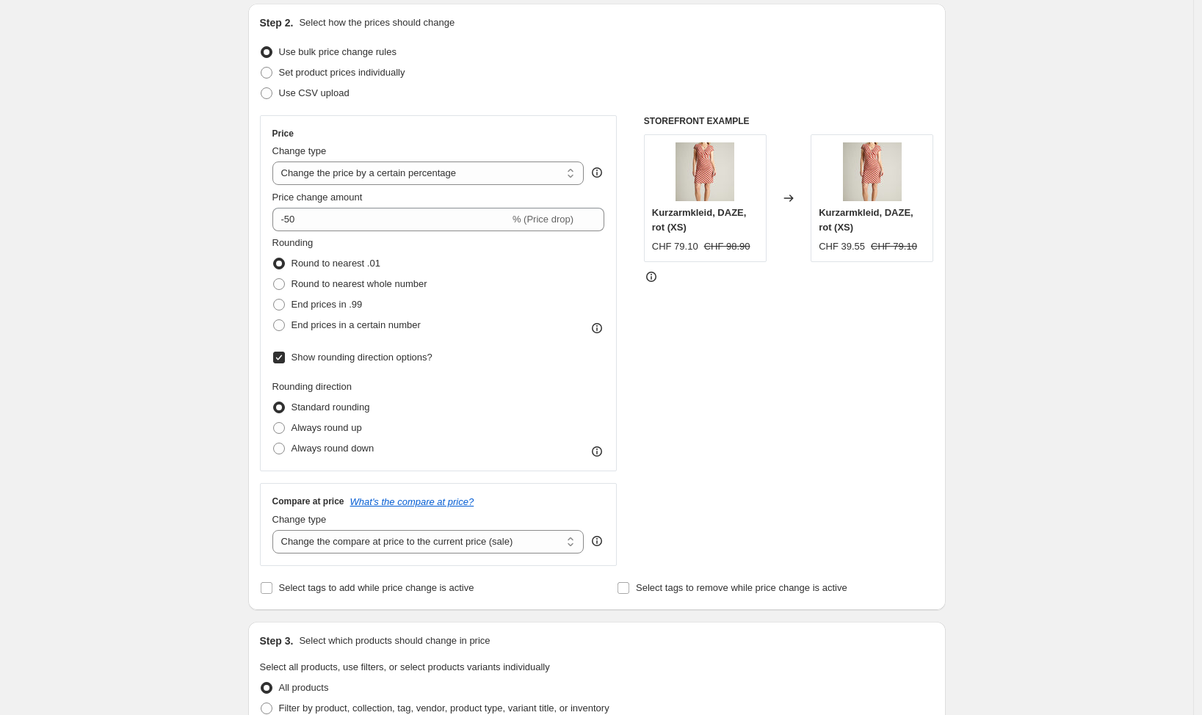
scroll to position [250, 0]
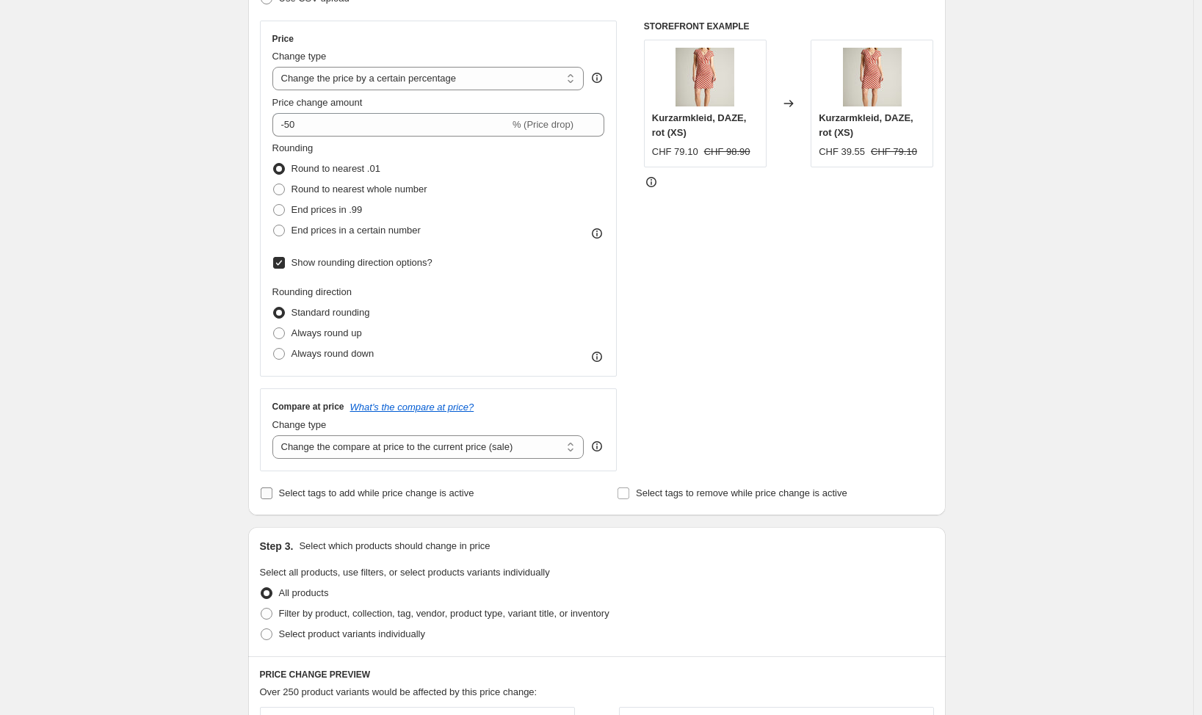
click at [353, 492] on span "Select tags to add while price change is active" at bounding box center [376, 492] width 195 height 11
click at [272, 492] on input "Select tags to add while price change is active" at bounding box center [267, 493] width 12 height 12
checkbox input "true"
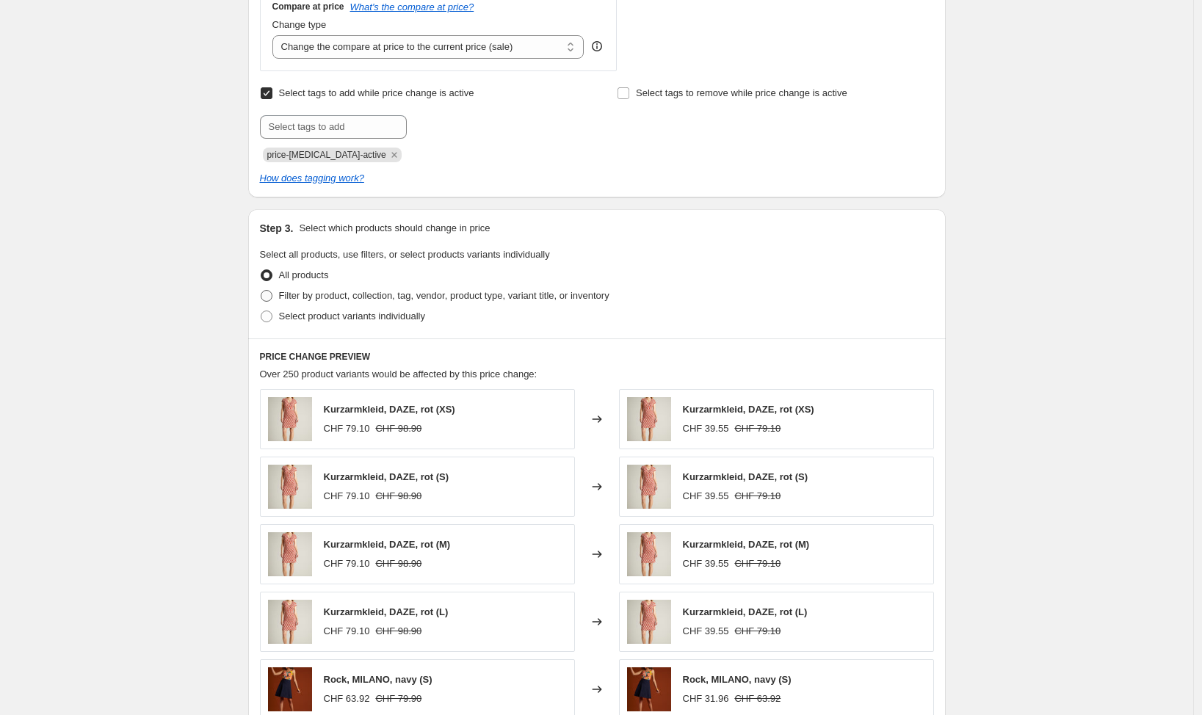
scroll to position [653, 0]
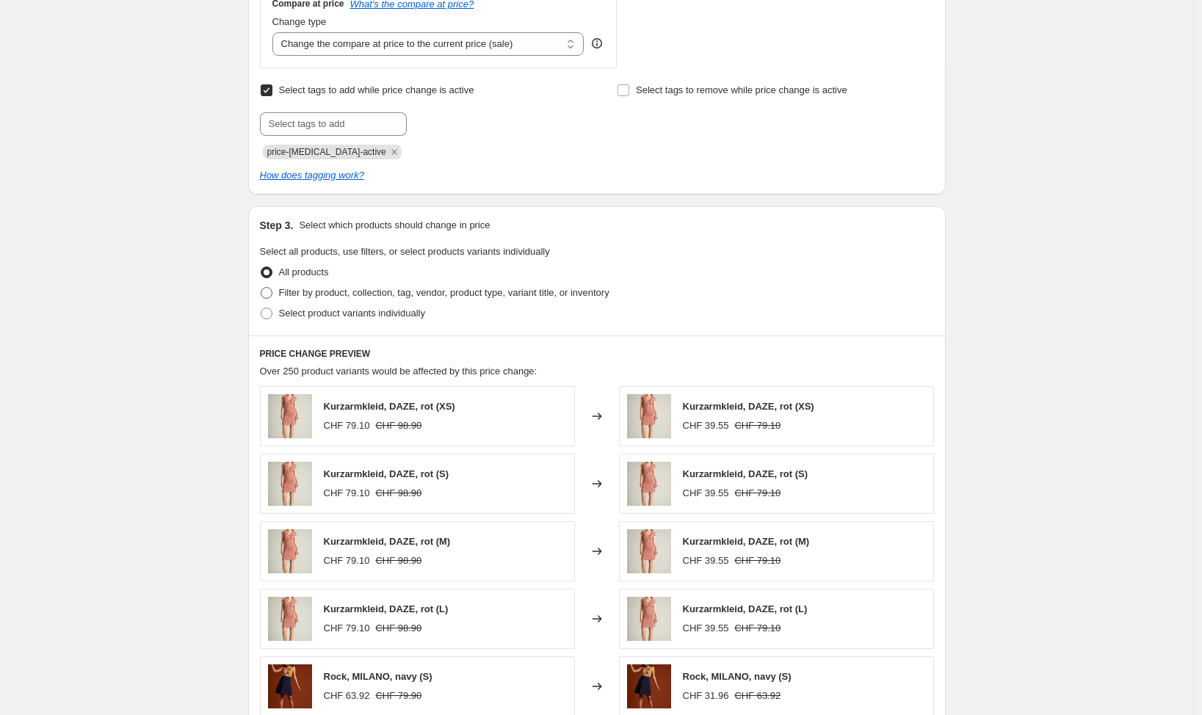
click at [443, 289] on span "Filter by product, collection, tag, vendor, product type, variant title, or inv…" at bounding box center [444, 292] width 330 height 11
click at [261, 288] on input "Filter by product, collection, tag, vendor, product type, variant title, or inv…" at bounding box center [261, 287] width 1 height 1
radio input "true"
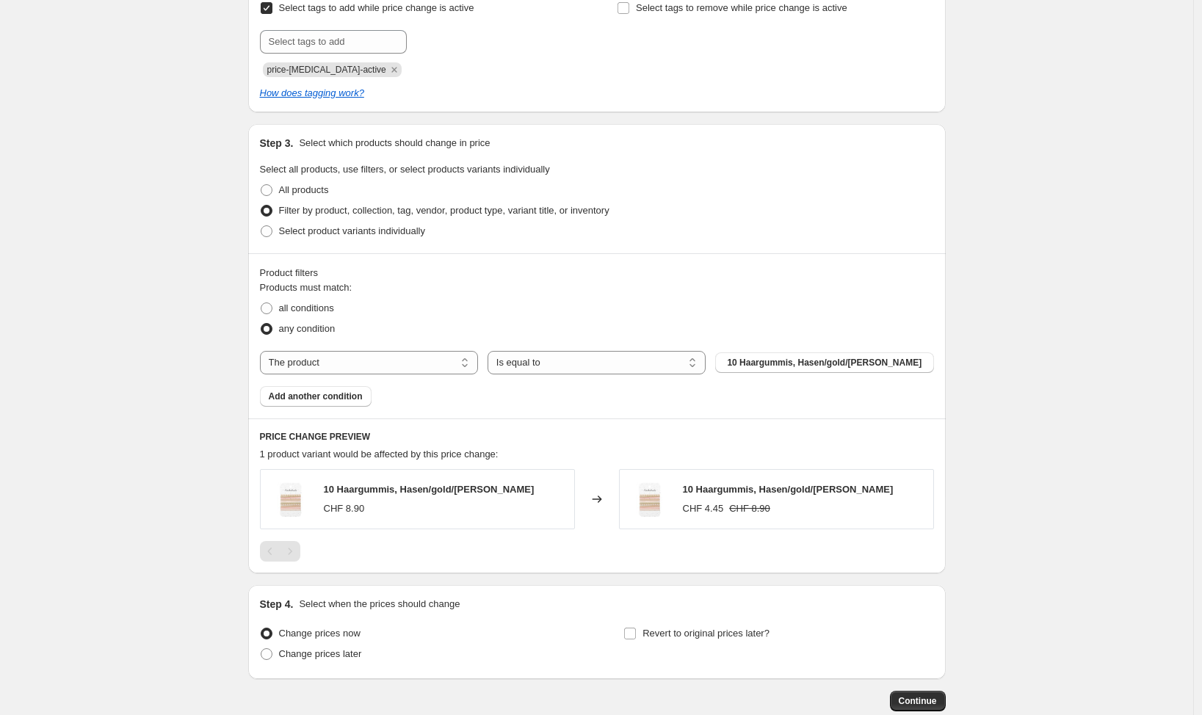
scroll to position [736, 0]
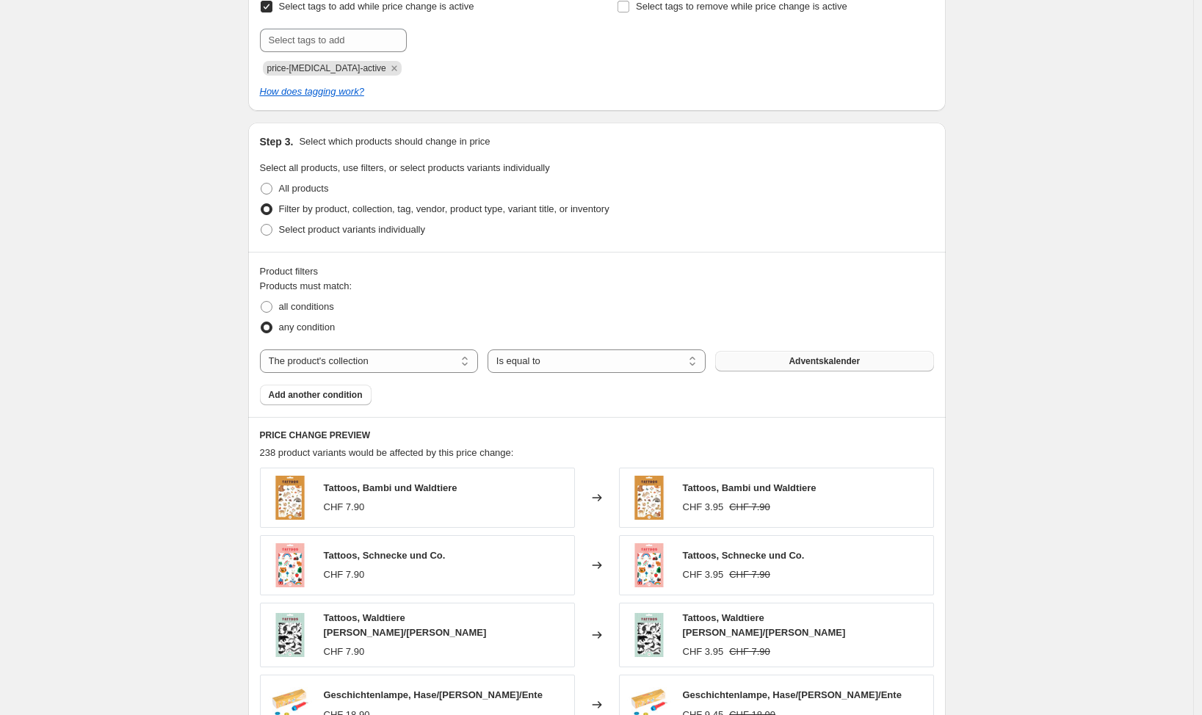
click at [846, 358] on span "Adventskalender" at bounding box center [823, 361] width 71 height 12
select select "vendor"
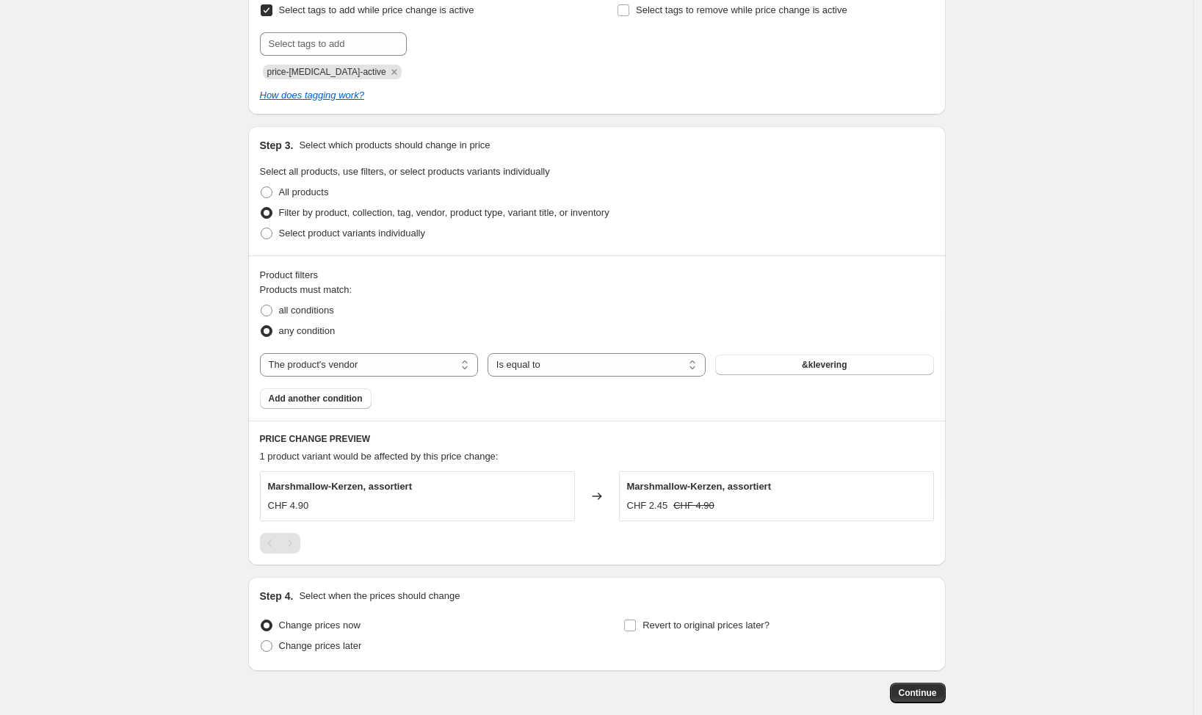
scroll to position [739, 0]
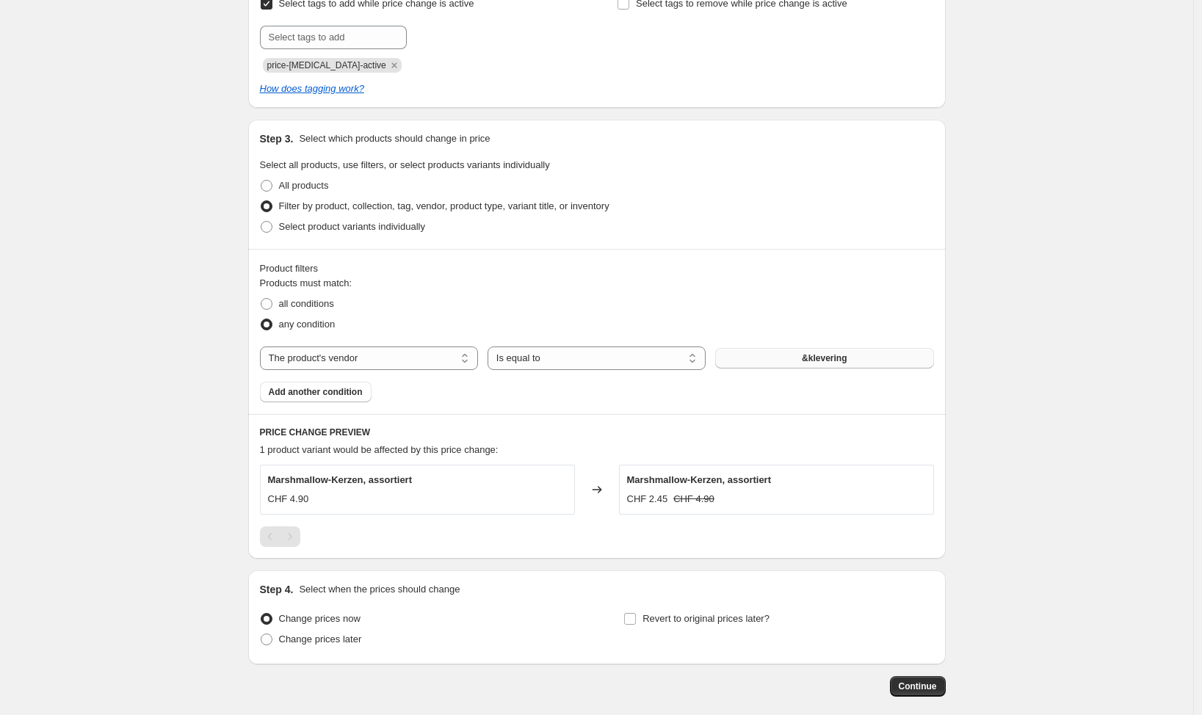
click at [857, 360] on button "&klevering" at bounding box center [824, 358] width 218 height 21
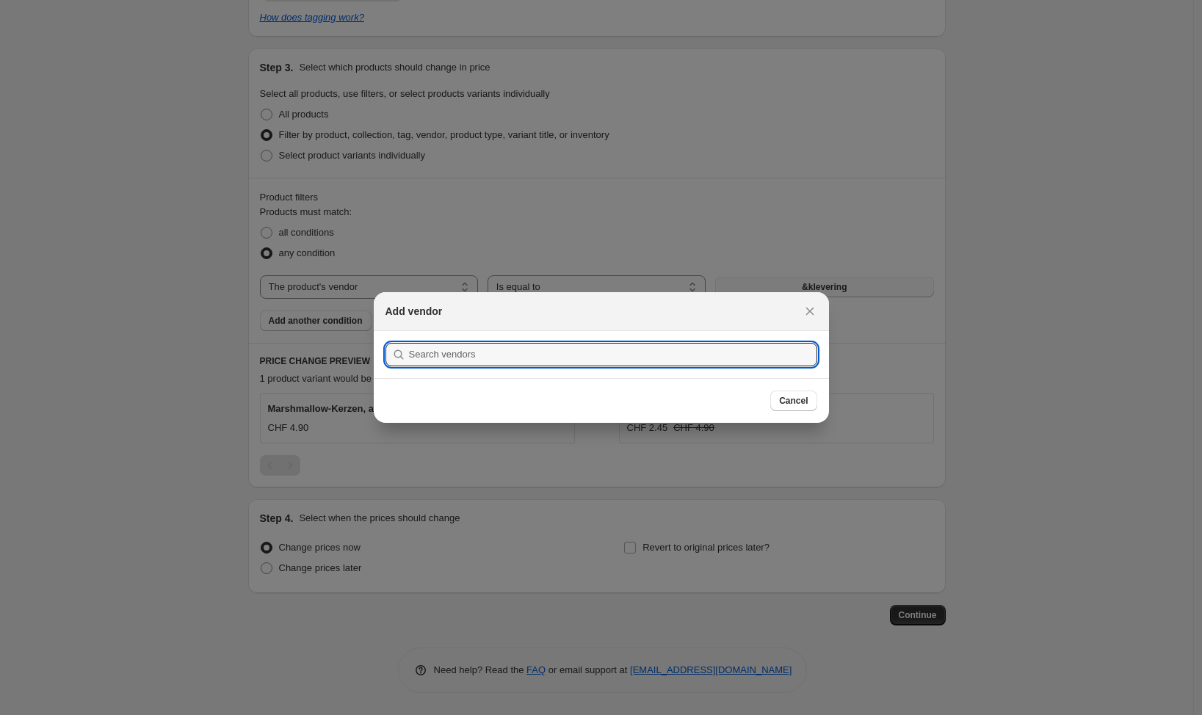
scroll to position [738, 0]
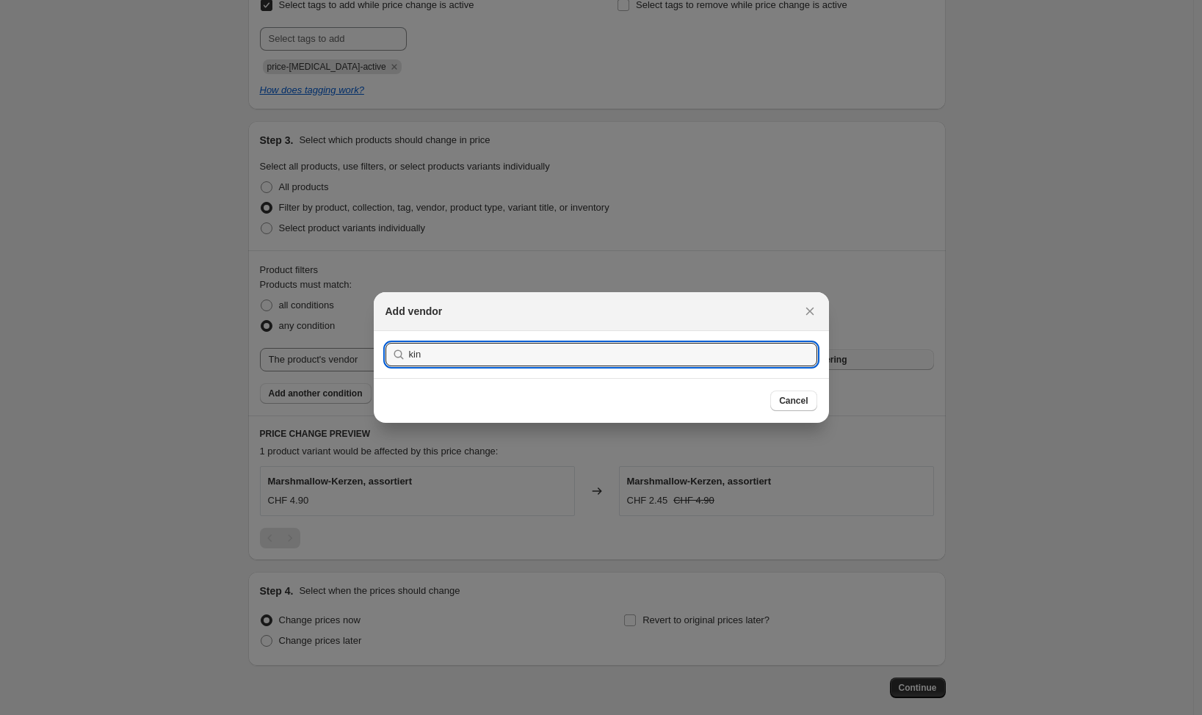
type input "king"
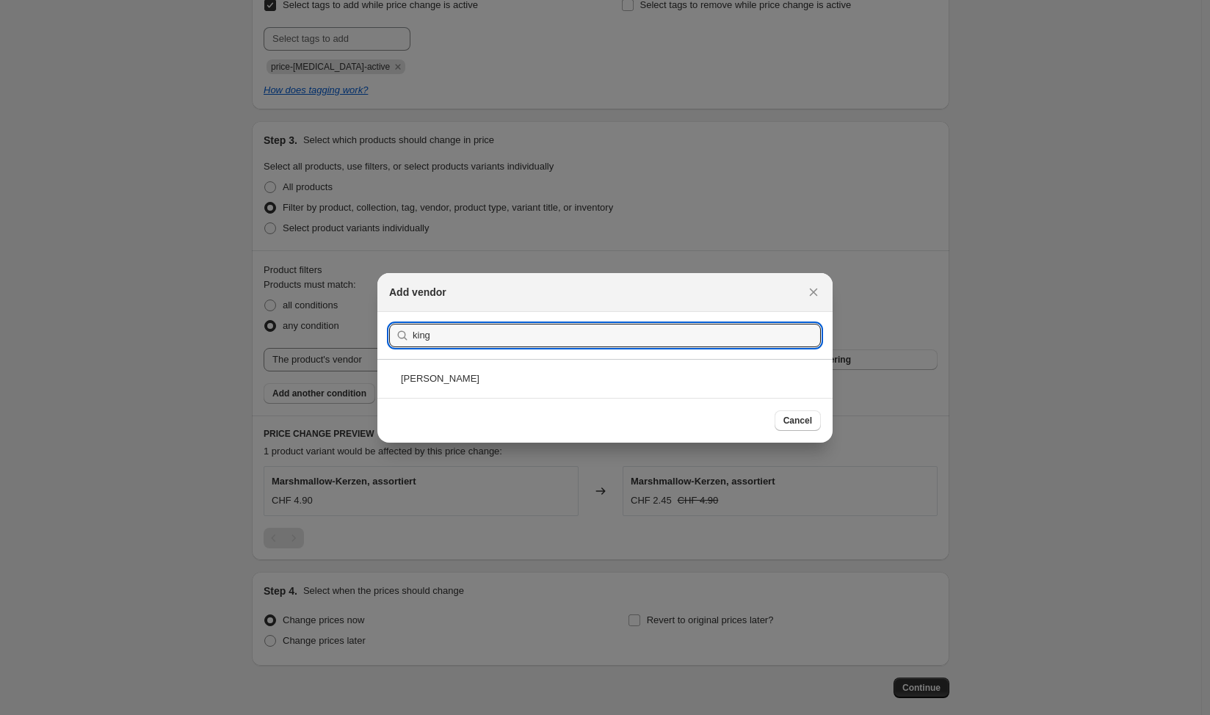
select select "percentage"
select select "vendor"
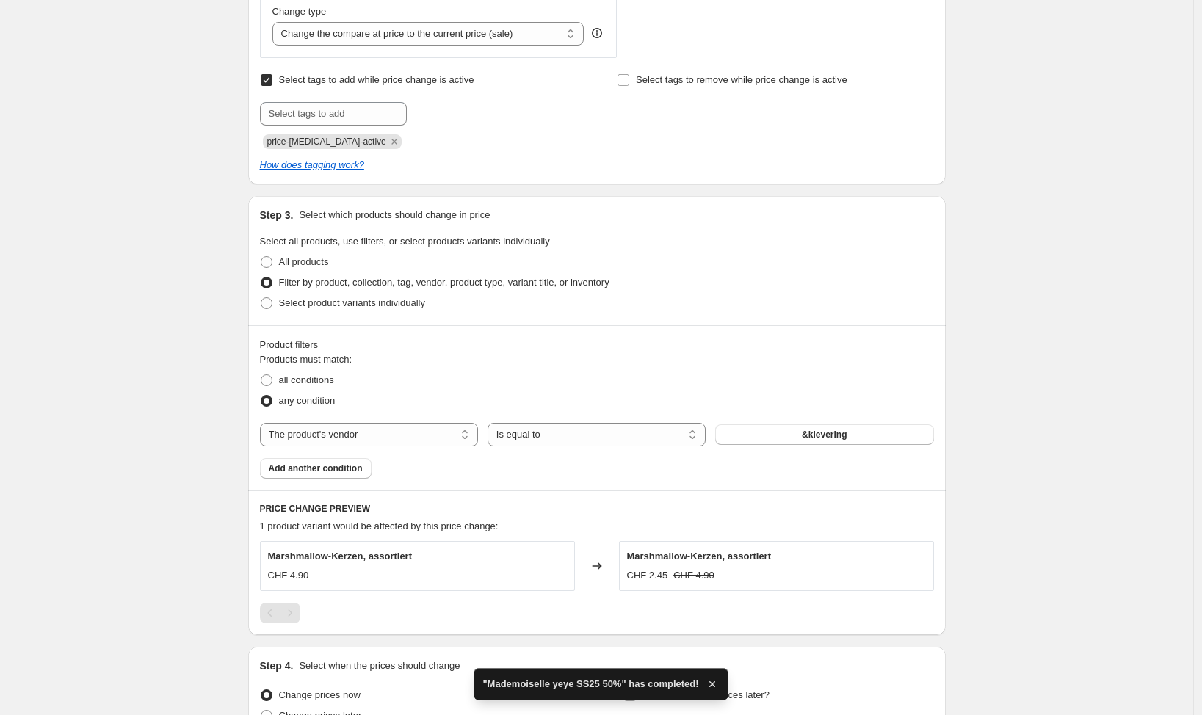
scroll to position [720, 0]
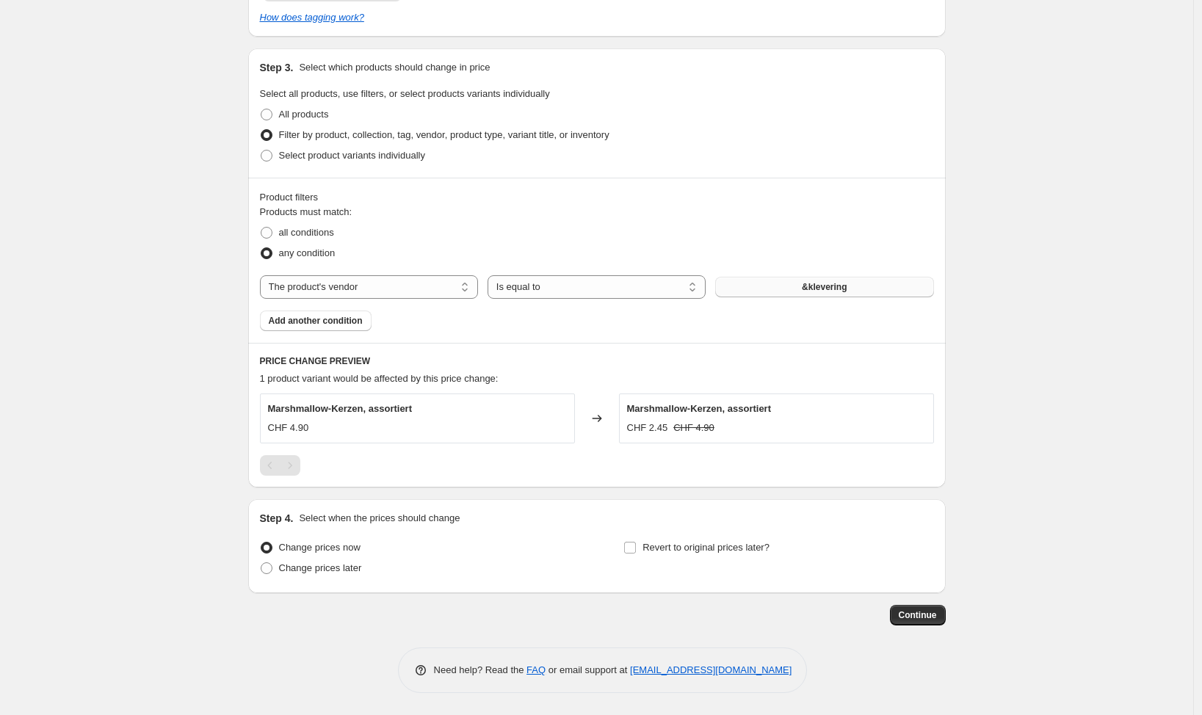
click at [874, 281] on button "&klevering" at bounding box center [824, 287] width 218 height 21
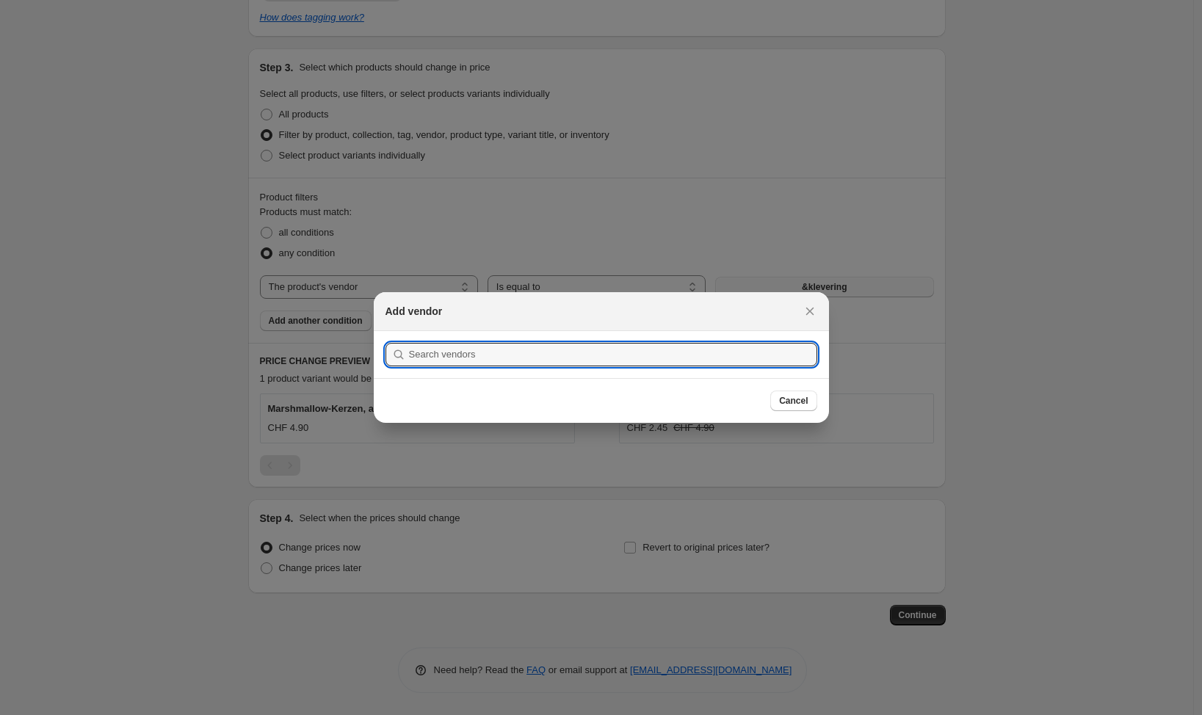
scroll to position [0, 0]
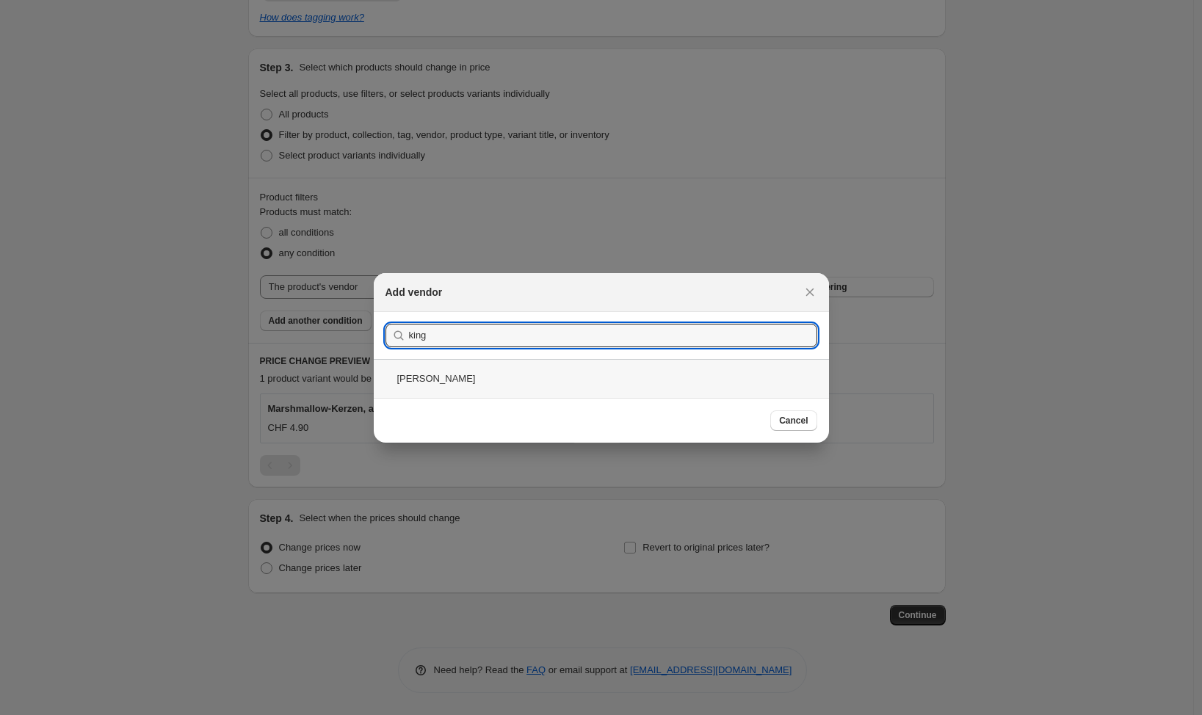
type input "king"
click at [471, 382] on div "[PERSON_NAME]" at bounding box center [601, 378] width 455 height 39
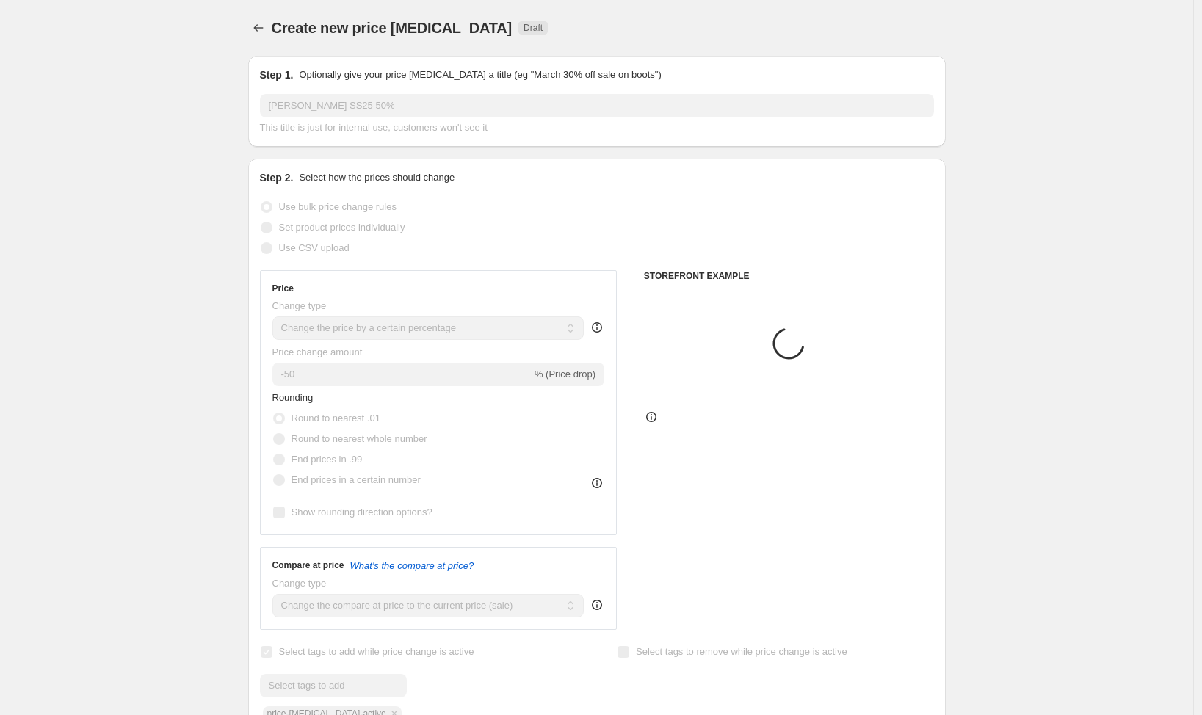
scroll to position [720, 0]
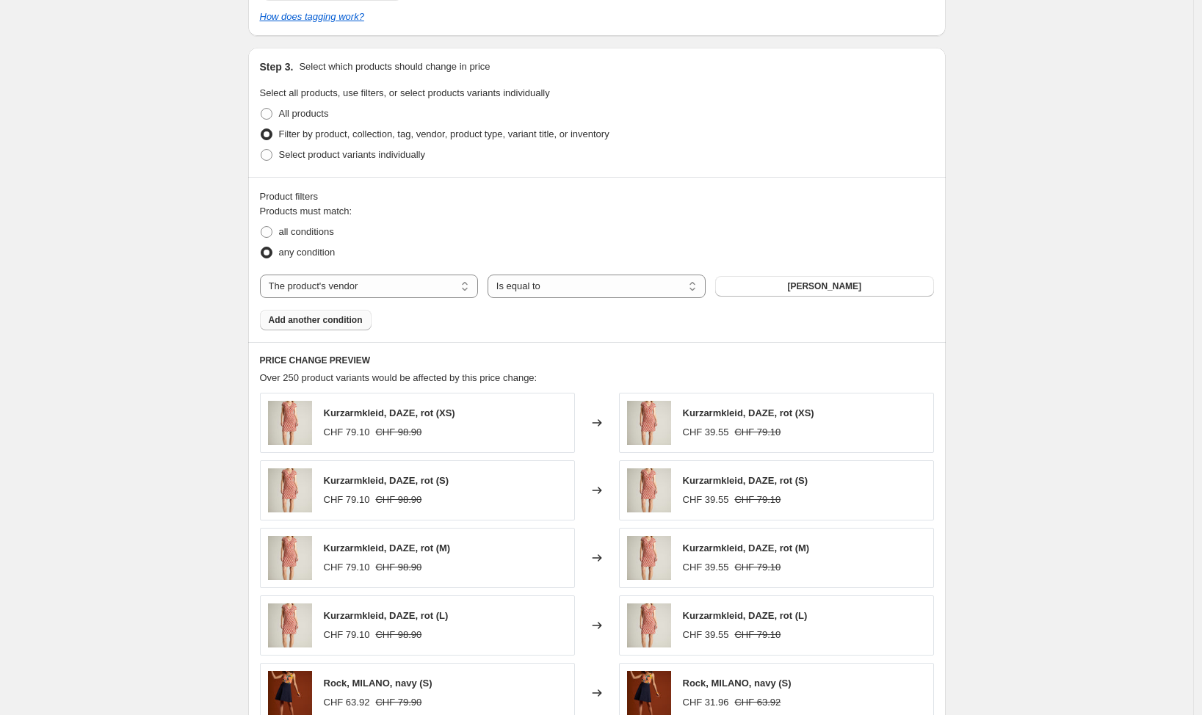
click at [322, 320] on span "Add another condition" at bounding box center [316, 320] width 94 height 12
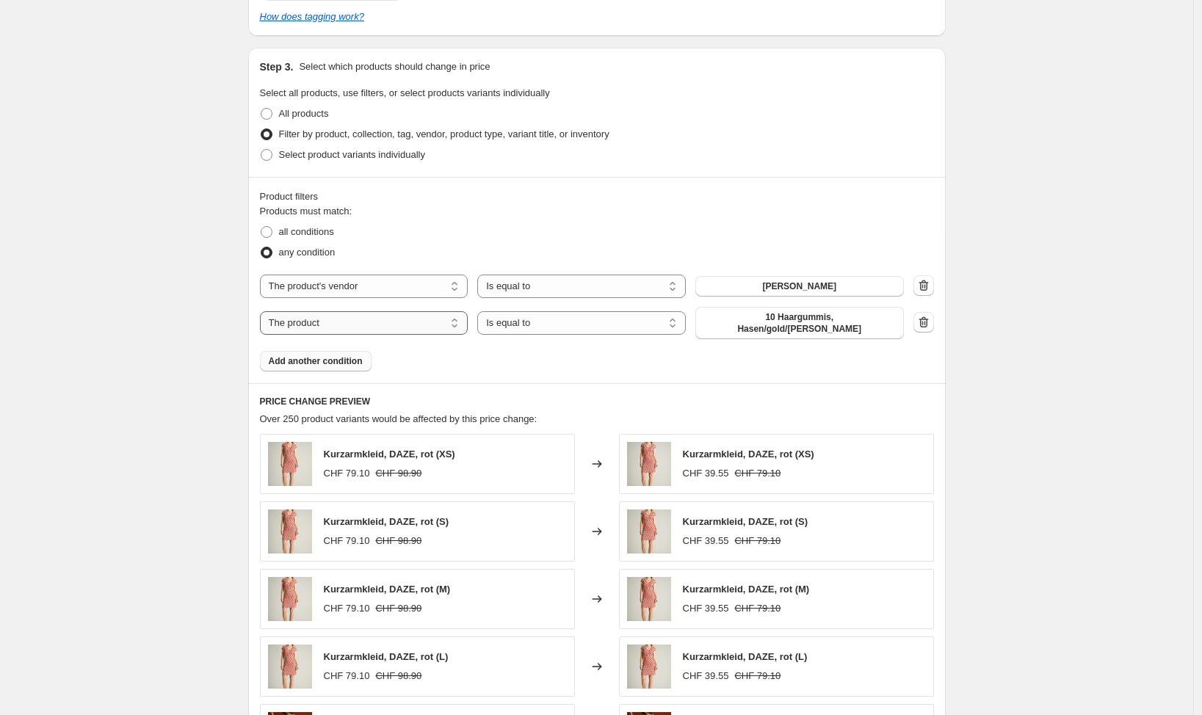
select select "tag"
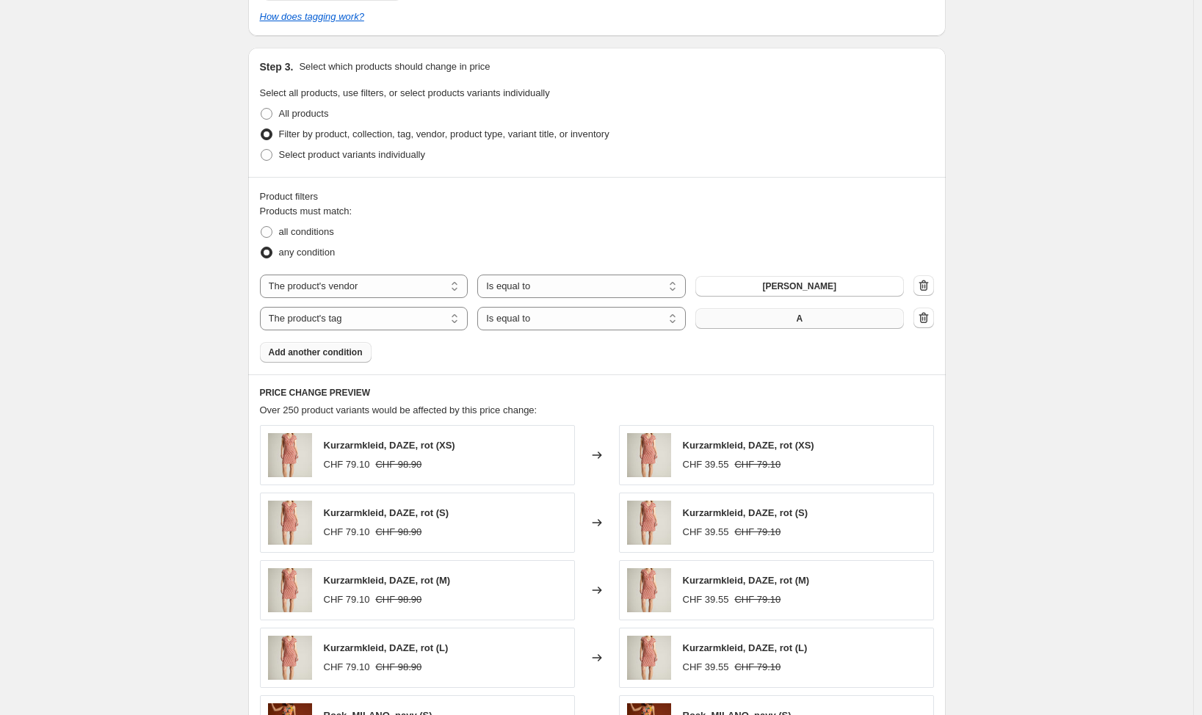
click at [814, 319] on button "A" at bounding box center [799, 318] width 208 height 21
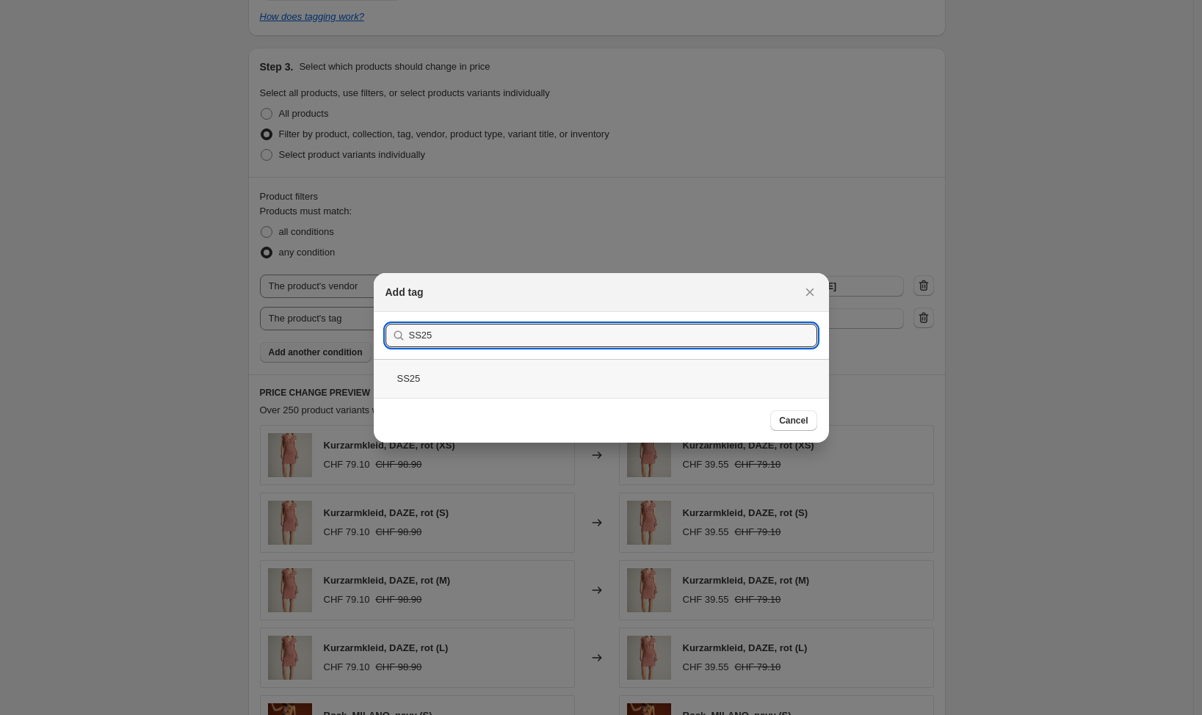
type input "SS25"
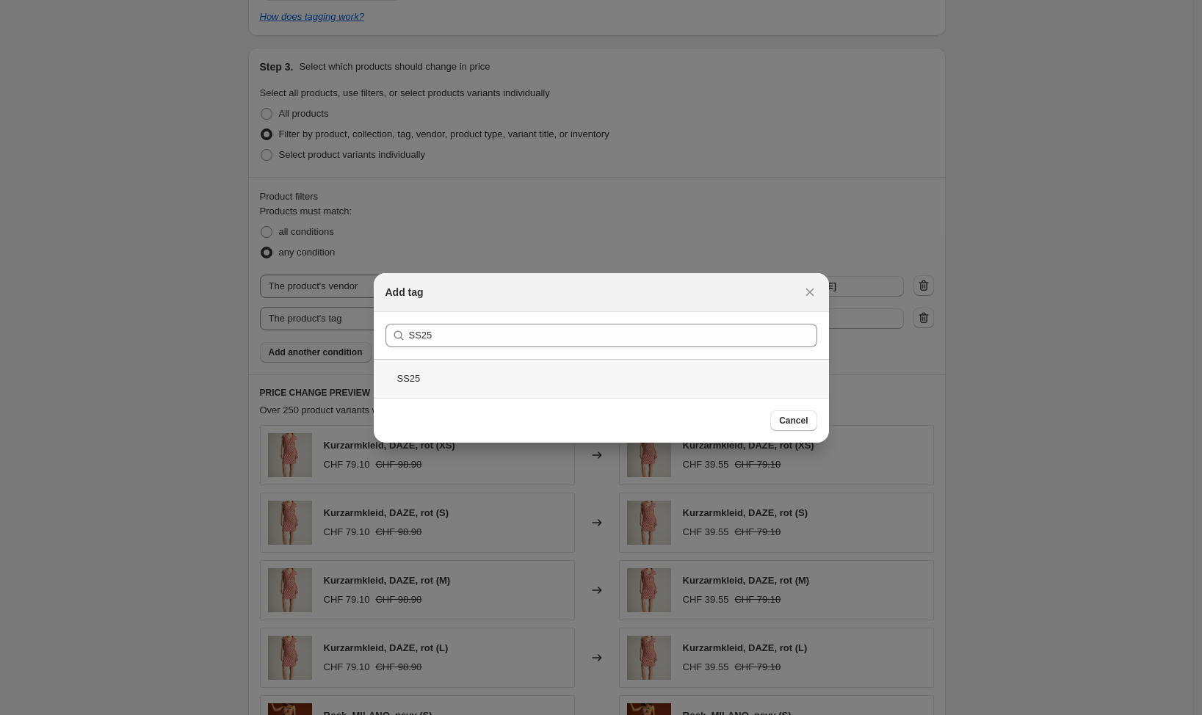
click at [416, 377] on div "SS25" at bounding box center [601, 378] width 455 height 39
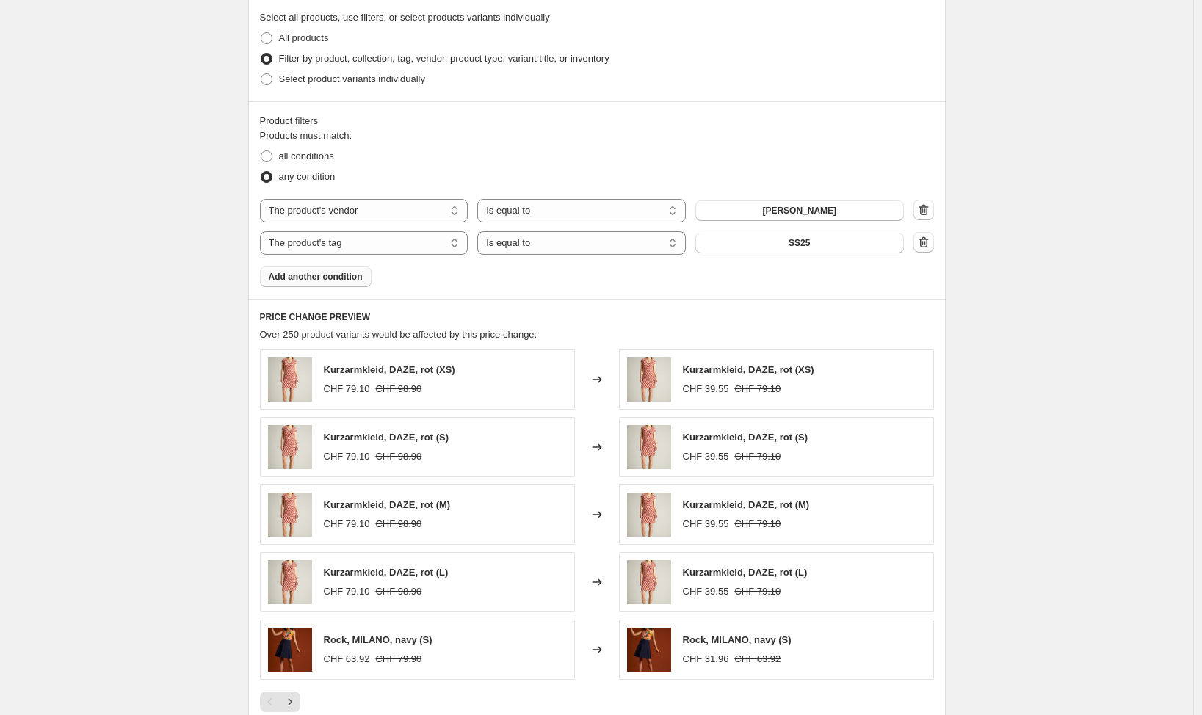
scroll to position [1032, 0]
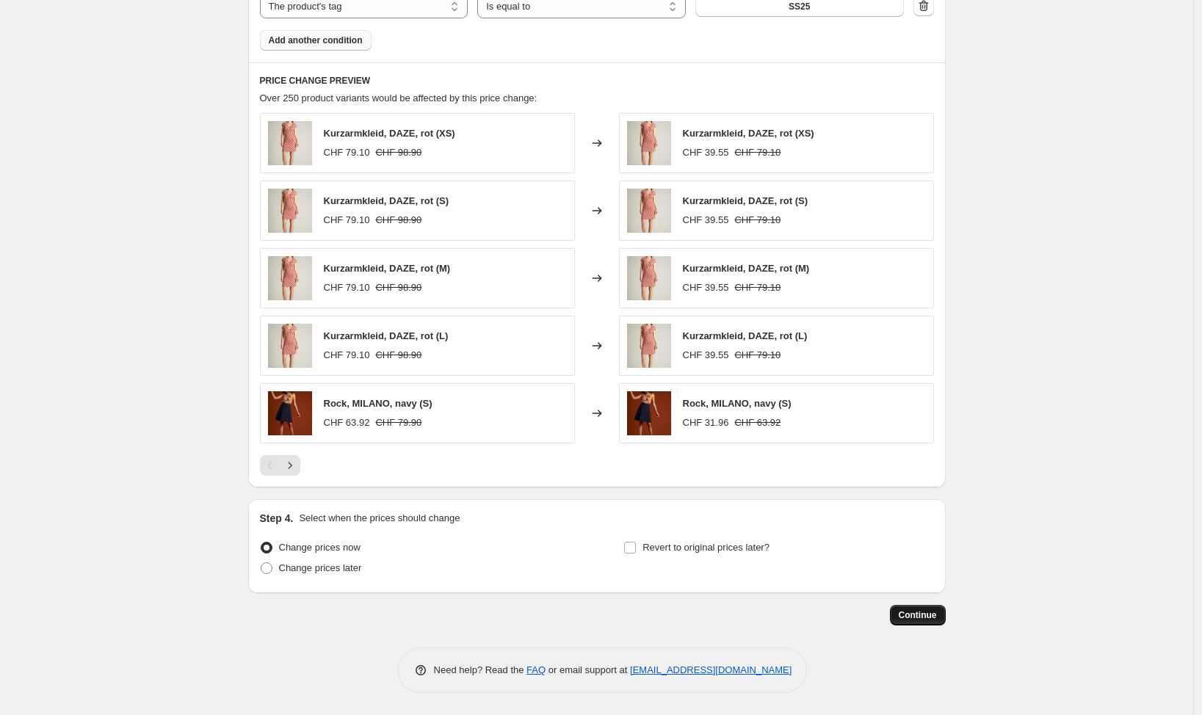
click at [935, 617] on span "Continue" at bounding box center [918, 615] width 38 height 12
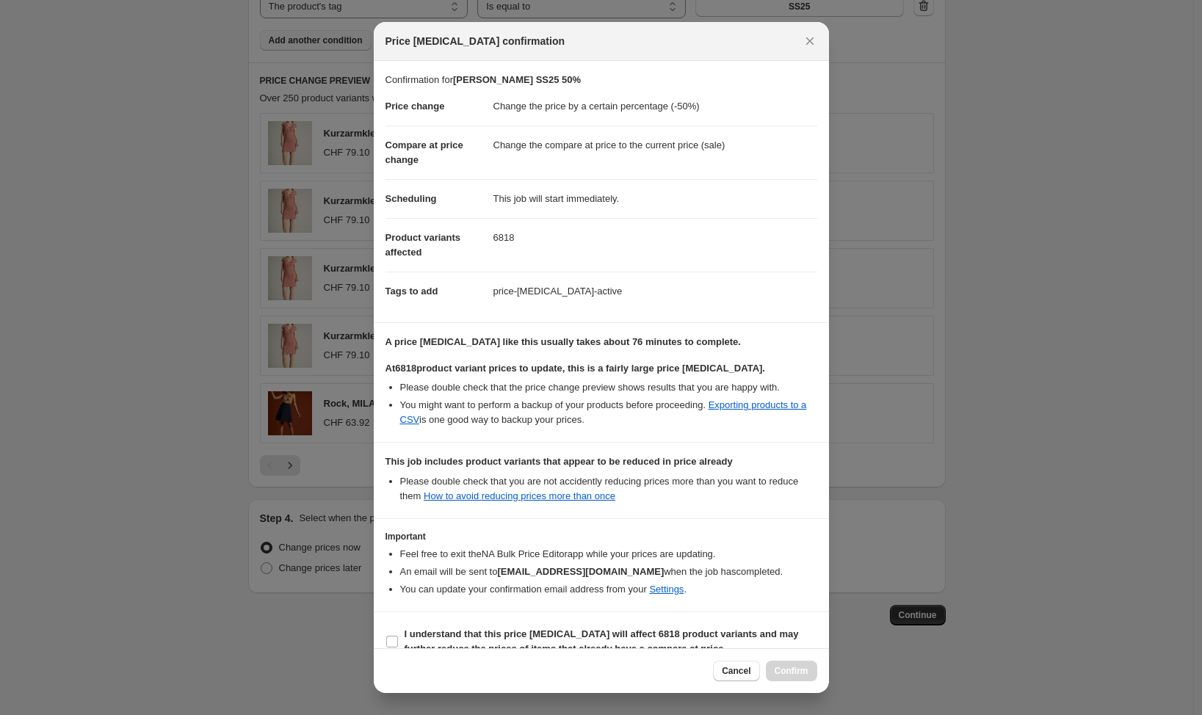
scroll to position [24, 0]
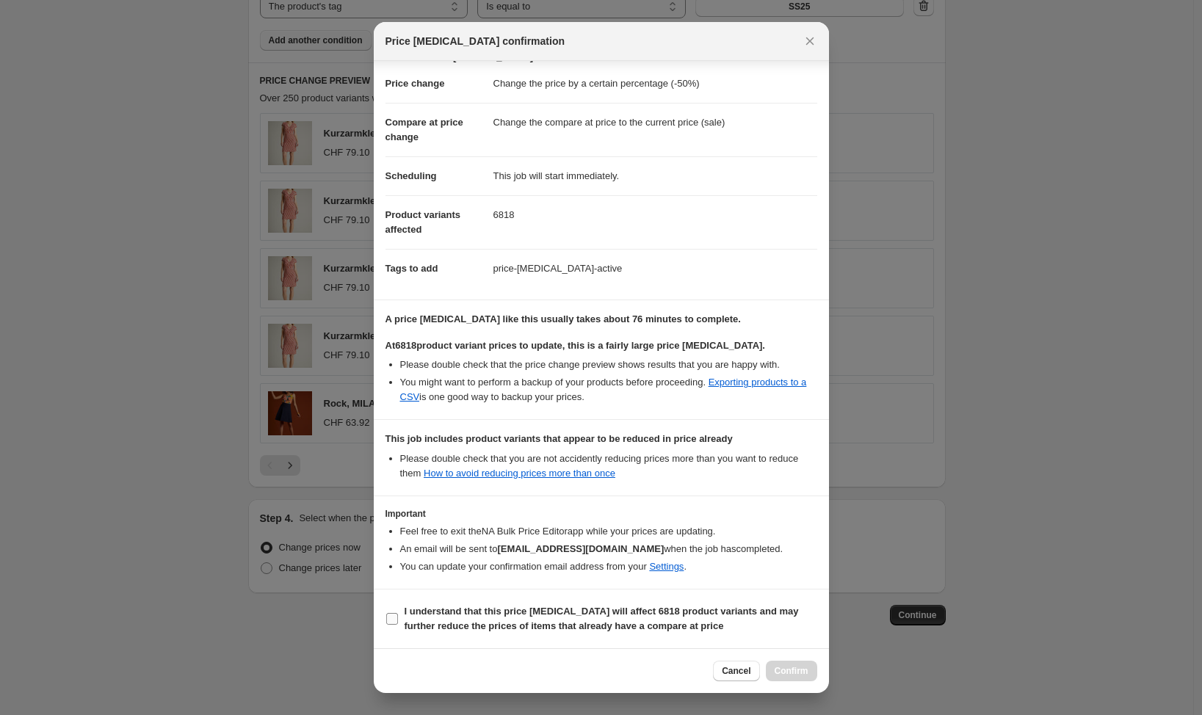
click at [390, 620] on input "I understand that this price change job will affect 6818 product variants and m…" at bounding box center [392, 619] width 12 height 12
checkbox input "true"
click at [796, 668] on span "Confirm" at bounding box center [792, 671] width 34 height 12
type input "[PERSON_NAME] SS25 50%"
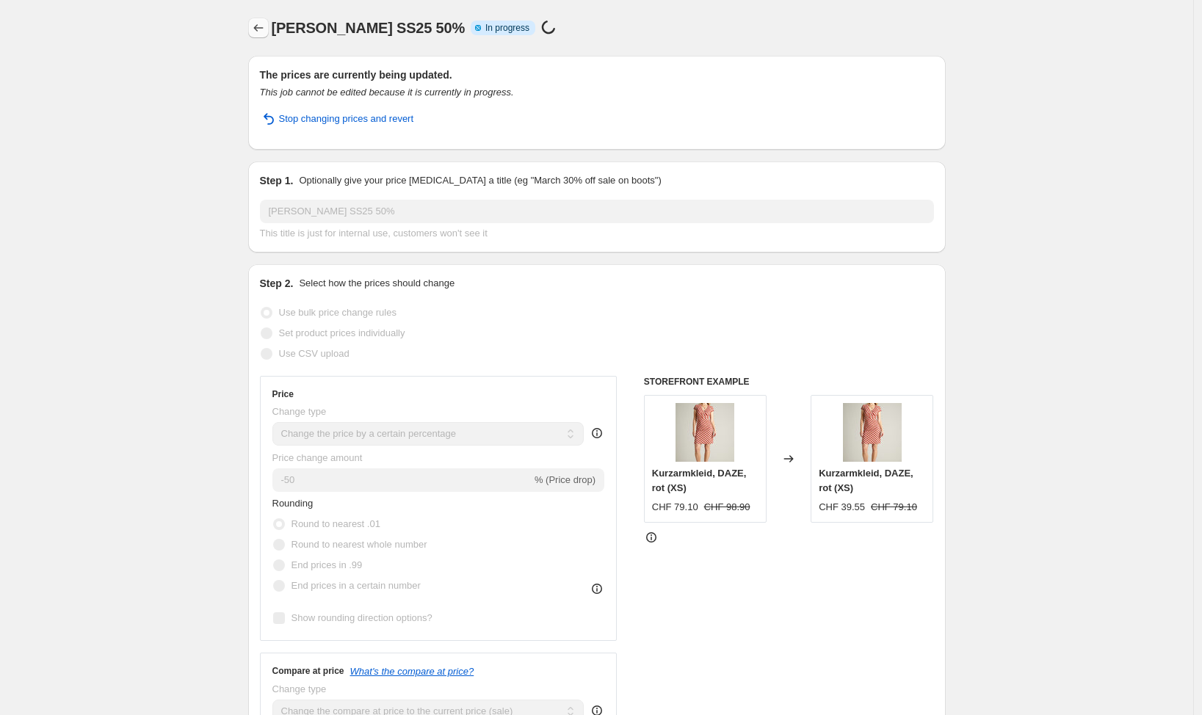
click at [266, 31] on icon "Price change jobs" at bounding box center [258, 28] width 15 height 15
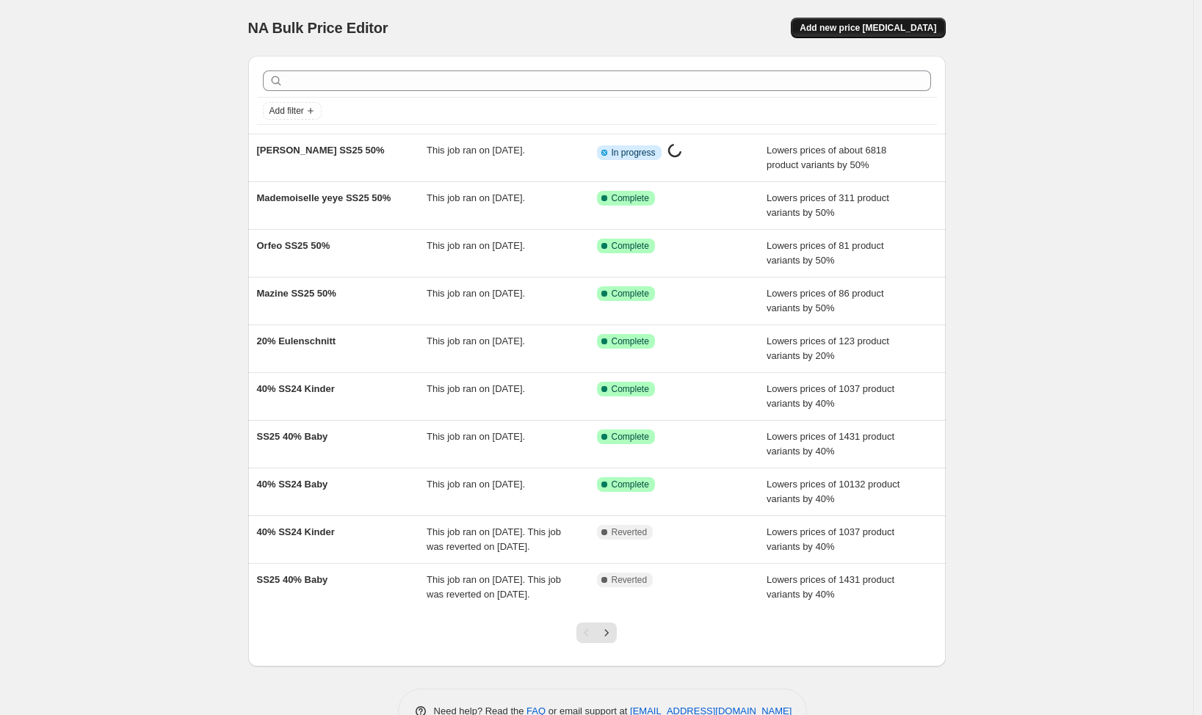
click at [904, 21] on button "Add new price [MEDICAL_DATA]" at bounding box center [868, 28] width 154 height 21
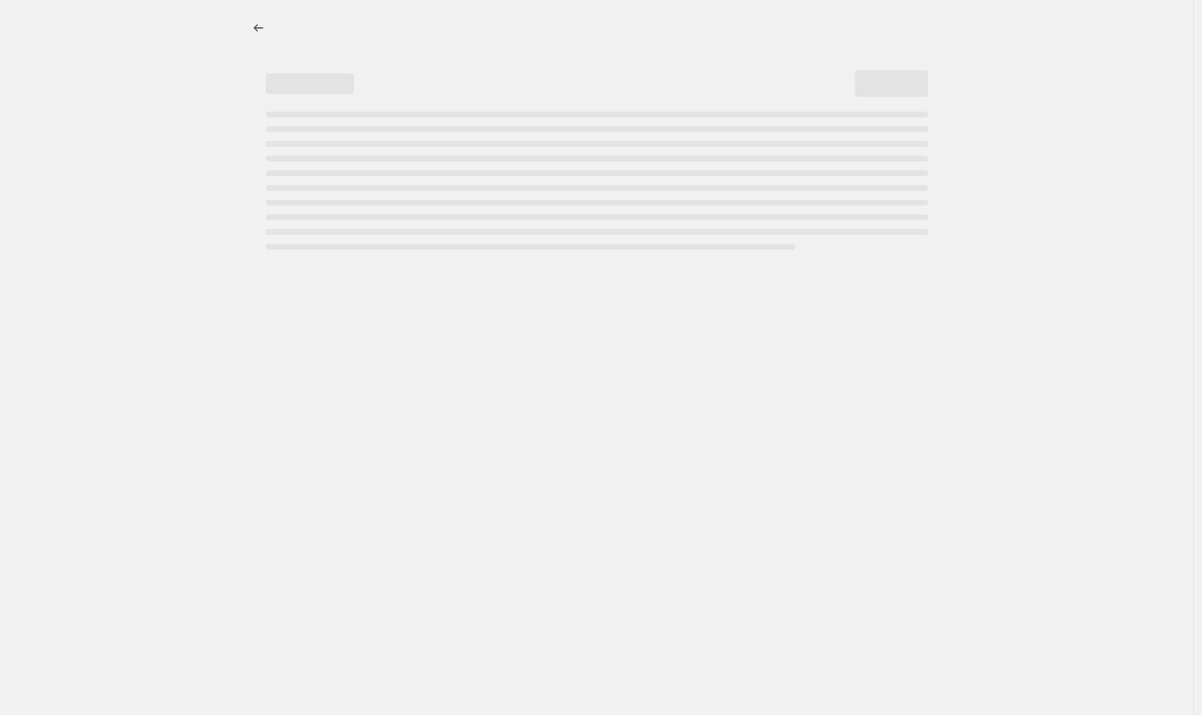
select select "percentage"
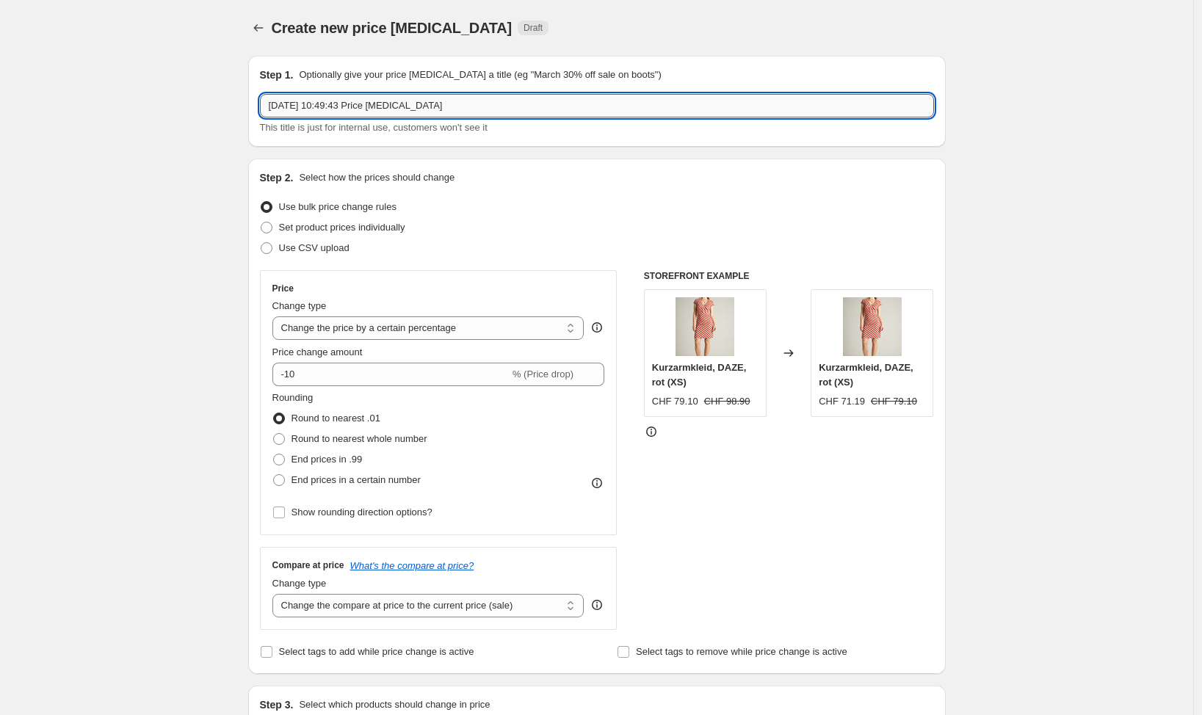
drag, startPoint x: 498, startPoint y: 106, endPoint x: -73, endPoint y: 55, distance: 573.4
click at [260, 94] on input "22. Aug. 2025, 10:49:43 Price change job" at bounding box center [597, 105] width 674 height 23
type input "des petits hauts SS25 50%"
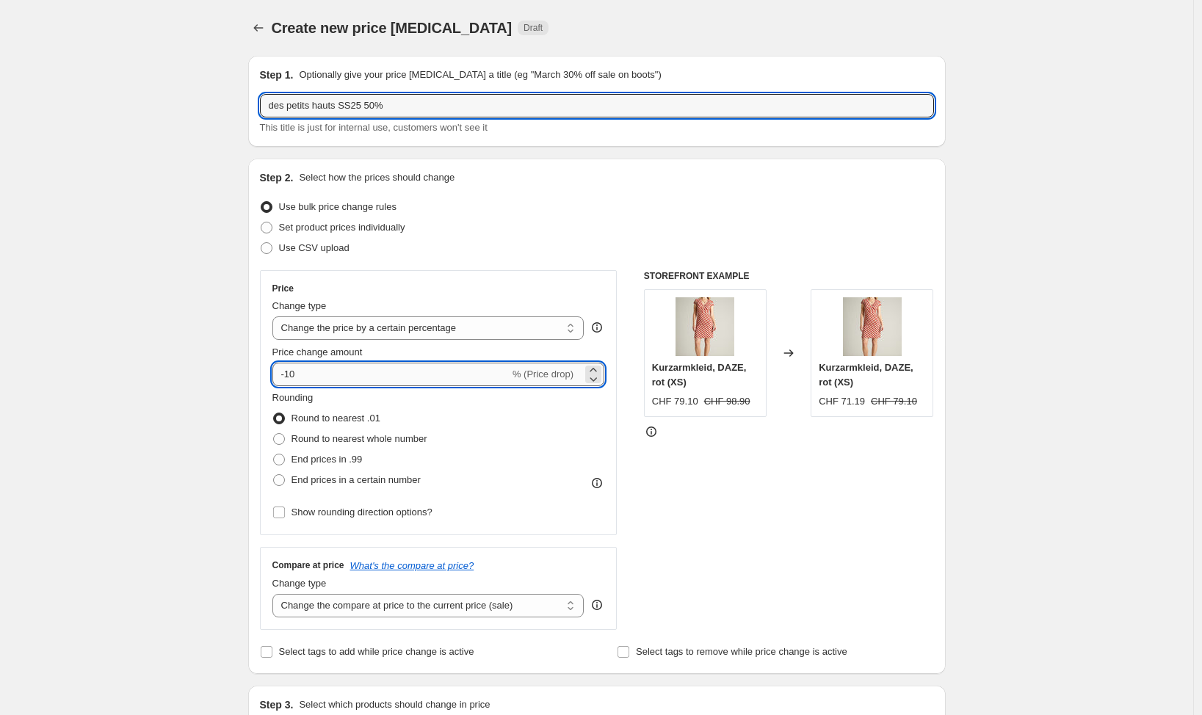
click at [358, 380] on input "-10" at bounding box center [390, 374] width 237 height 23
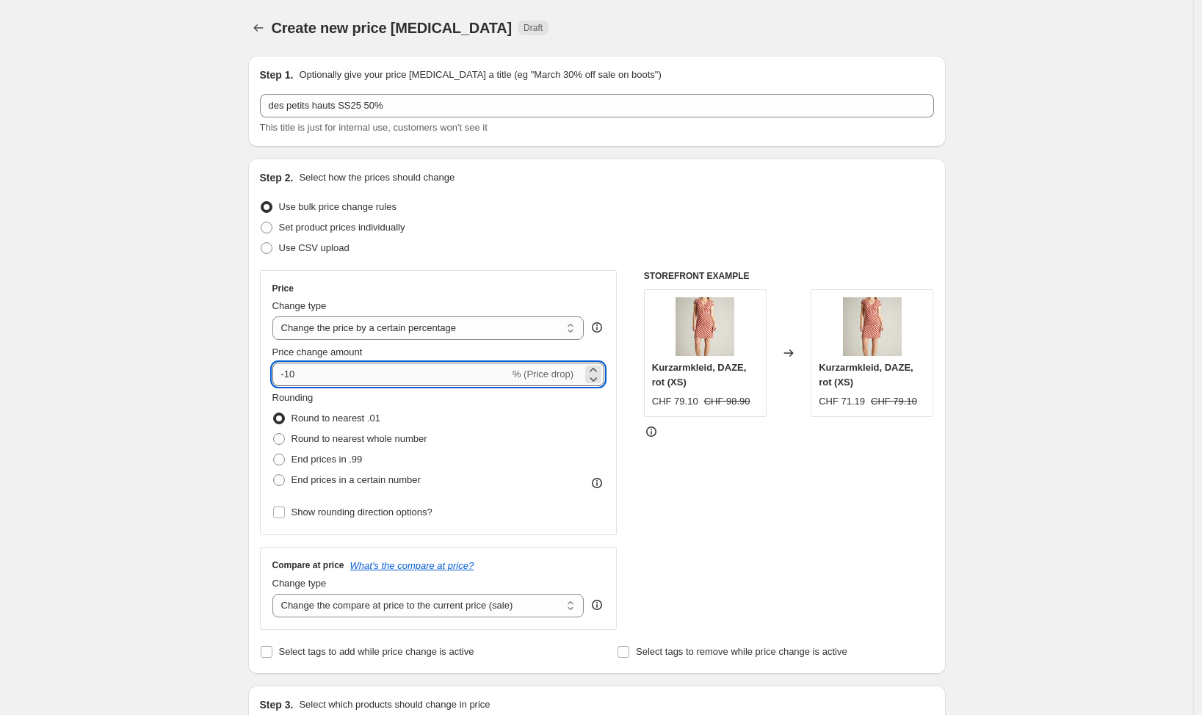
type input "-1"
type input "-50"
click at [311, 511] on span "Show rounding direction options?" at bounding box center [361, 512] width 141 height 11
click at [285, 511] on input "Show rounding direction options?" at bounding box center [279, 513] width 12 height 12
checkbox input "true"
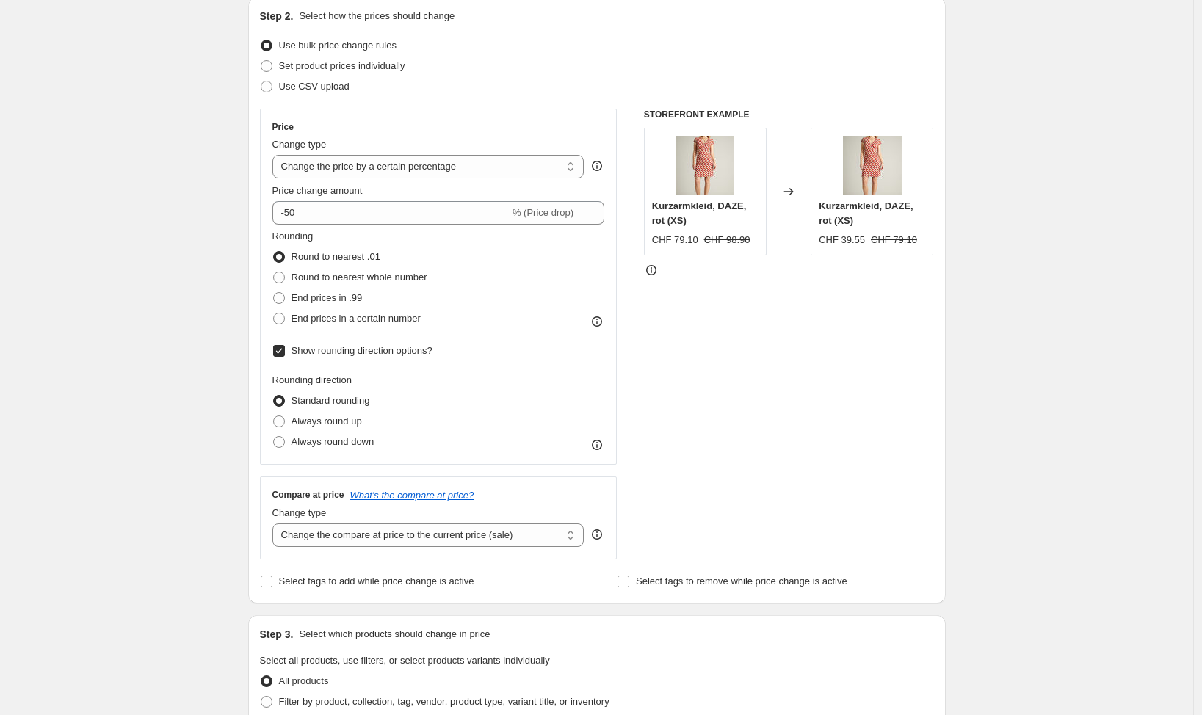
scroll to position [191, 0]
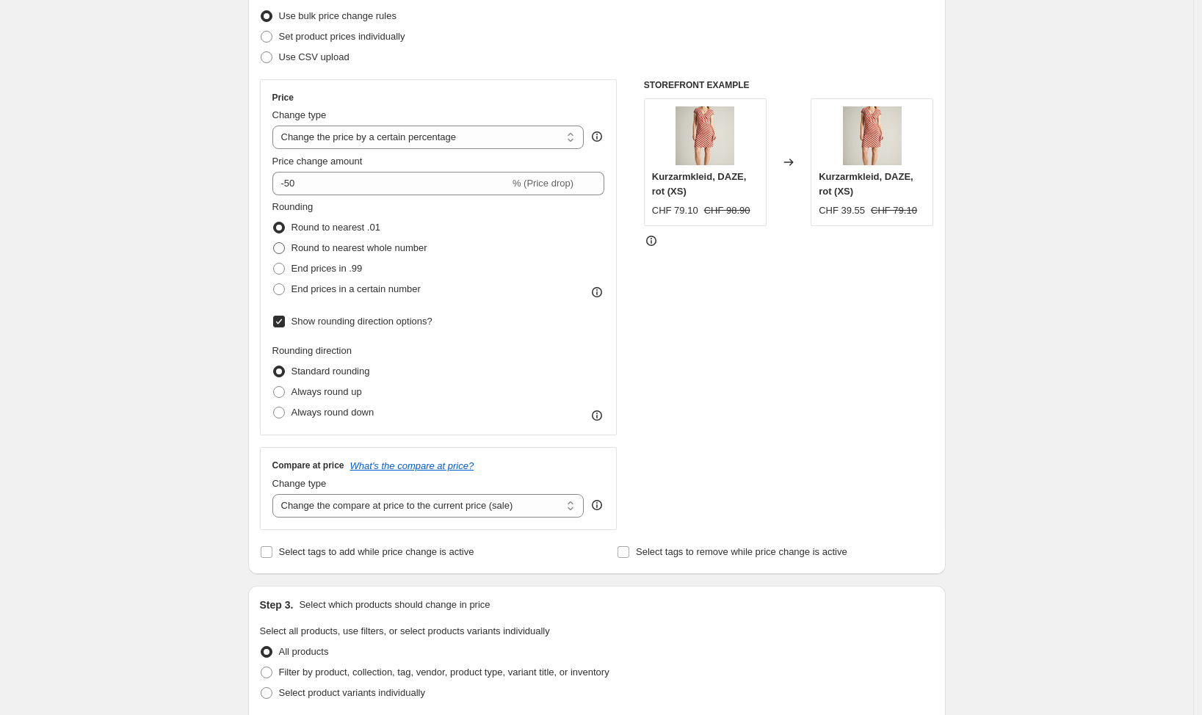
click at [422, 250] on span "Round to nearest whole number" at bounding box center [359, 247] width 136 height 11
click at [274, 243] on input "Round to nearest whole number" at bounding box center [273, 242] width 1 height 1
radio input "true"
click at [361, 226] on span "Round to nearest .01" at bounding box center [335, 227] width 89 height 11
click at [274, 222] on input "Round to nearest .01" at bounding box center [273, 222] width 1 height 1
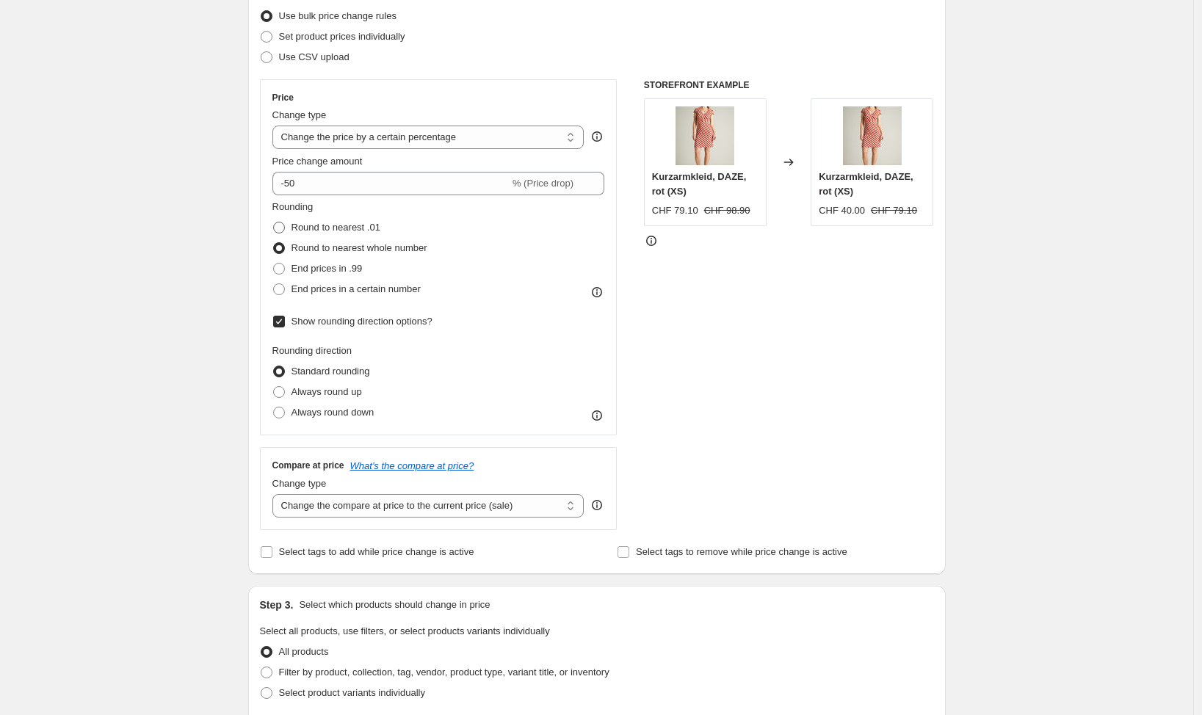
radio input "true"
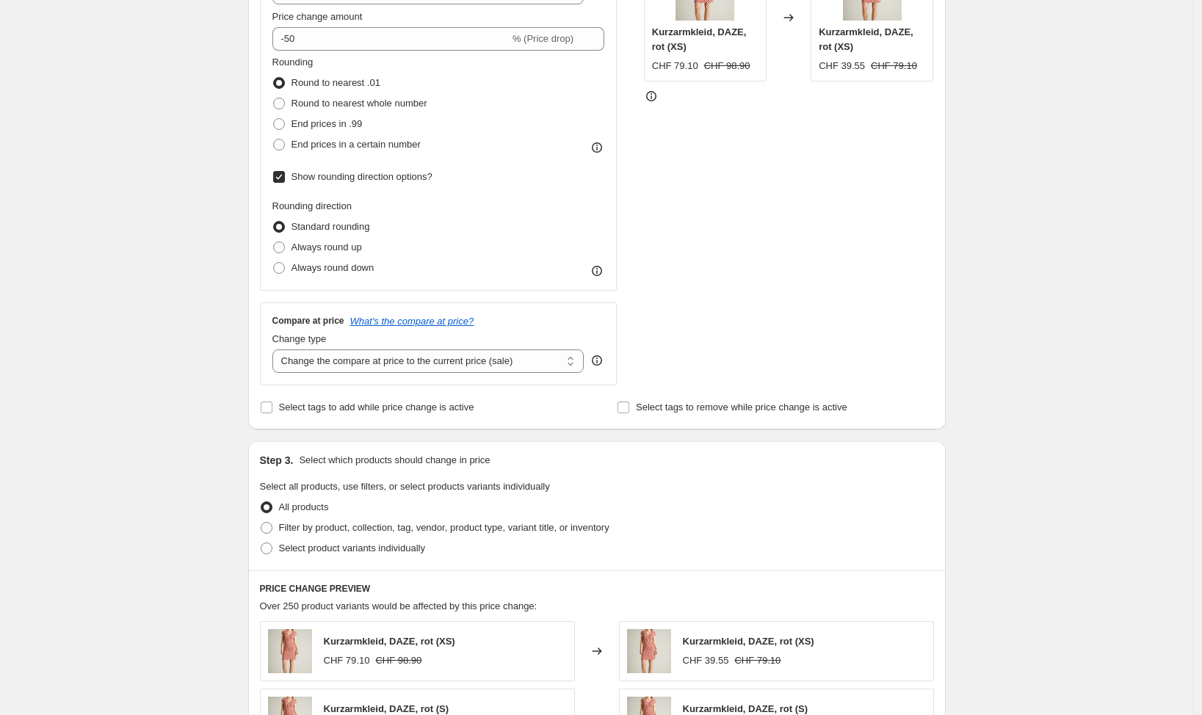
scroll to position [431, 0]
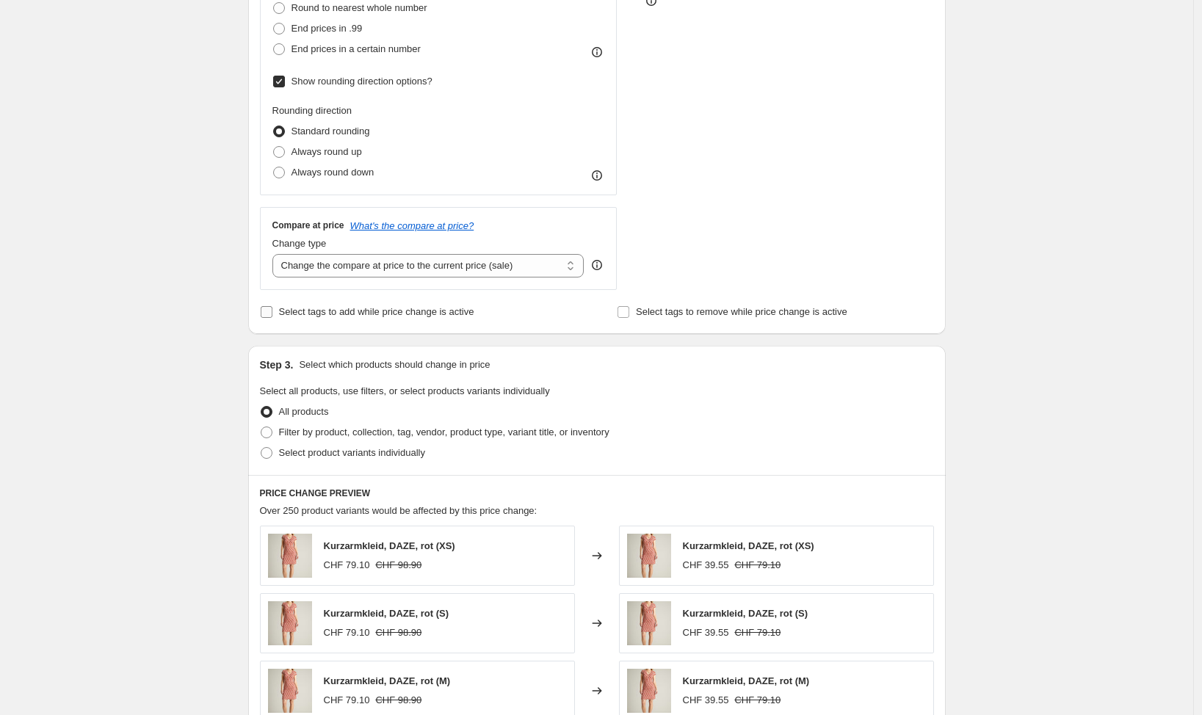
click at [432, 308] on span "Select tags to add while price change is active" at bounding box center [376, 311] width 195 height 11
click at [272, 308] on input "Select tags to add while price change is active" at bounding box center [267, 312] width 12 height 12
checkbox input "true"
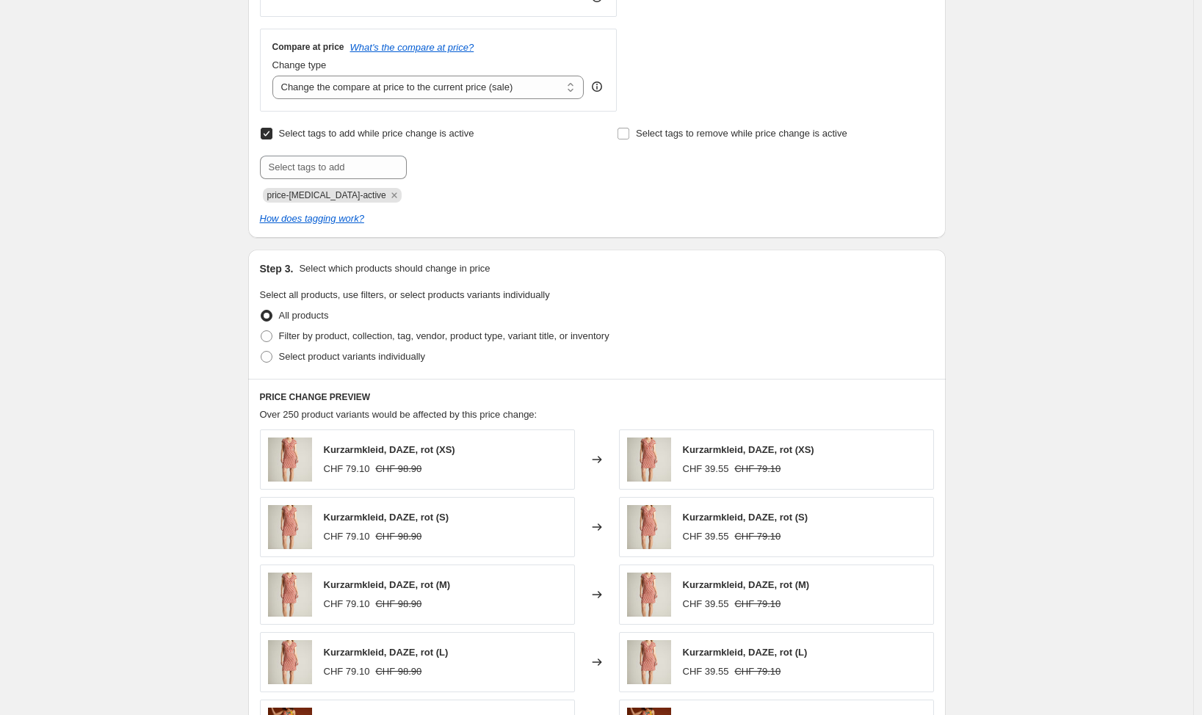
scroll to position [632, 0]
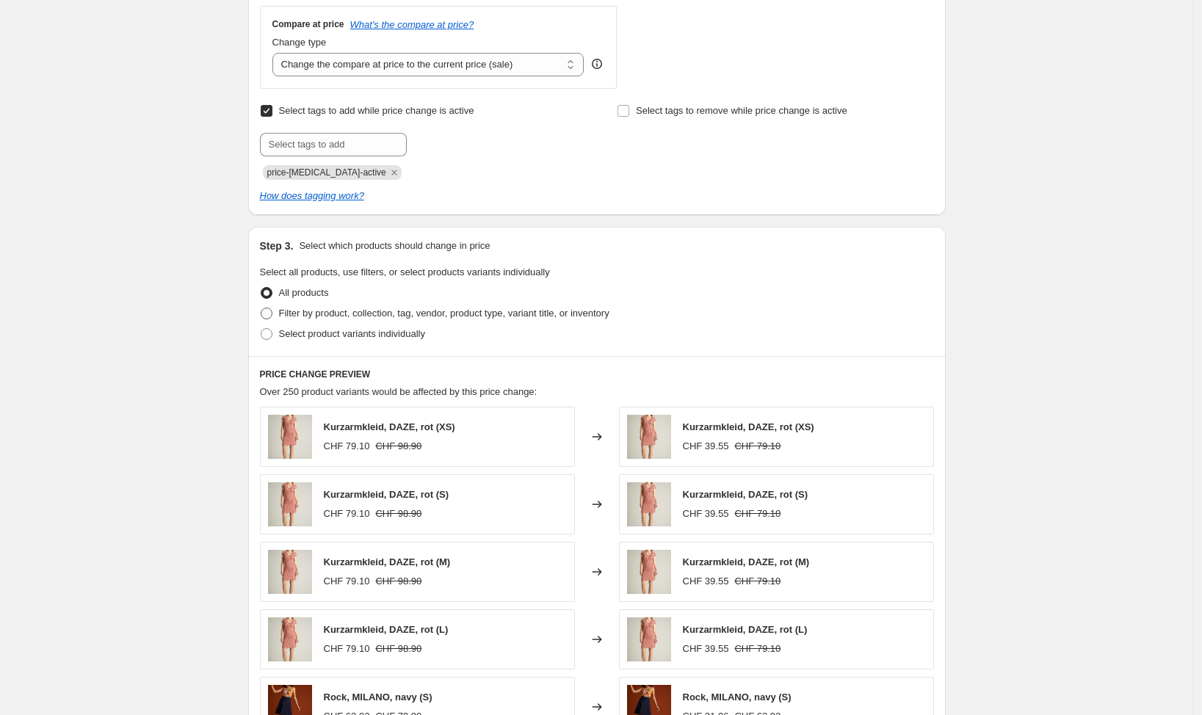
click at [515, 317] on span "Filter by product, collection, tag, vendor, product type, variant title, or inv…" at bounding box center [444, 313] width 330 height 11
click at [261, 308] on input "Filter by product, collection, tag, vendor, product type, variant title, or inv…" at bounding box center [261, 308] width 1 height 1
radio input "true"
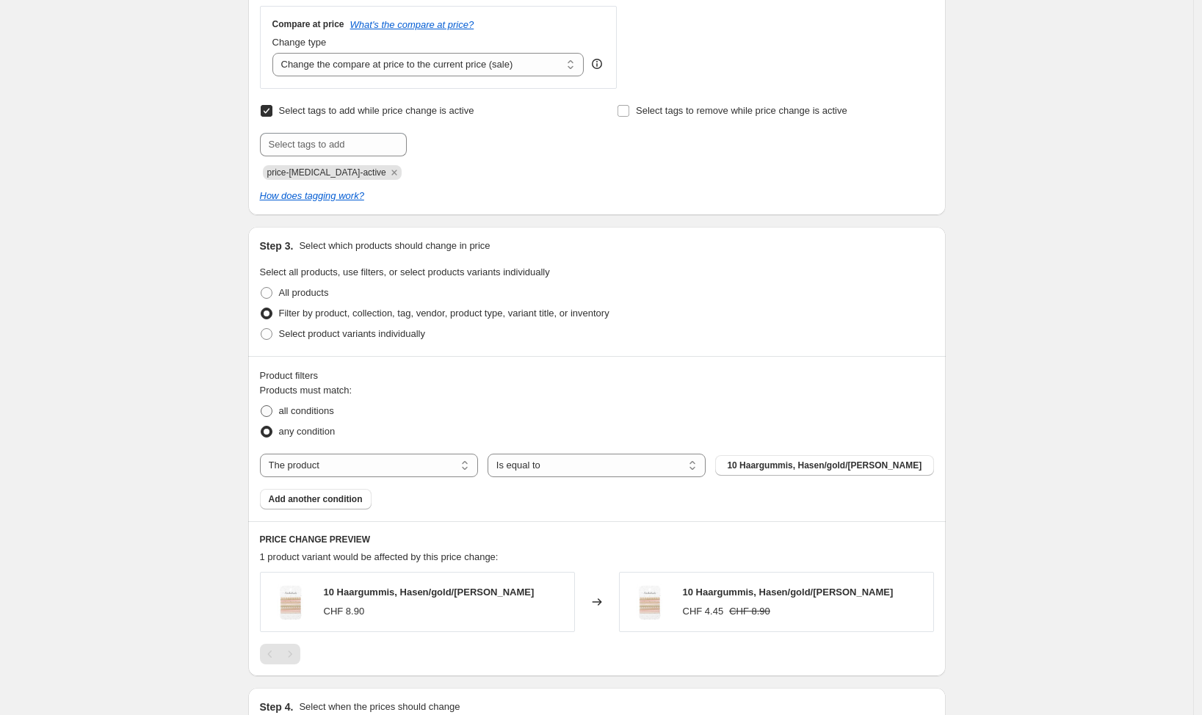
click at [324, 411] on span "all conditions" at bounding box center [306, 410] width 55 height 11
click at [261, 406] on input "all conditions" at bounding box center [261, 405] width 1 height 1
radio input "true"
select select "vendor"
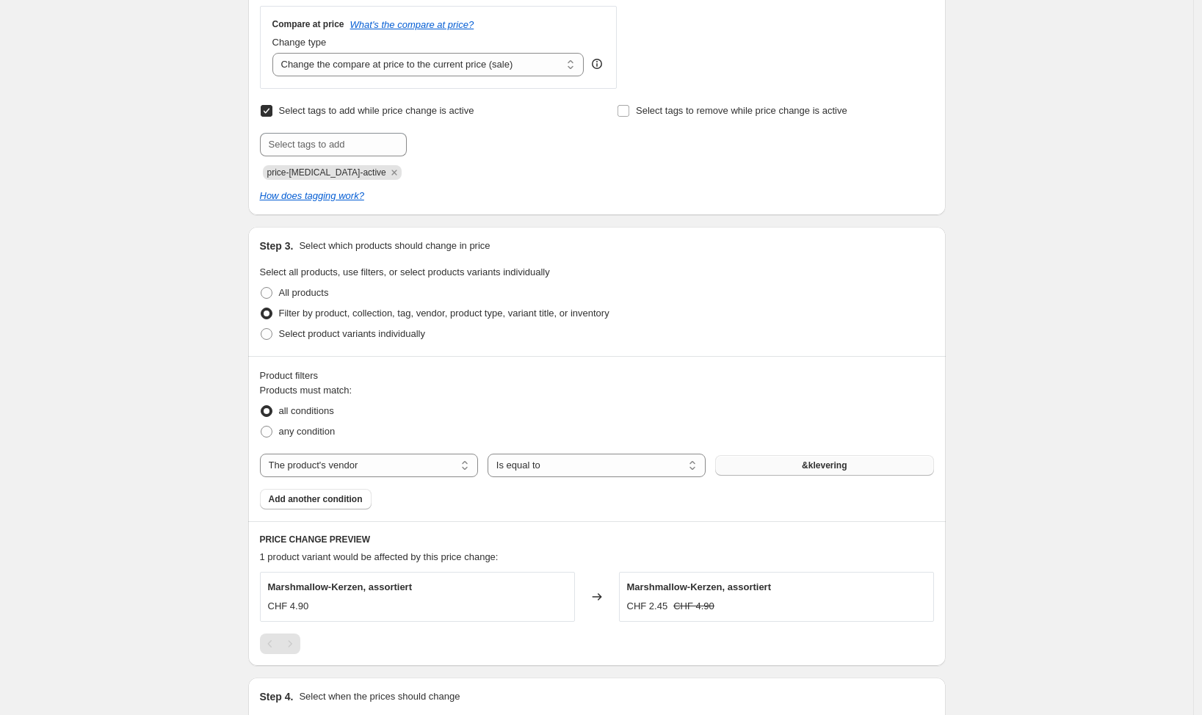
click at [786, 469] on button "&klevering" at bounding box center [824, 465] width 218 height 21
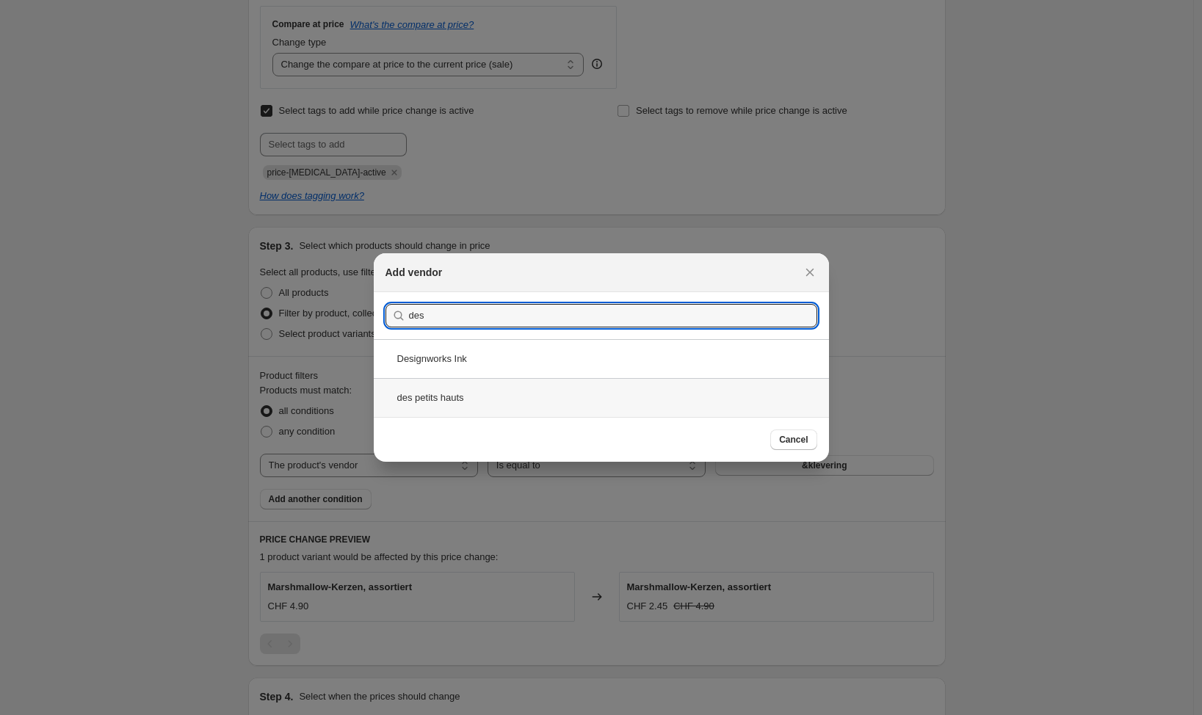
type input "des"
click at [459, 394] on div "des petits hauts" at bounding box center [601, 397] width 455 height 39
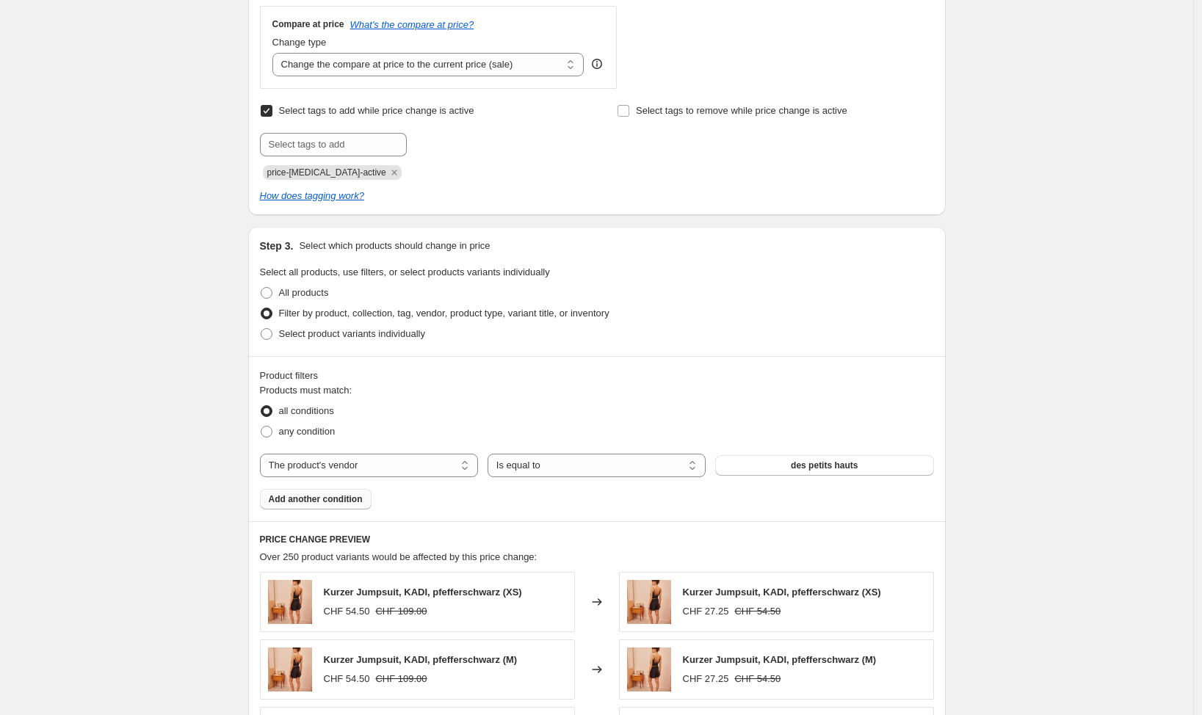
click at [334, 498] on span "Add another condition" at bounding box center [316, 499] width 94 height 12
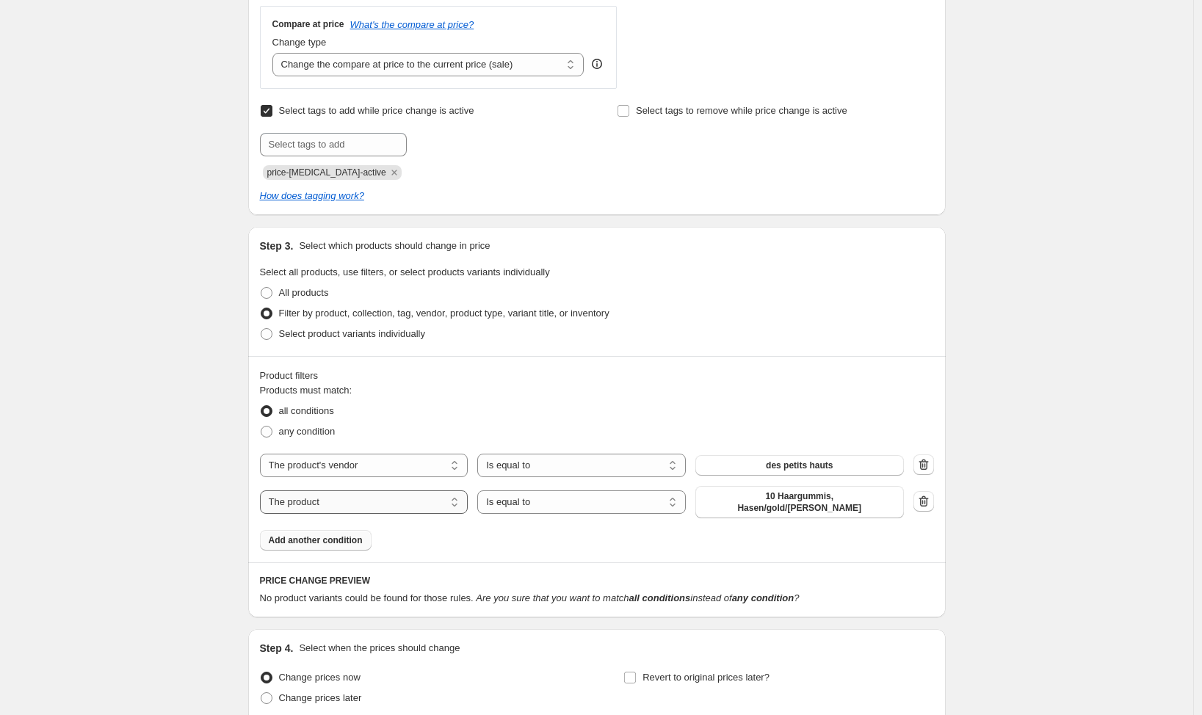
select select "tag"
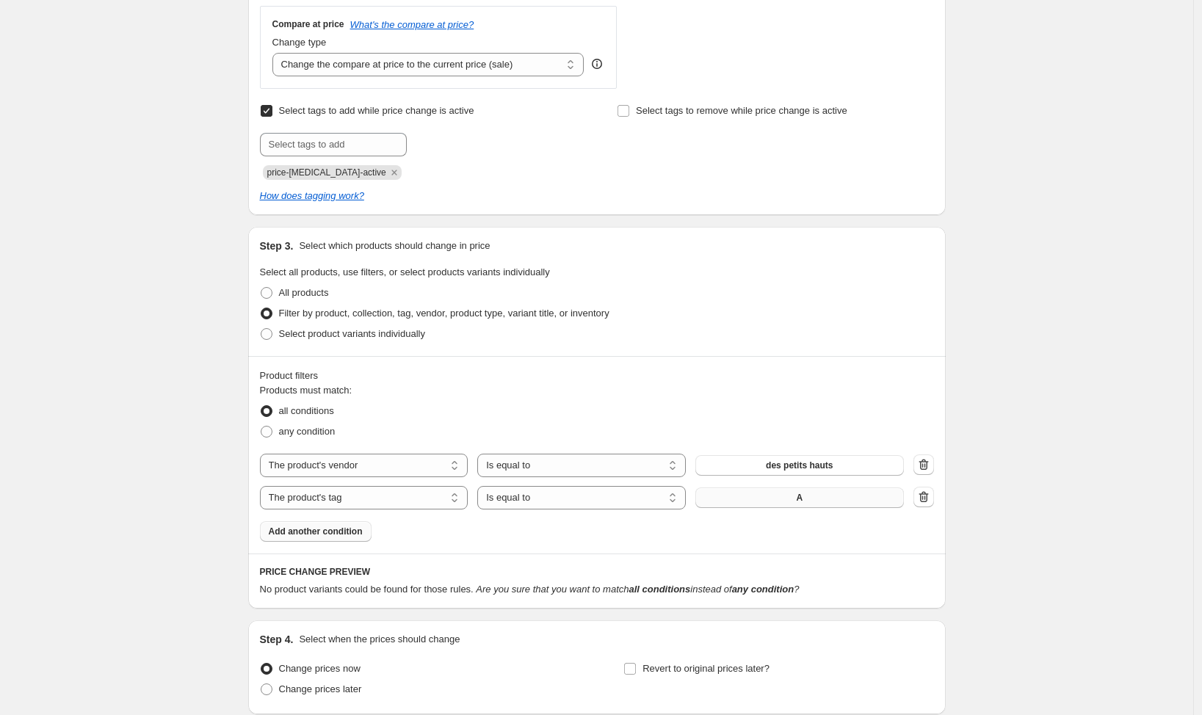
click at [794, 497] on button "A" at bounding box center [799, 497] width 208 height 21
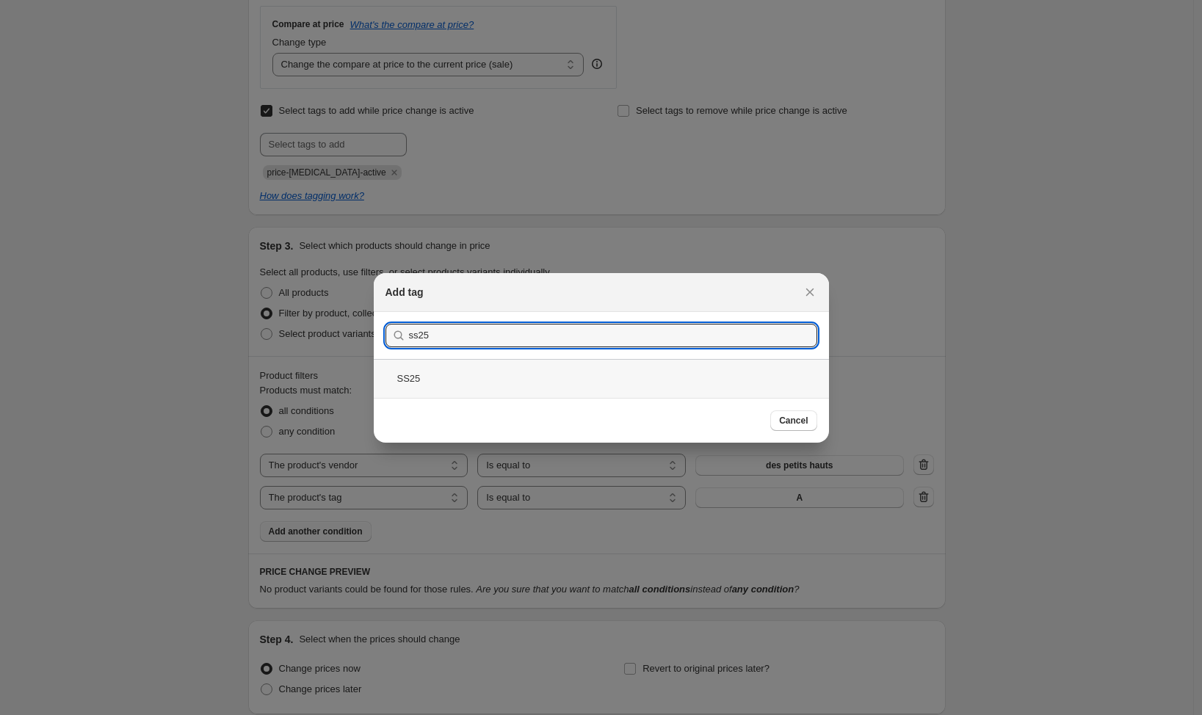
type input "ss25"
click at [432, 379] on div "SS25" at bounding box center [601, 378] width 455 height 39
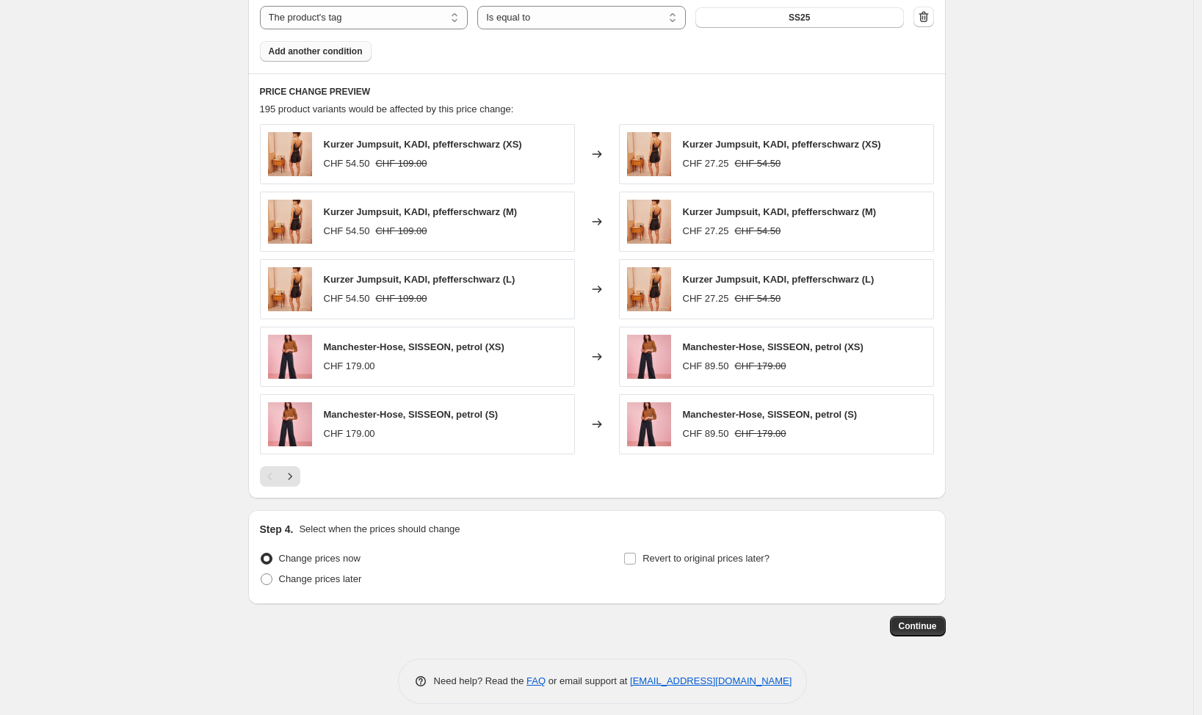
scroll to position [1123, 0]
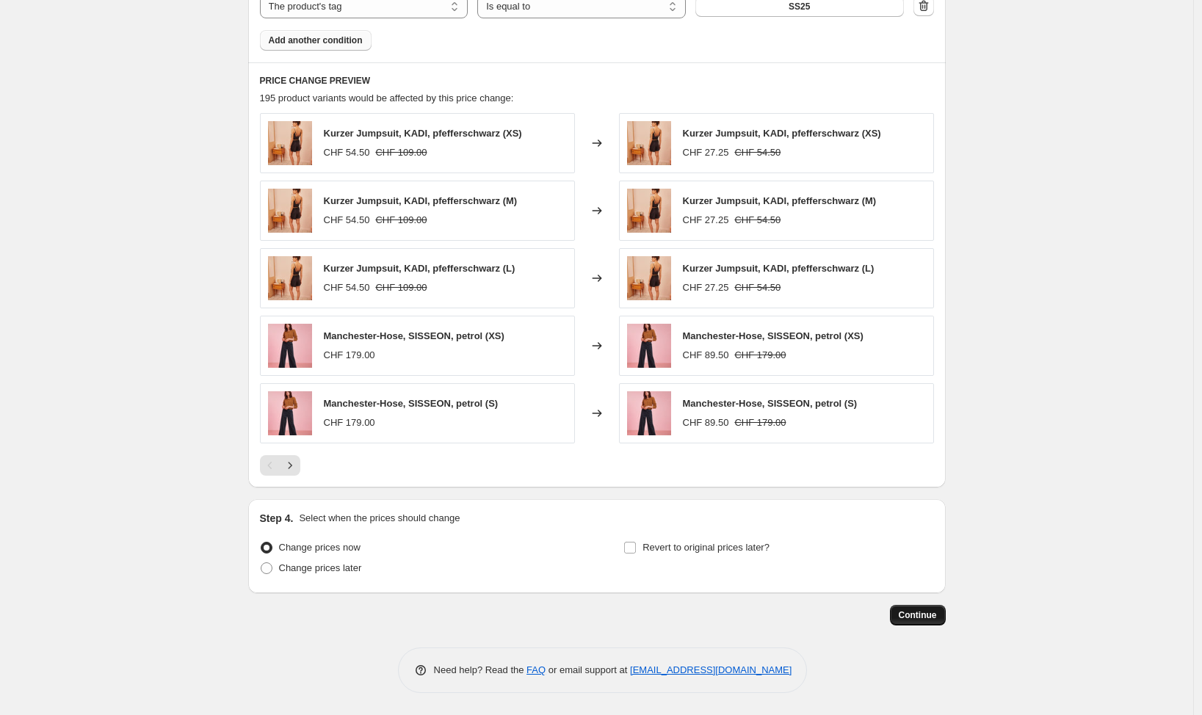
click at [932, 614] on span "Continue" at bounding box center [918, 615] width 38 height 12
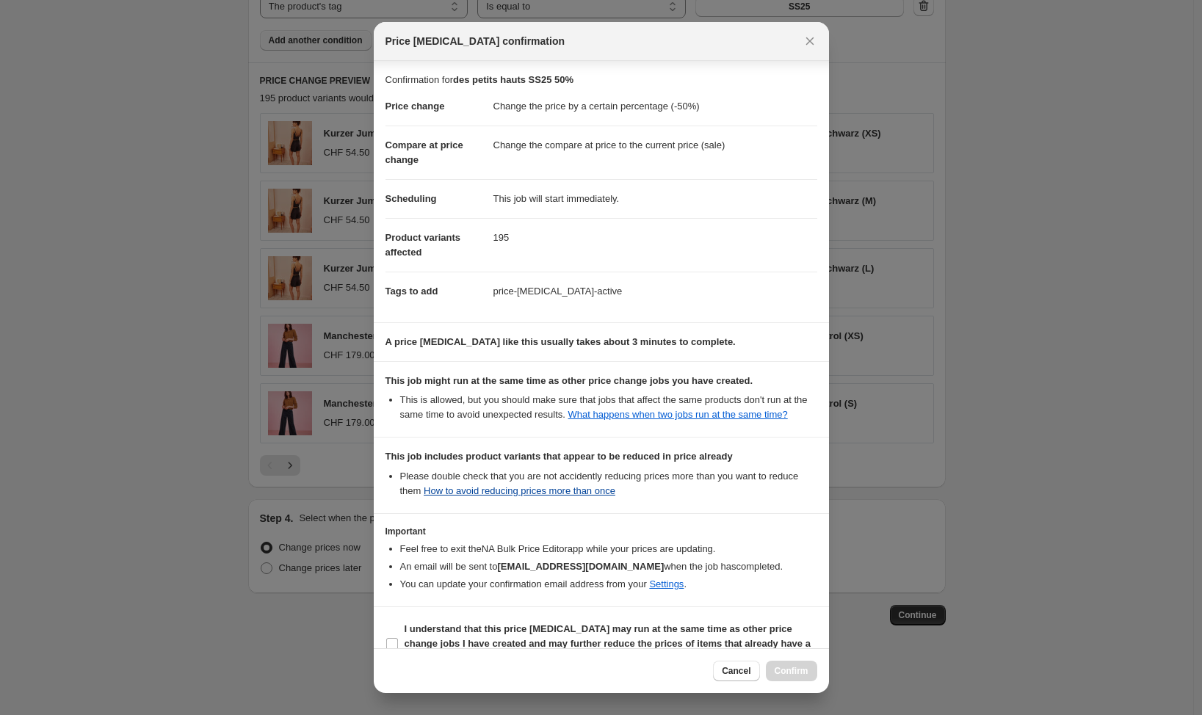
scroll to position [48, 0]
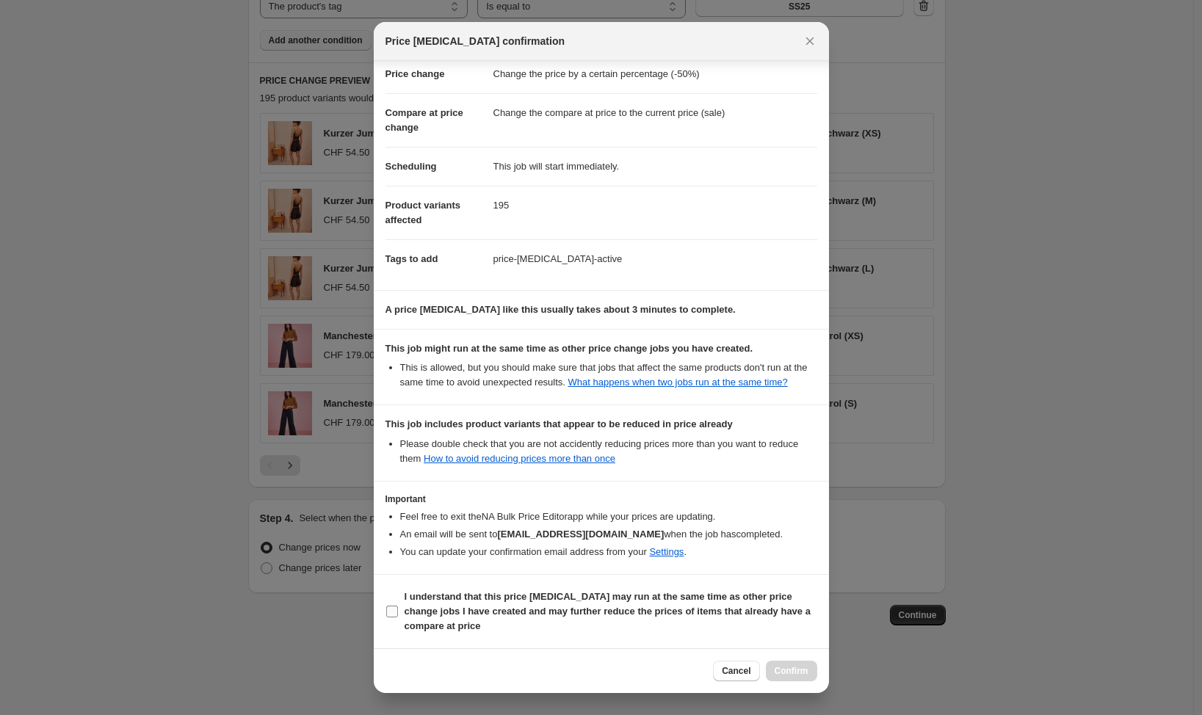
click at [393, 614] on input "I understand that this price change job may run at the same time as other price…" at bounding box center [392, 612] width 12 height 12
checkbox input "true"
click at [802, 674] on span "Confirm" at bounding box center [792, 671] width 34 height 12
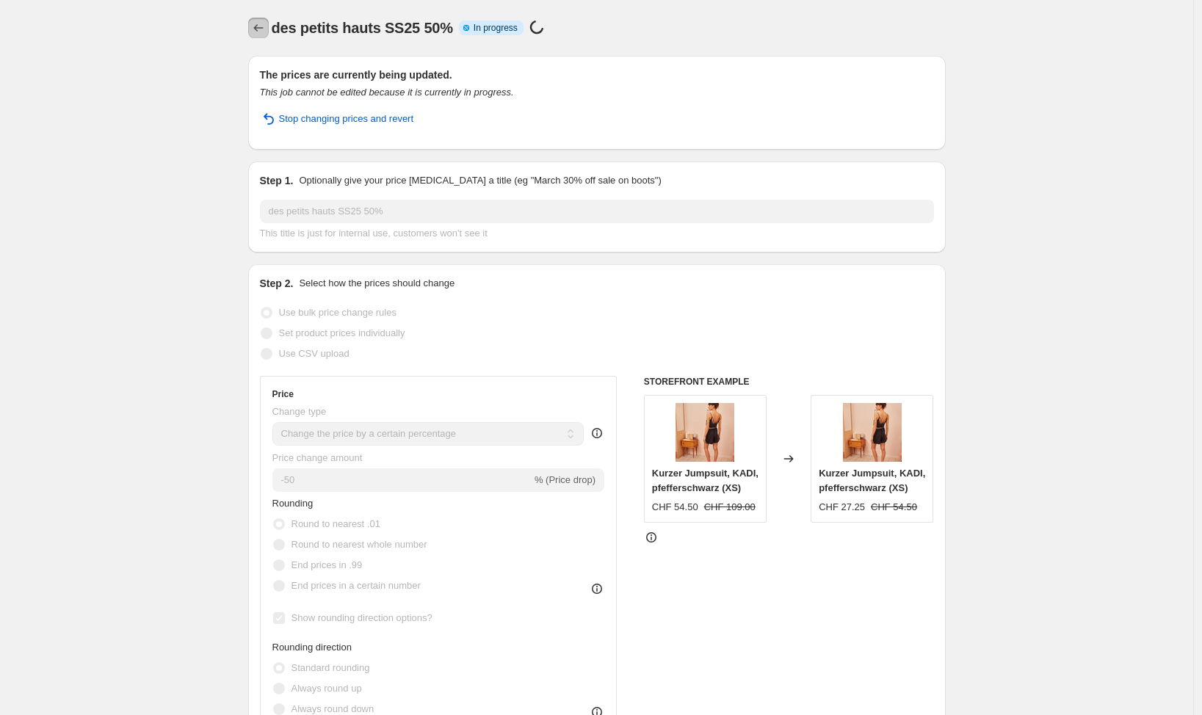
click at [264, 26] on icon "Price change jobs" at bounding box center [258, 28] width 15 height 15
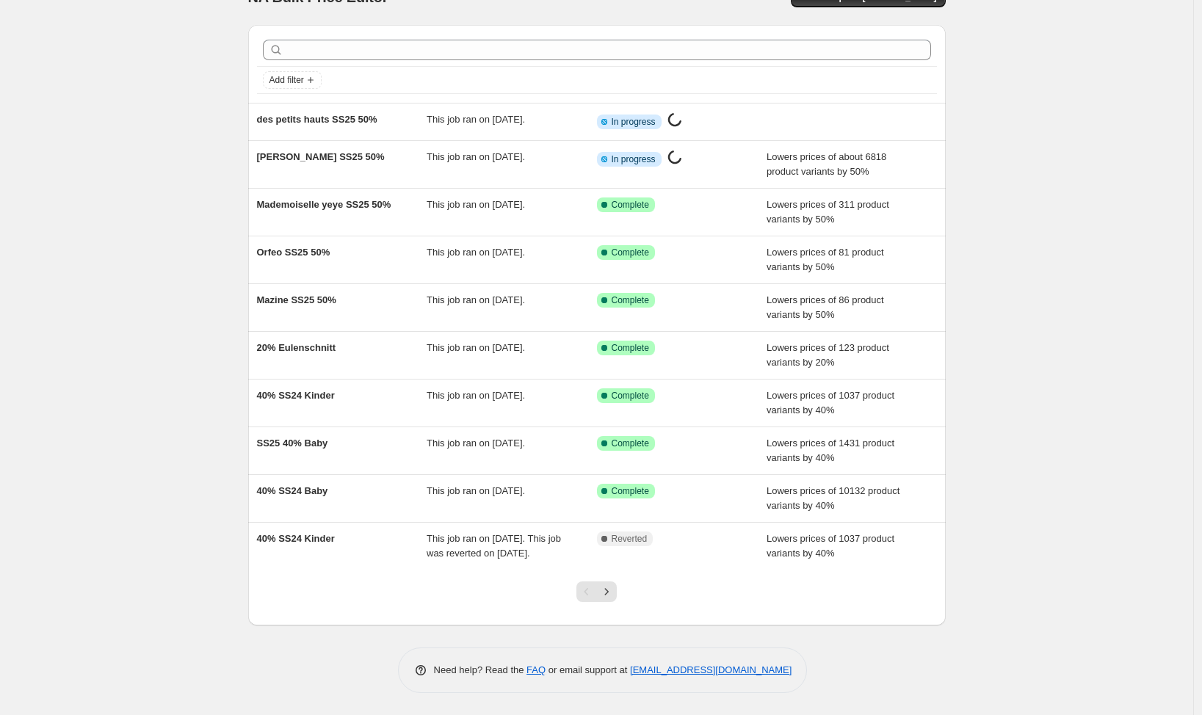
scroll to position [45, 0]
click at [614, 594] on icon "Next" at bounding box center [606, 591] width 15 height 15
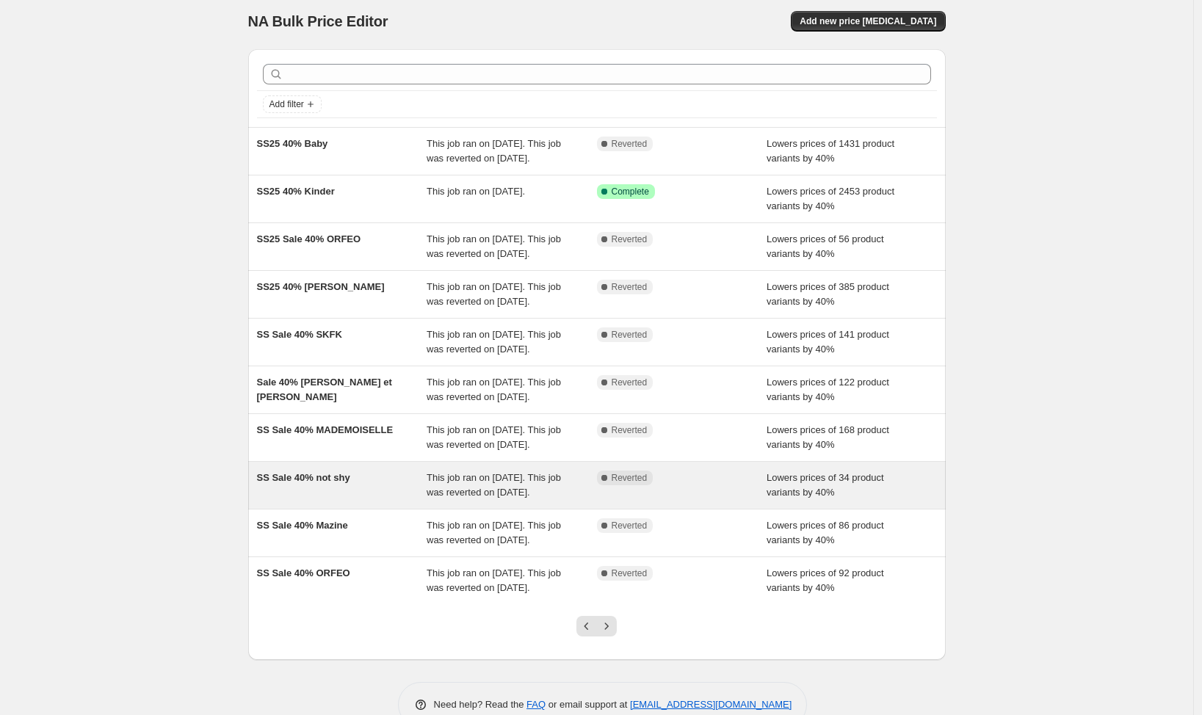
scroll to position [18, 0]
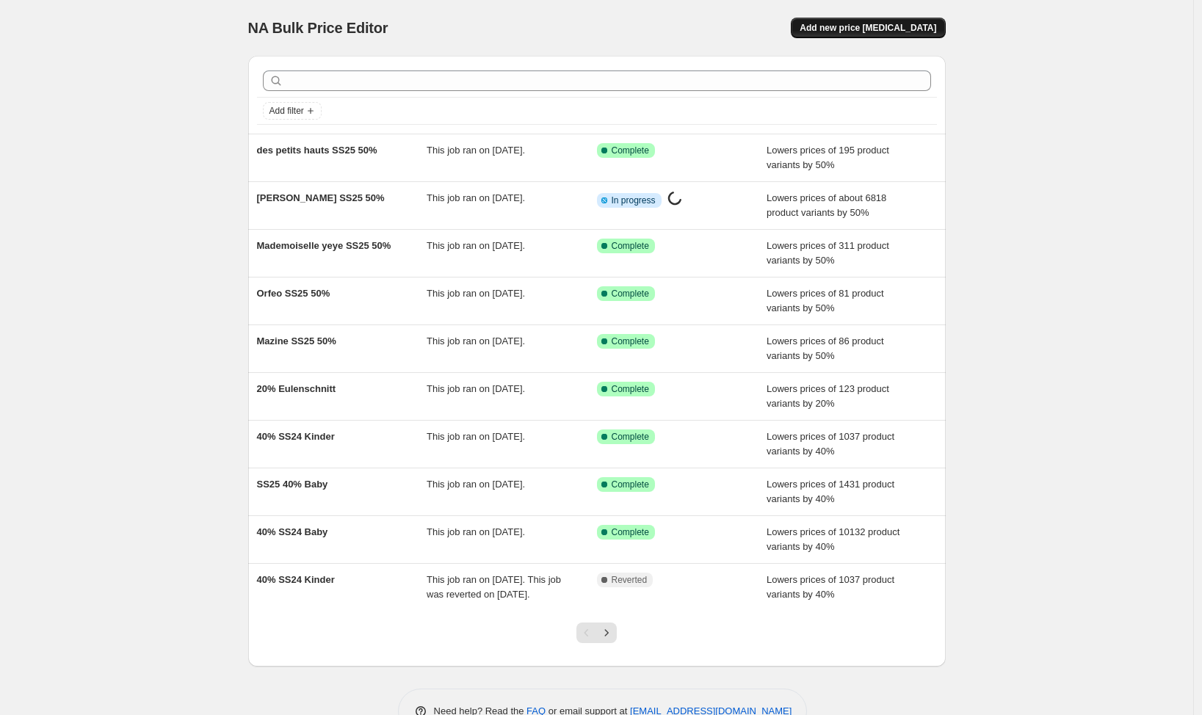
click at [858, 23] on span "Add new price [MEDICAL_DATA]" at bounding box center [867, 28] width 137 height 12
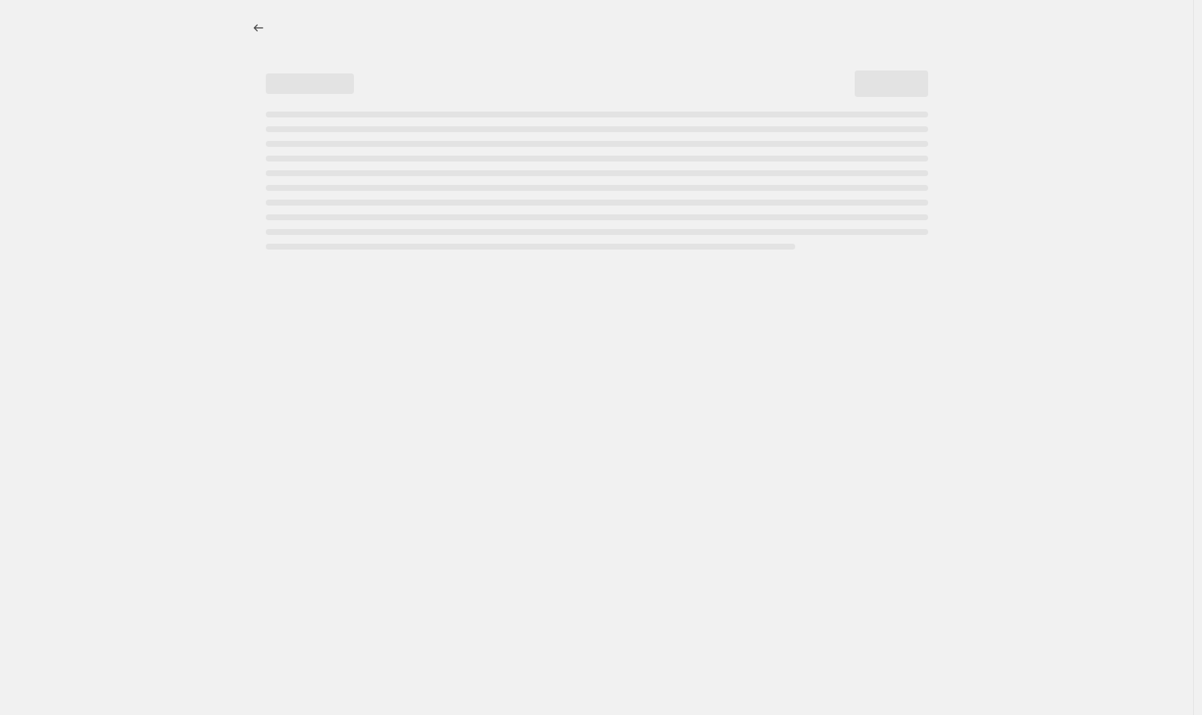
select select "percentage"
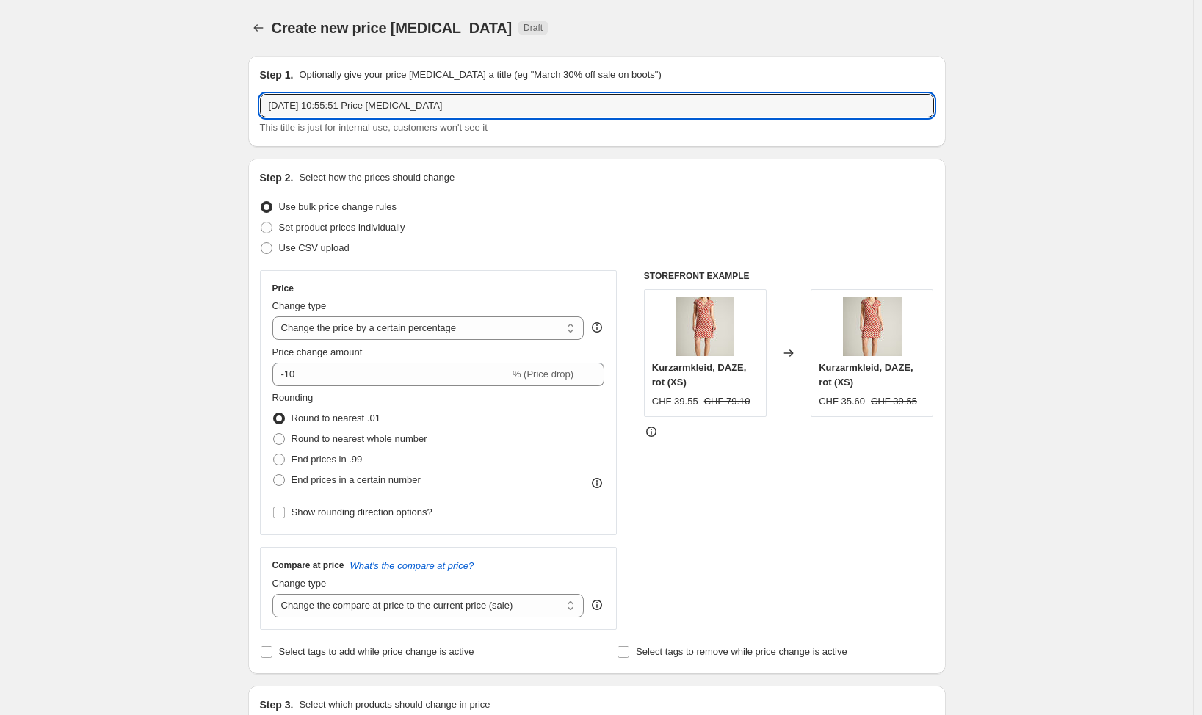
drag, startPoint x: 482, startPoint y: 109, endPoint x: 62, endPoint y: 86, distance: 420.6
click at [260, 94] on input "22. Aug. 2025, 10:55:51 Price change job" at bounding box center [597, 105] width 674 height 23
type input "emile et ida damen SS25 50%"
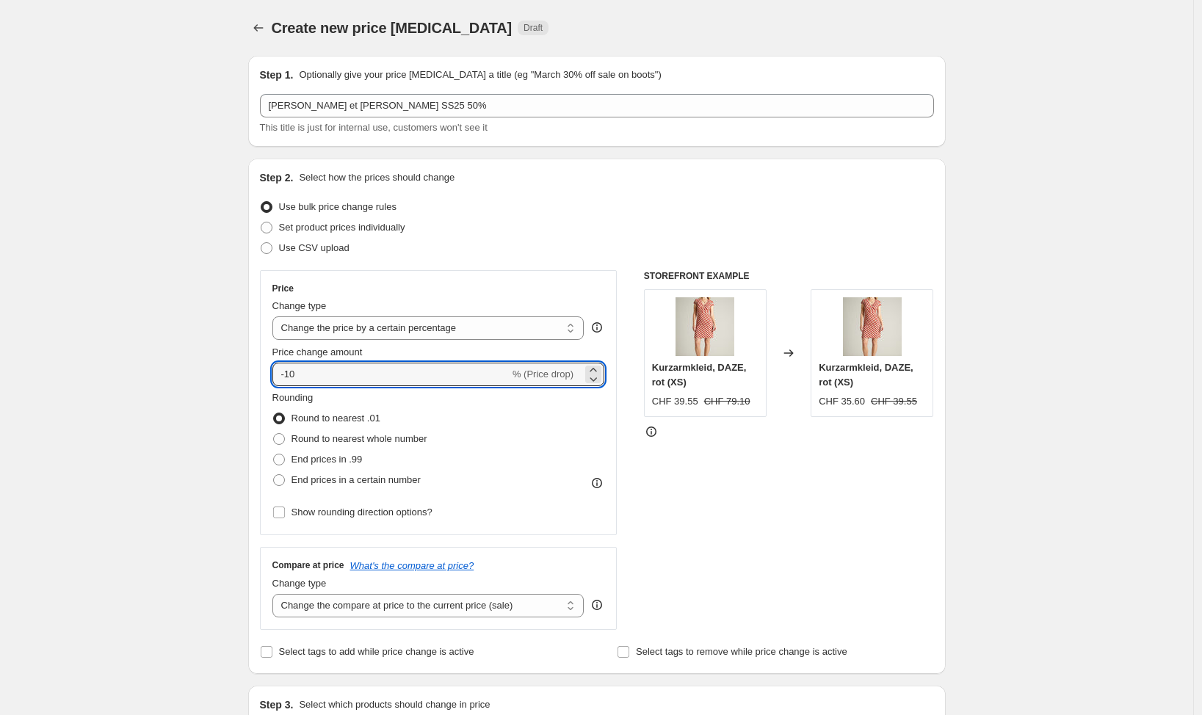
drag, startPoint x: 352, startPoint y: 374, endPoint x: 360, endPoint y: 354, distance: 21.7
click at [352, 369] on input "-10" at bounding box center [390, 374] width 237 height 23
type input "-1"
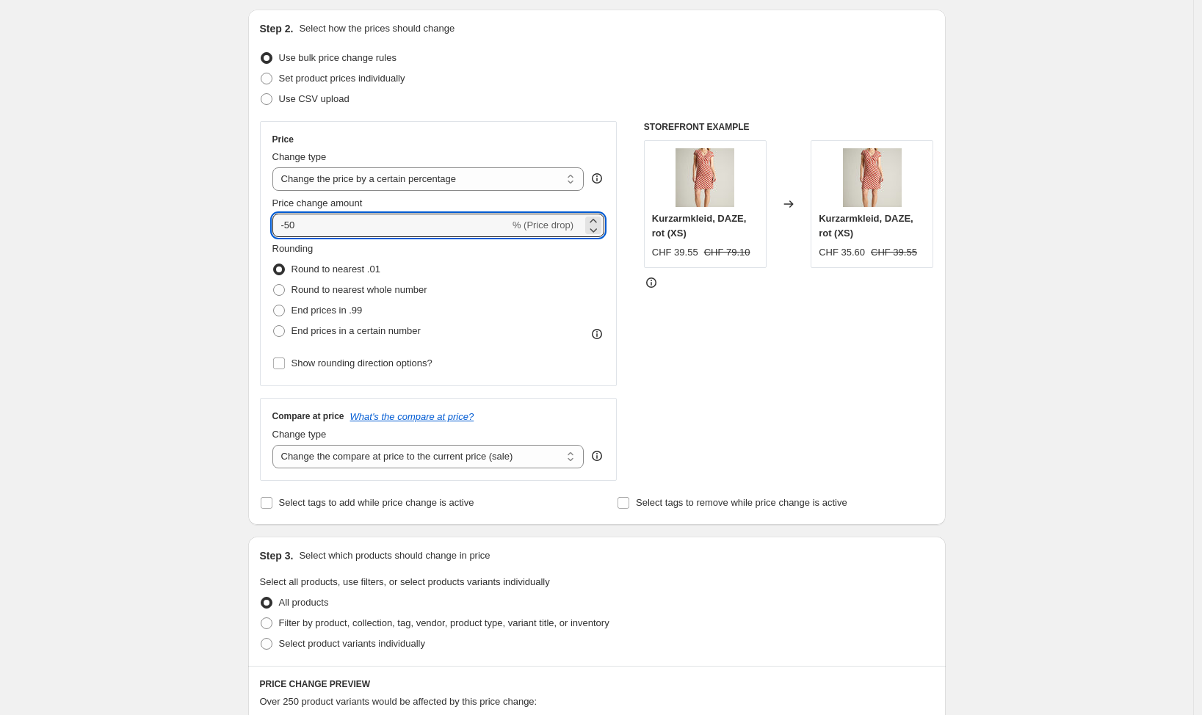
scroll to position [150, 0]
type input "-50"
click at [396, 501] on span "Select tags to add while price change is active" at bounding box center [376, 501] width 195 height 11
click at [272, 501] on input "Select tags to add while price change is active" at bounding box center [267, 502] width 12 height 12
checkbox input "true"
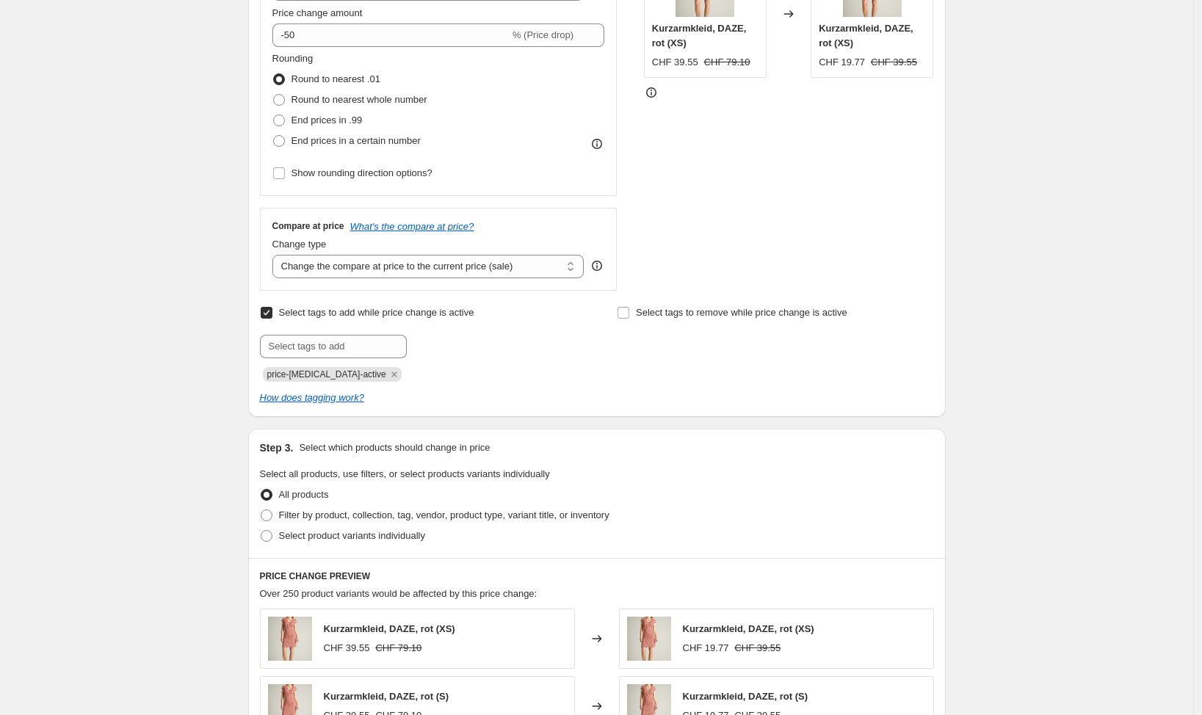
scroll to position [515, 0]
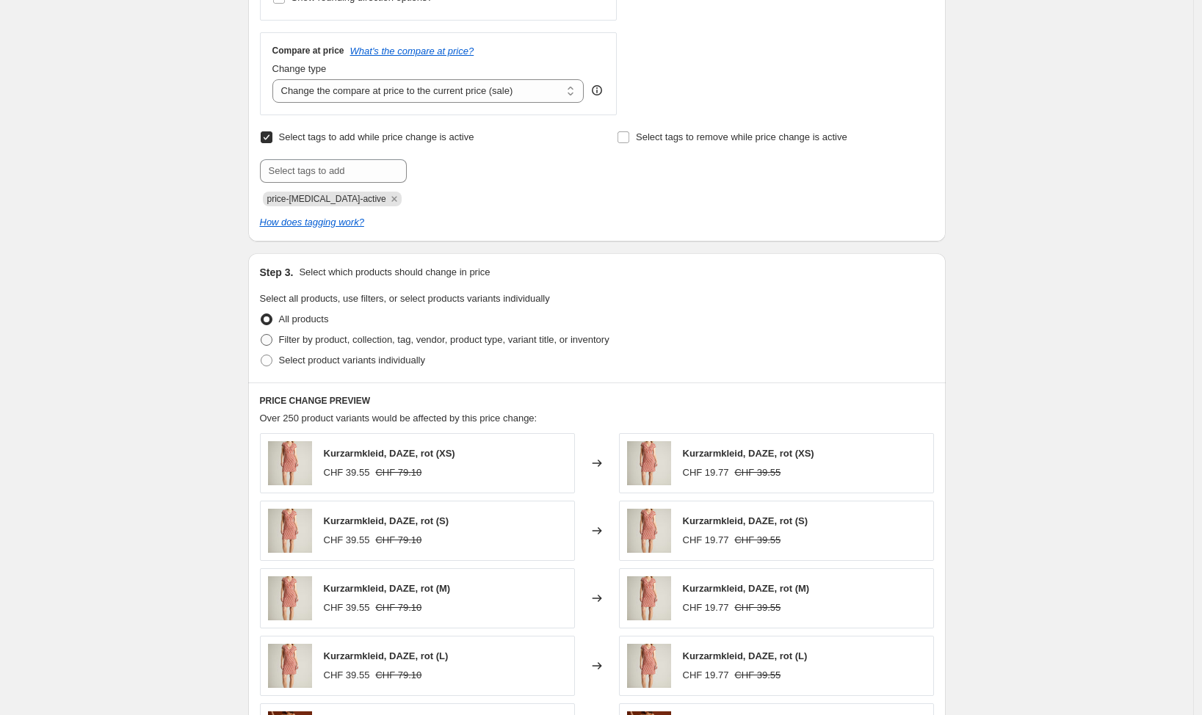
click at [418, 338] on span "Filter by product, collection, tag, vendor, product type, variant title, or inv…" at bounding box center [444, 339] width 330 height 11
click at [261, 335] on input "Filter by product, collection, tag, vendor, product type, variant title, or inv…" at bounding box center [261, 334] width 1 height 1
radio input "true"
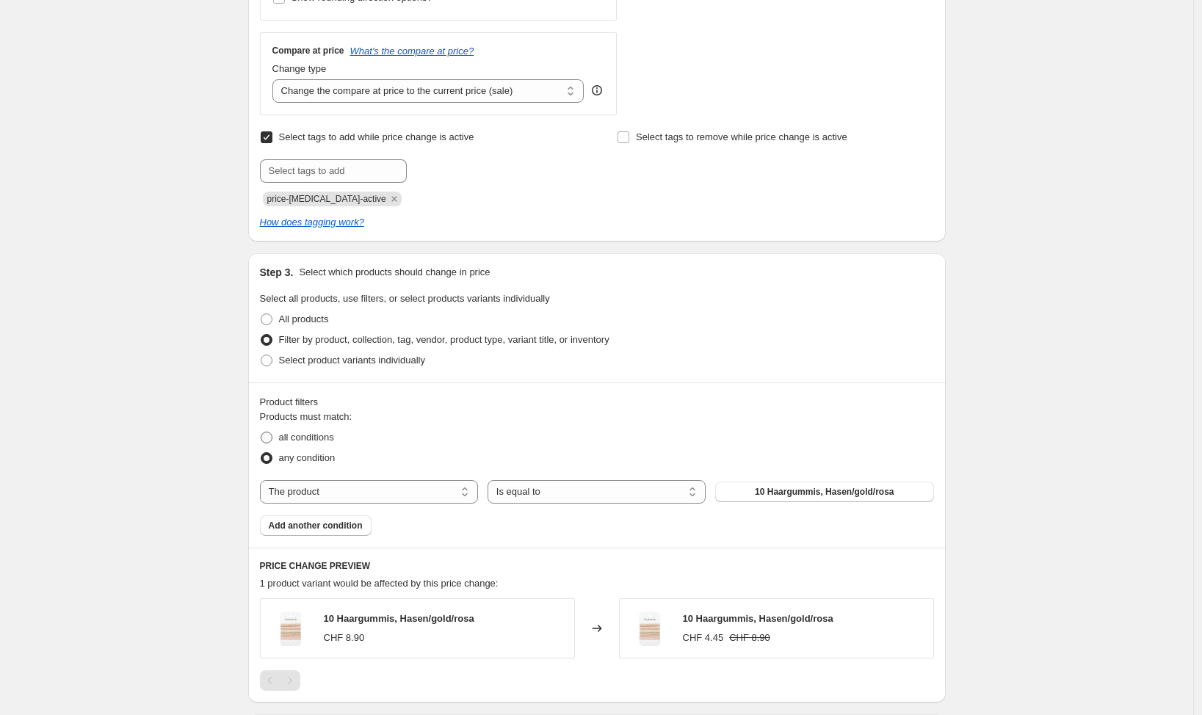
click at [302, 439] on span "all conditions" at bounding box center [306, 437] width 55 height 11
click at [261, 432] on input "all conditions" at bounding box center [261, 432] width 1 height 1
radio input "true"
select select "vendor"
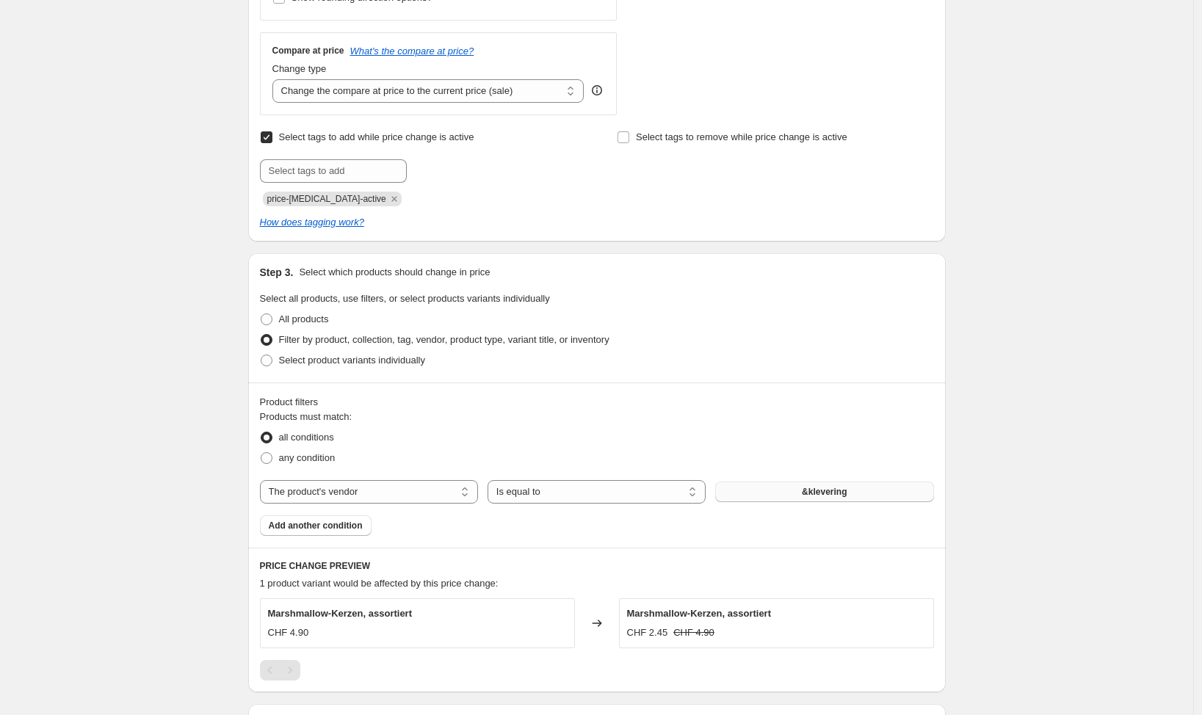
click at [783, 493] on button "&klevering" at bounding box center [824, 492] width 218 height 21
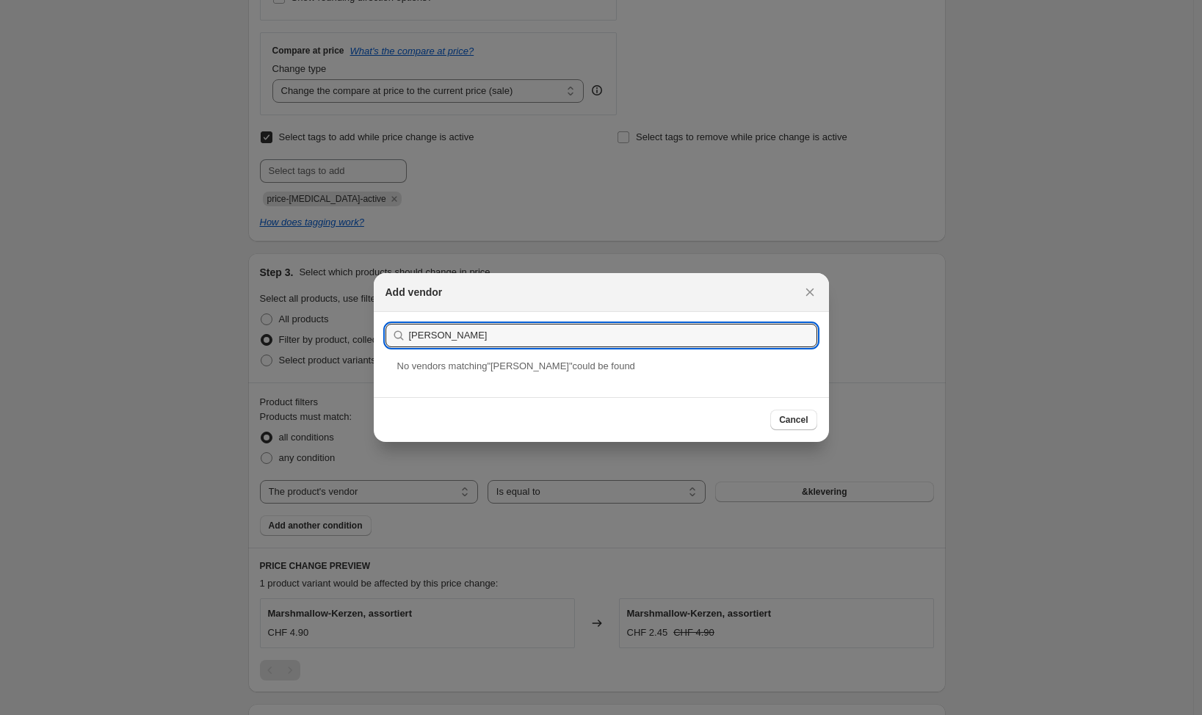
drag, startPoint x: 456, startPoint y: 338, endPoint x: 266, endPoint y: 317, distance: 190.5
click at [409, 324] on input "emile" at bounding box center [613, 335] width 408 height 23
drag, startPoint x: 423, startPoint y: 329, endPoint x: 285, endPoint y: 314, distance: 138.8
click at [409, 324] on input "émile et ida" at bounding box center [613, 335] width 408 height 23
type input "E"
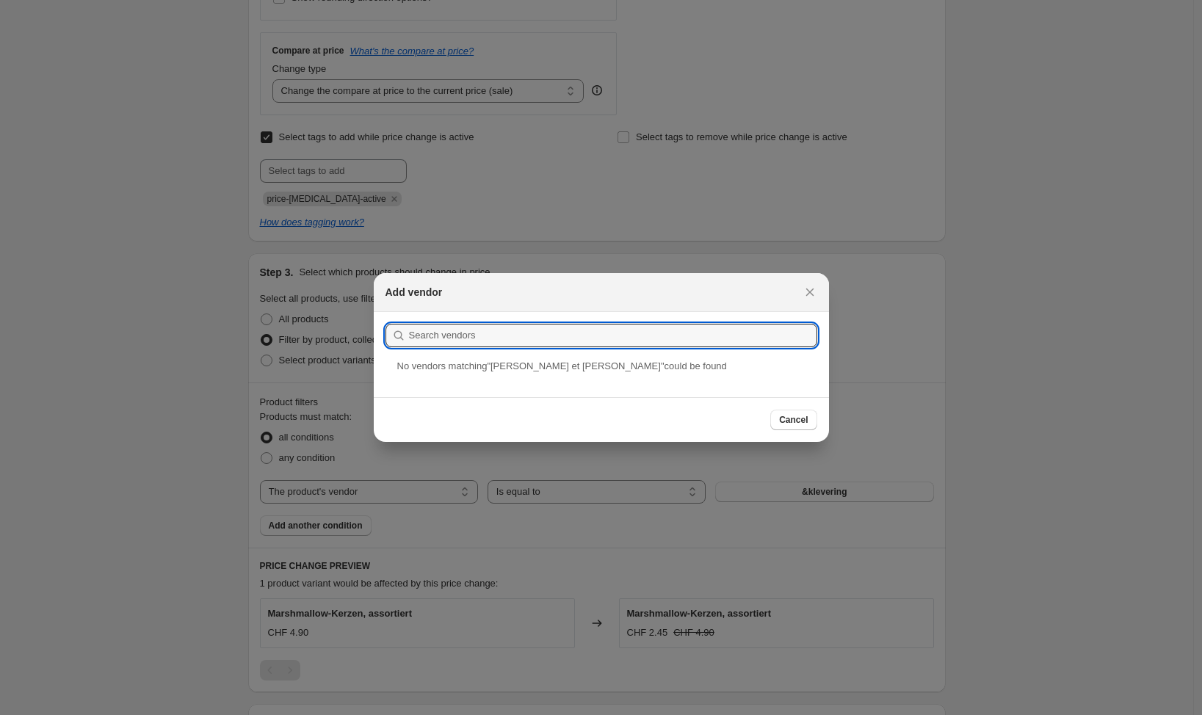
type input "é"
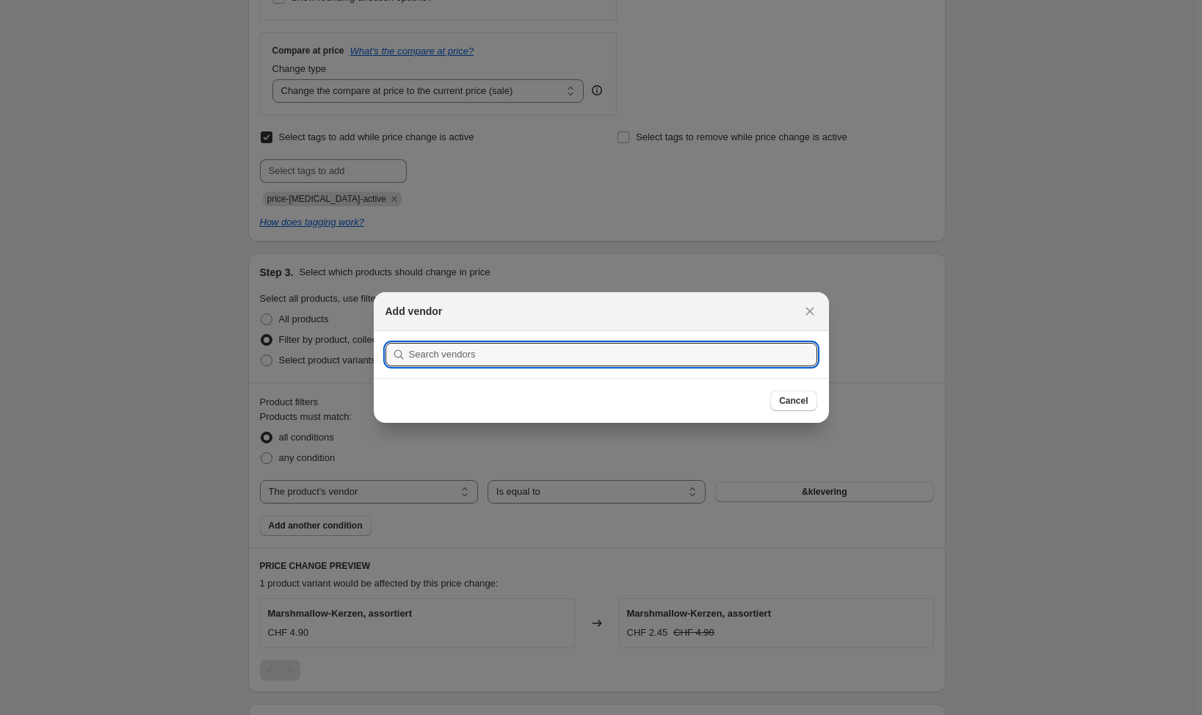
type input "Ö"
type input "Émile et ida"
click at [385, 331] on button "Submit" at bounding box center [406, 338] width 42 height 15
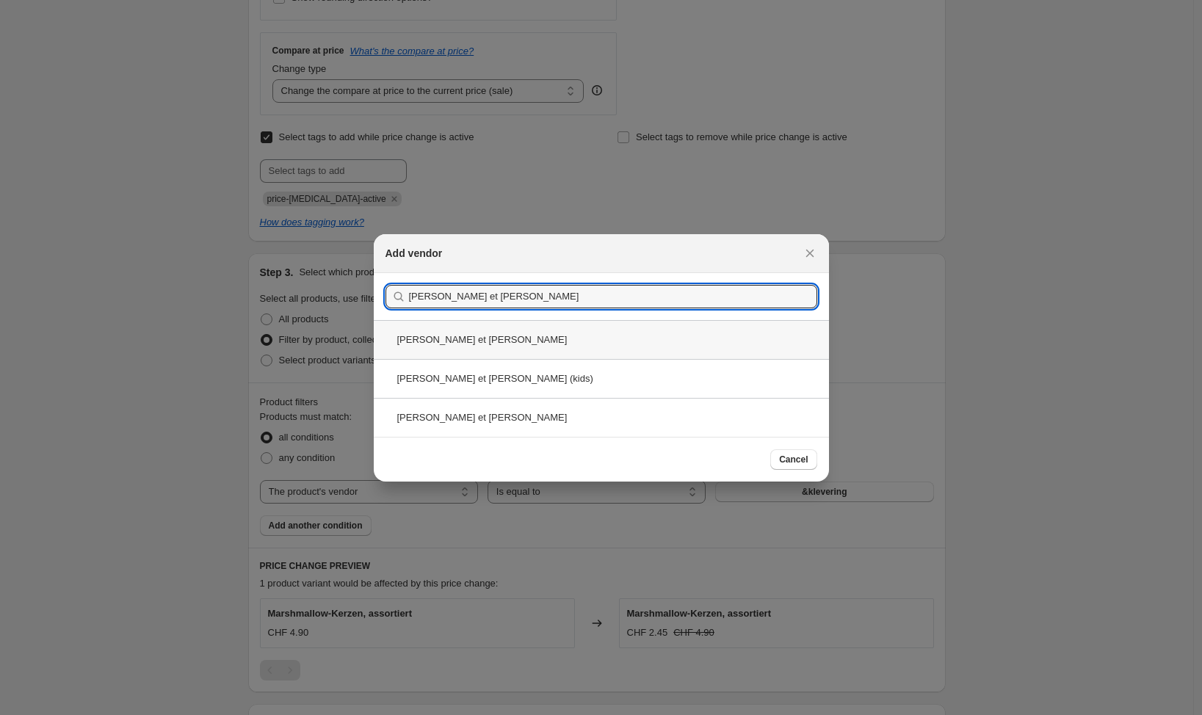
click at [457, 336] on div "Émile et Ida" at bounding box center [601, 339] width 455 height 39
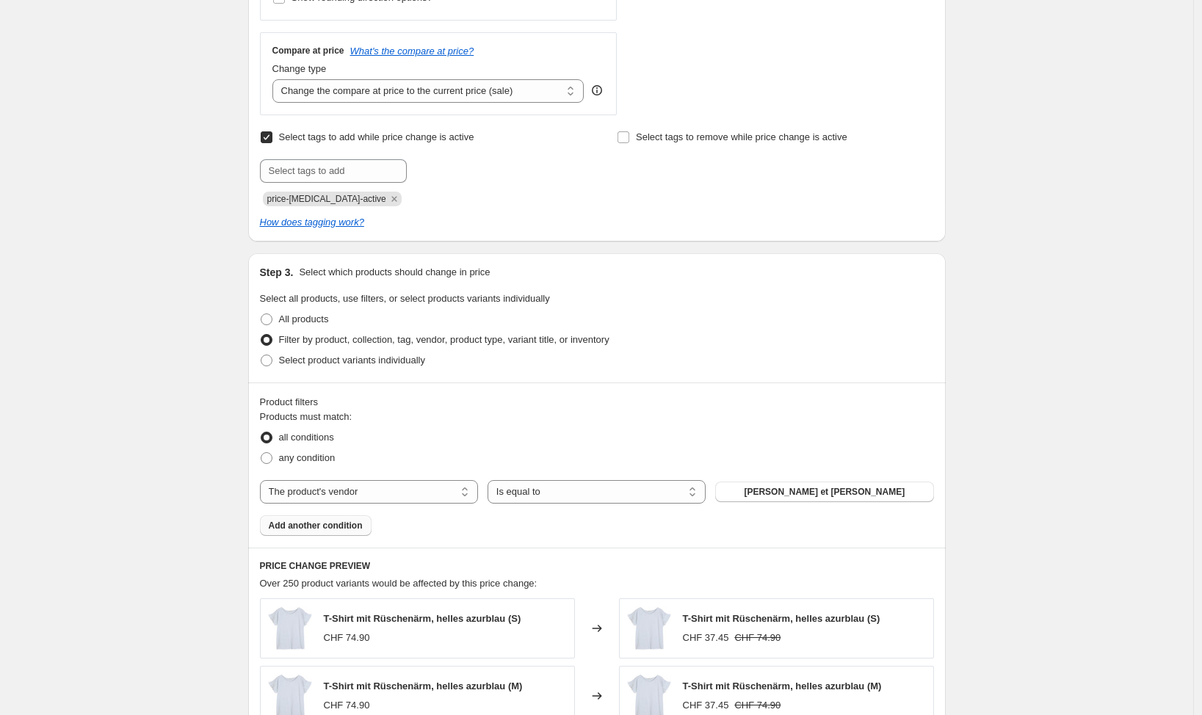
click at [335, 526] on span "Add another condition" at bounding box center [316, 526] width 94 height 12
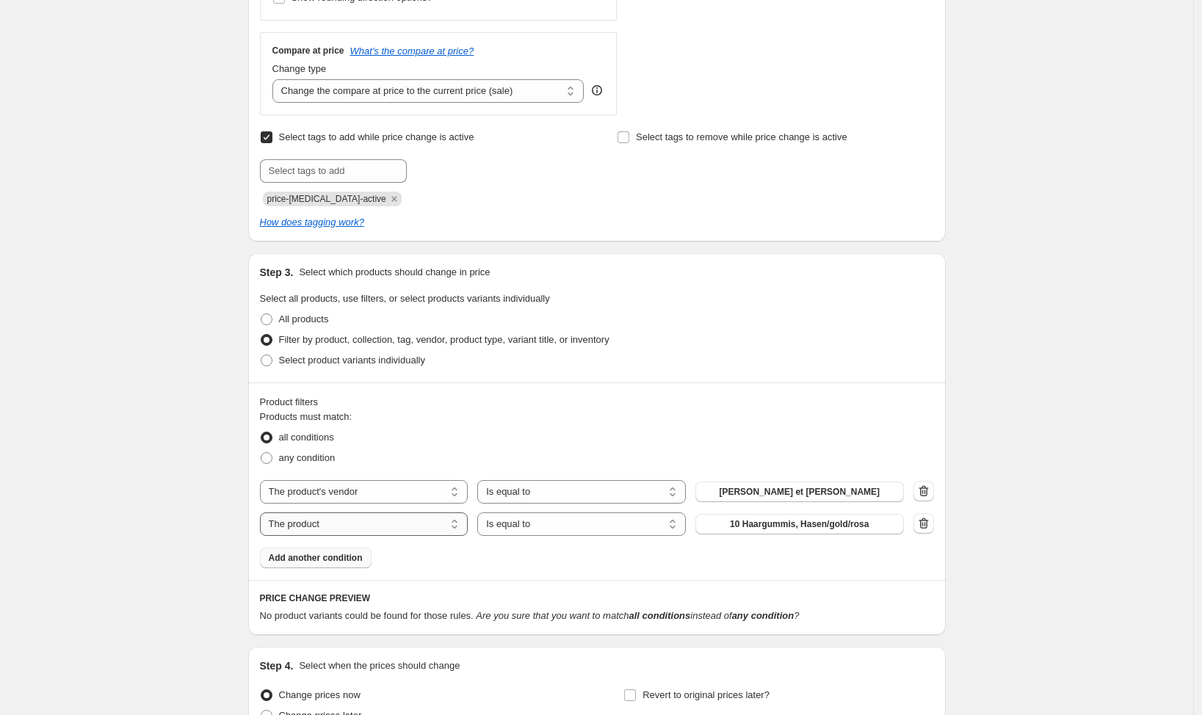
select select "tag"
click at [772, 528] on button "A" at bounding box center [799, 524] width 208 height 21
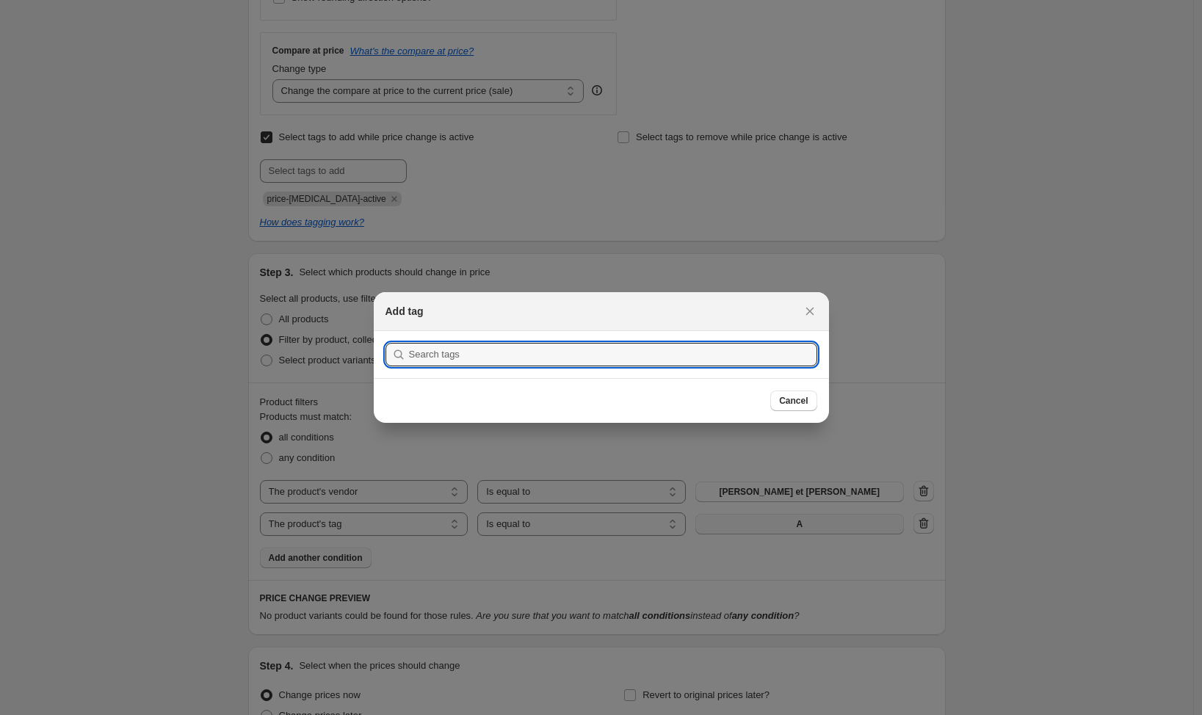
scroll to position [0, 0]
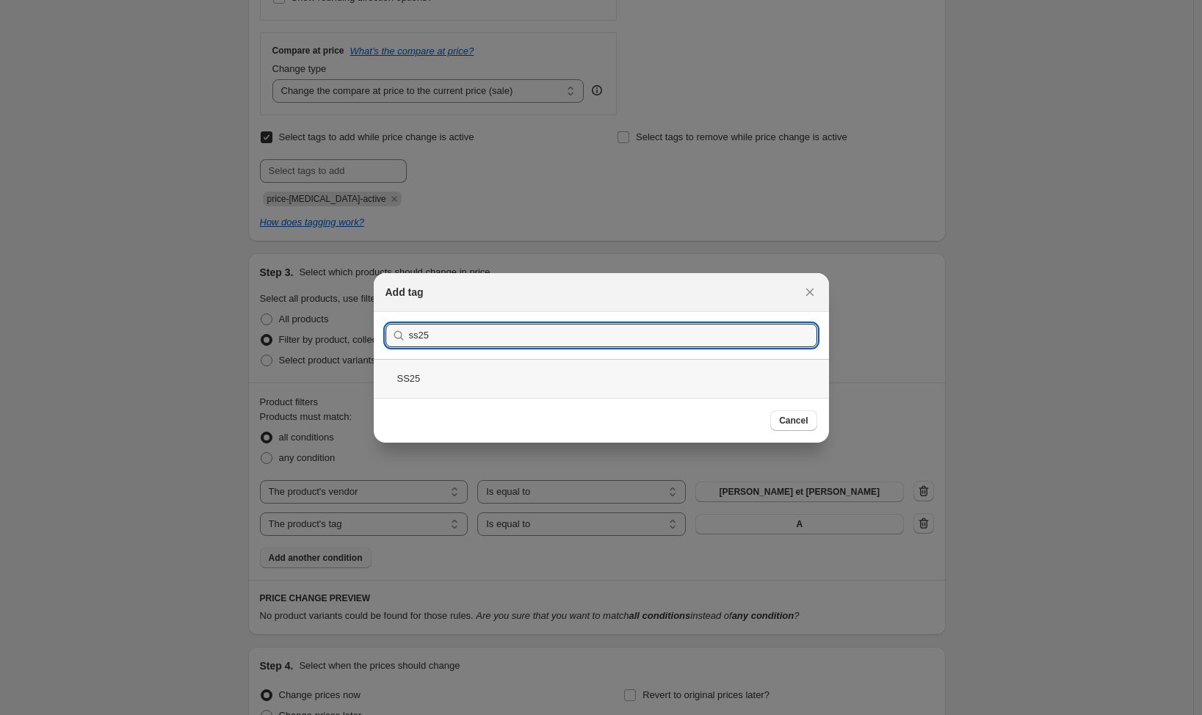
type input "ss25"
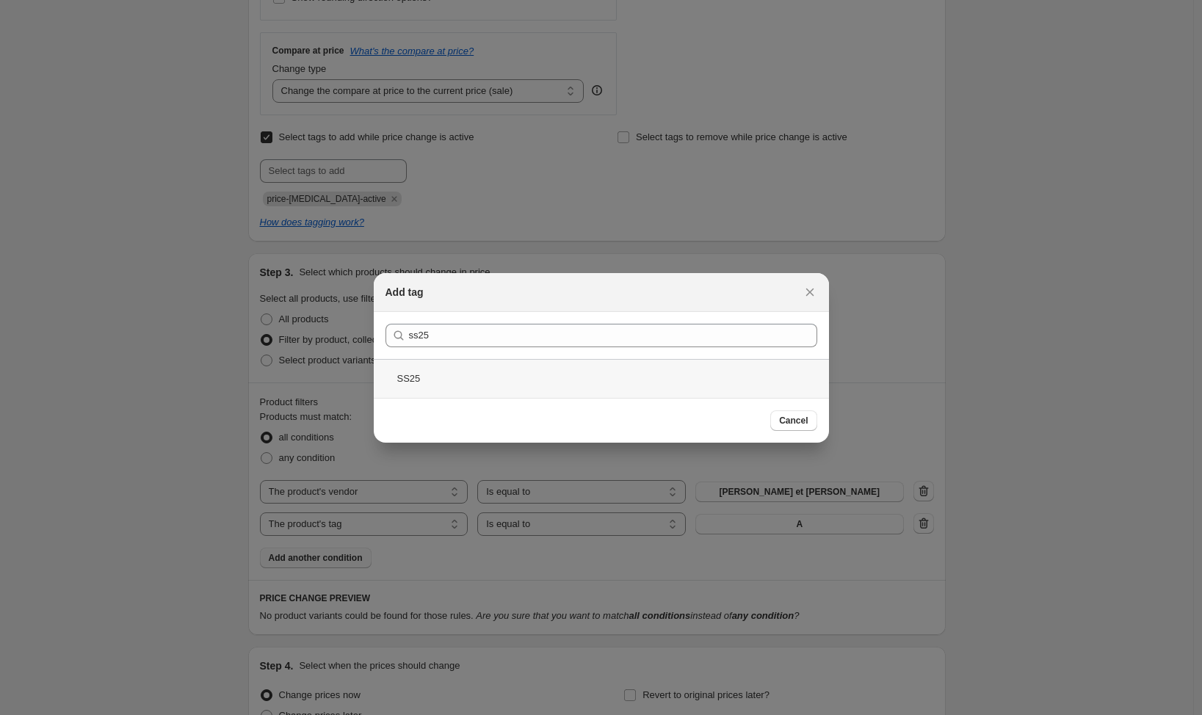
click at [467, 378] on div "SS25" at bounding box center [601, 378] width 455 height 39
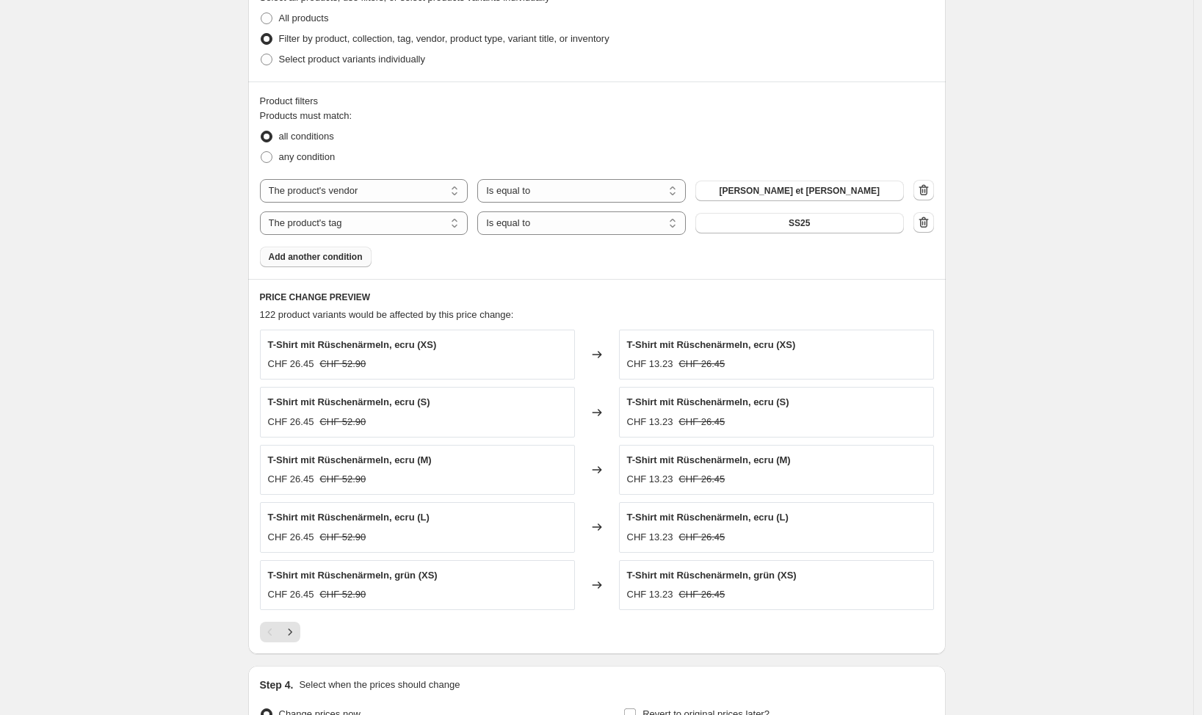
scroll to position [819, 0]
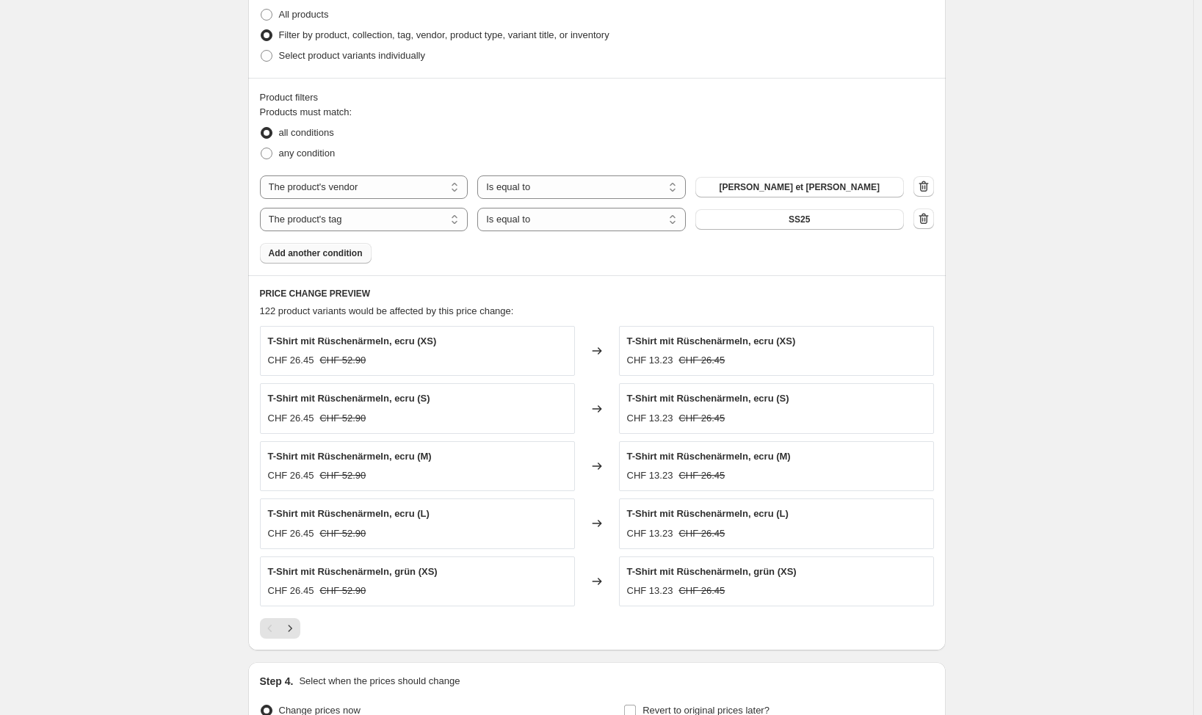
click at [181, 203] on div "Create new price change job. This page is ready Create new price change job Dra…" at bounding box center [596, 29] width 1193 height 1697
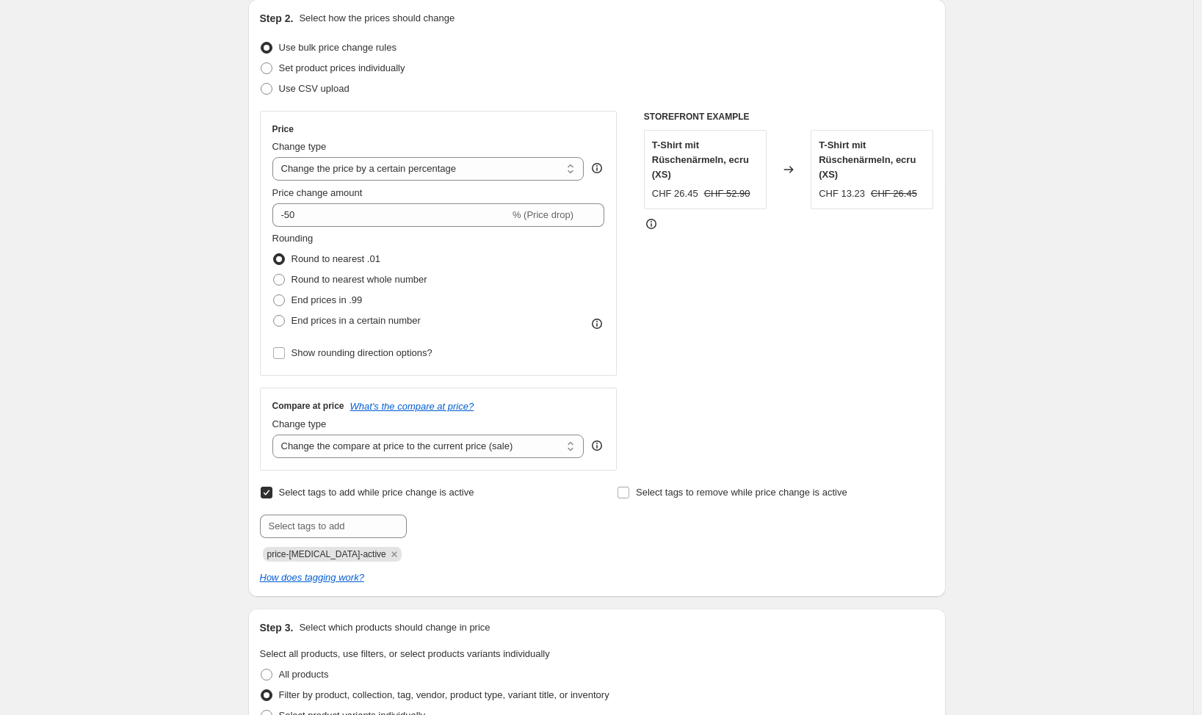
scroll to position [0, 0]
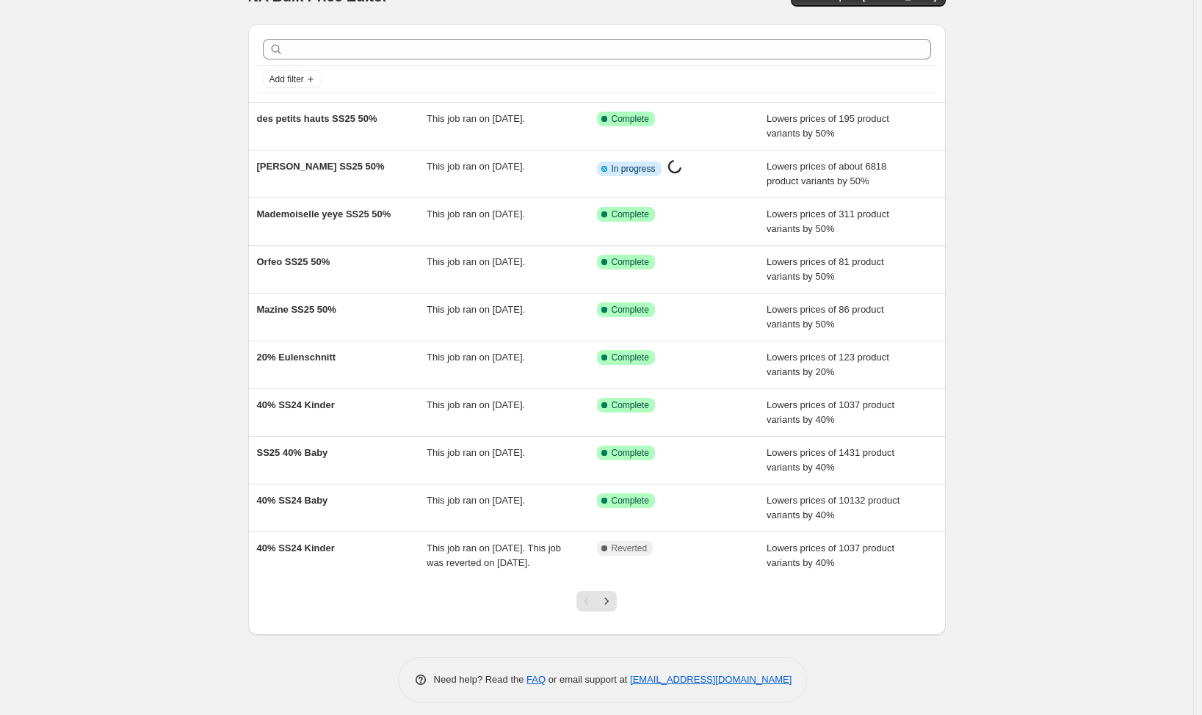
scroll to position [35, 0]
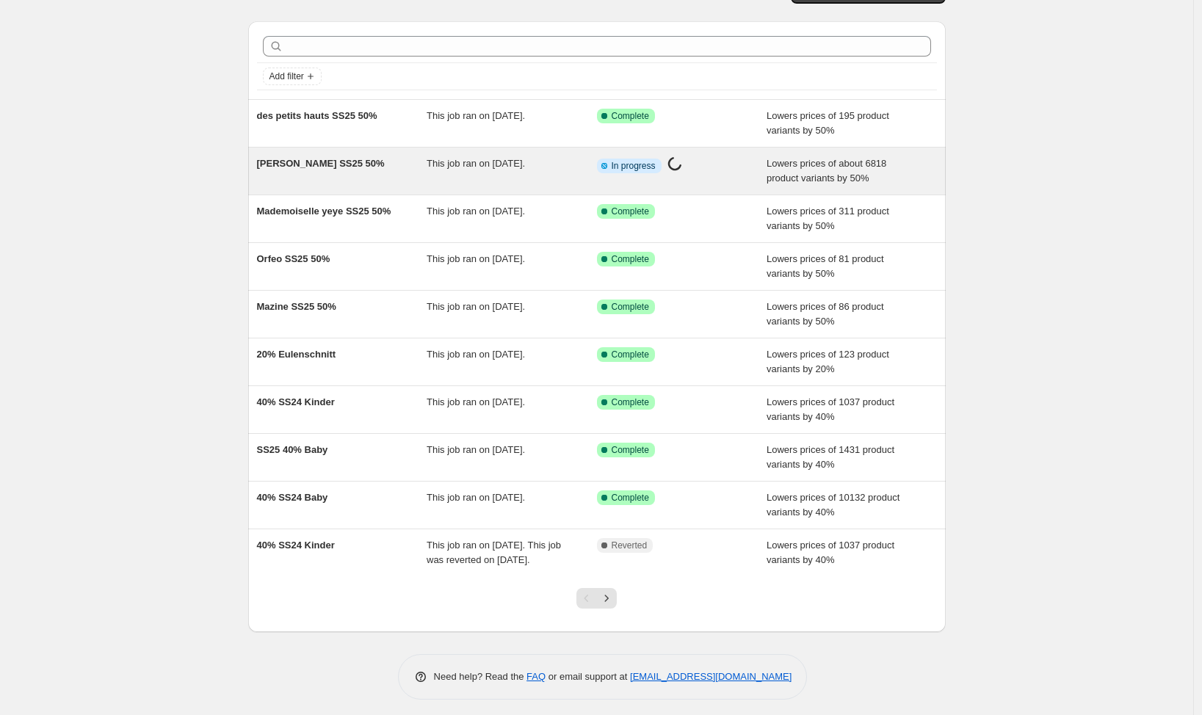
click at [385, 181] on div "[PERSON_NAME] SS25 50%" at bounding box center [342, 170] width 170 height 29
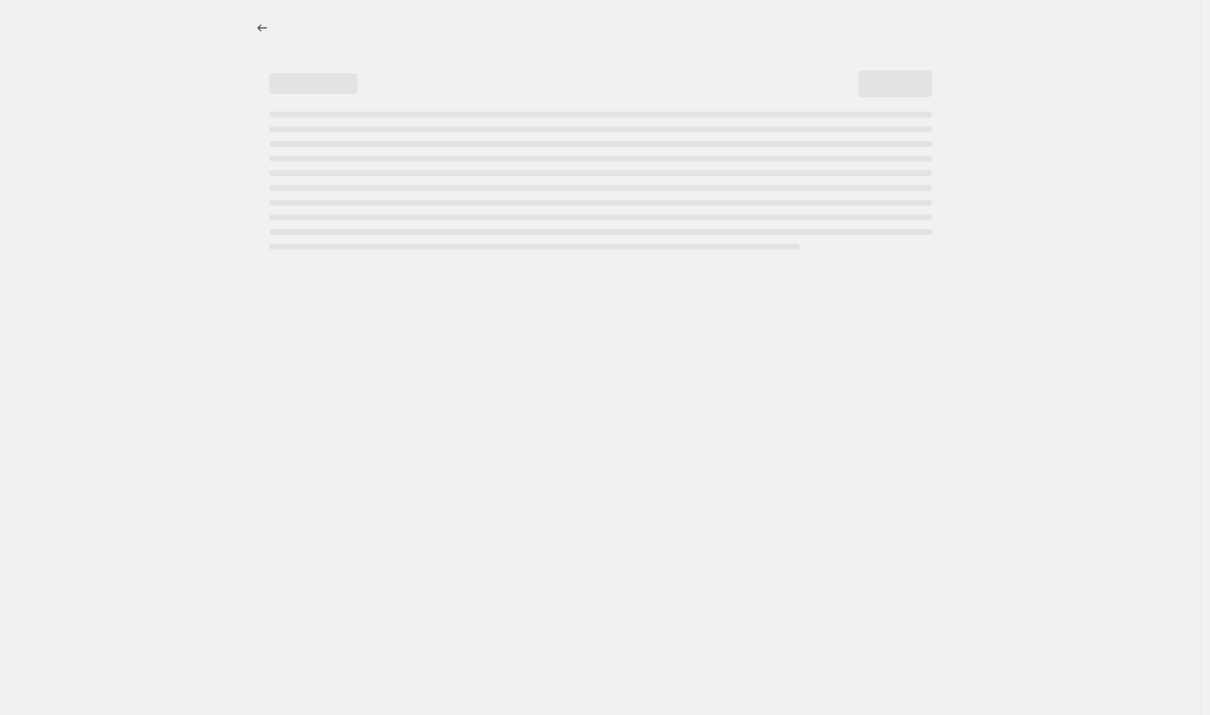
select select "percentage"
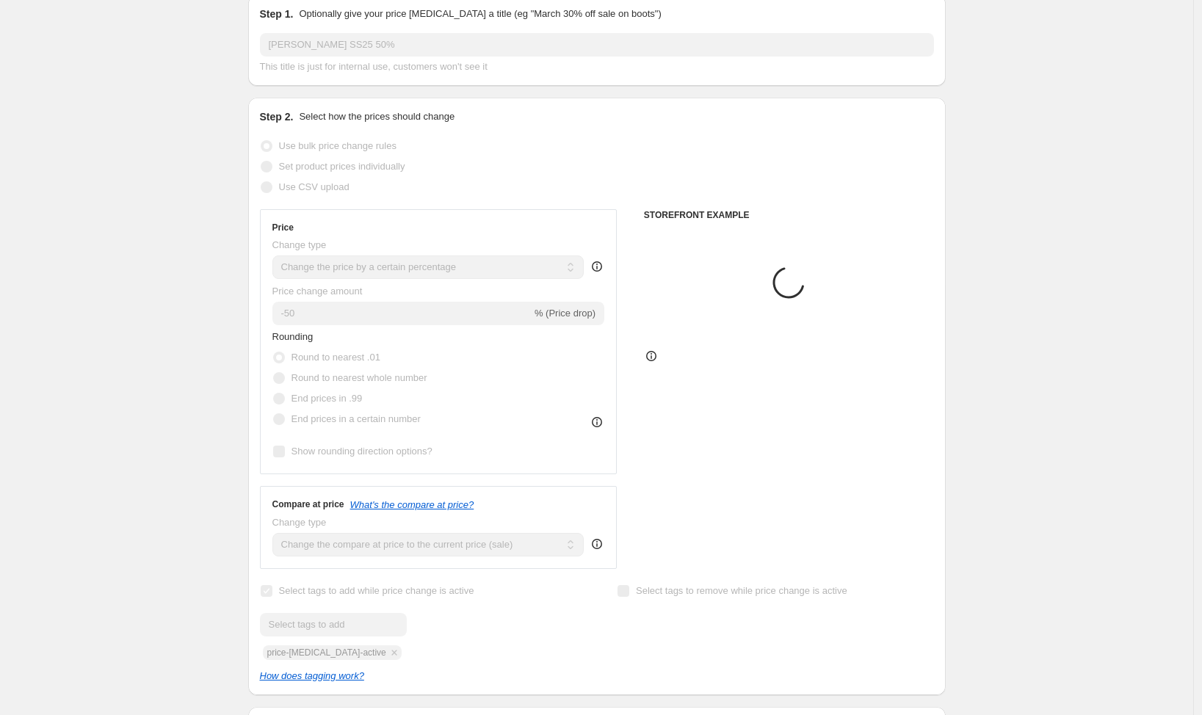
select select "vendor"
select select "tag"
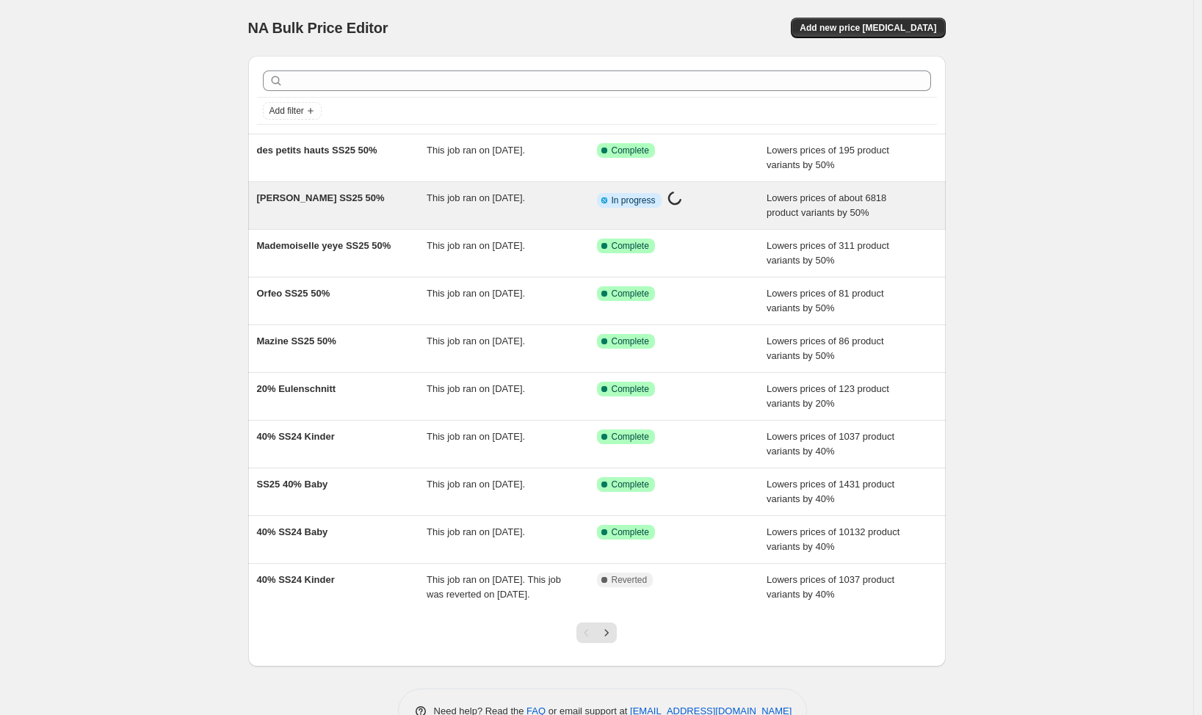
click at [349, 217] on div "[PERSON_NAME] SS25 50%" at bounding box center [342, 205] width 170 height 29
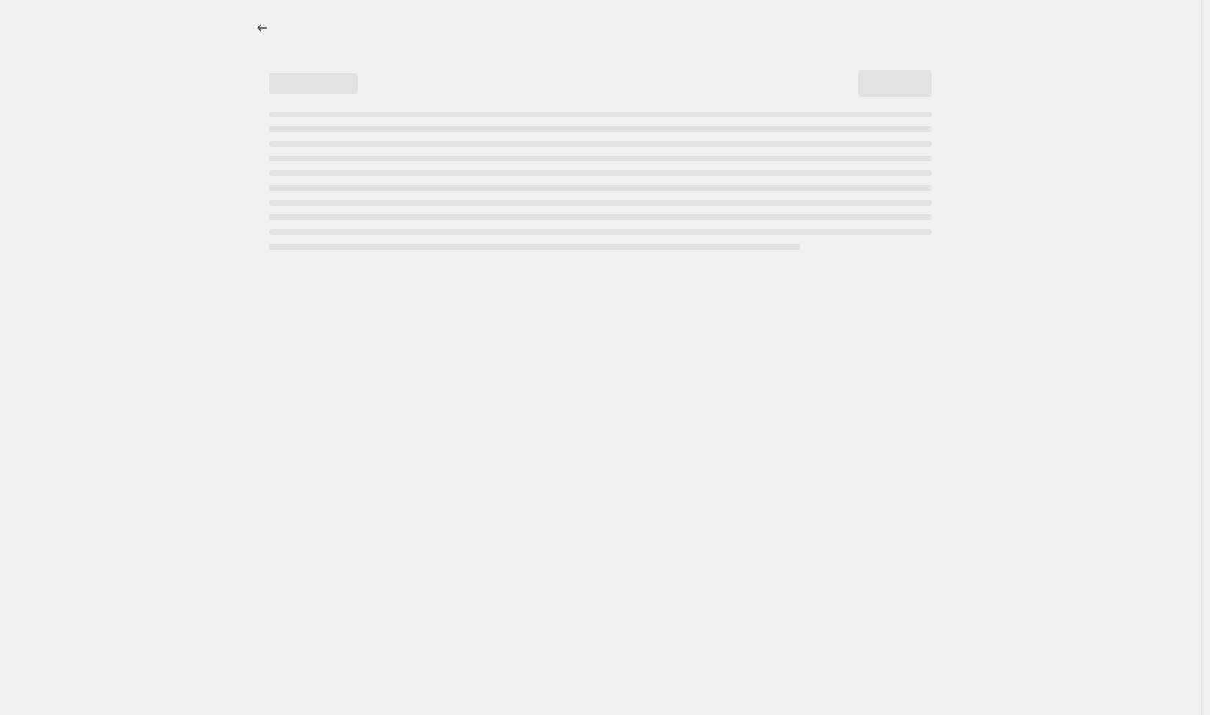
select select "percentage"
select select "vendor"
select select "tag"
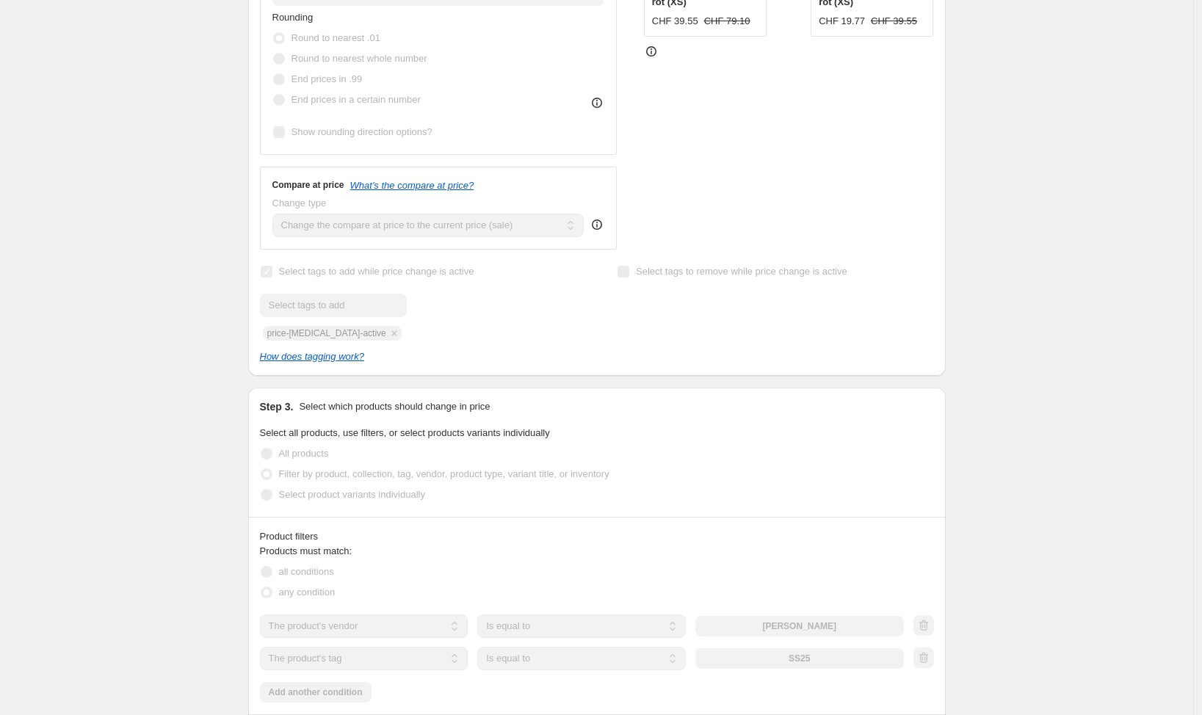
scroll to position [488, 0]
click at [163, 264] on div "[PERSON_NAME] SS25 50%. This page is ready [PERSON_NAME] SS25 50% Info Partiall…" at bounding box center [596, 422] width 1193 height 1821
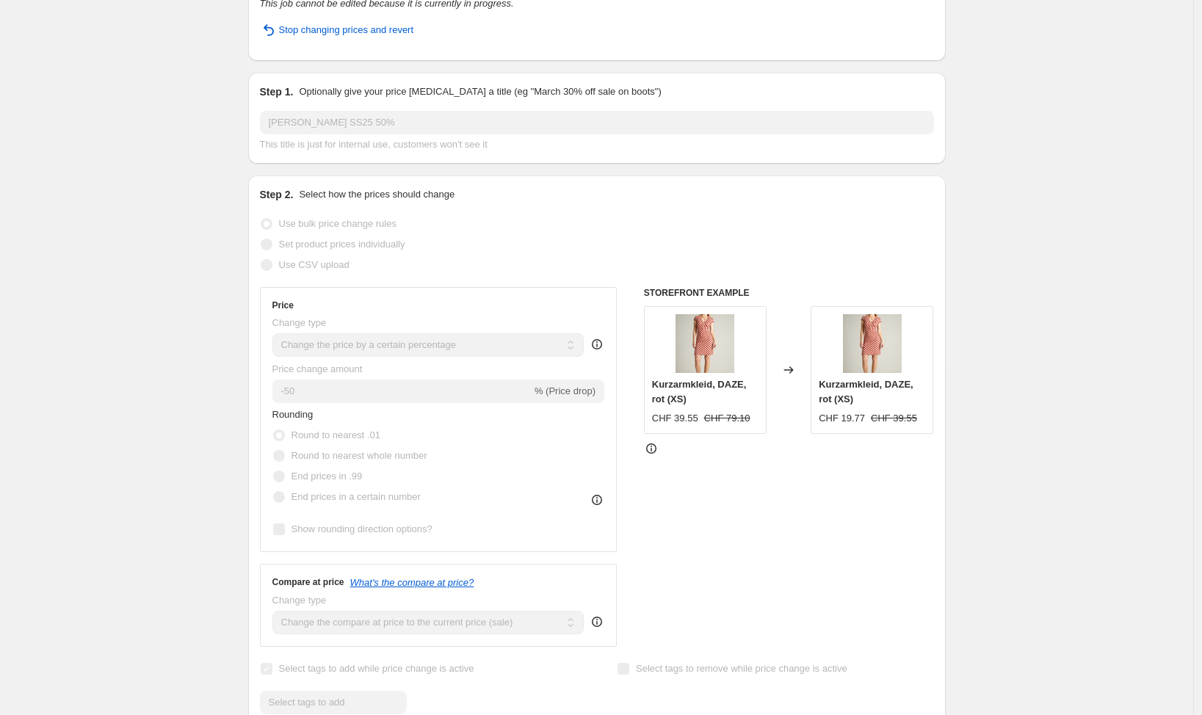
scroll to position [0, 0]
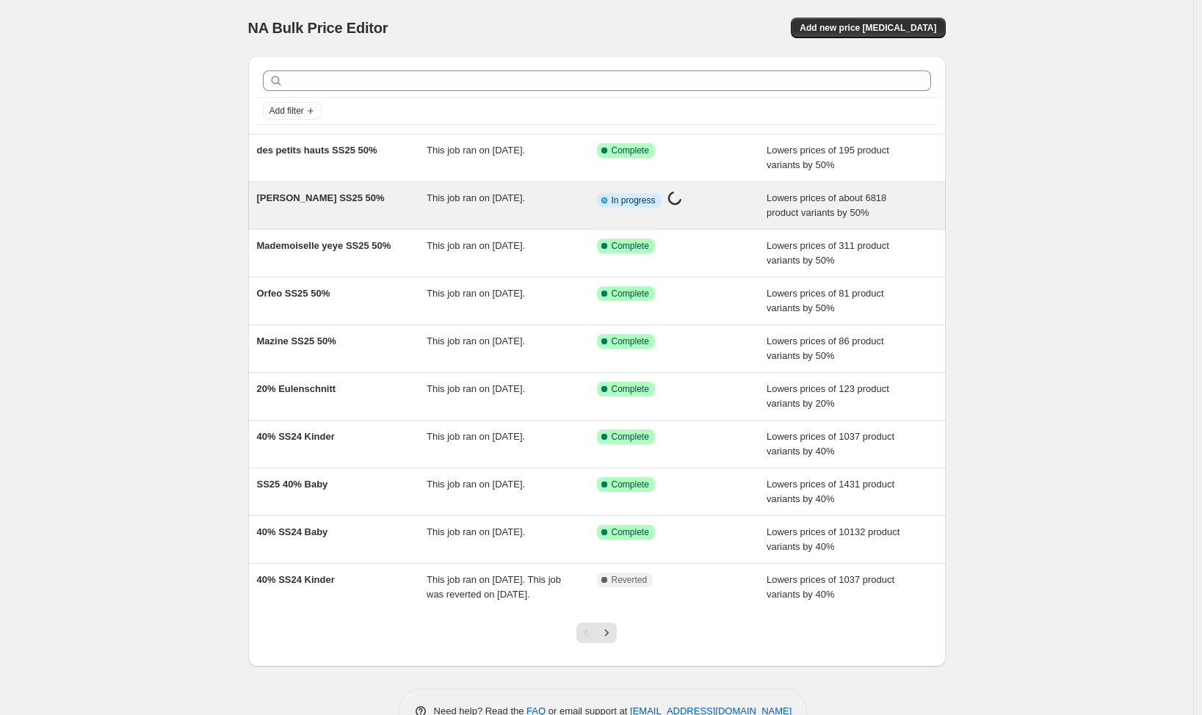
click at [589, 216] on div "This job ran on [DATE]." at bounding box center [512, 205] width 170 height 29
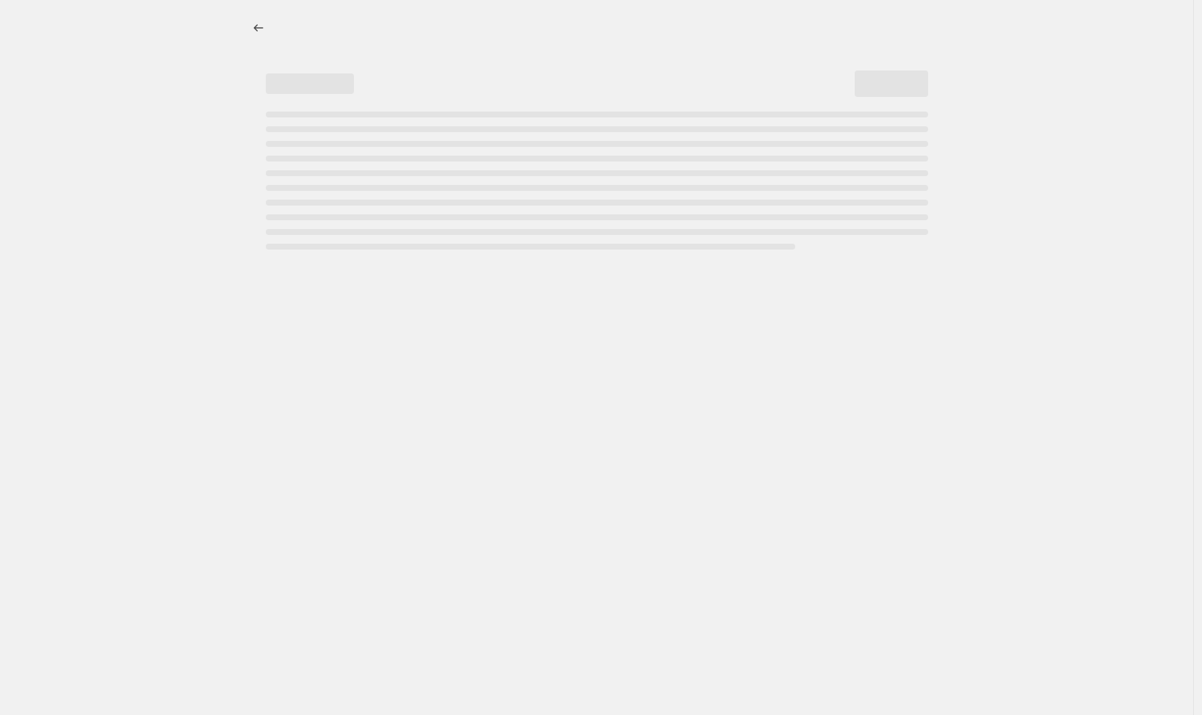
select select "percentage"
select select "vendor"
select select "tag"
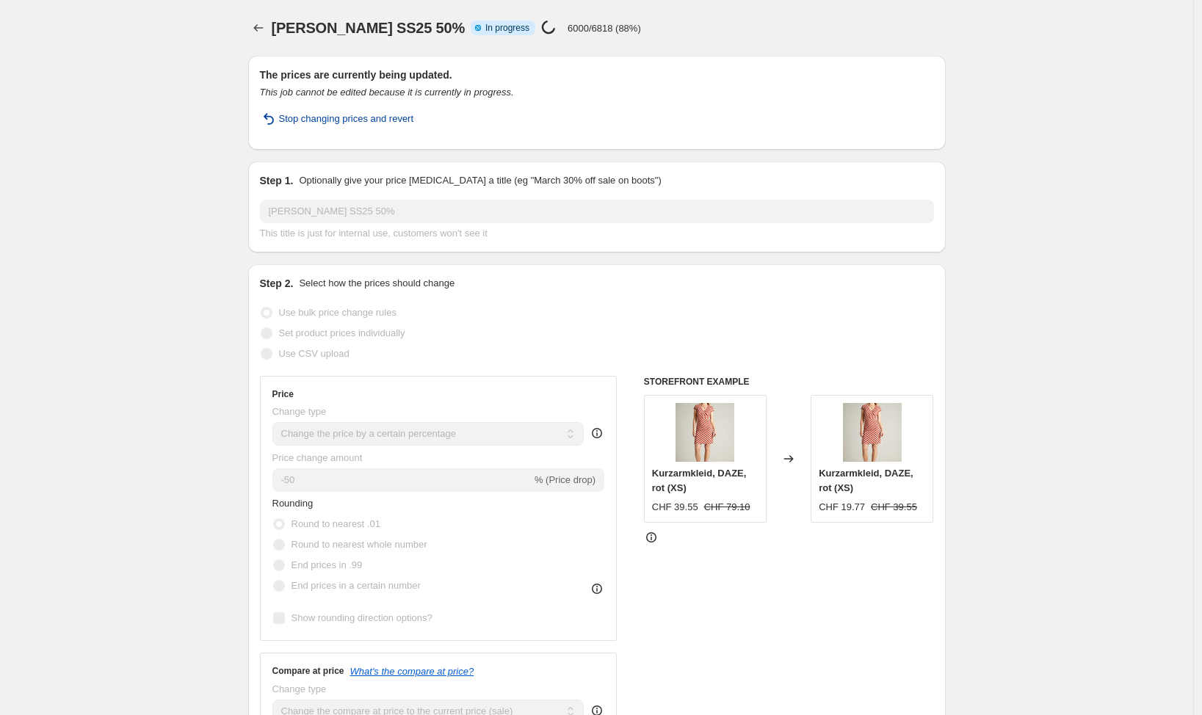
click at [337, 119] on span "Stop changing prices and revert" at bounding box center [346, 119] width 135 height 15
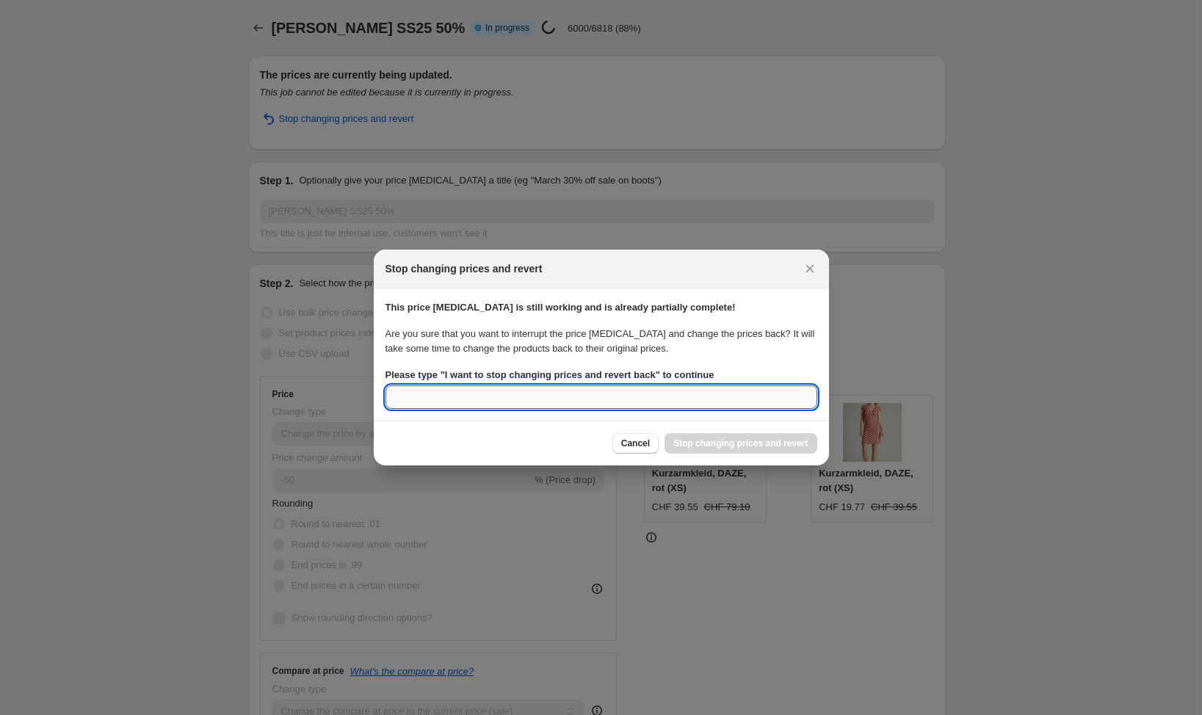
click at [784, 397] on input "Please type " I want to stop changing prices and revert back " to continue" at bounding box center [601, 396] width 432 height 23
type input "I want to stop changing prices and revert back"
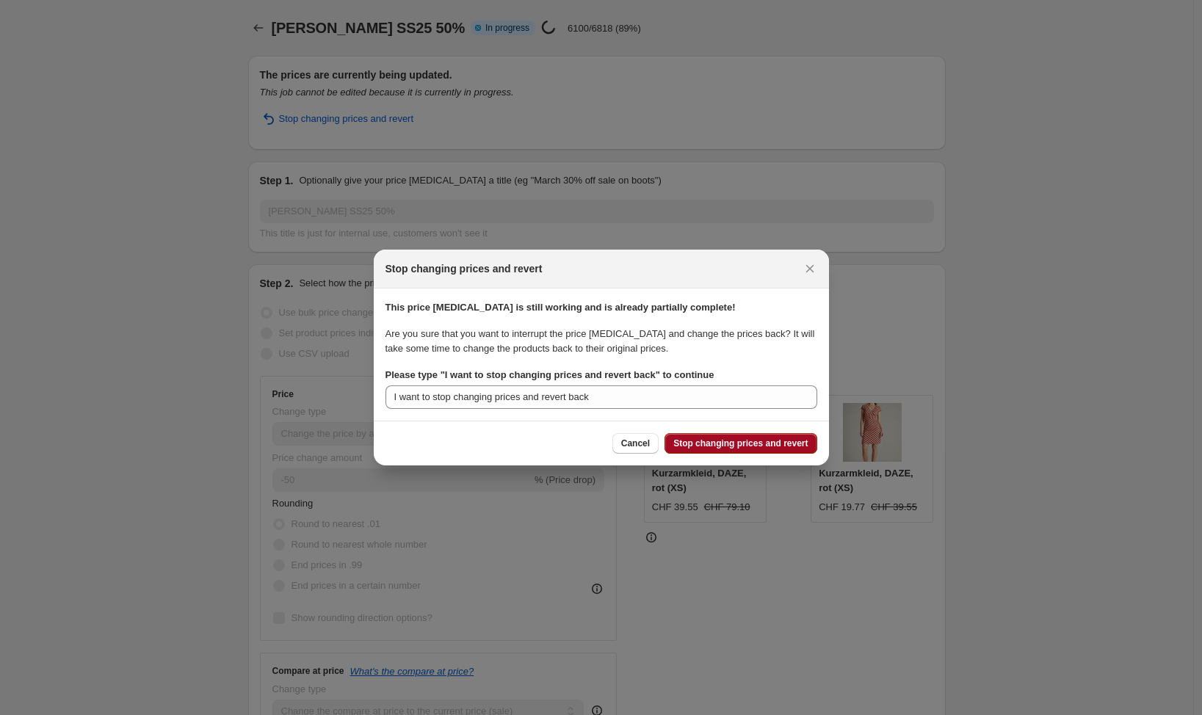
click at [773, 444] on span "Stop changing prices and revert" at bounding box center [740, 444] width 134 height 12
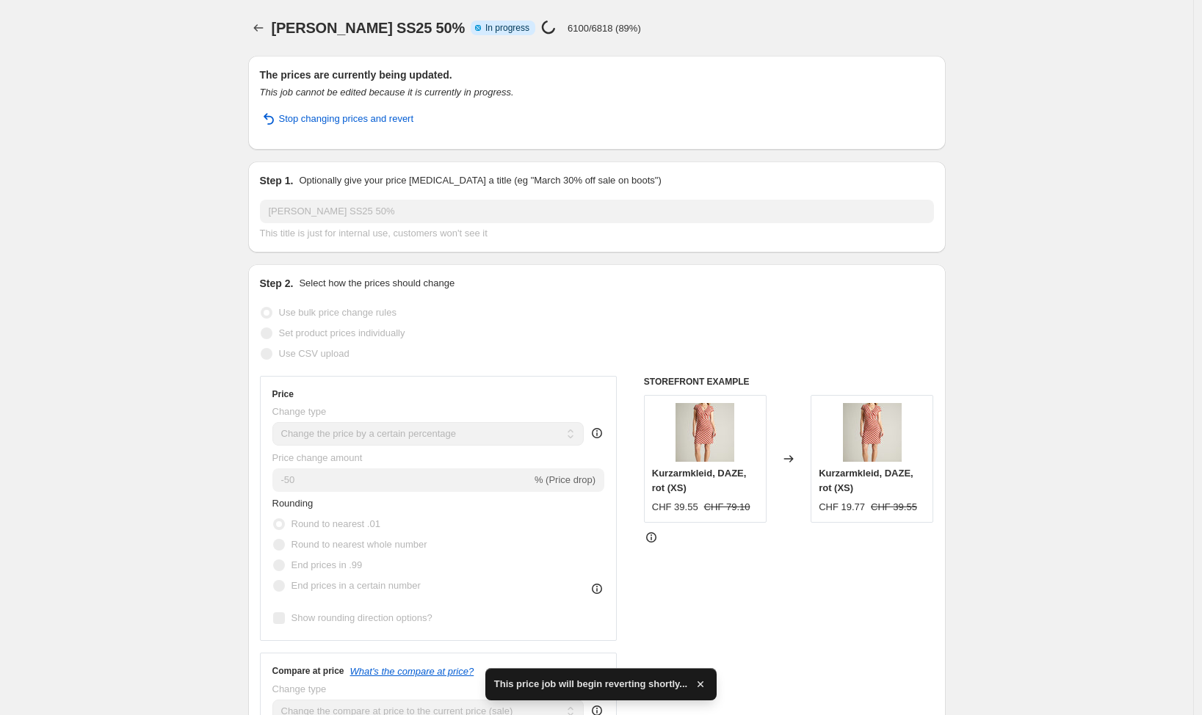
scroll to position [1, 0]
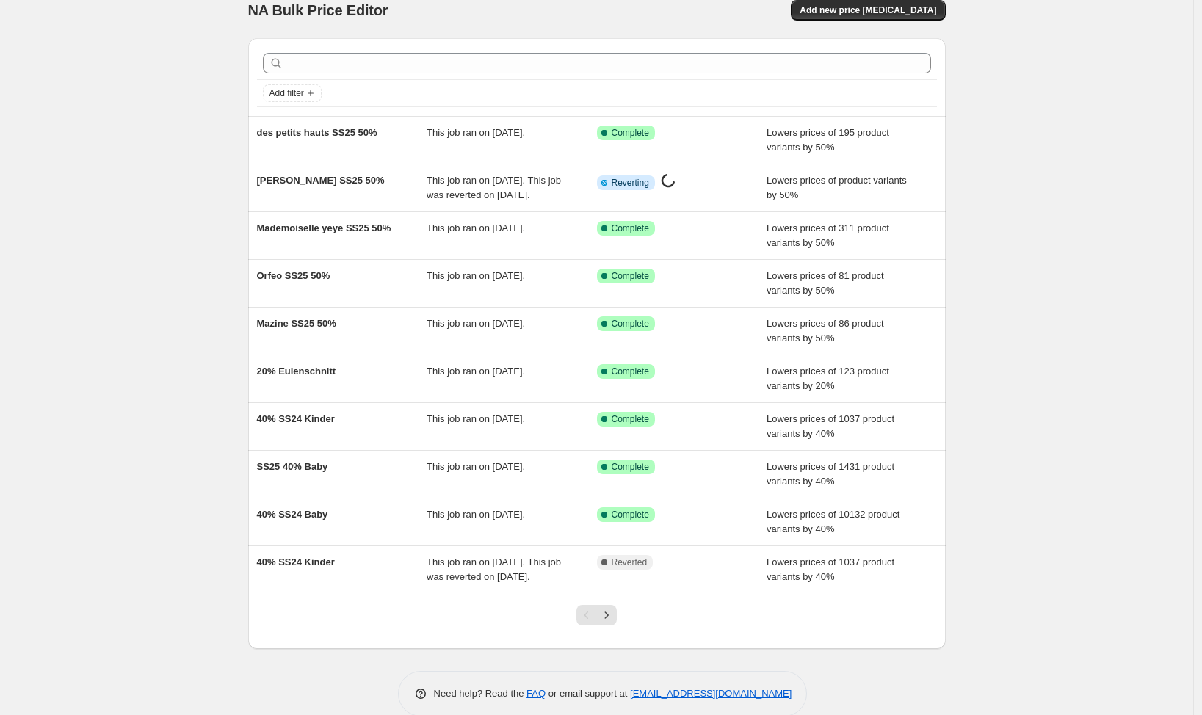
scroll to position [22, 0]
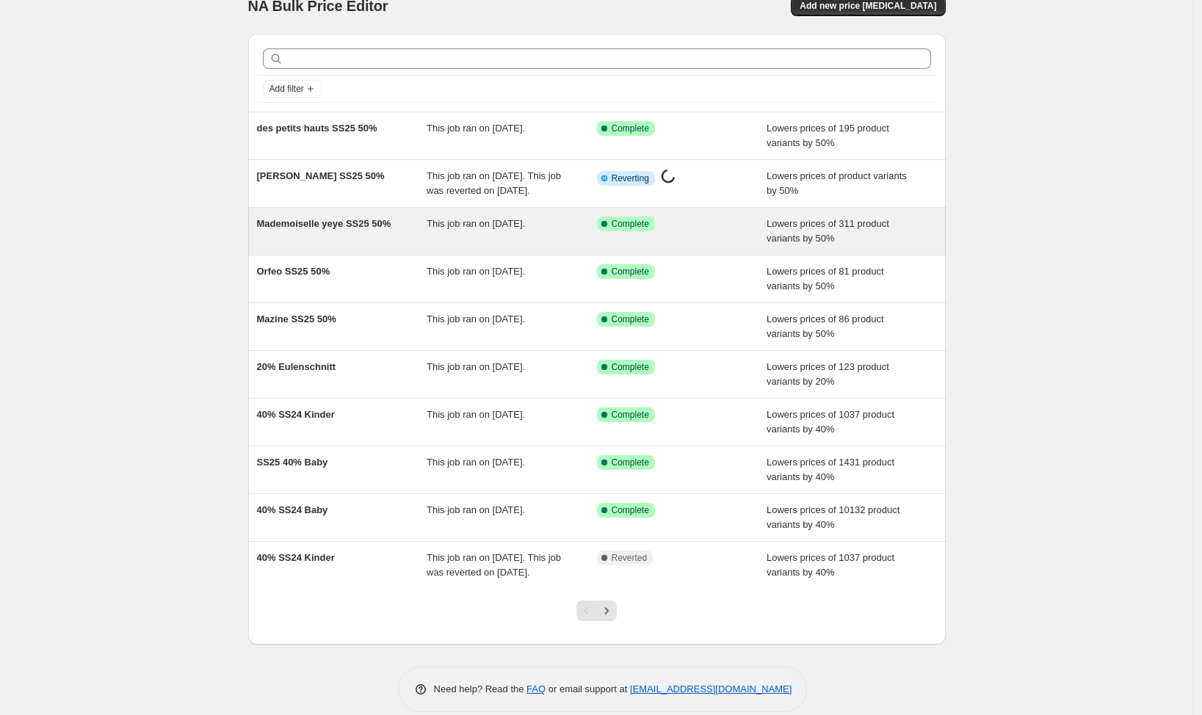
click at [388, 246] on div "Mademoiselle yeye SS25 50%" at bounding box center [342, 231] width 170 height 29
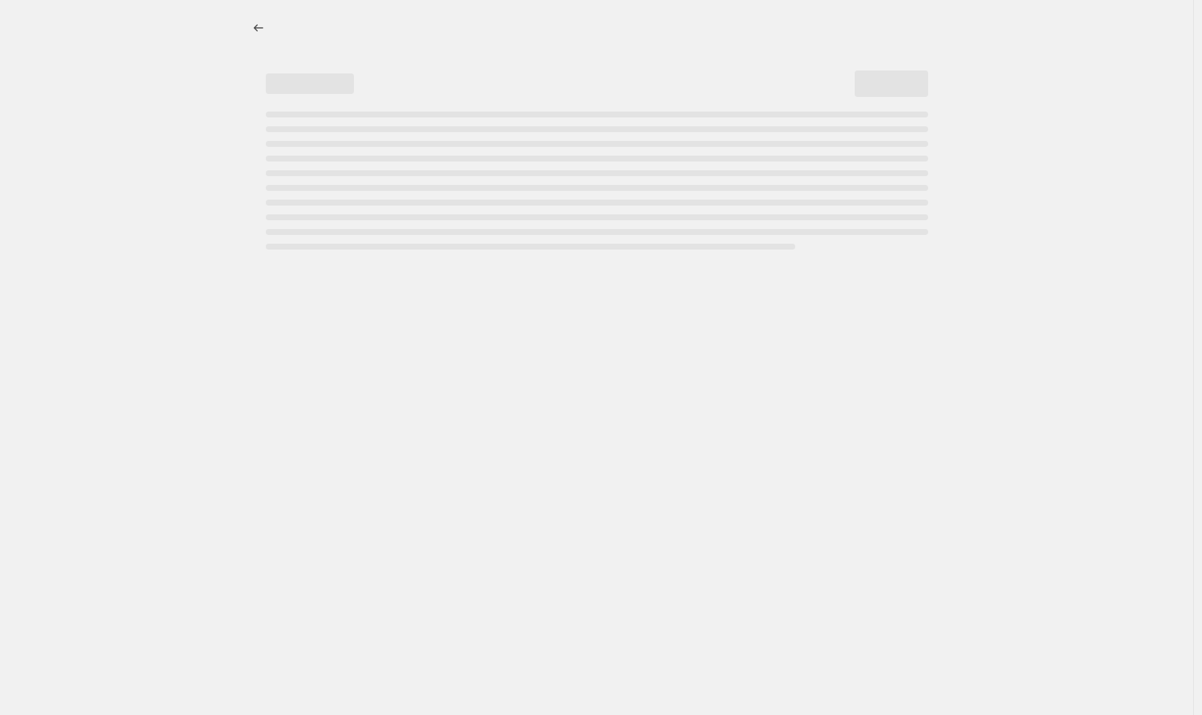
select select "percentage"
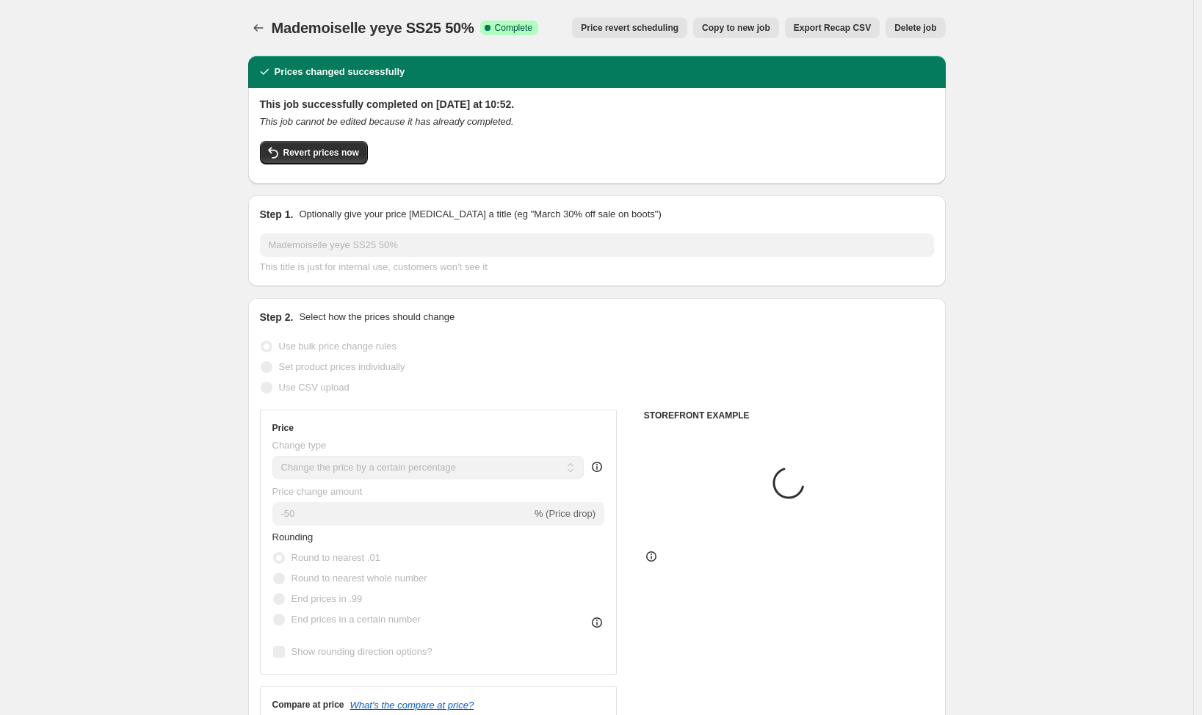
select select "vendor"
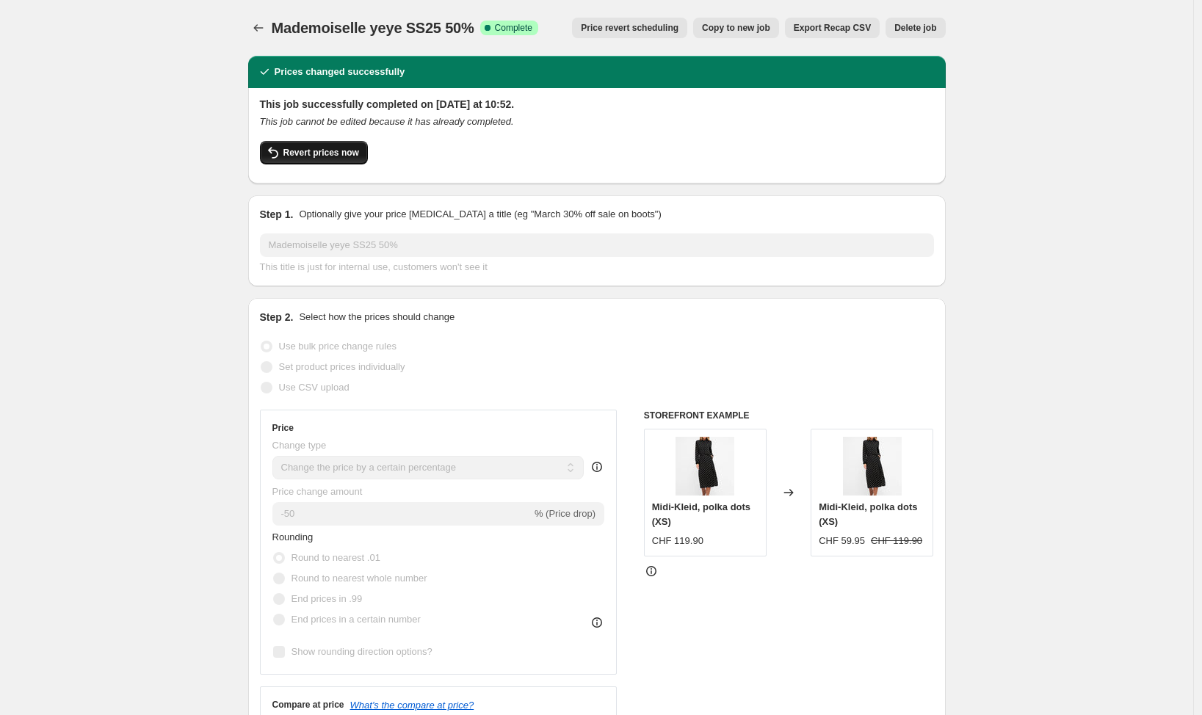
click at [324, 151] on span "Revert prices now" at bounding box center [321, 153] width 76 height 12
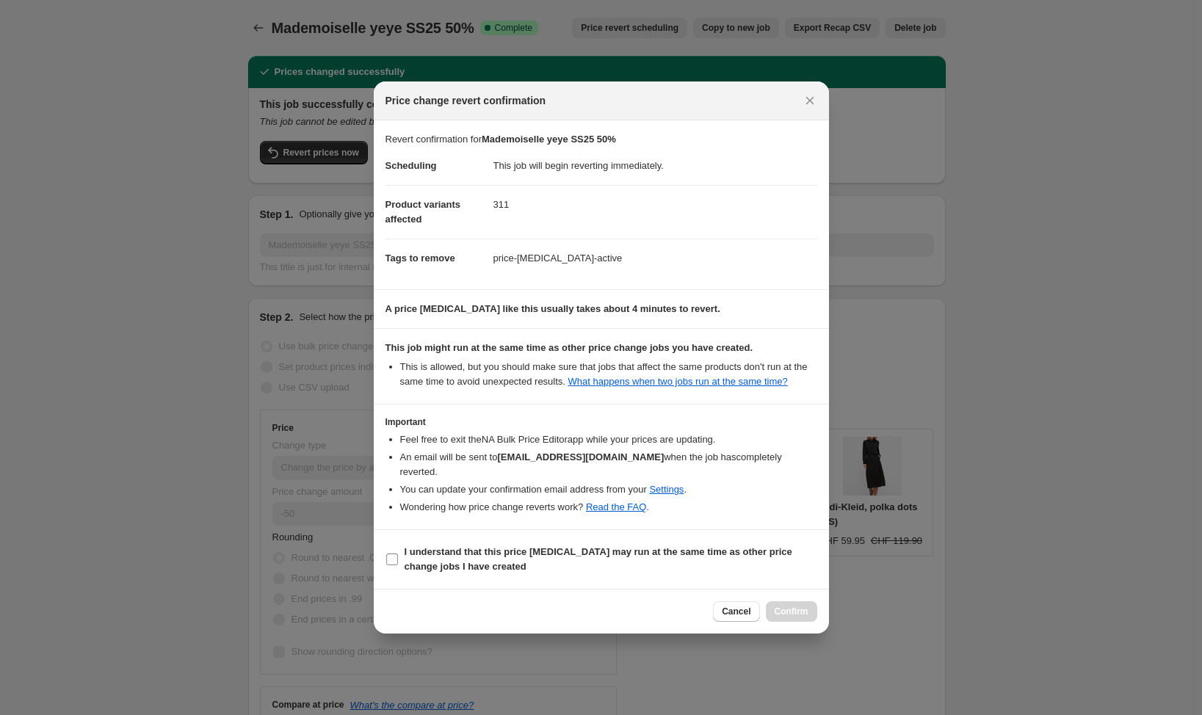
click at [396, 562] on input "I understand that this price [MEDICAL_DATA] may run at the same time as other p…" at bounding box center [392, 560] width 12 height 12
checkbox input "true"
click at [792, 613] on span "Confirm" at bounding box center [792, 612] width 34 height 12
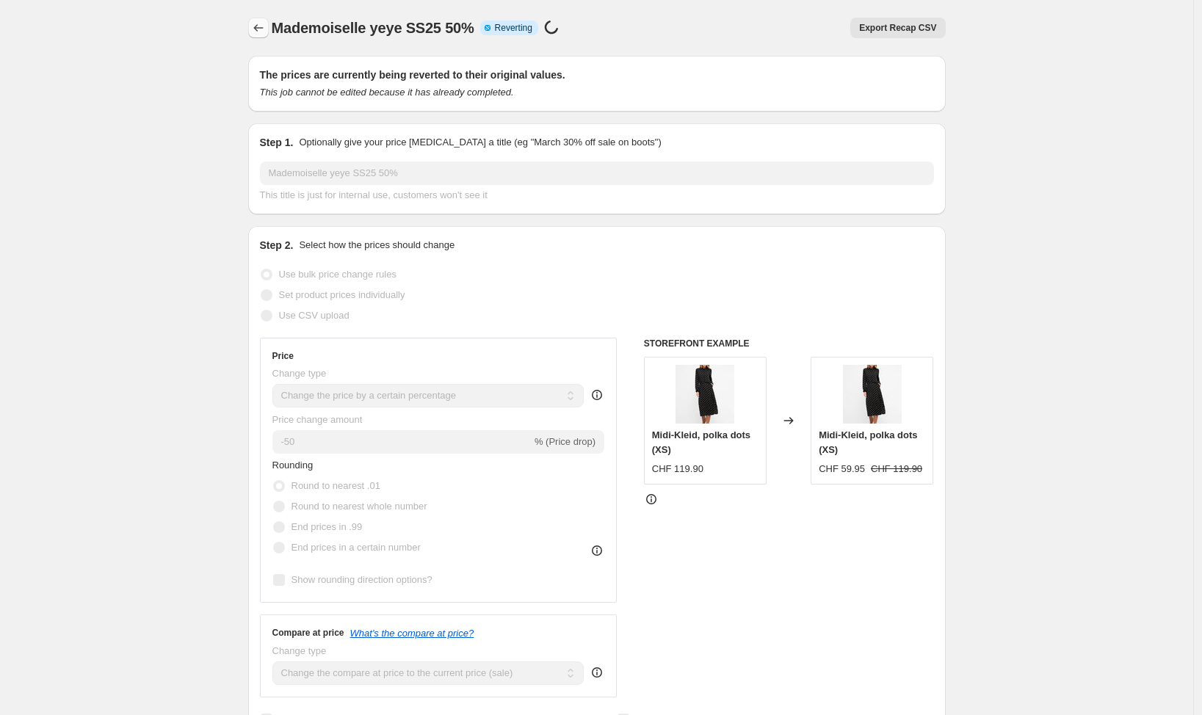
click at [265, 28] on icon "Price change jobs" at bounding box center [258, 28] width 15 height 15
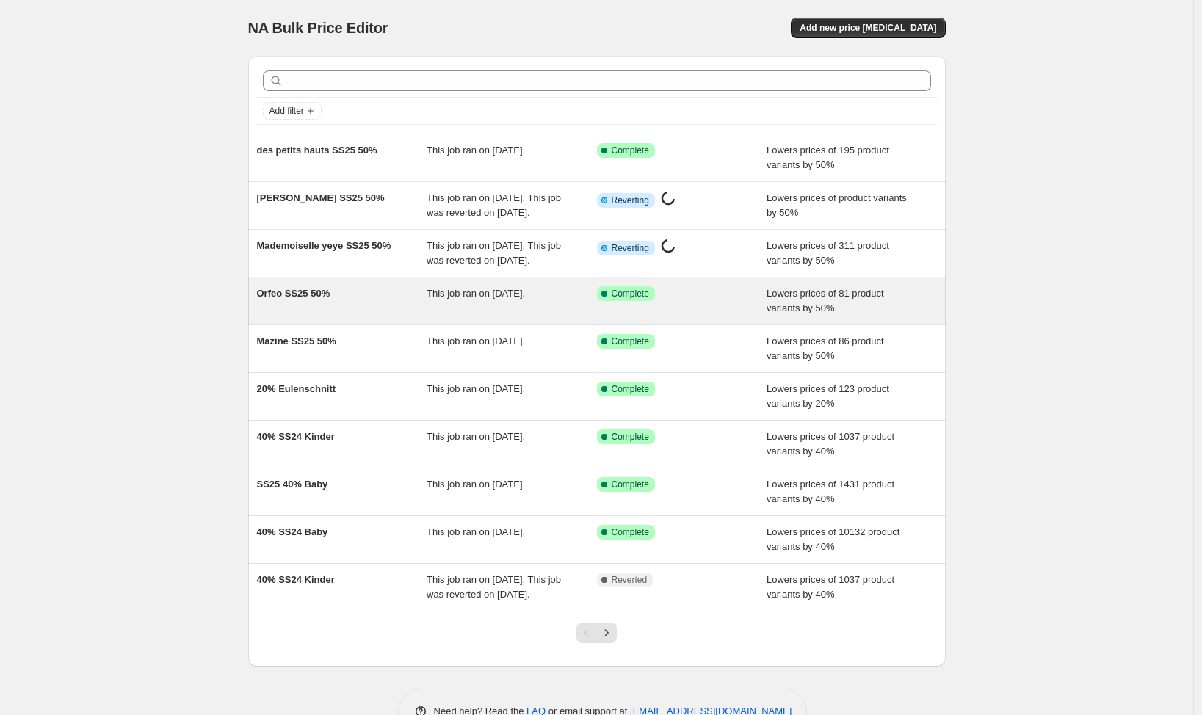
click at [302, 316] on div "Orfeo SS25 50%" at bounding box center [342, 300] width 170 height 29
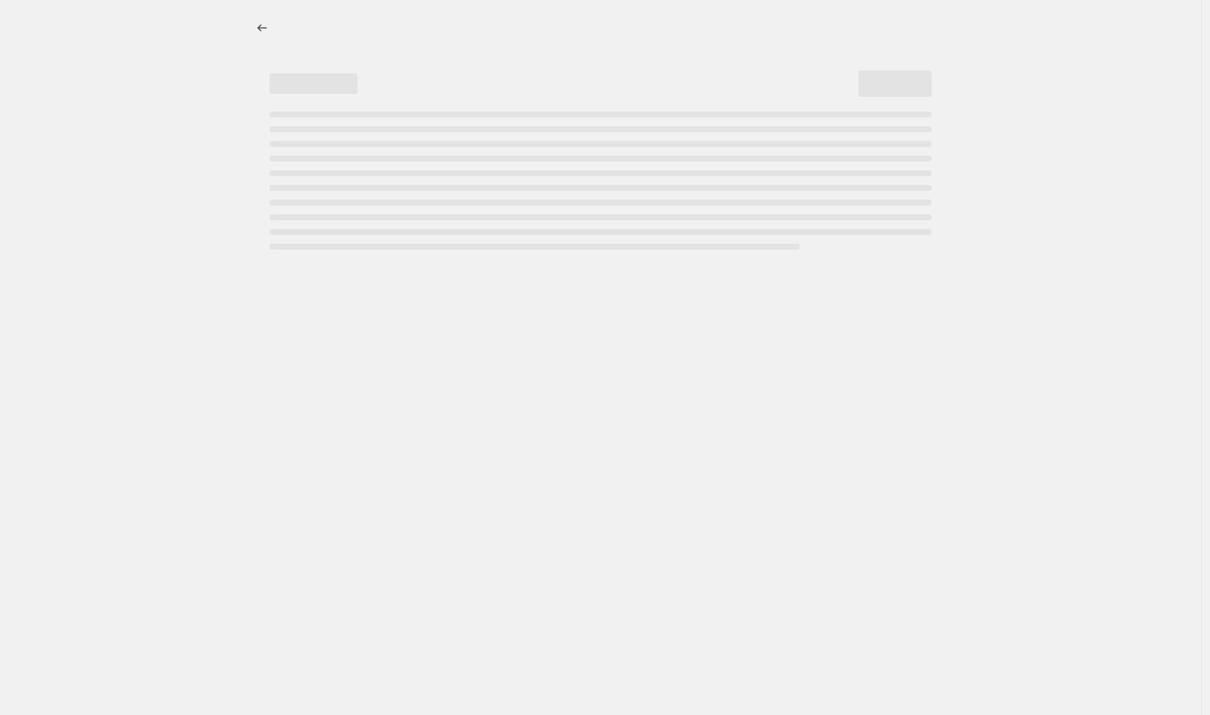
select select "percentage"
select select "vendor"
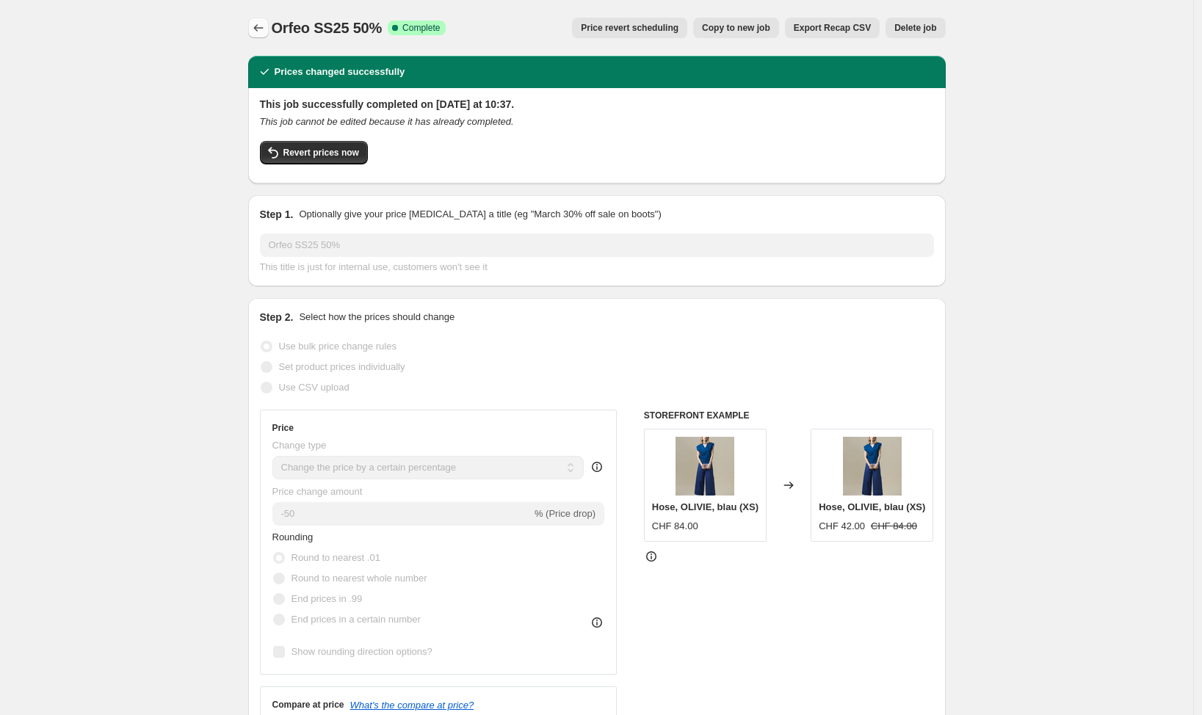
click at [255, 25] on icon "Price change jobs" at bounding box center [258, 28] width 15 height 15
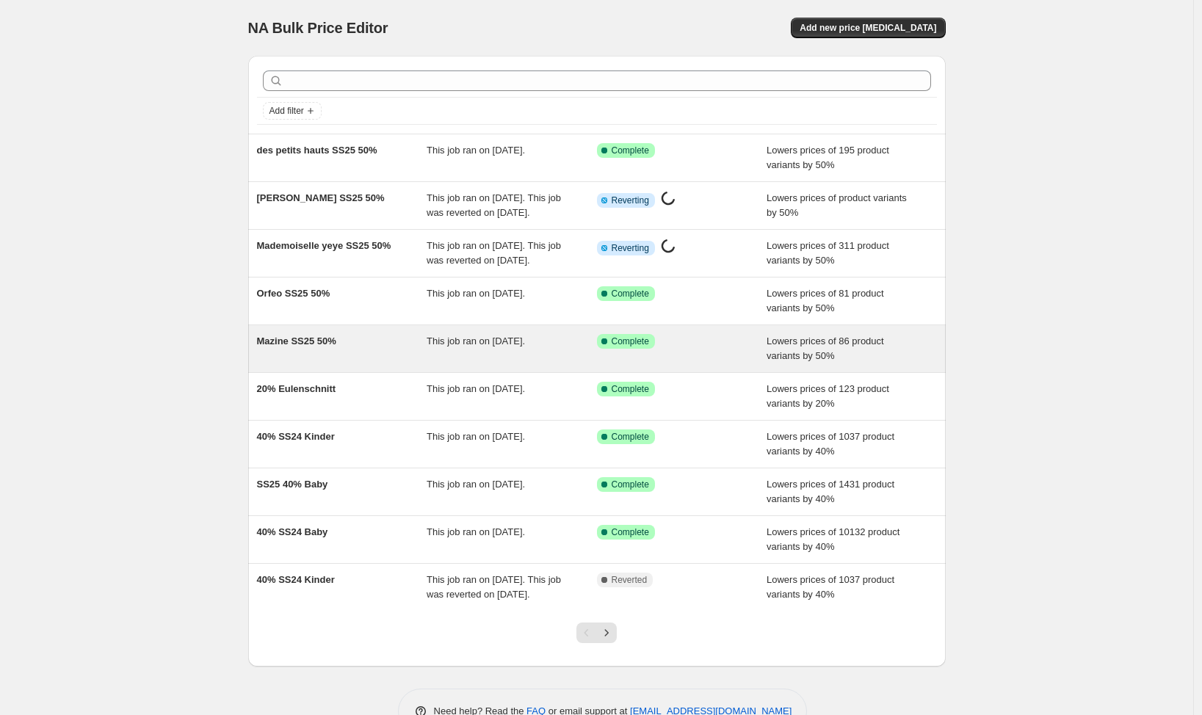
click at [319, 363] on div "Mazine SS25 50%" at bounding box center [342, 348] width 170 height 29
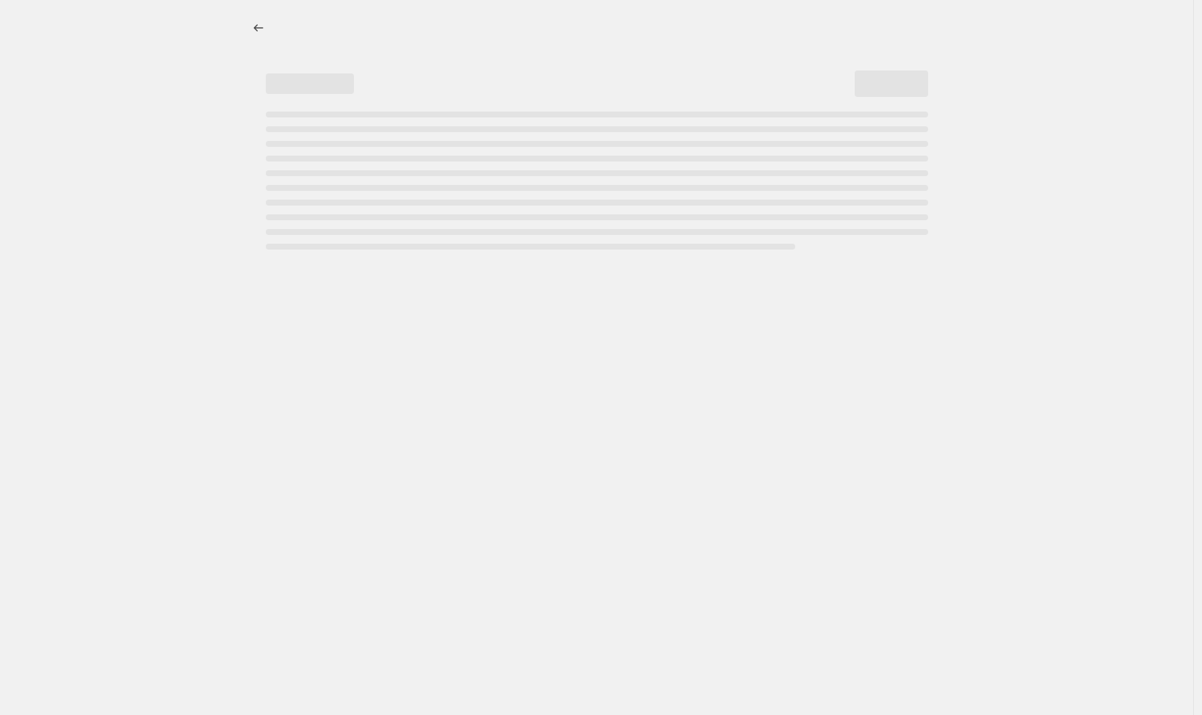
select select "percentage"
select select "vendor"
select select "tag"
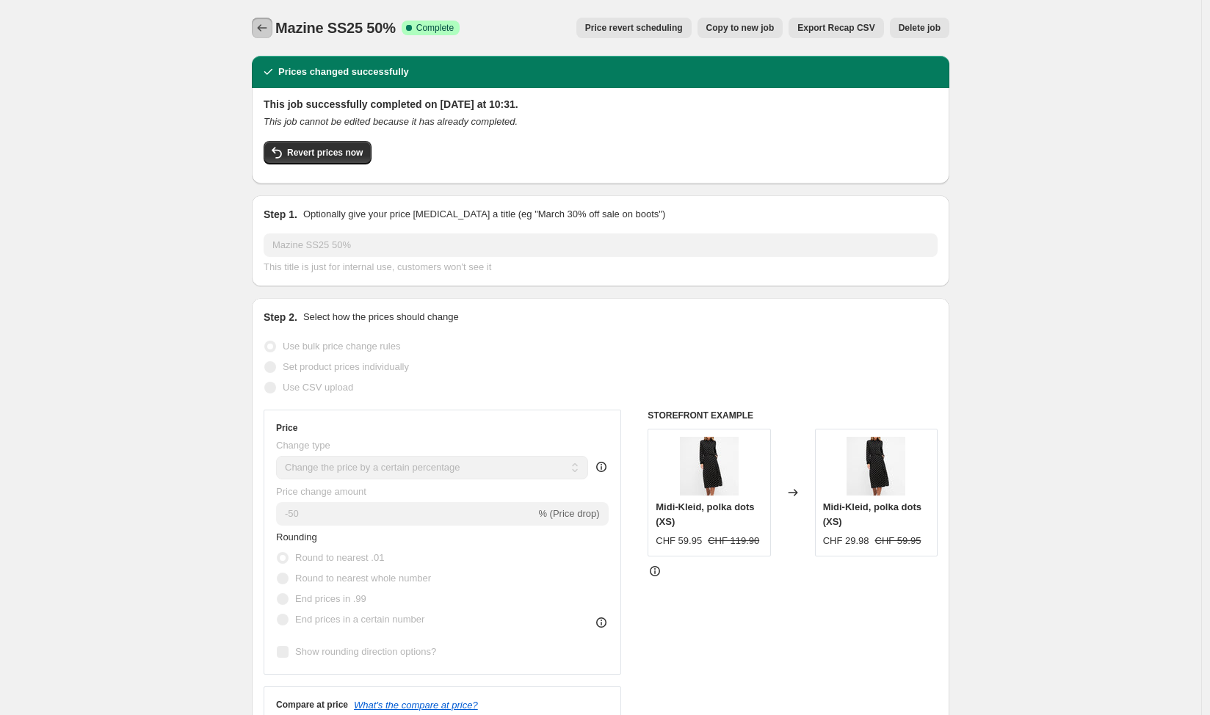
click at [261, 29] on icon "Price change jobs" at bounding box center [263, 27] width 10 height 7
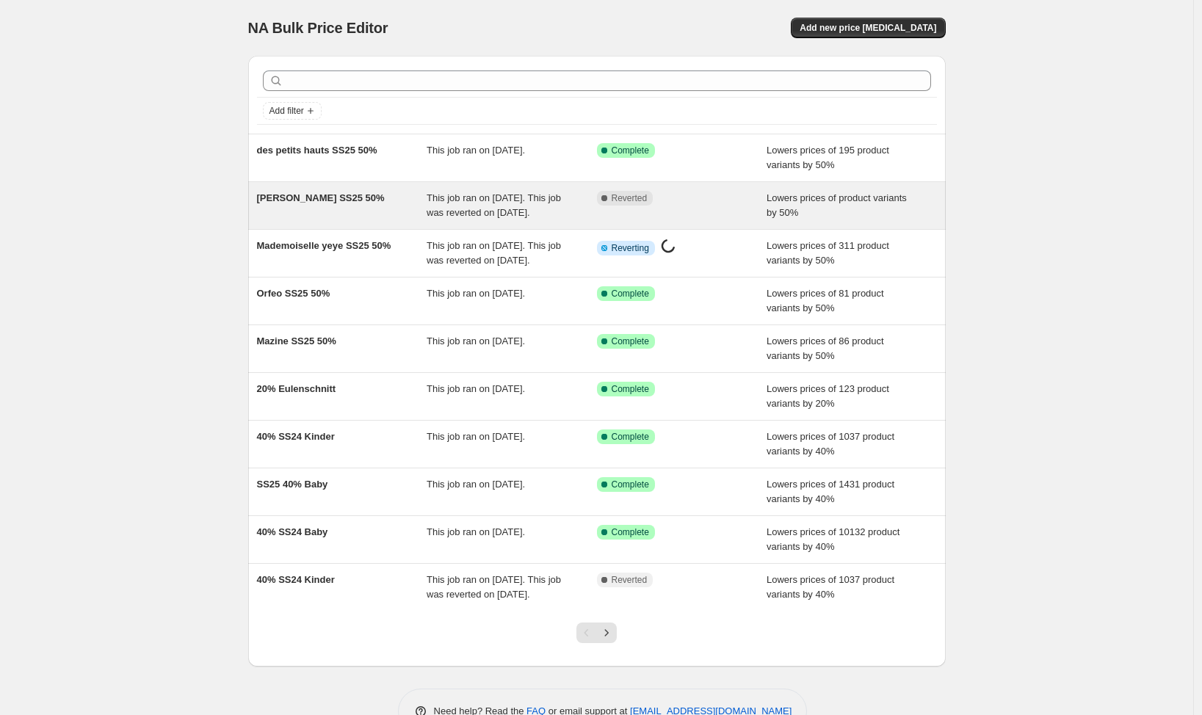
click at [312, 218] on div "[PERSON_NAME] SS25 50%" at bounding box center [342, 205] width 170 height 29
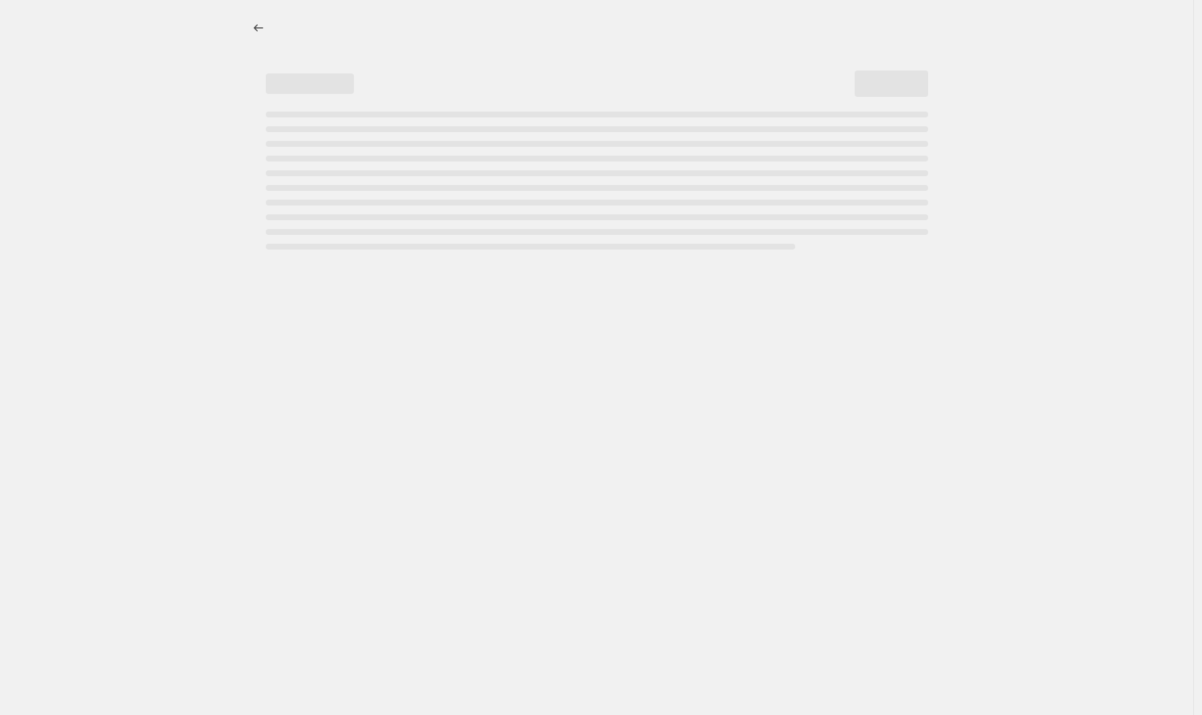
select select "percentage"
select select "vendor"
select select "tag"
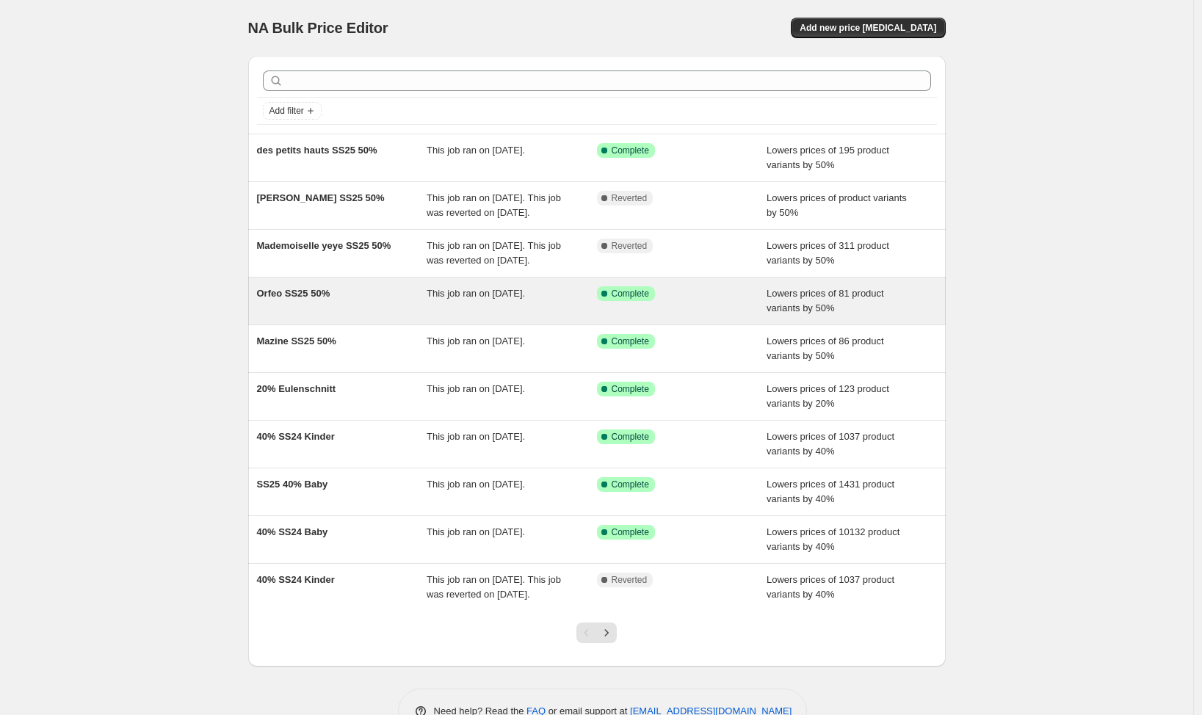
click at [316, 316] on div "Orfeo SS25 50%" at bounding box center [342, 300] width 170 height 29
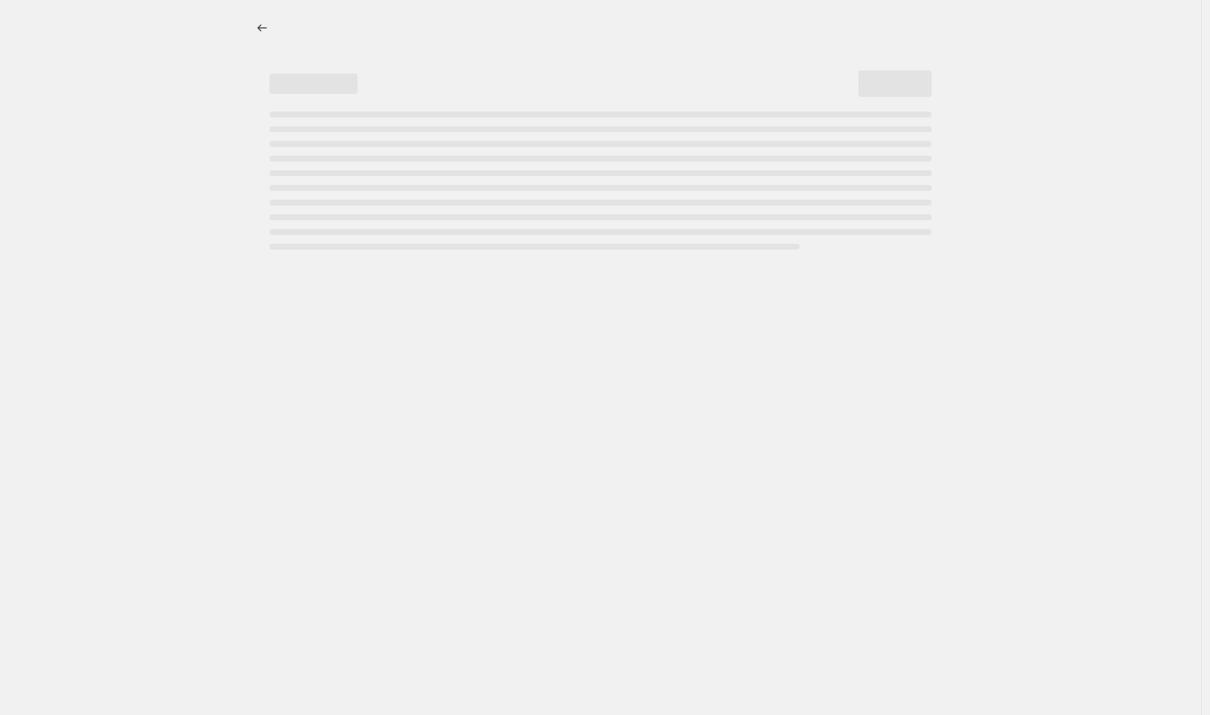
select select "percentage"
select select "vendor"
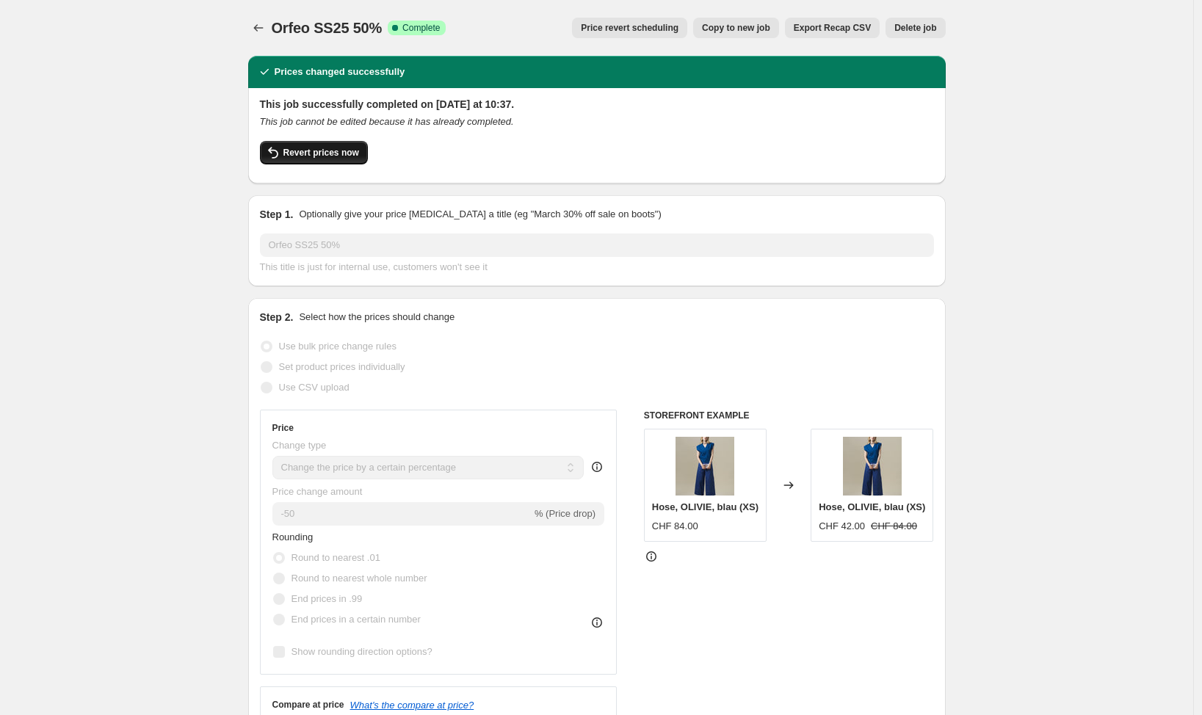
click at [307, 153] on span "Revert prices now" at bounding box center [321, 153] width 76 height 12
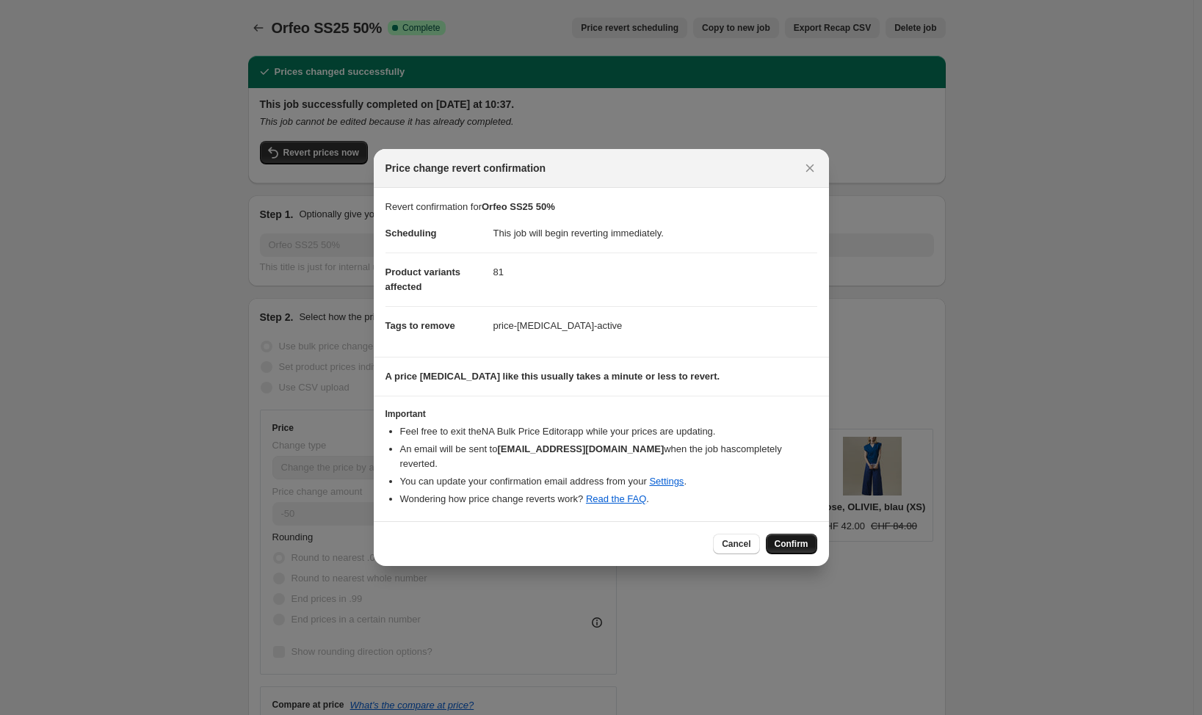
click at [797, 538] on span "Confirm" at bounding box center [792, 544] width 34 height 12
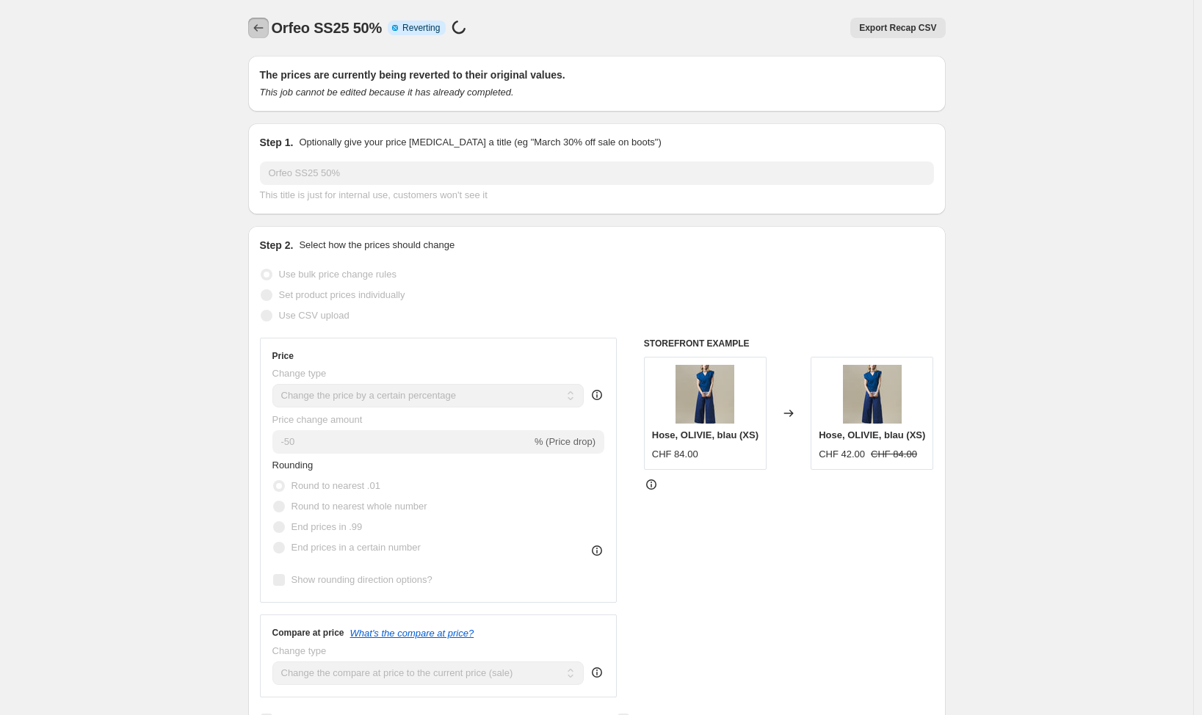
click at [261, 24] on icon "Price change jobs" at bounding box center [258, 28] width 15 height 15
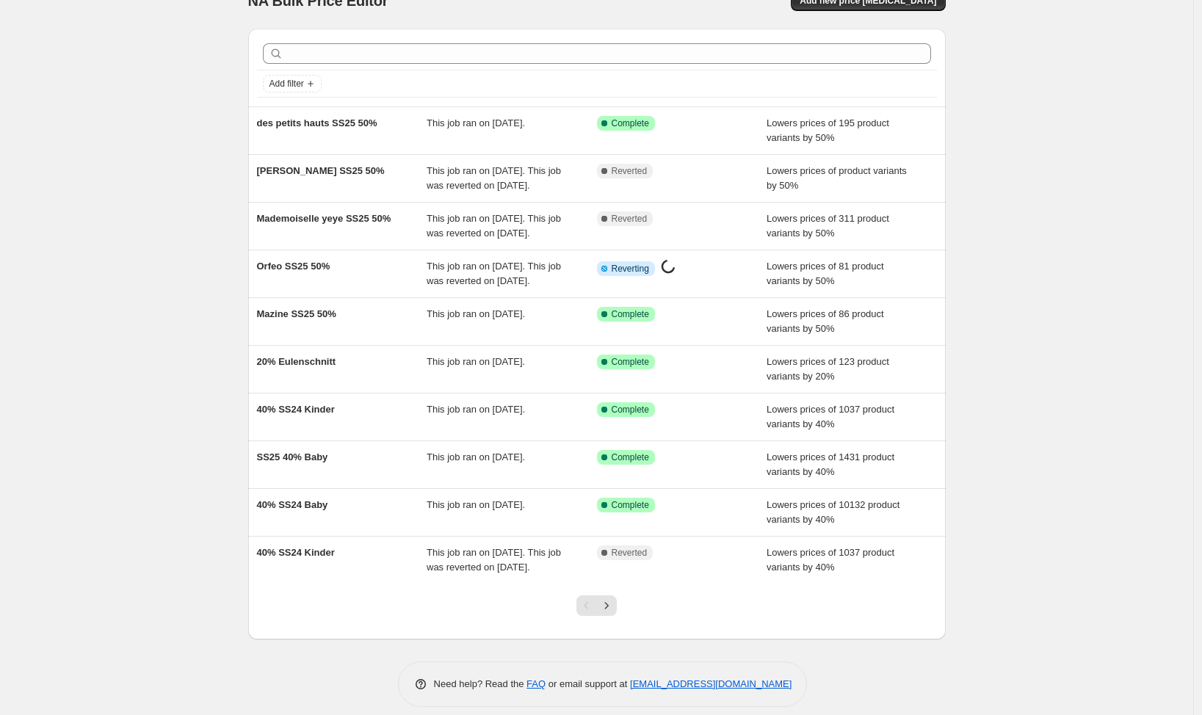
scroll to position [30, 0]
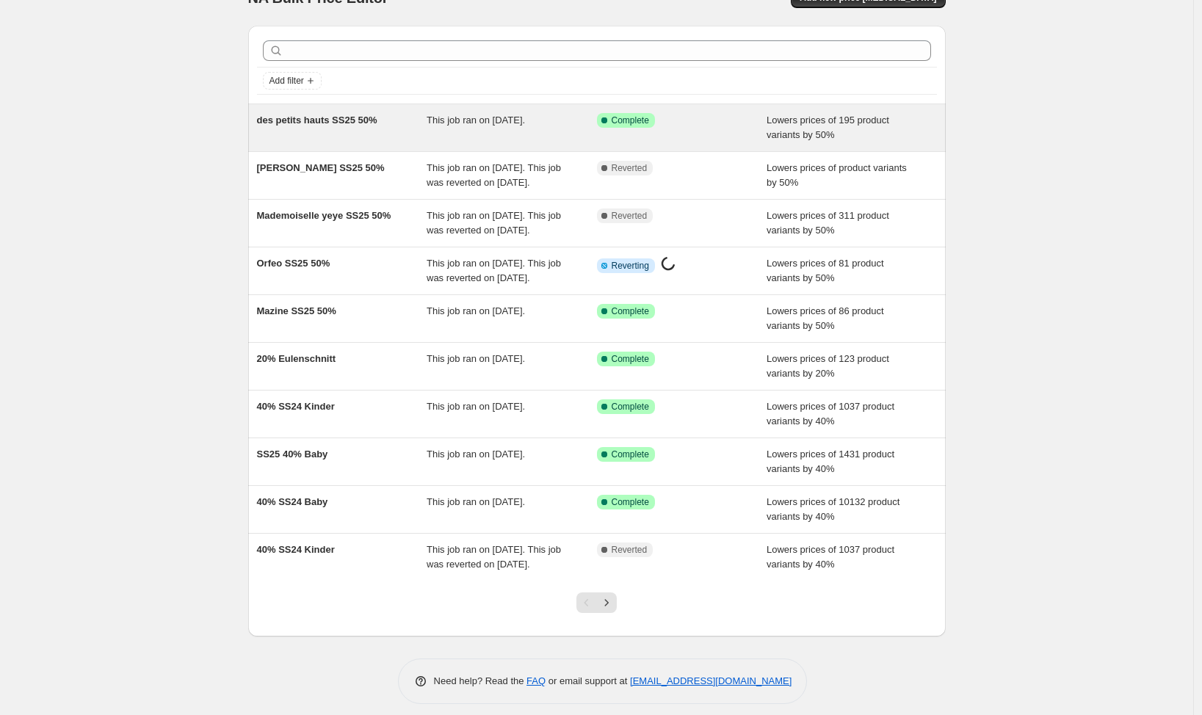
click at [390, 146] on div "des petits hauts SS25 50% This job ran on 22. August 2025. Success Complete Com…" at bounding box center [596, 127] width 697 height 47
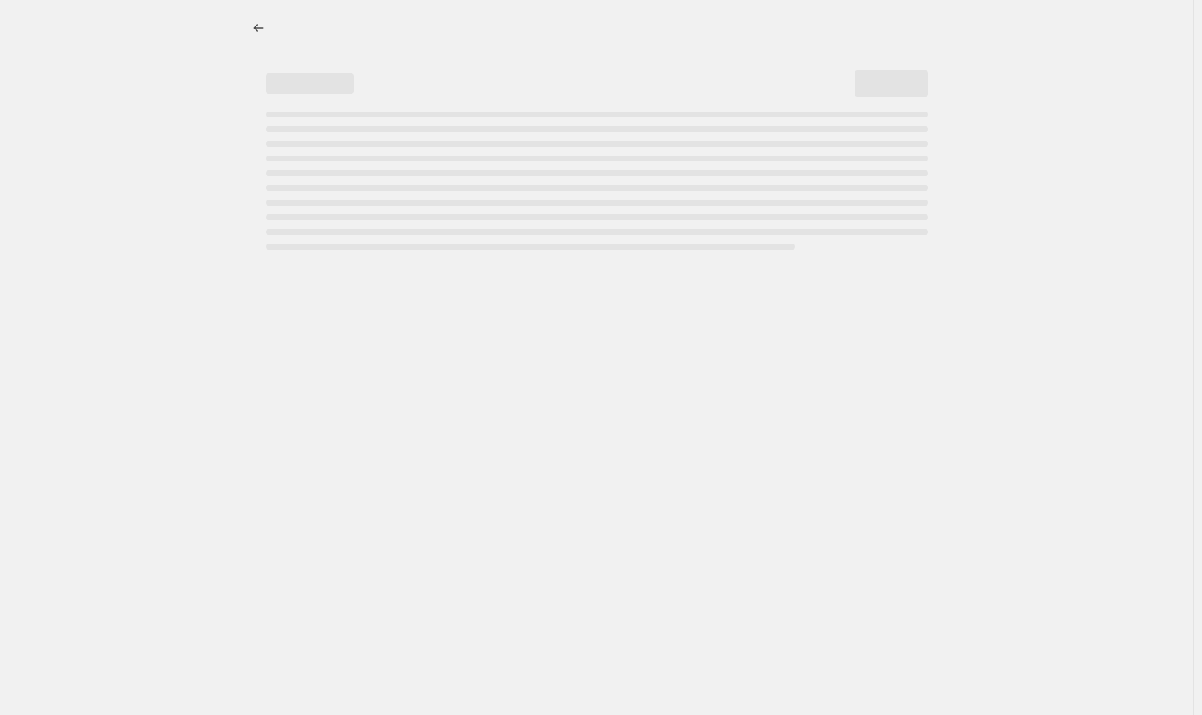
select select "percentage"
select select "vendor"
select select "tag"
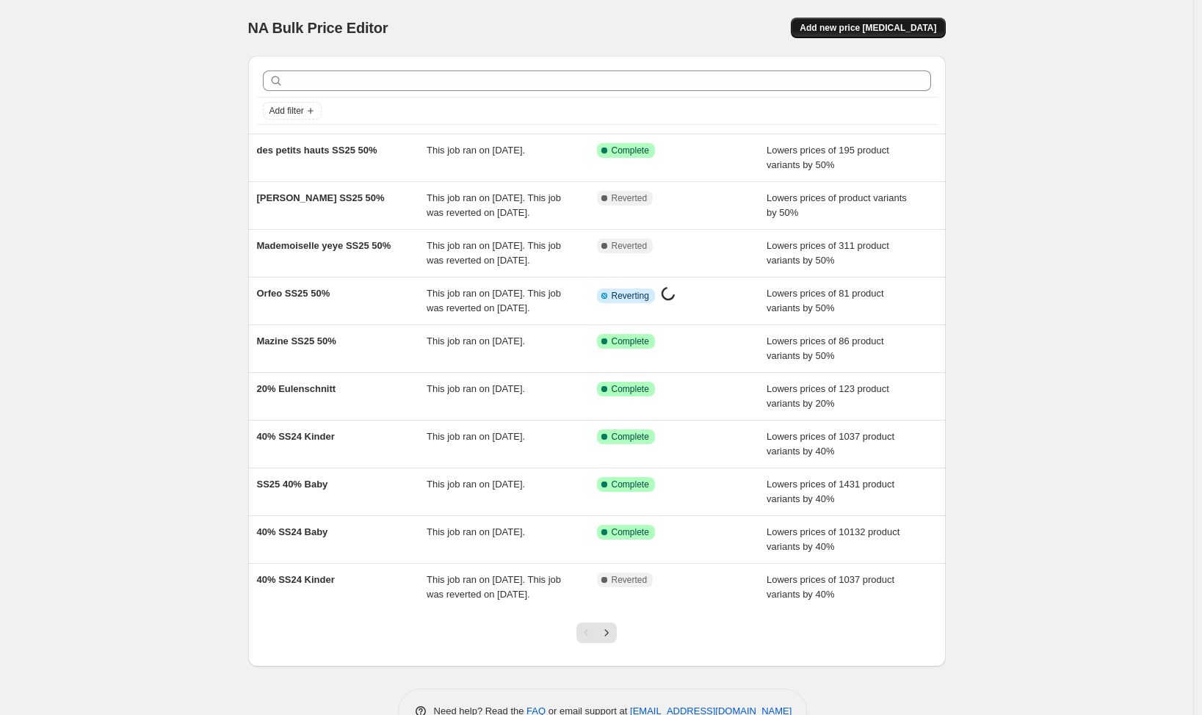
click at [884, 26] on span "Add new price [MEDICAL_DATA]" at bounding box center [867, 28] width 137 height 12
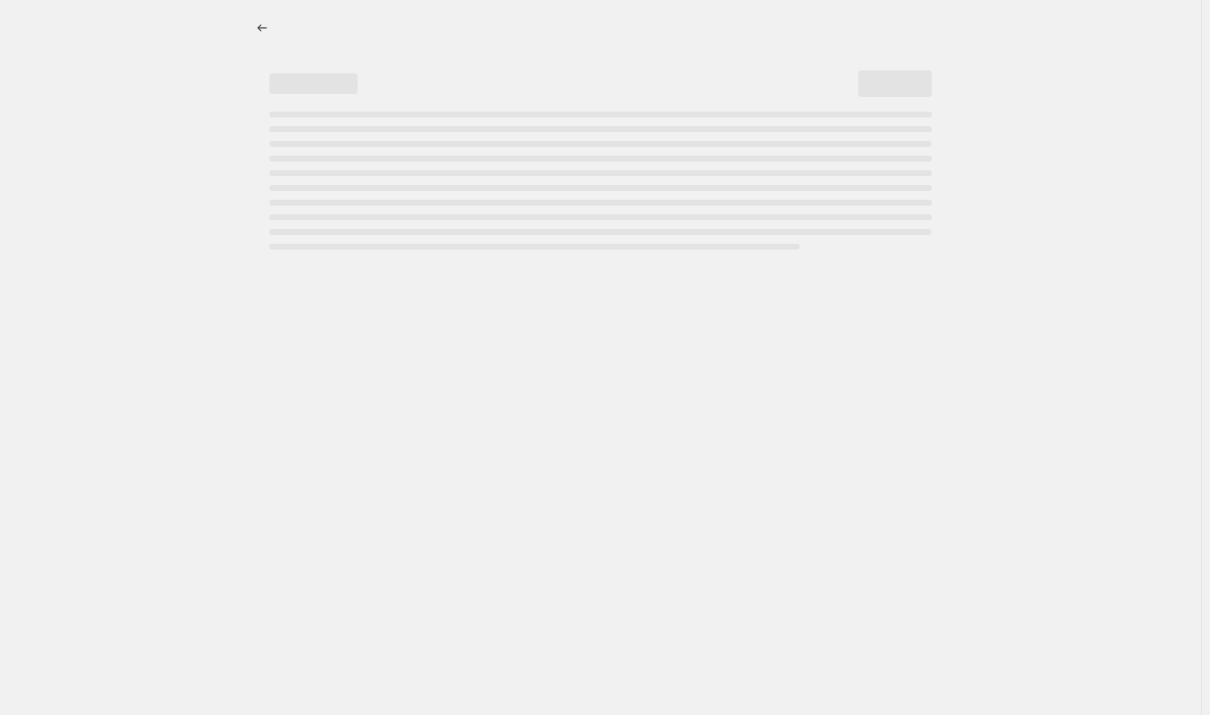
select select "percentage"
drag, startPoint x: 468, startPoint y: 106, endPoint x: 92, endPoint y: 87, distance: 376.4
select select "percentage"
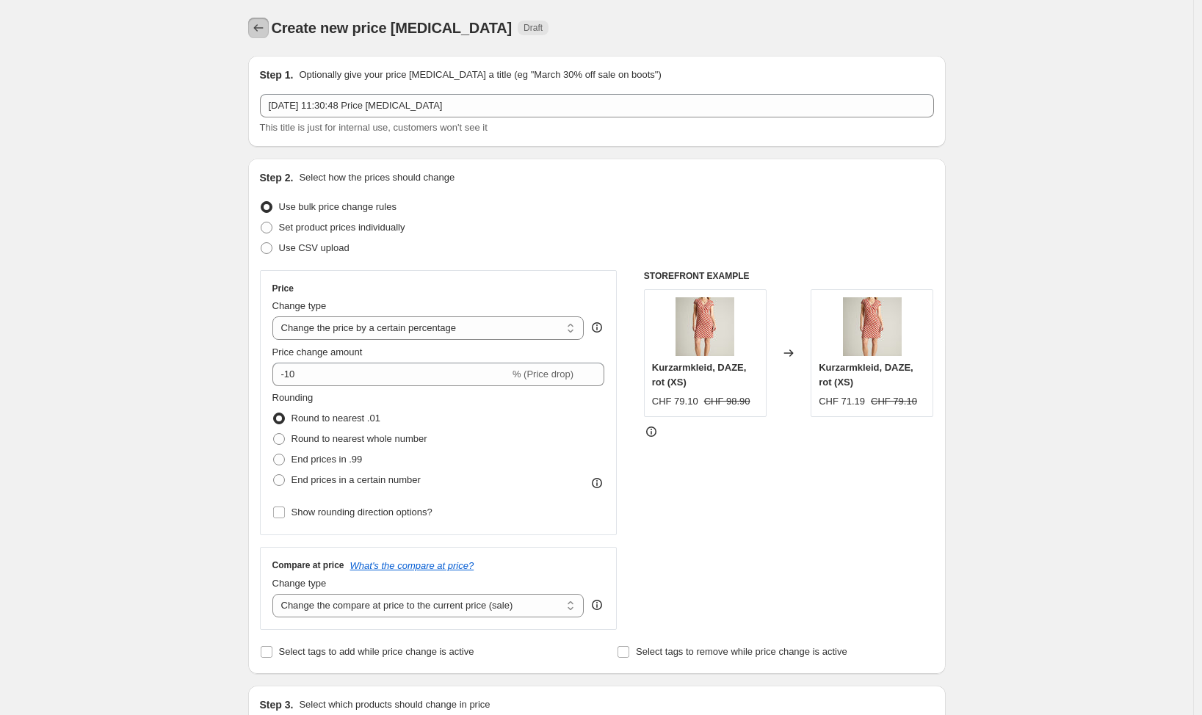
click at [257, 24] on icon "Price change jobs" at bounding box center [258, 28] width 15 height 15
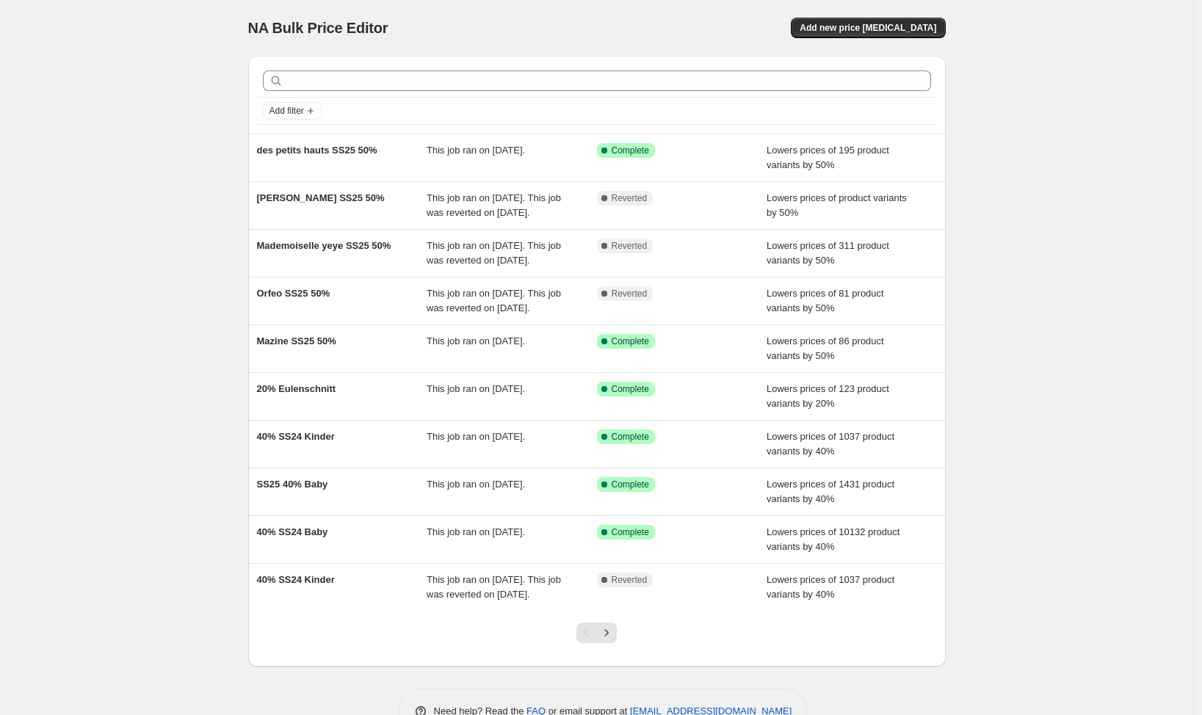
scroll to position [100, 0]
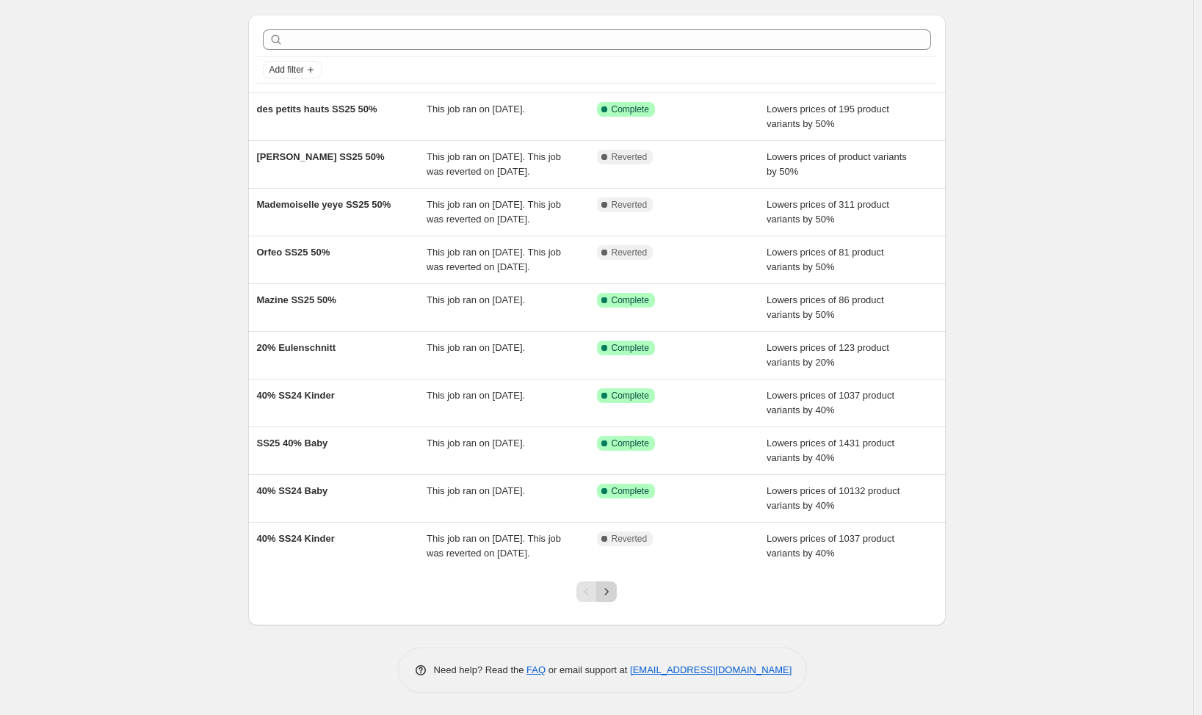
click at [609, 590] on icon "Next" at bounding box center [607, 591] width 4 height 7
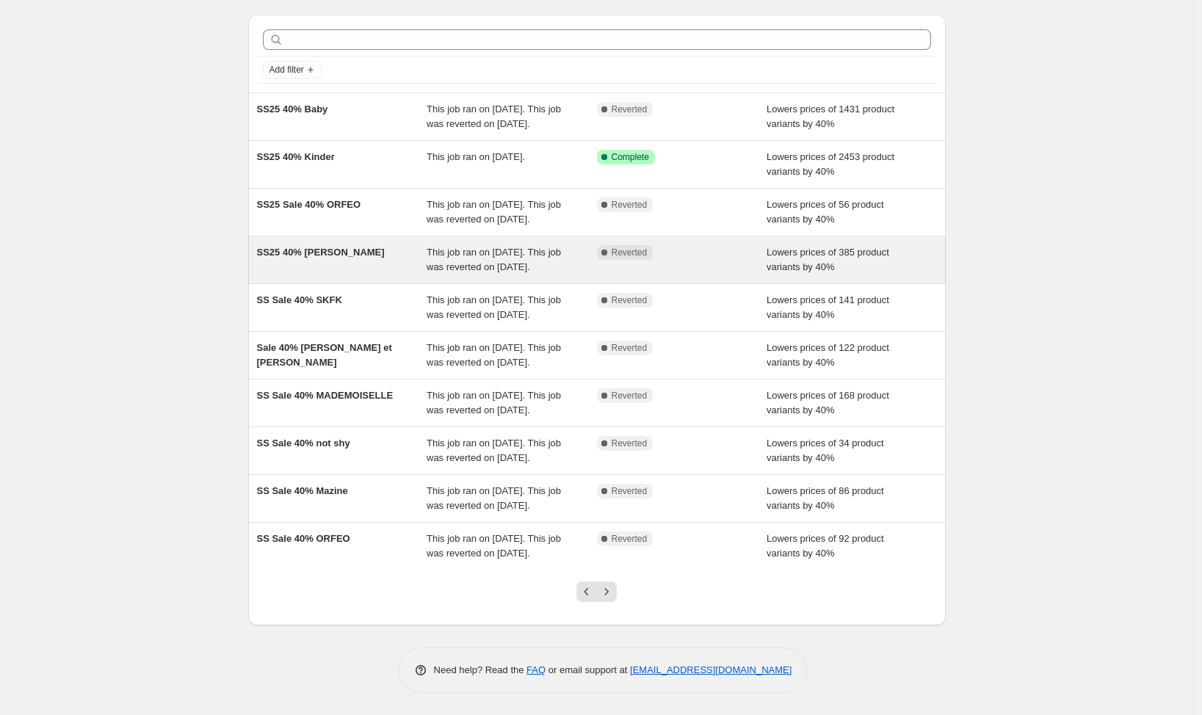
scroll to position [173, 0]
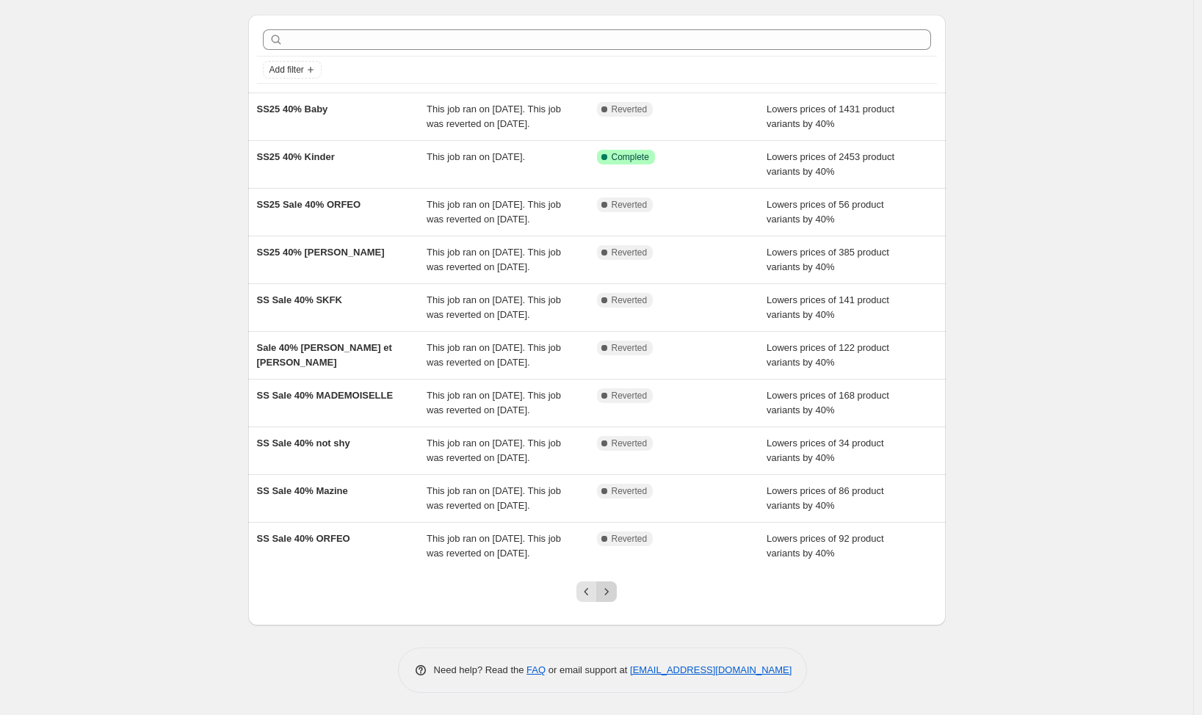
click at [609, 590] on icon "Next" at bounding box center [606, 591] width 15 height 15
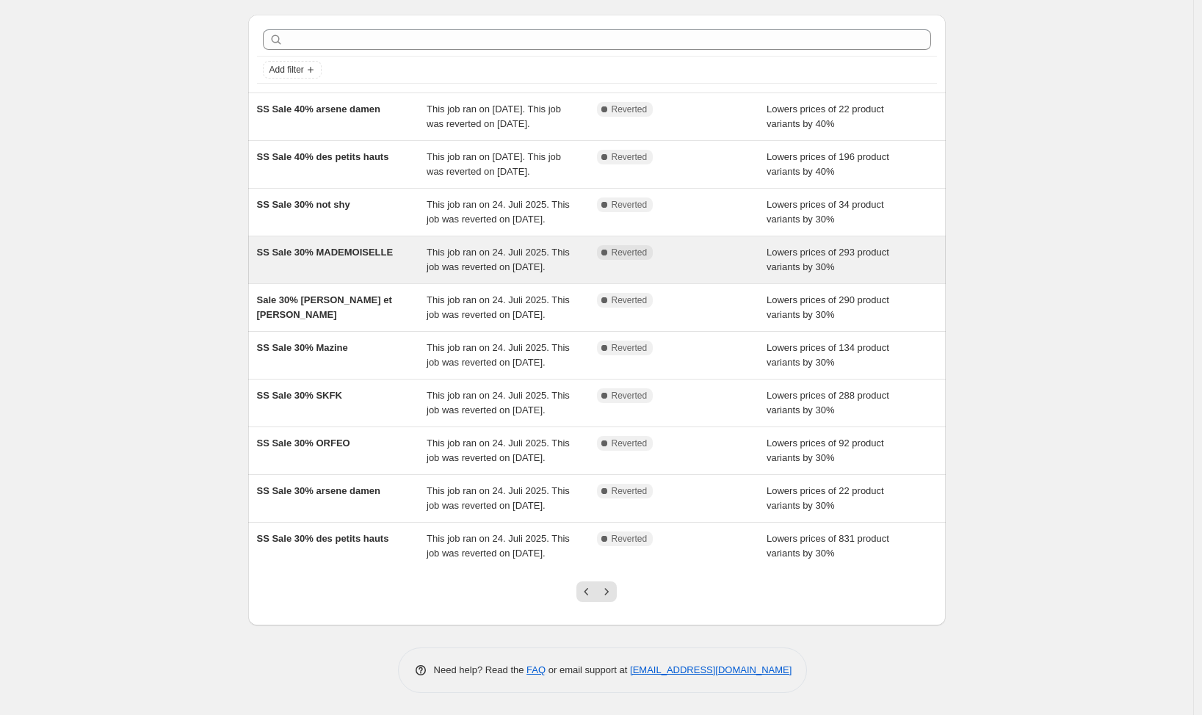
scroll to position [188, 0]
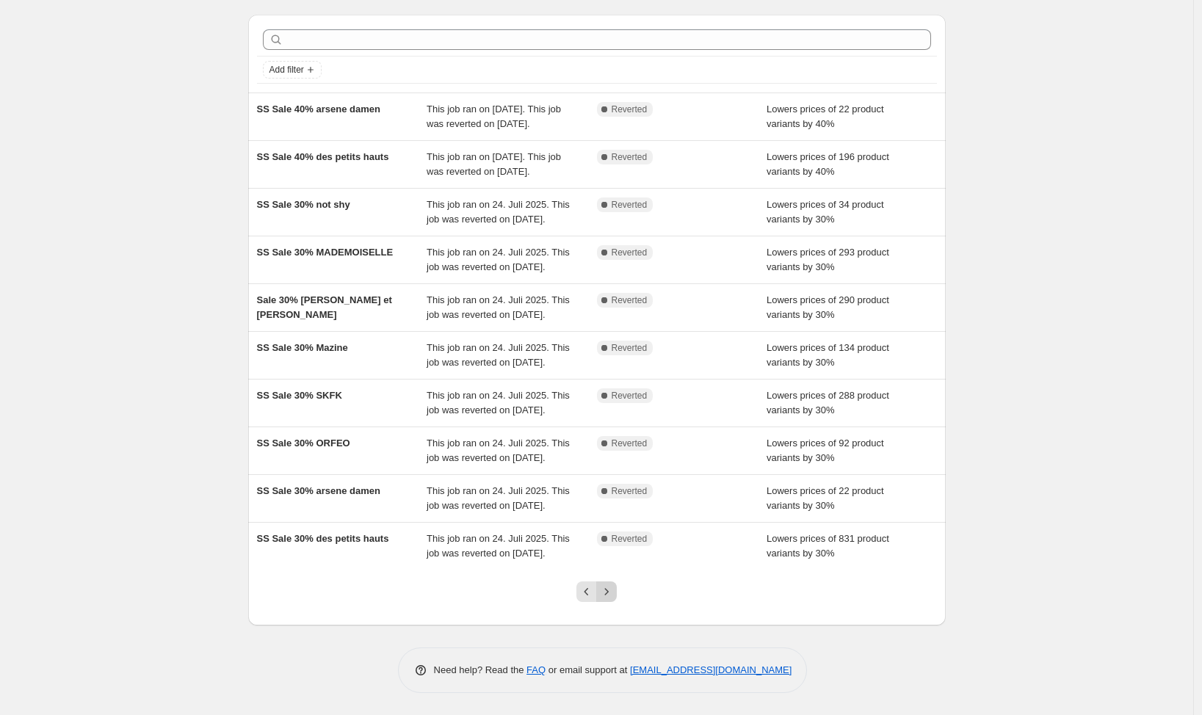
click at [609, 592] on icon "Next" at bounding box center [606, 591] width 15 height 15
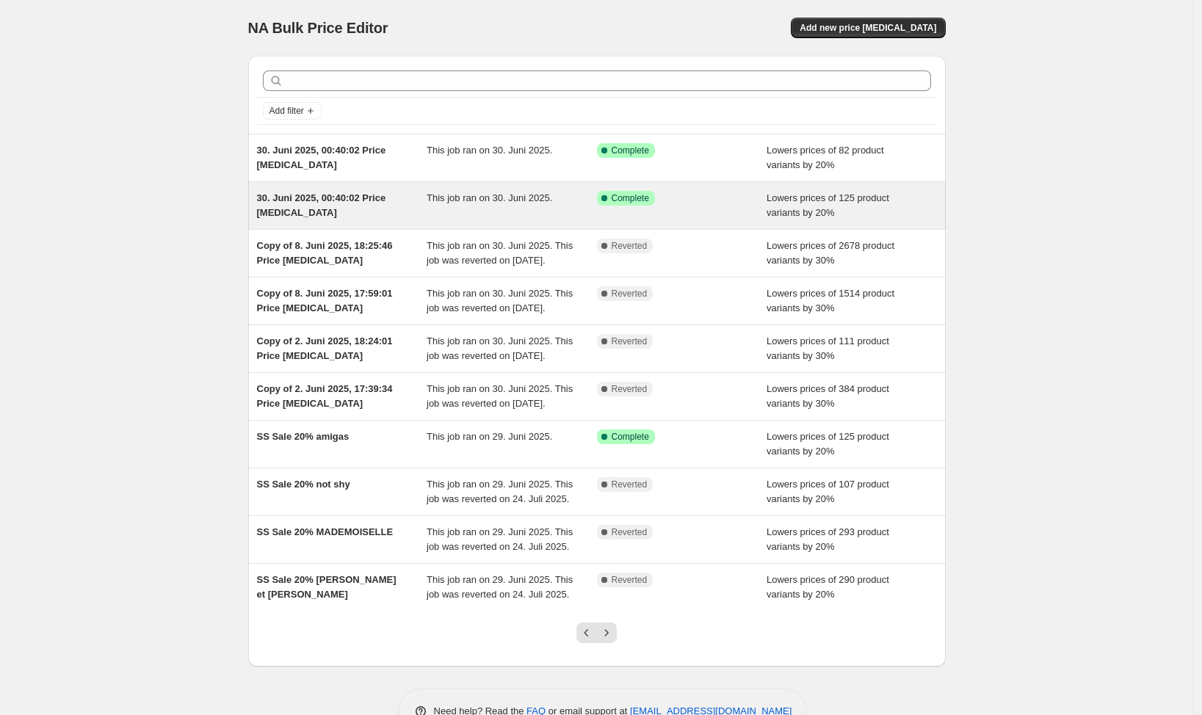
click at [320, 207] on div "30. Juni 2025, 00:40:02 Price [MEDICAL_DATA]" at bounding box center [342, 205] width 170 height 29
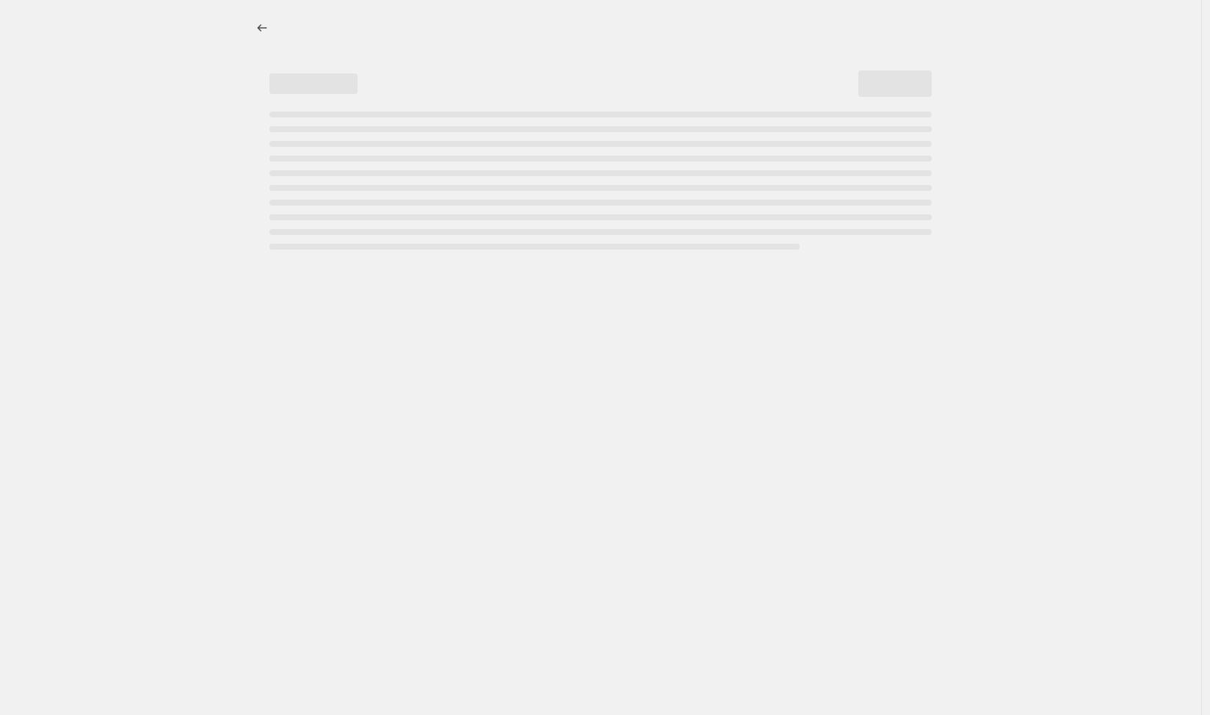
select select "percentage"
select select "vendor"
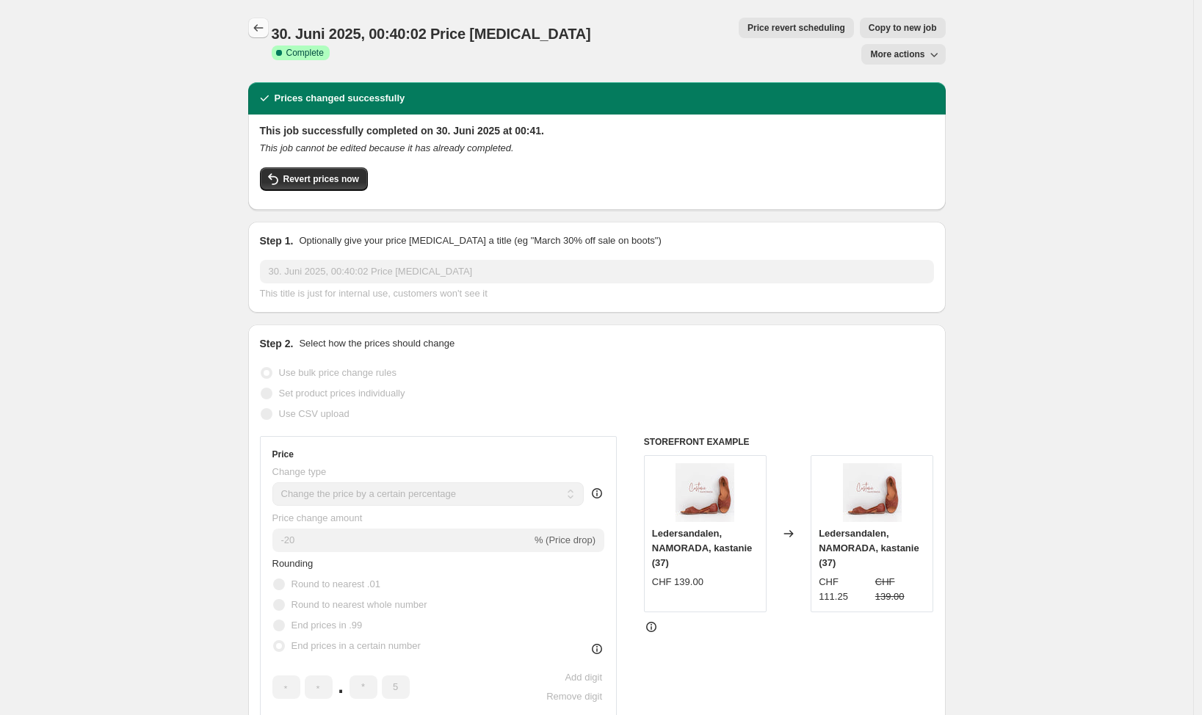
click at [263, 25] on icon "Price change jobs" at bounding box center [258, 28] width 15 height 15
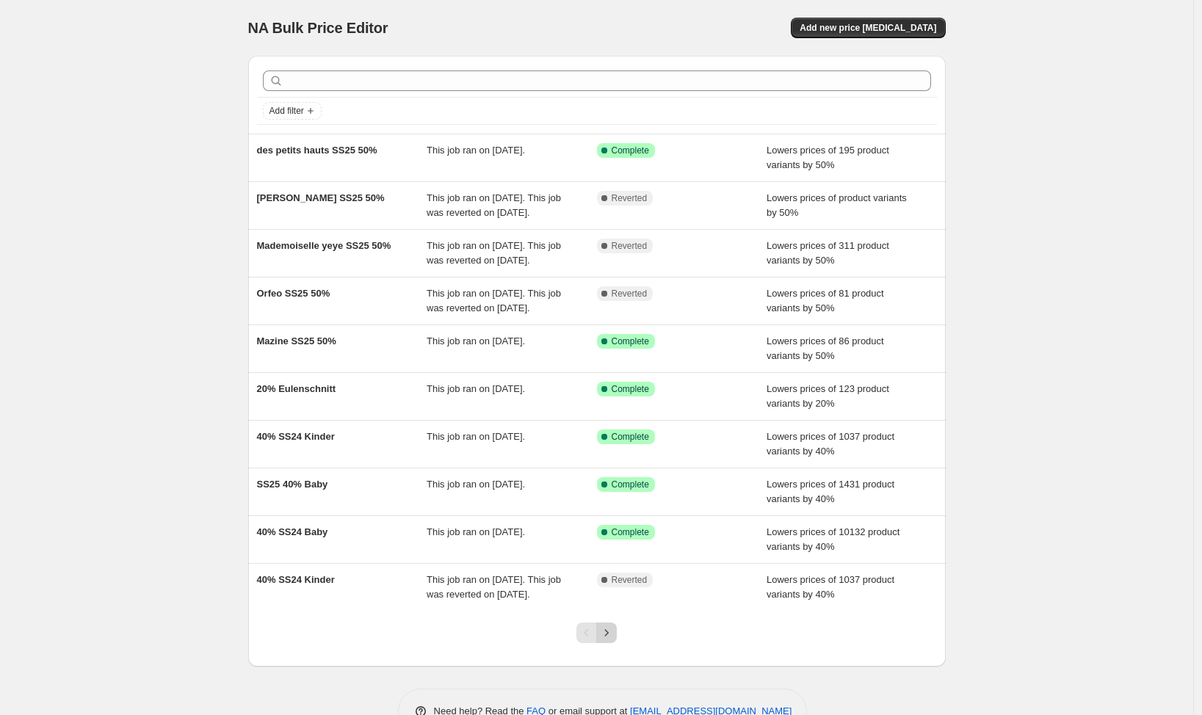
click at [613, 640] on icon "Next" at bounding box center [606, 632] width 15 height 15
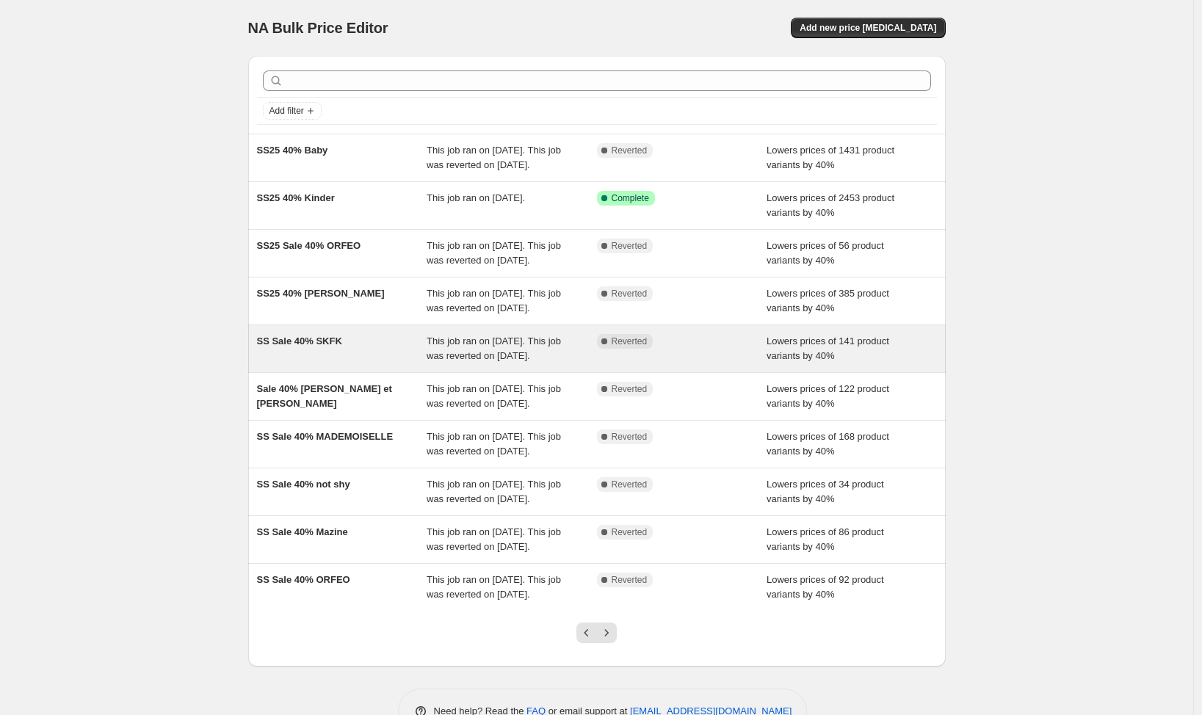
scroll to position [173, 0]
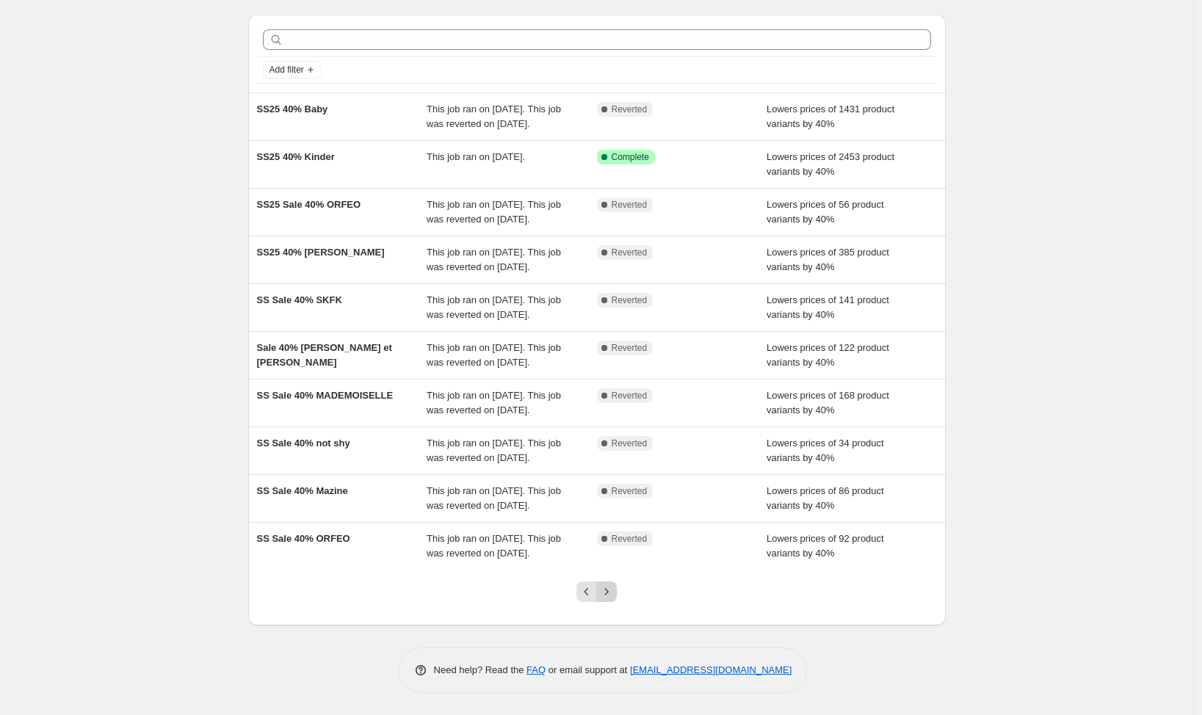
click at [614, 595] on icon "Next" at bounding box center [606, 591] width 15 height 15
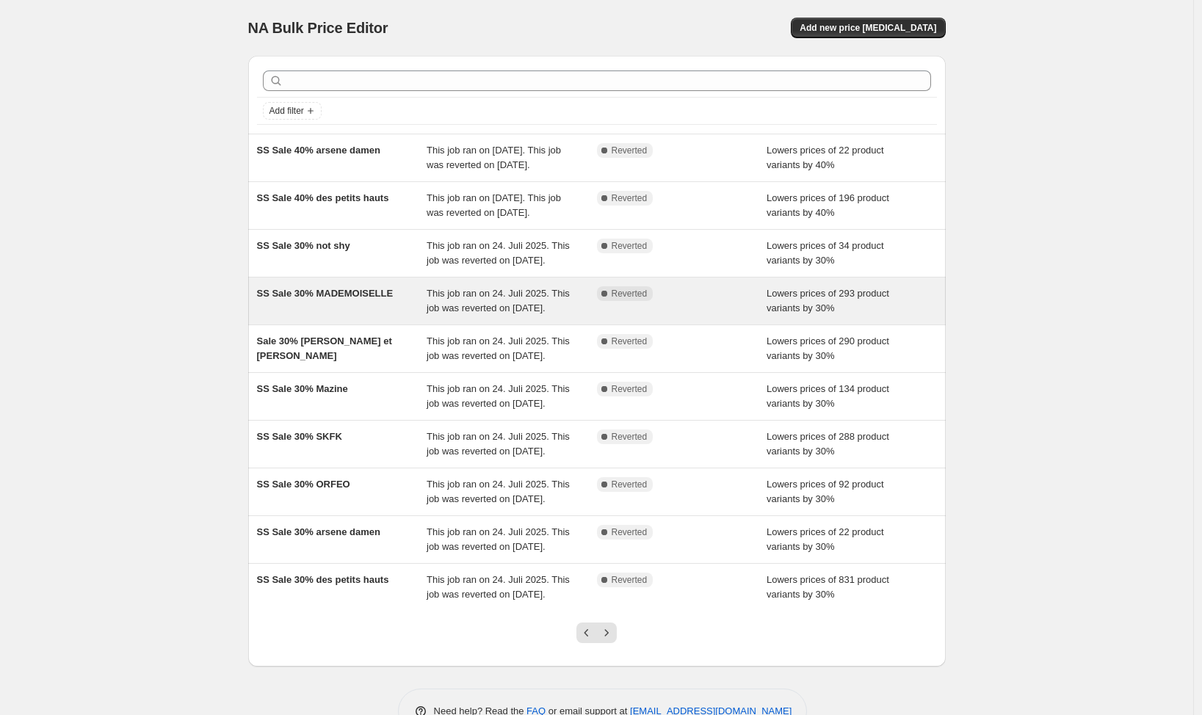
scroll to position [188, 0]
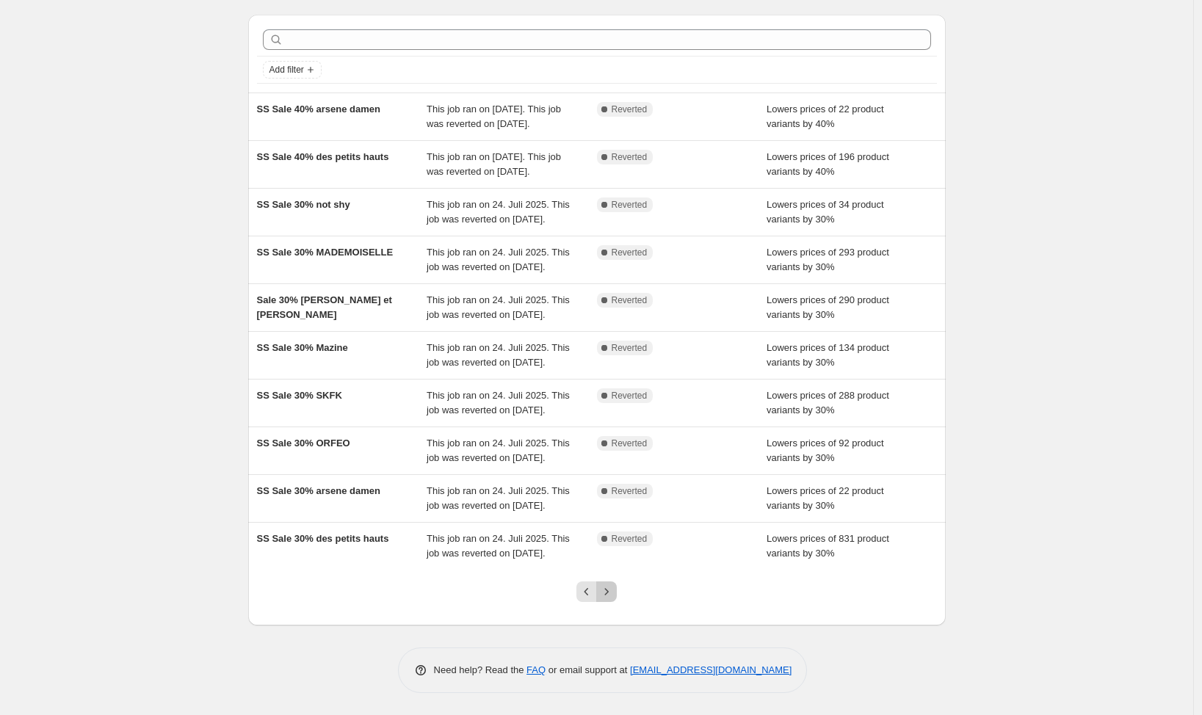
click at [614, 592] on icon "Next" at bounding box center [606, 591] width 15 height 15
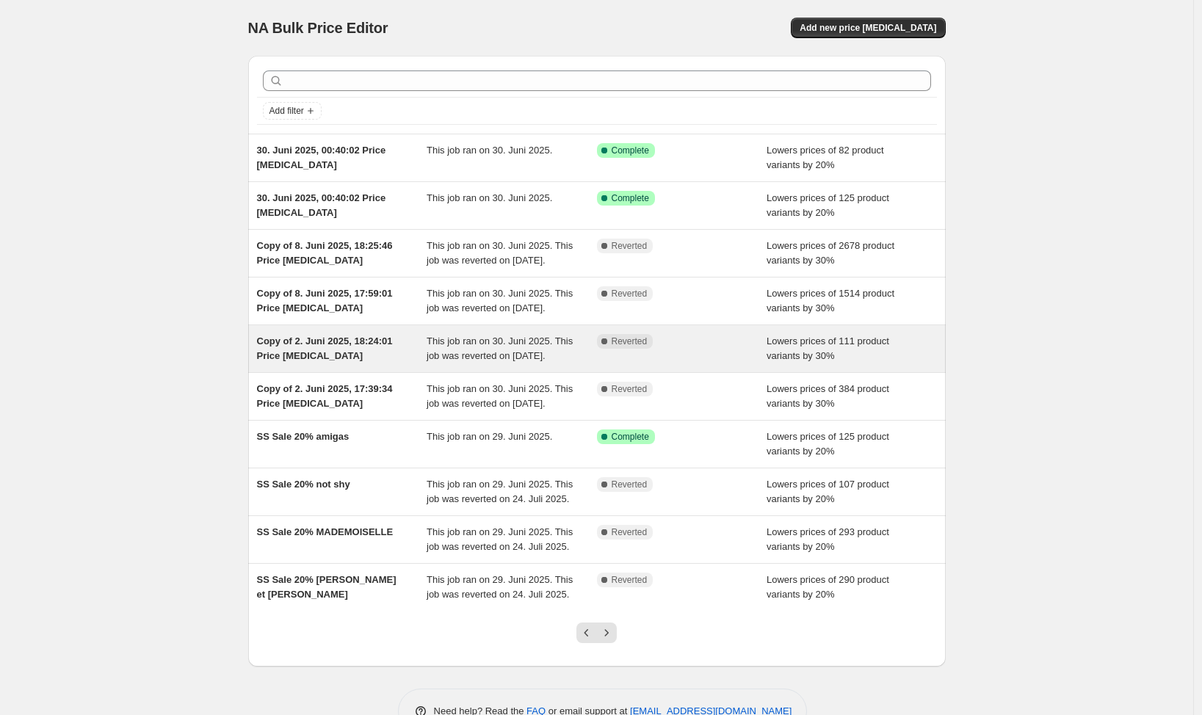
scroll to position [144, 0]
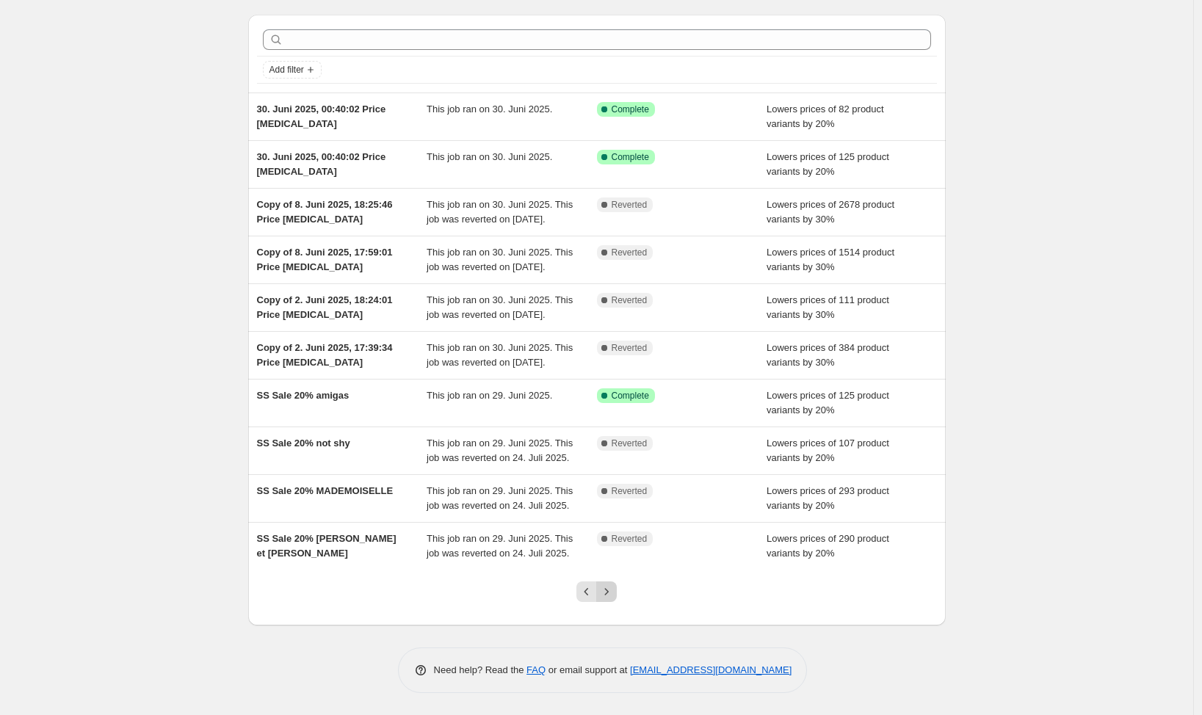
click at [614, 585] on icon "Next" at bounding box center [606, 591] width 15 height 15
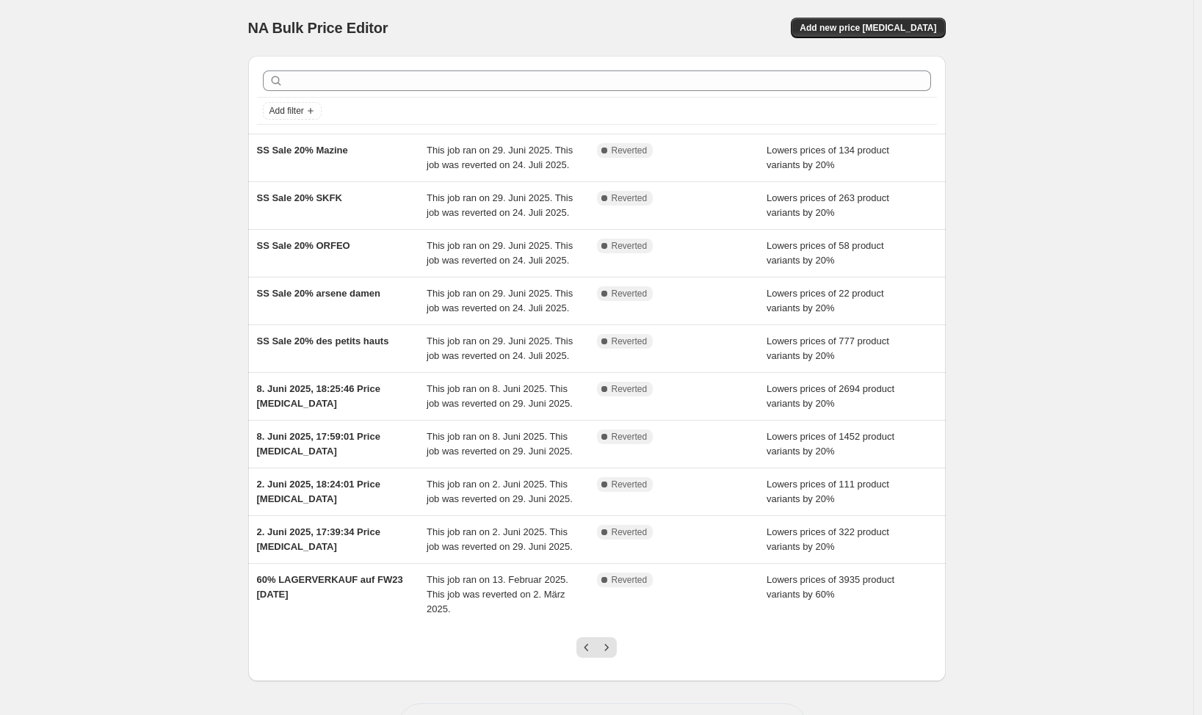
scroll to position [188, 0]
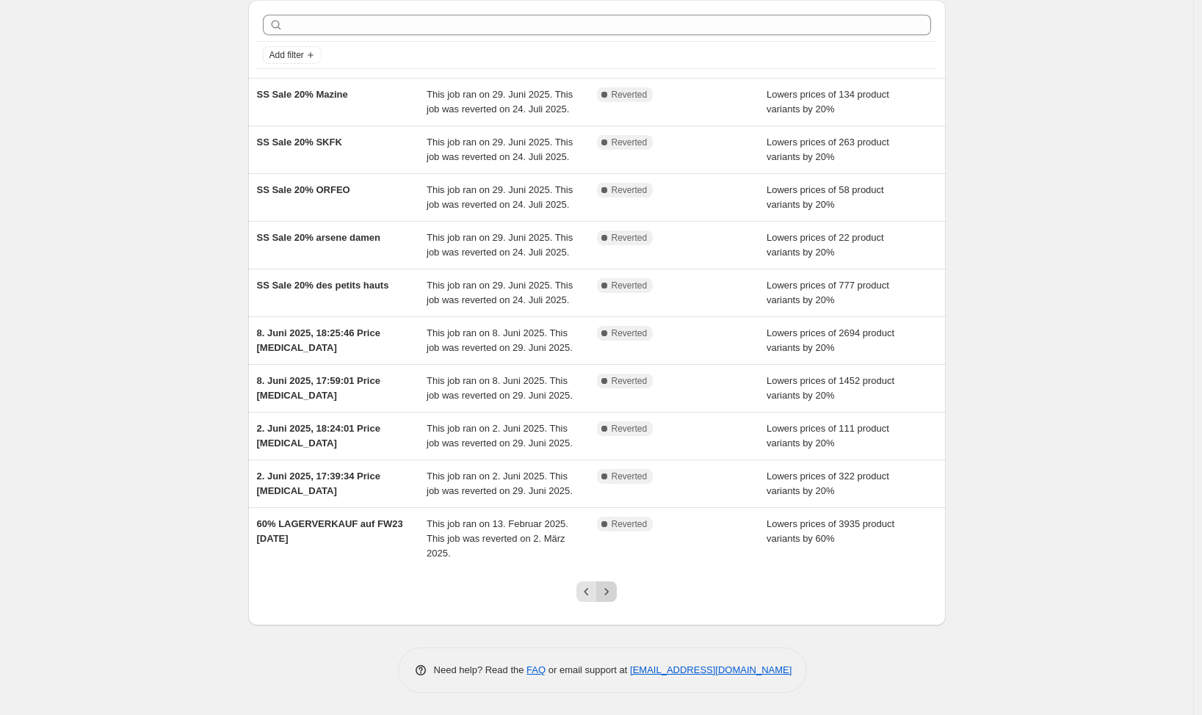
click at [614, 584] on button "Next" at bounding box center [606, 591] width 21 height 21
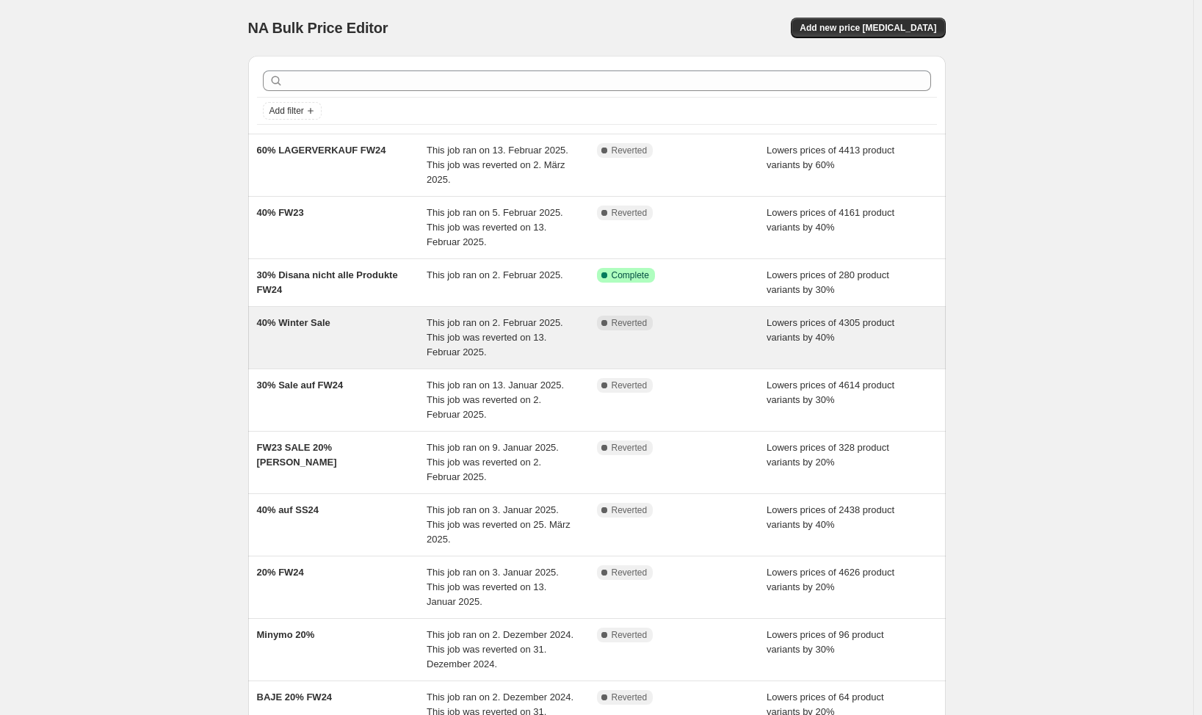
scroll to position [173, 0]
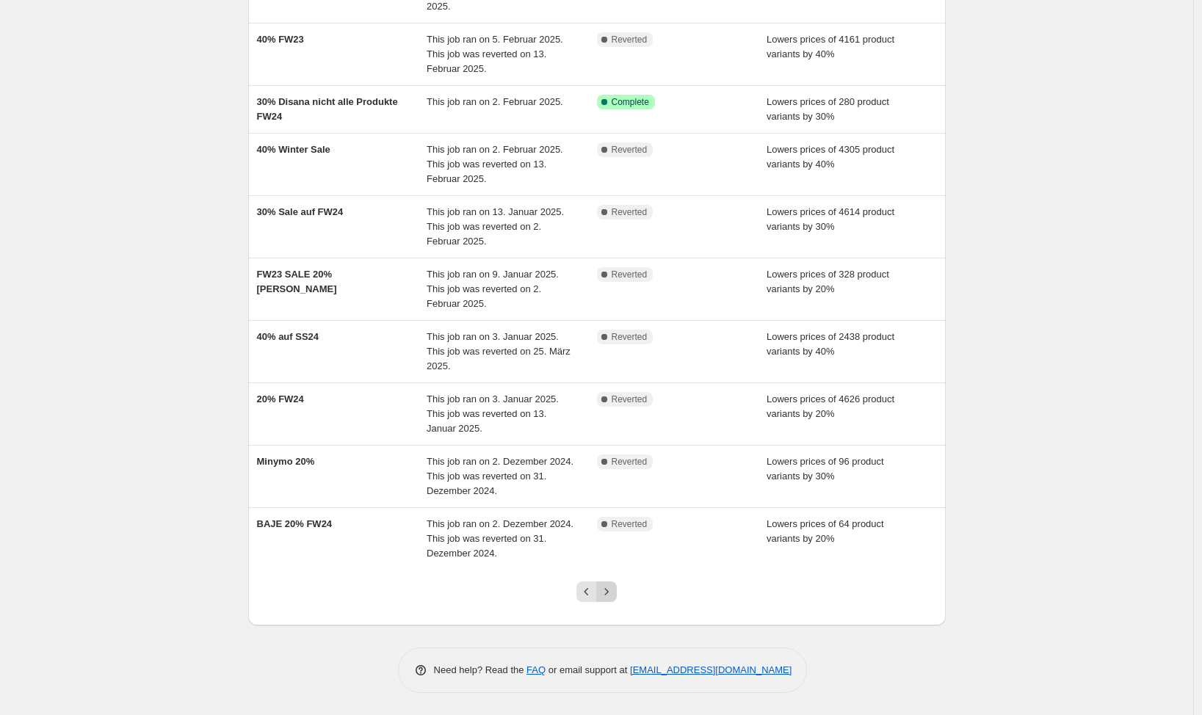
click at [609, 587] on icon "Next" at bounding box center [606, 591] width 15 height 15
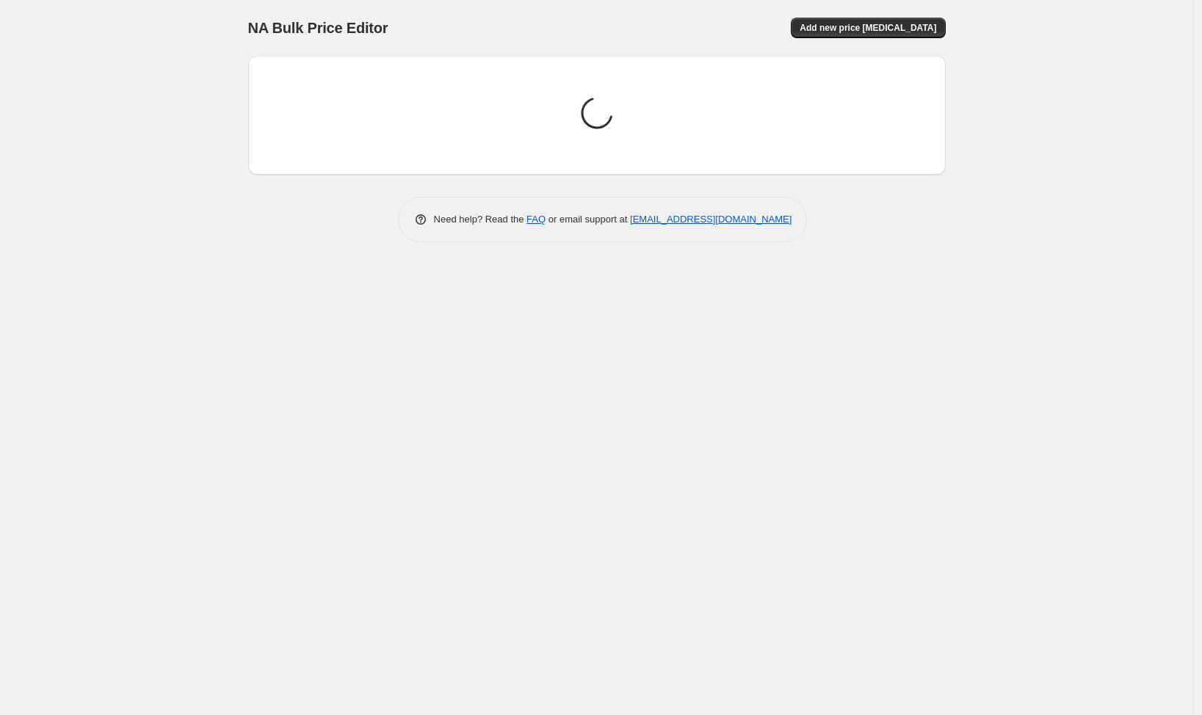
scroll to position [0, 0]
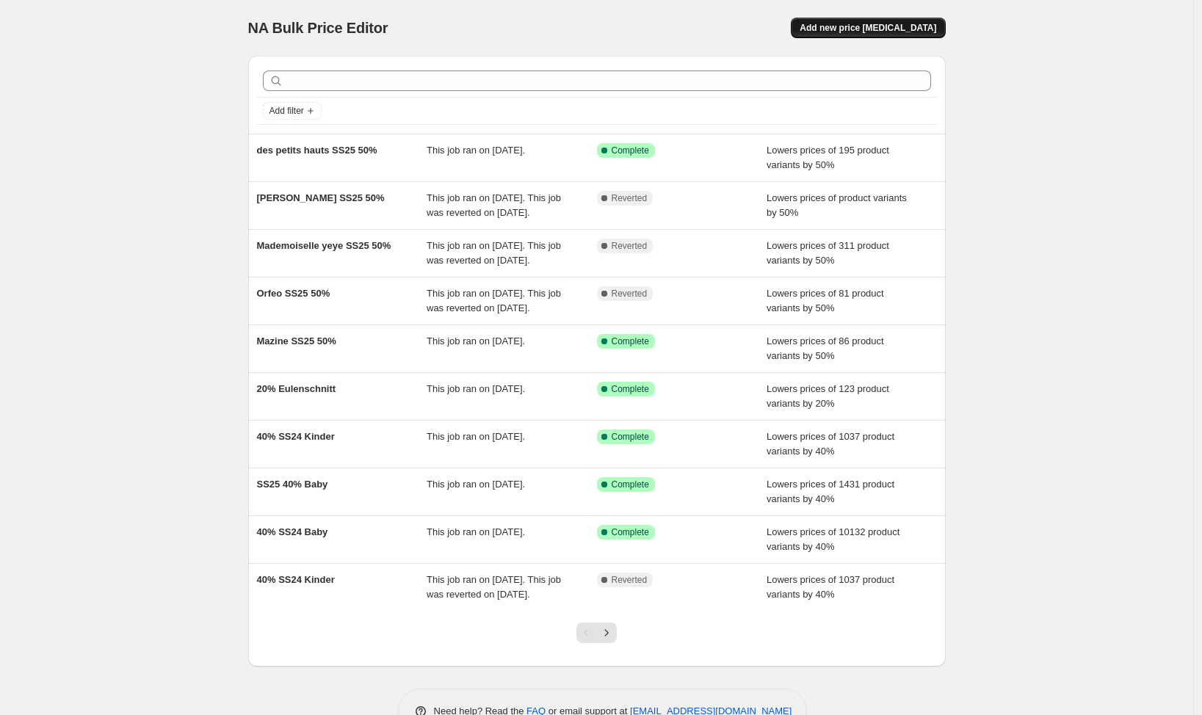
click at [852, 27] on span "Add new price [MEDICAL_DATA]" at bounding box center [867, 28] width 137 height 12
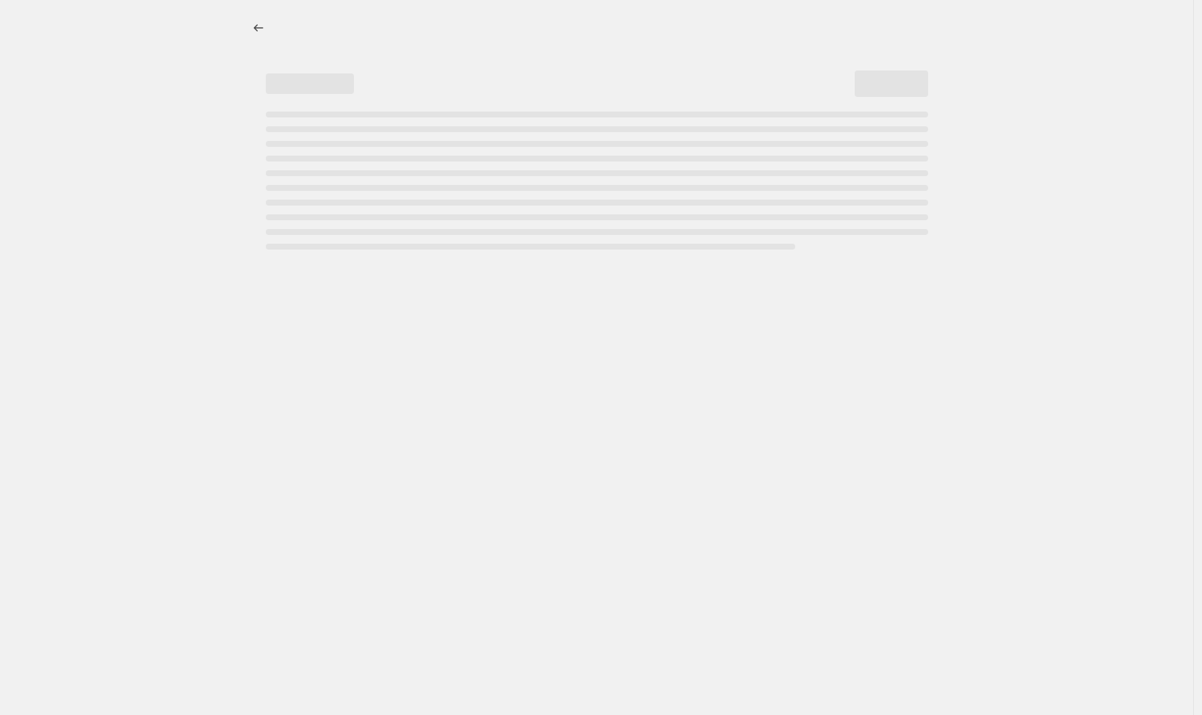
select select "percentage"
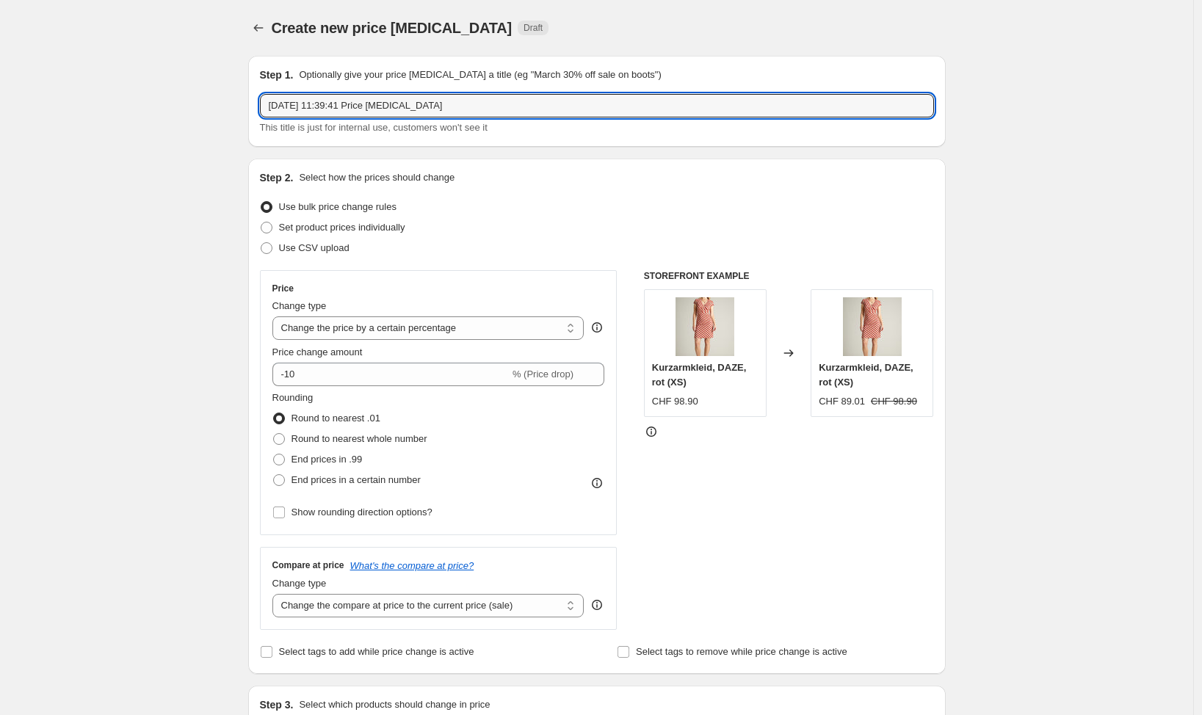
drag, startPoint x: 516, startPoint y: 106, endPoint x: 1, endPoint y: 79, distance: 516.0
click at [260, 94] on input "[DATE] 11:39:41 Price [MEDICAL_DATA]" at bounding box center [597, 105] width 674 height 23
type input "[PERSON_NAME] SS25 50%"
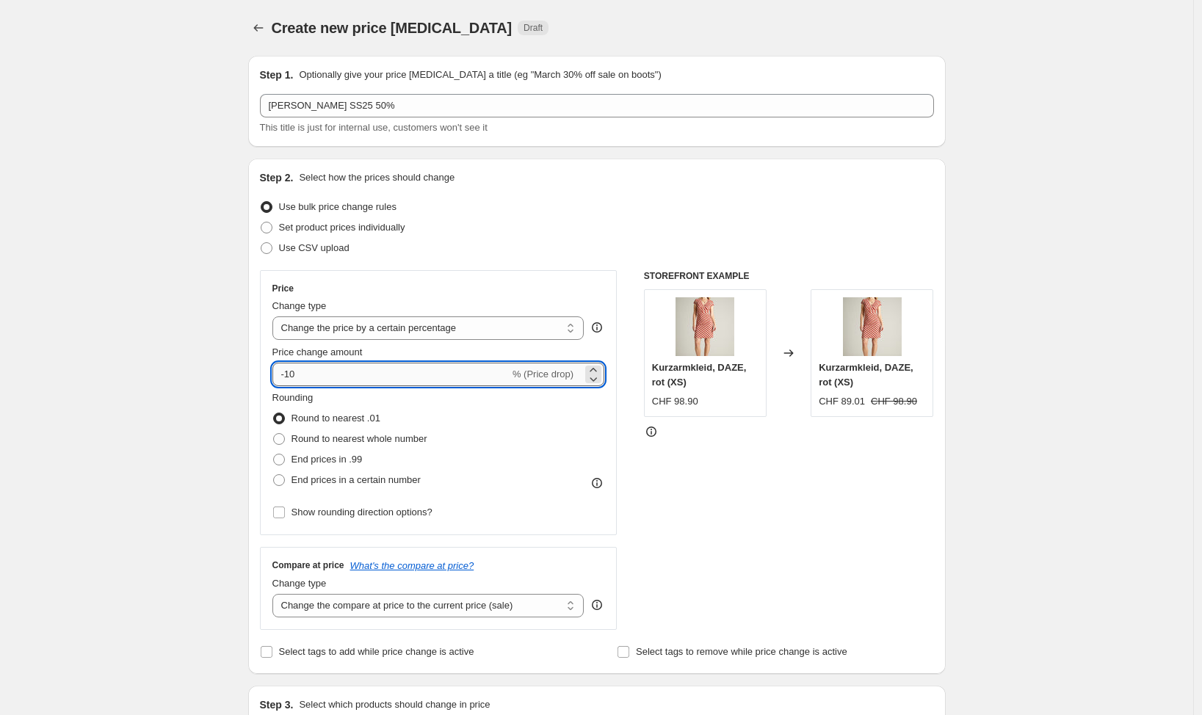
click at [345, 372] on input "-10" at bounding box center [390, 374] width 237 height 23
type input "-1"
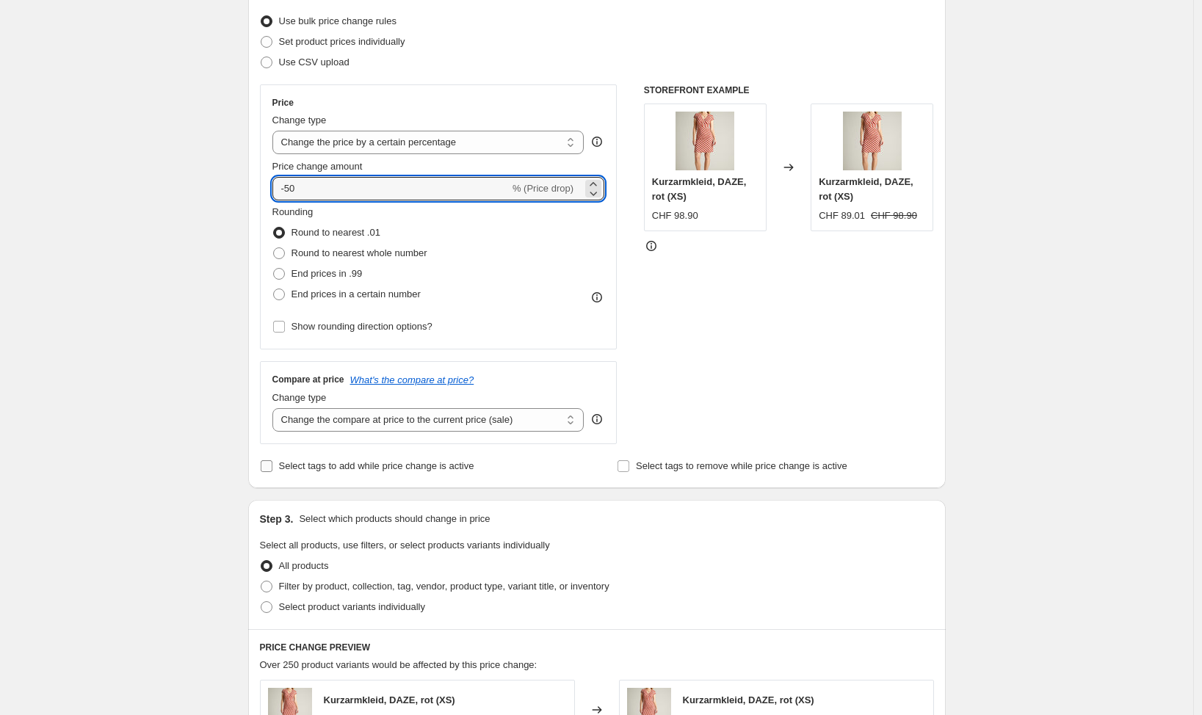
scroll to position [197, 0]
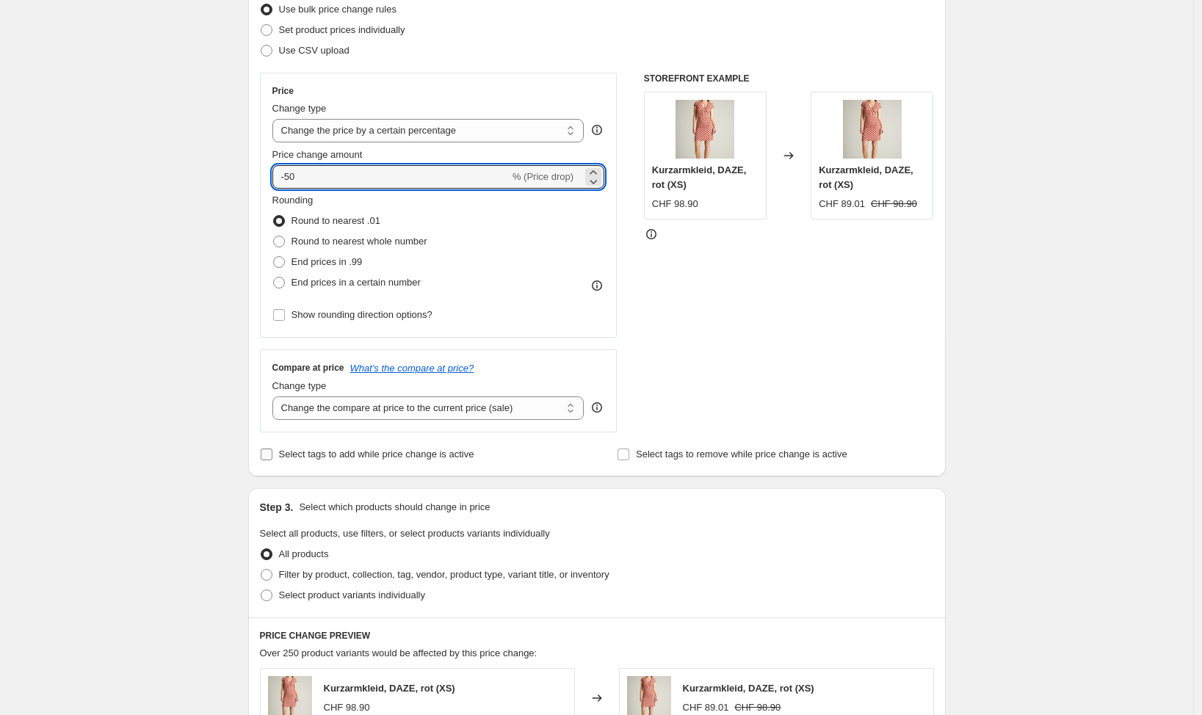
type input "-50"
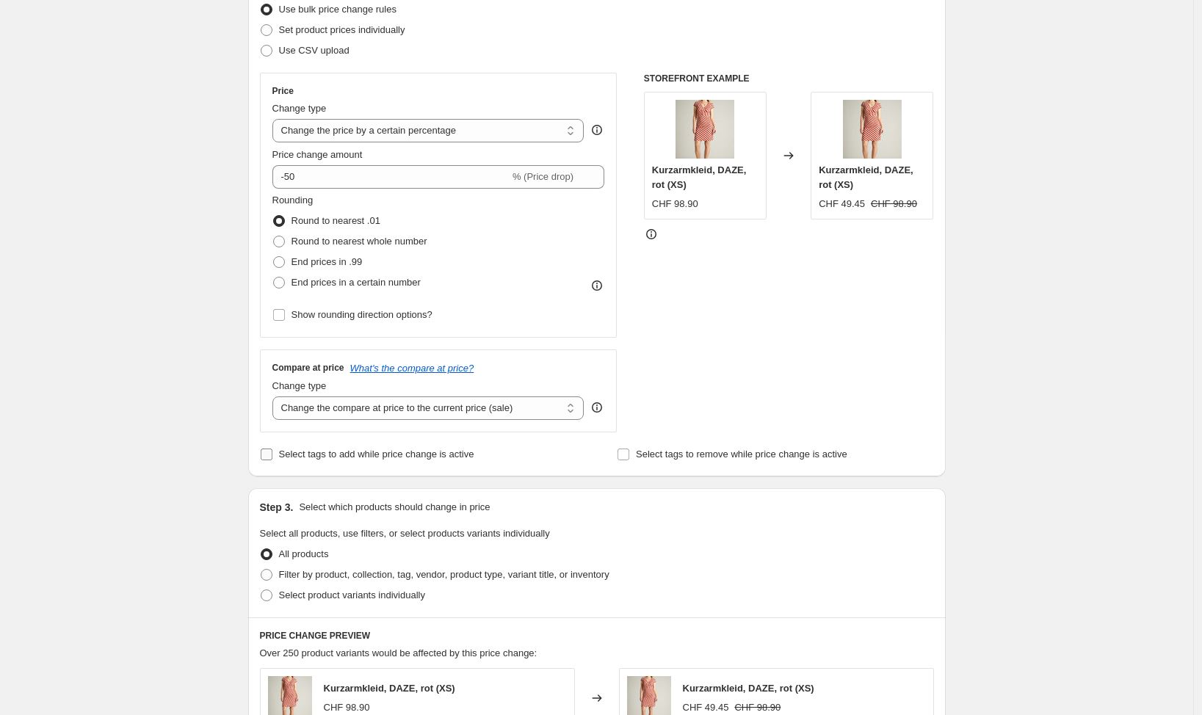
click at [381, 451] on span "Select tags to add while price change is active" at bounding box center [376, 454] width 195 height 11
click at [272, 451] on input "Select tags to add while price change is active" at bounding box center [267, 455] width 12 height 12
checkbox input "true"
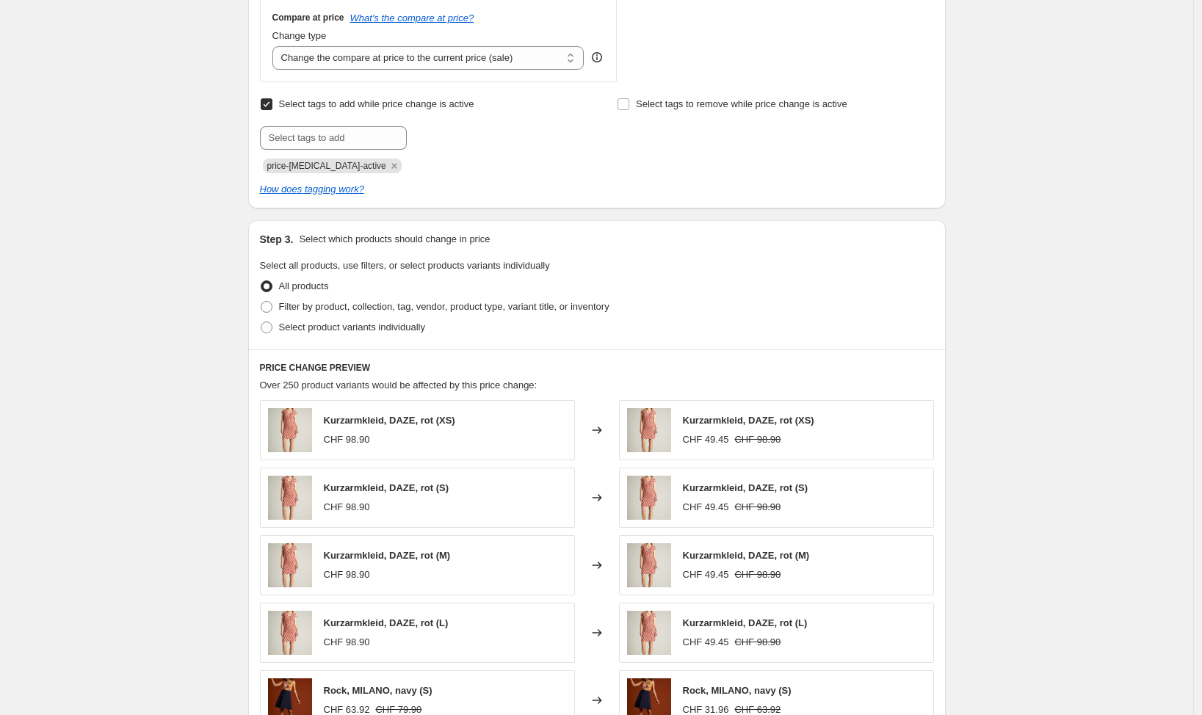
scroll to position [579, 0]
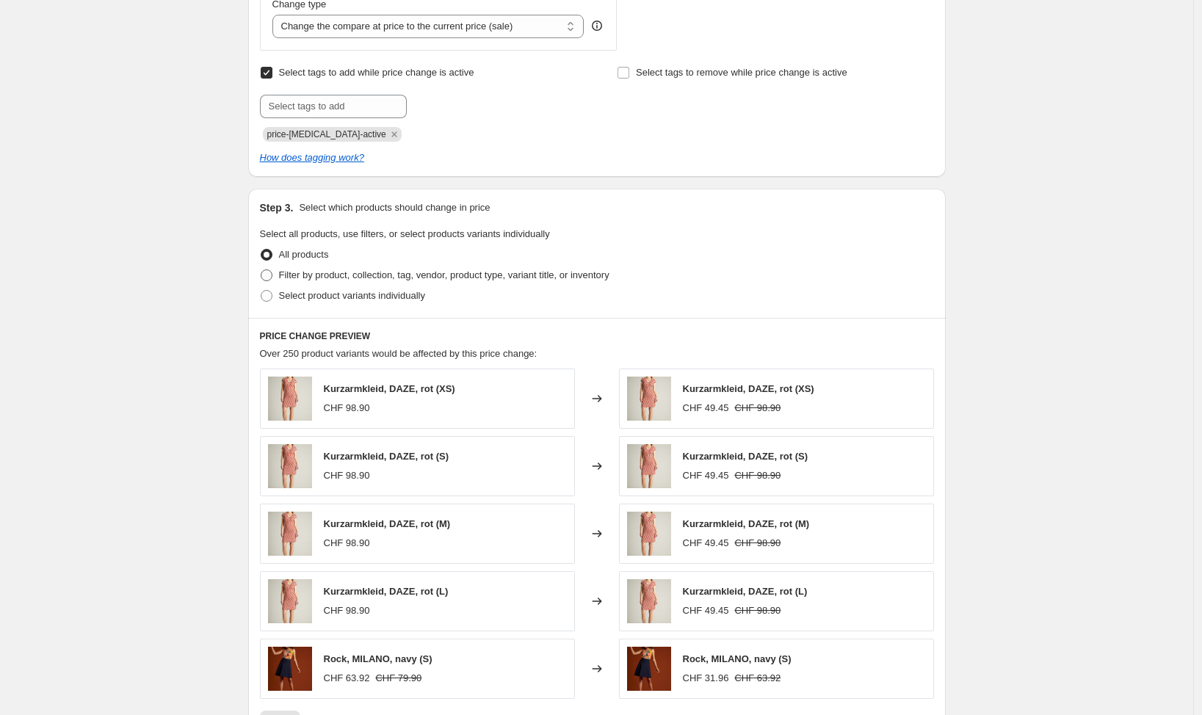
click at [465, 275] on span "Filter by product, collection, tag, vendor, product type, variant title, or inv…" at bounding box center [444, 274] width 330 height 11
click at [261, 270] on input "Filter by product, collection, tag, vendor, product type, variant title, or inv…" at bounding box center [261, 269] width 1 height 1
radio input "true"
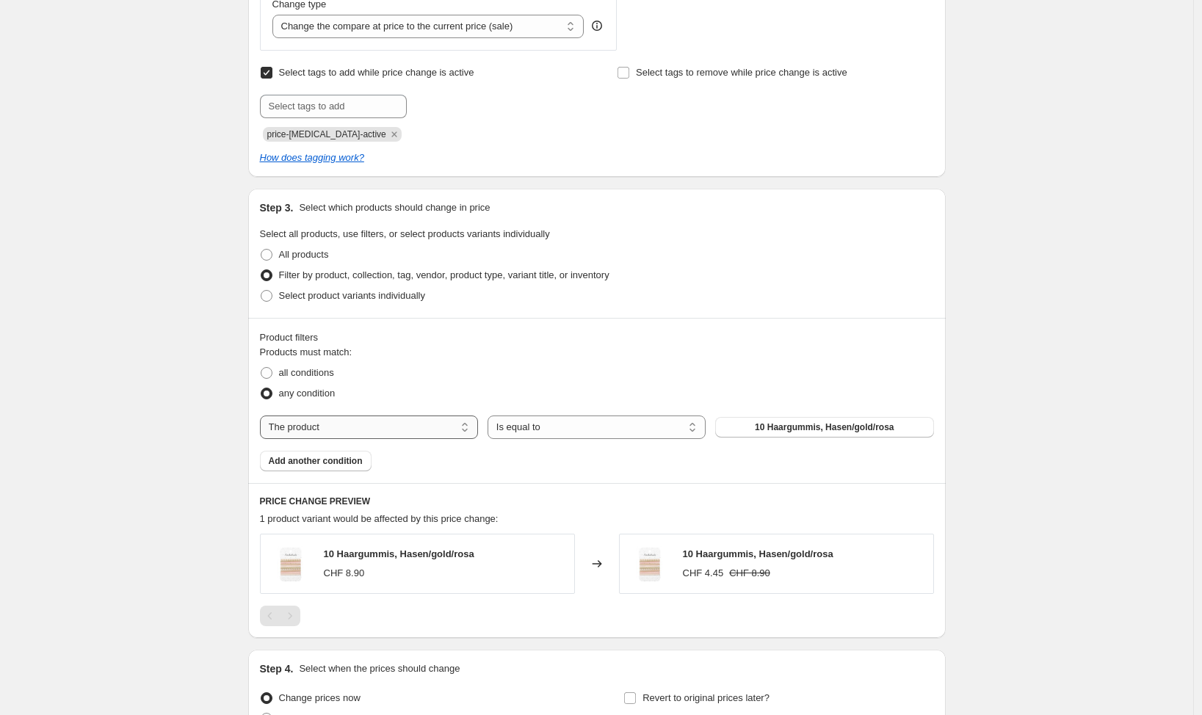
select select "vendor"
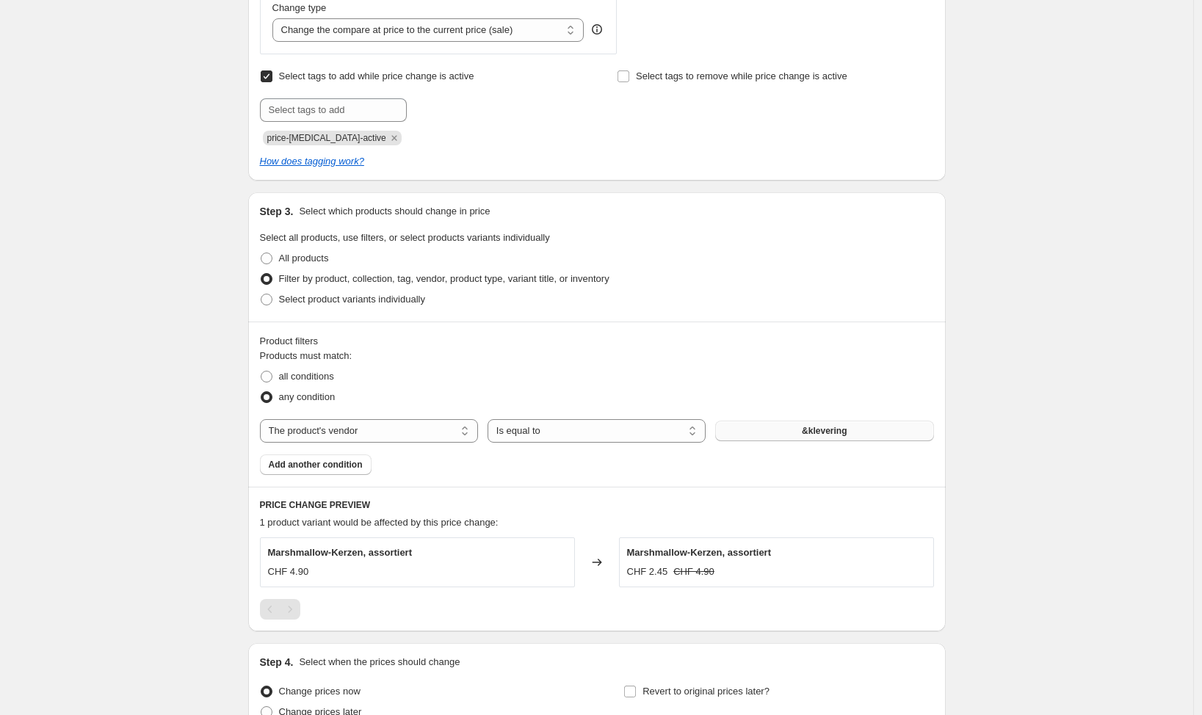
scroll to position [574, 0]
click at [826, 430] on span "&klevering" at bounding box center [824, 433] width 45 height 12
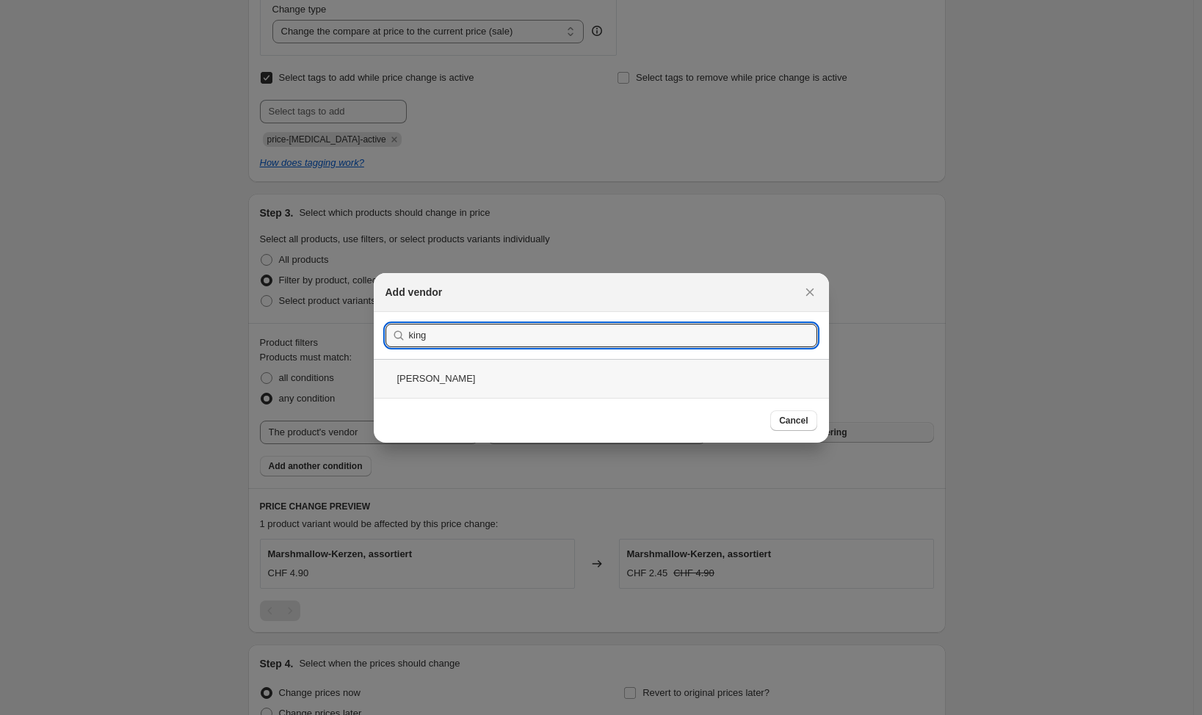
type input "king"
click at [460, 374] on div "[PERSON_NAME]" at bounding box center [601, 378] width 455 height 39
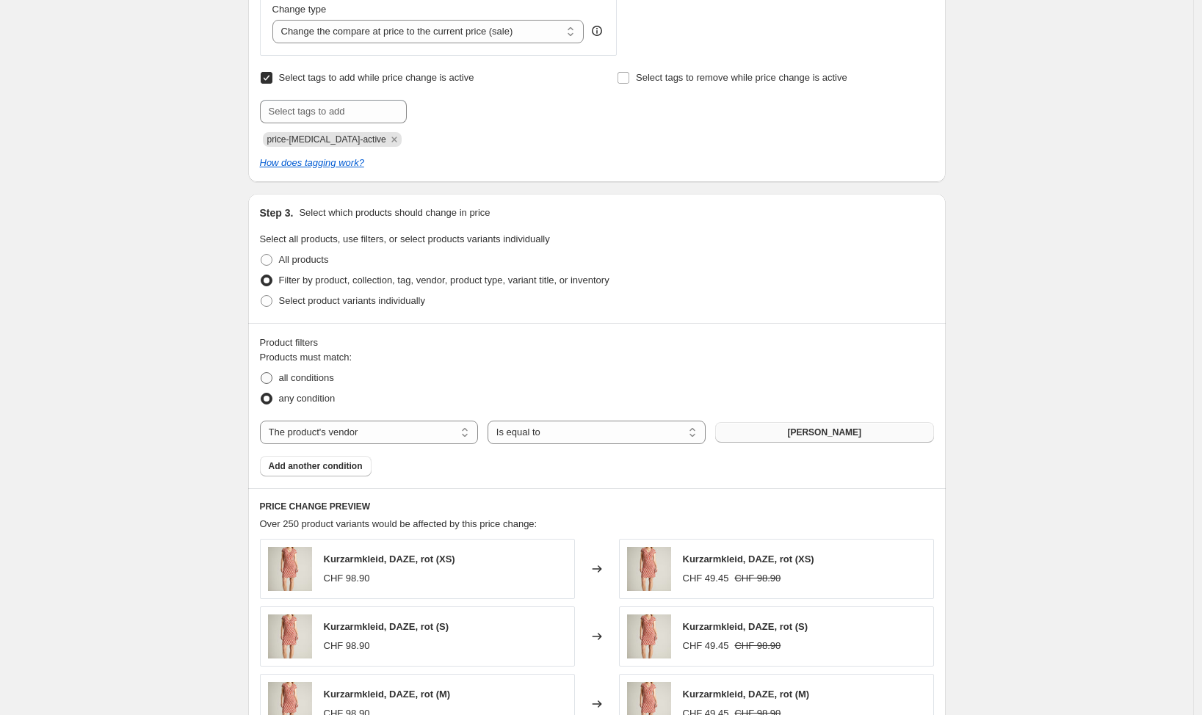
click at [301, 378] on span "all conditions" at bounding box center [306, 377] width 55 height 11
click at [261, 373] on input "all conditions" at bounding box center [261, 372] width 1 height 1
radio input "true"
click at [309, 468] on span "Add another condition" at bounding box center [316, 466] width 94 height 12
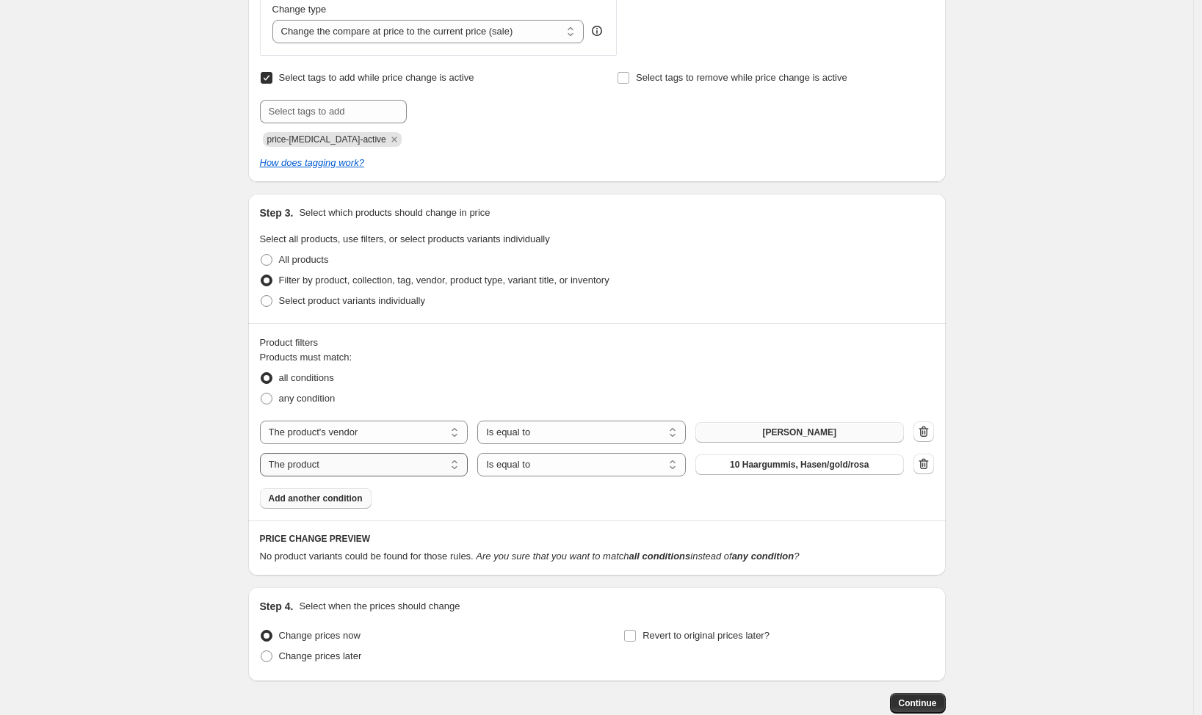
select select "tag"
click at [780, 465] on button "A" at bounding box center [799, 464] width 208 height 21
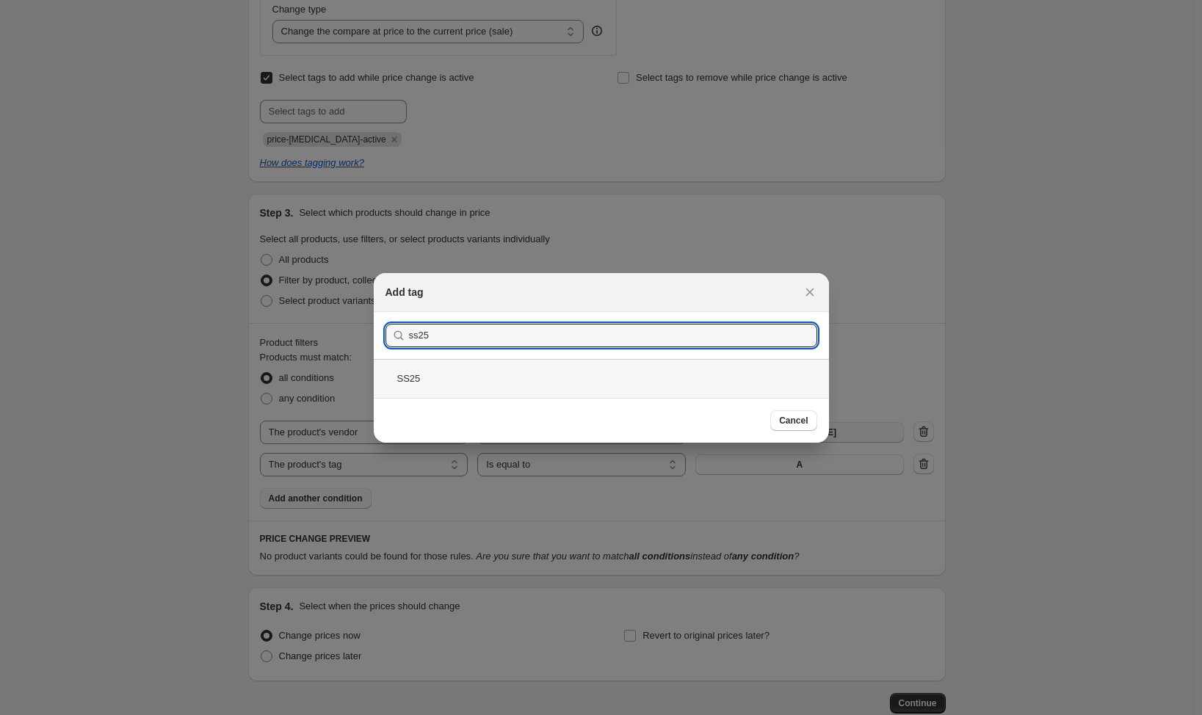
type input "ss25"
click at [451, 371] on div "SS25" at bounding box center [601, 378] width 455 height 39
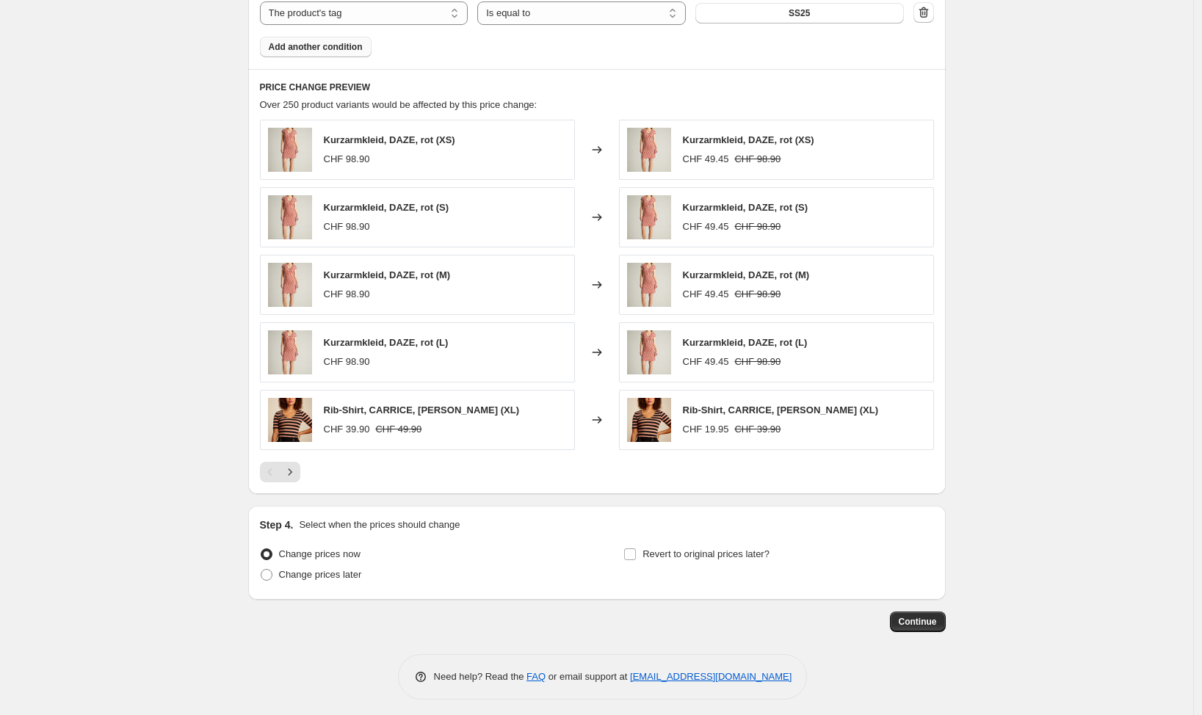
scroll to position [1032, 0]
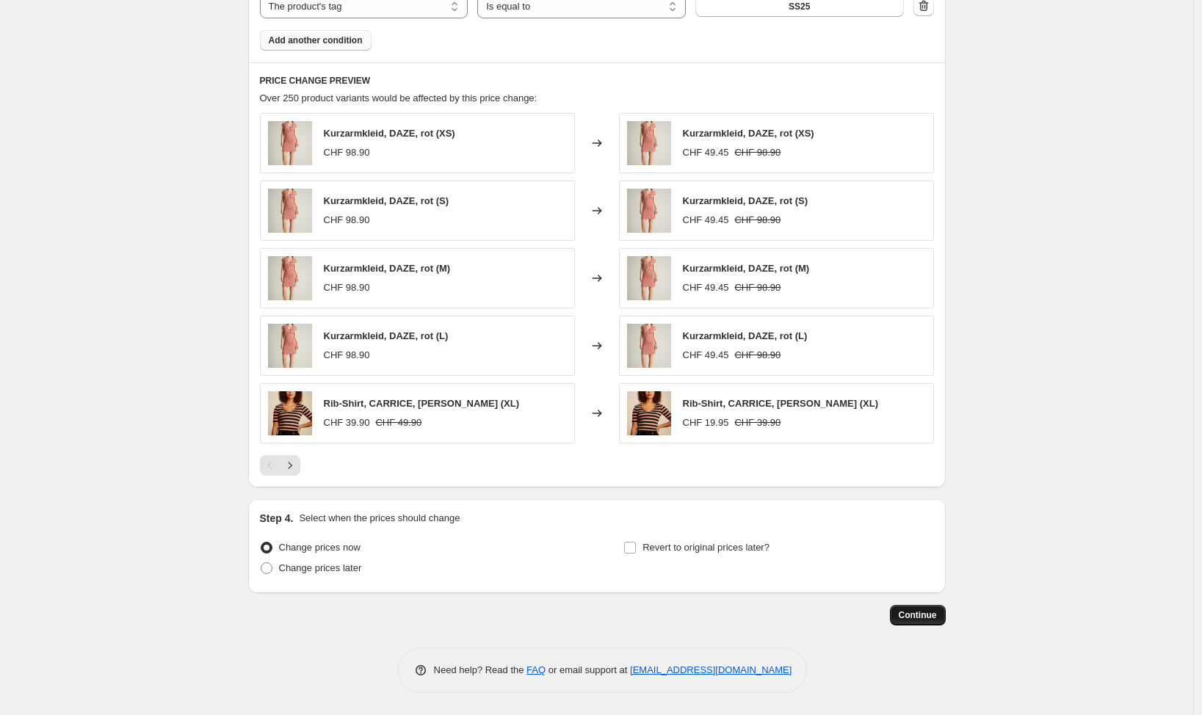
click at [913, 617] on span "Continue" at bounding box center [918, 615] width 38 height 12
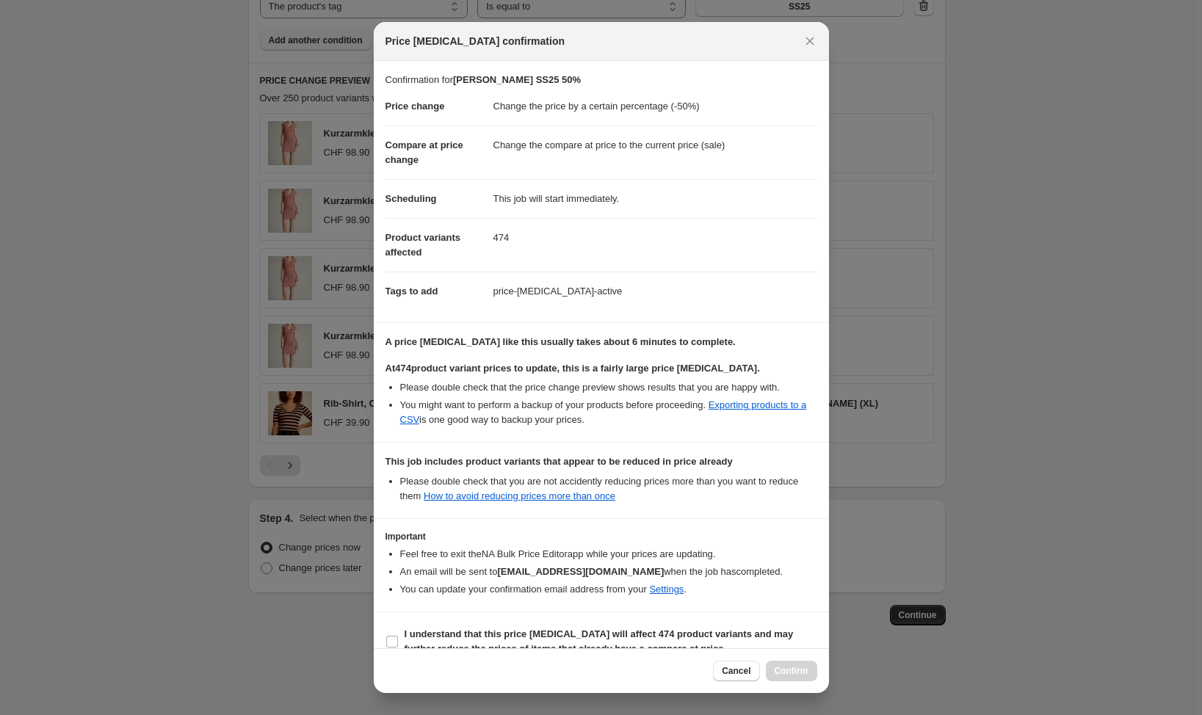
scroll to position [24, 0]
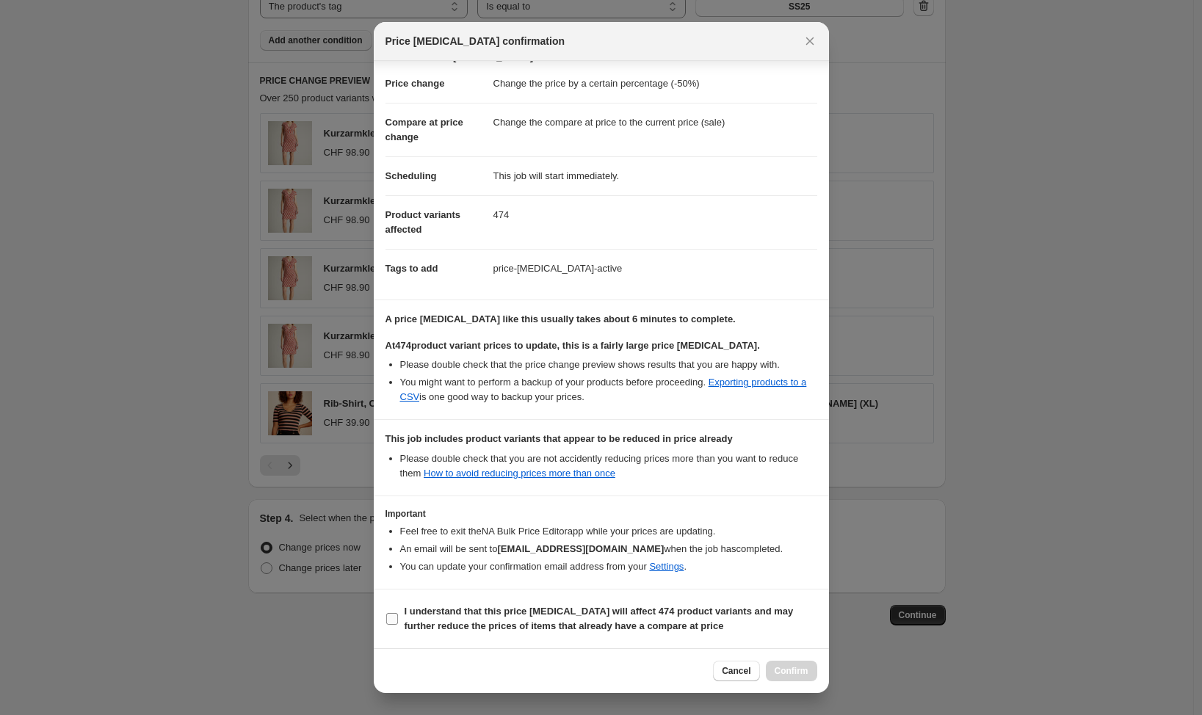
click at [388, 621] on input "I understand that this price [MEDICAL_DATA] will affect 474 product variants an…" at bounding box center [392, 619] width 12 height 12
checkbox input "true"
click at [804, 672] on span "Confirm" at bounding box center [792, 671] width 34 height 12
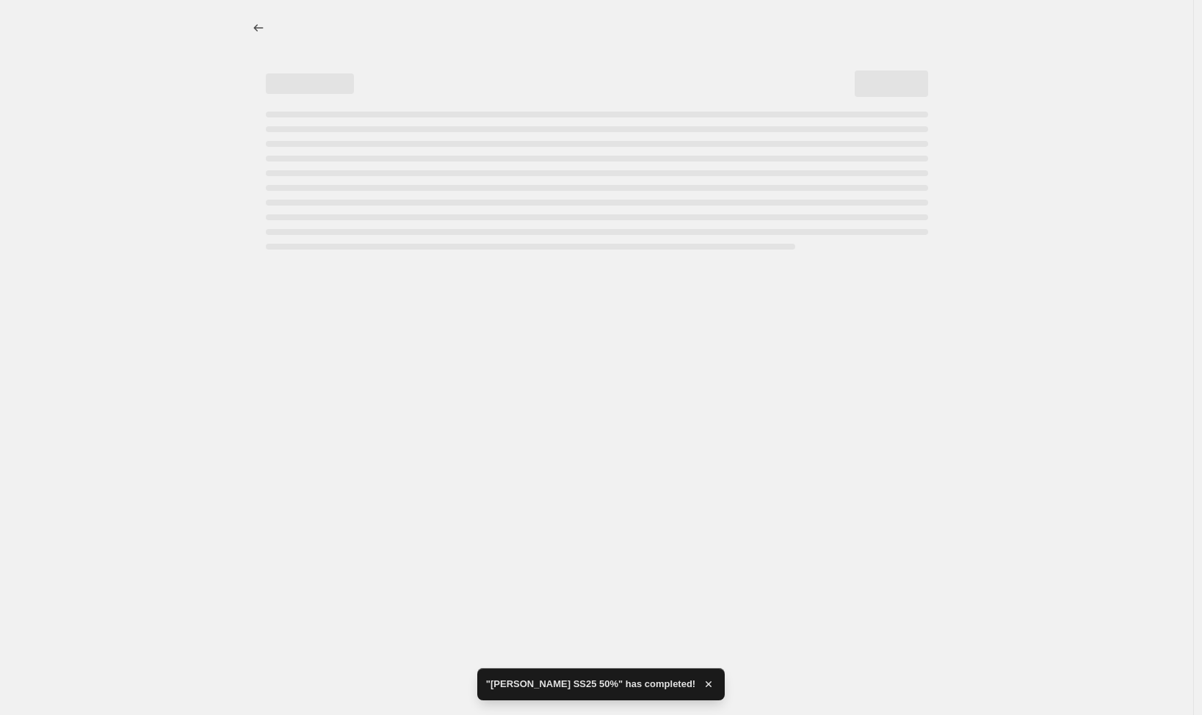
select select "percentage"
select select "vendor"
select select "tag"
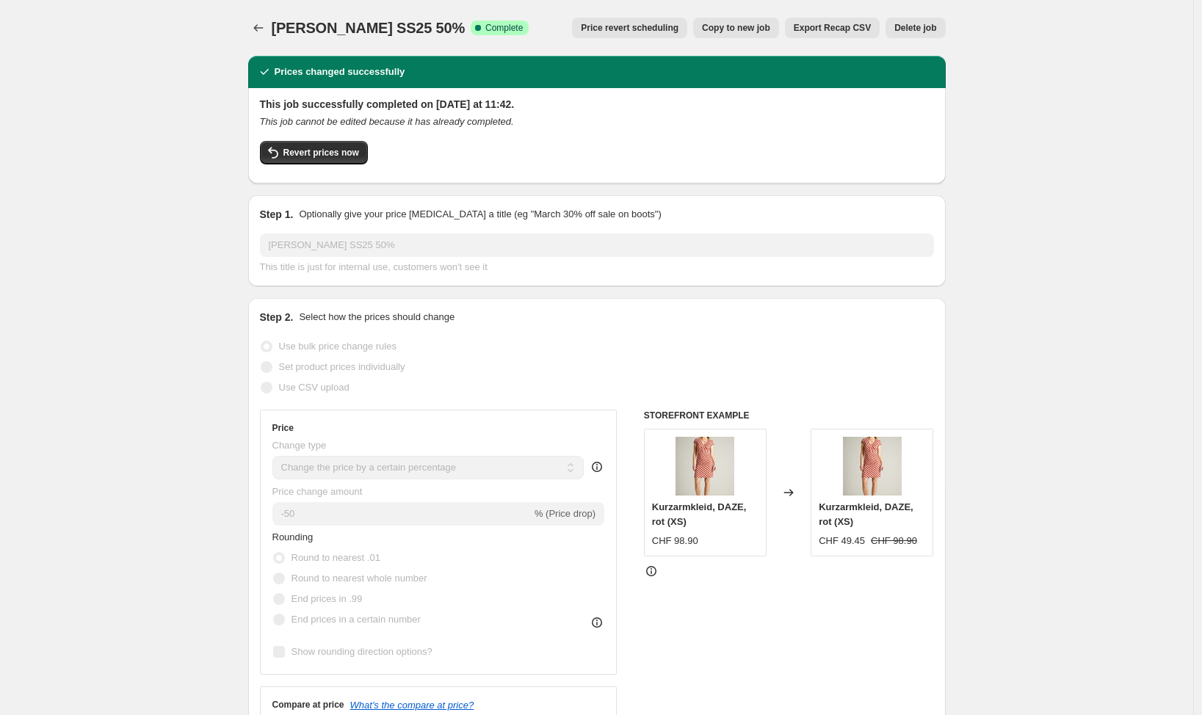
click at [265, 32] on icon "Price change jobs" at bounding box center [258, 28] width 15 height 15
